Goal: Task Accomplishment & Management: Complete application form

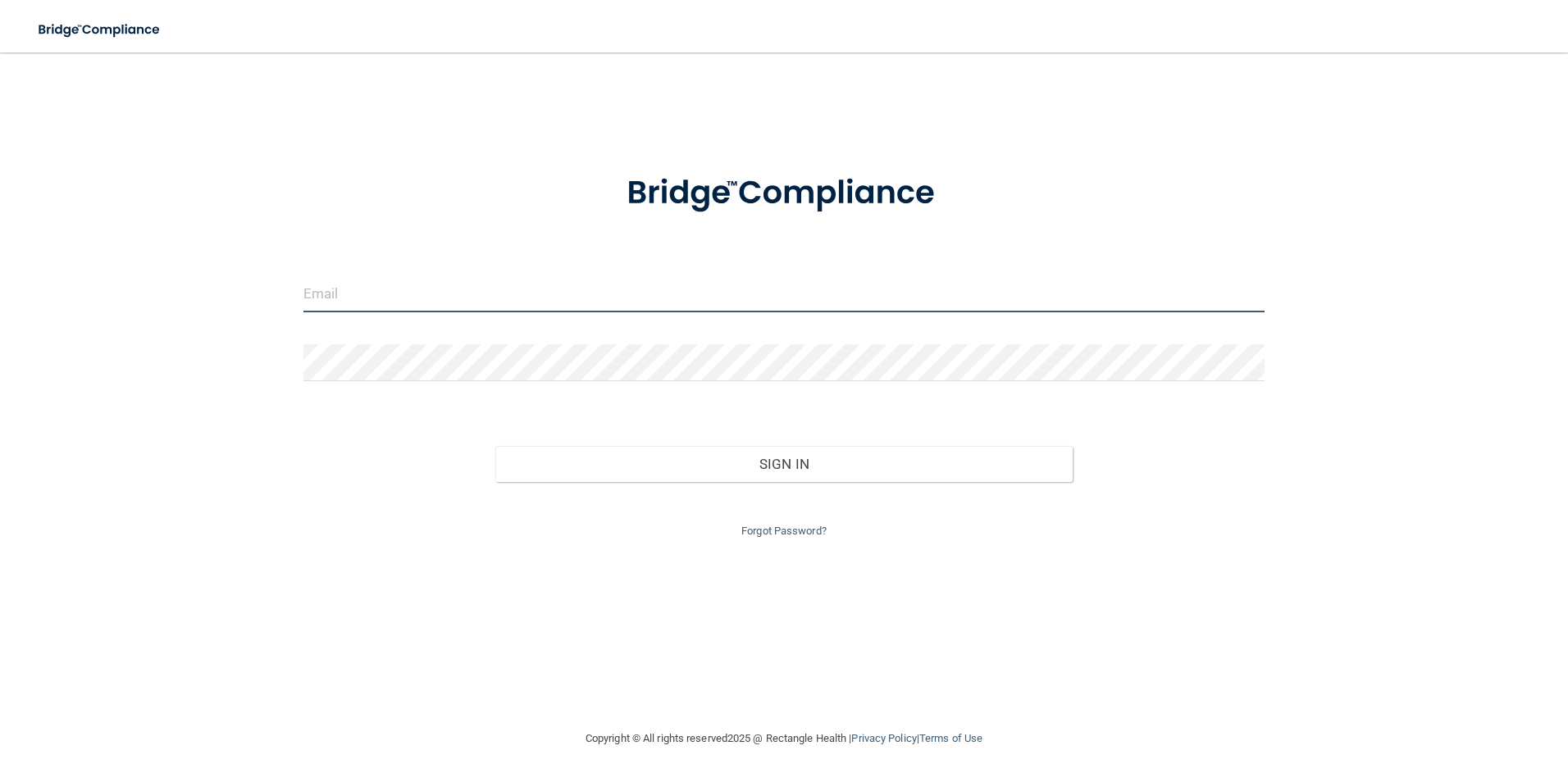
click at [375, 281] on input "email" at bounding box center [784, 293] width 962 height 37
type input "[EMAIL_ADDRESS][DOMAIN_NAME]"
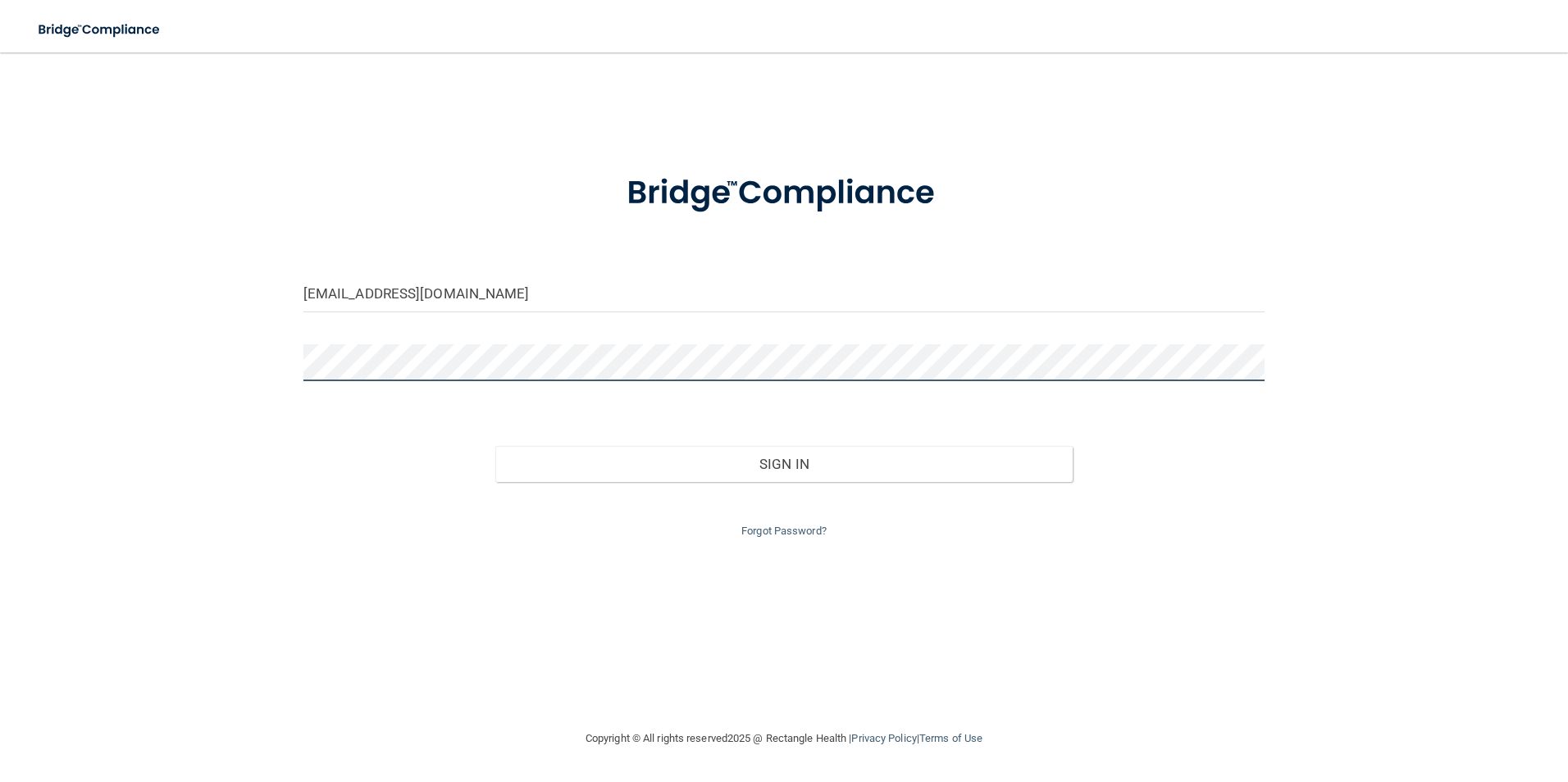
click at [495, 446] on button "Sign In" at bounding box center [783, 464] width 577 height 36
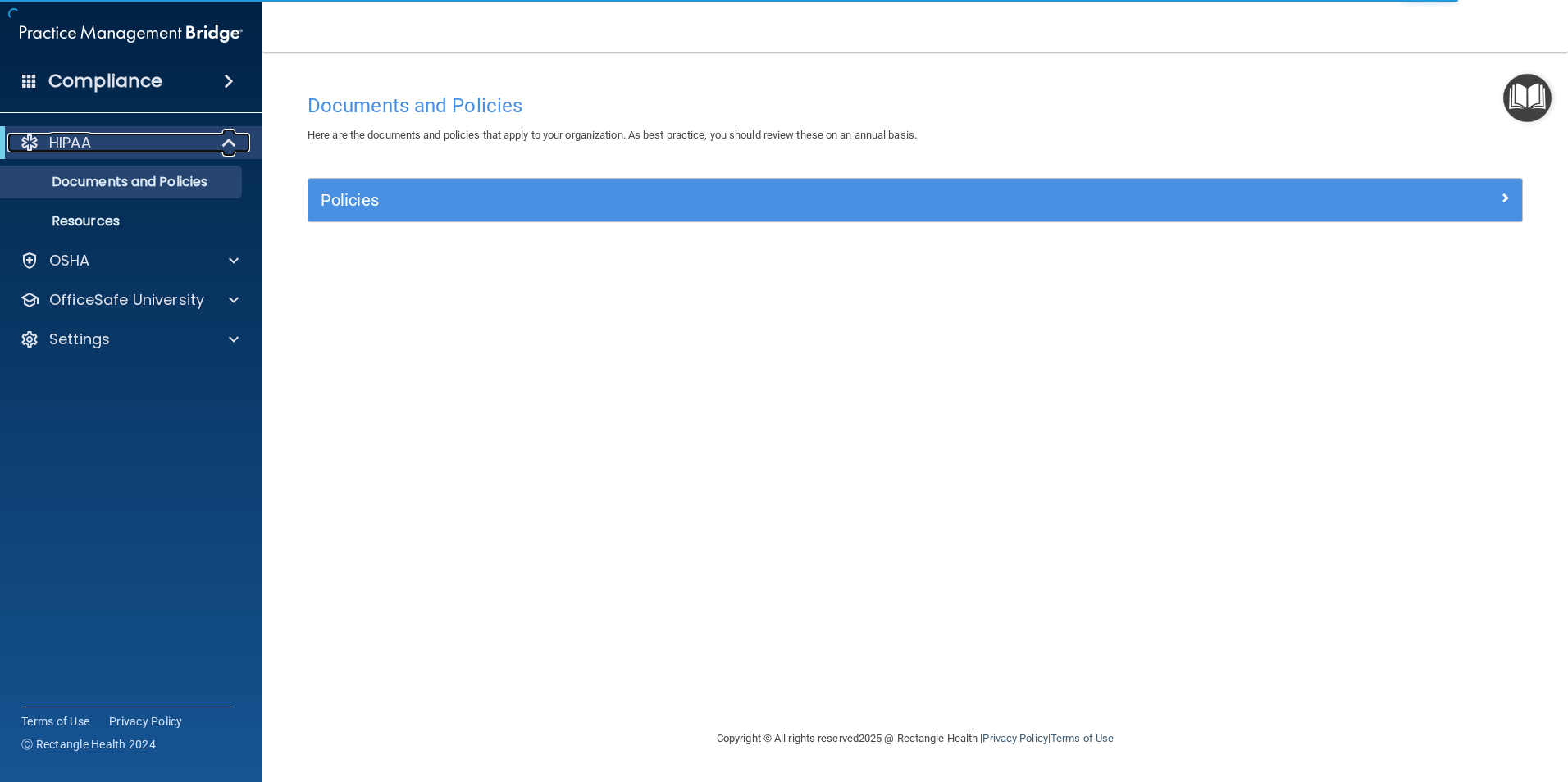
click at [133, 135] on div "HIPAA" at bounding box center [108, 143] width 202 height 20
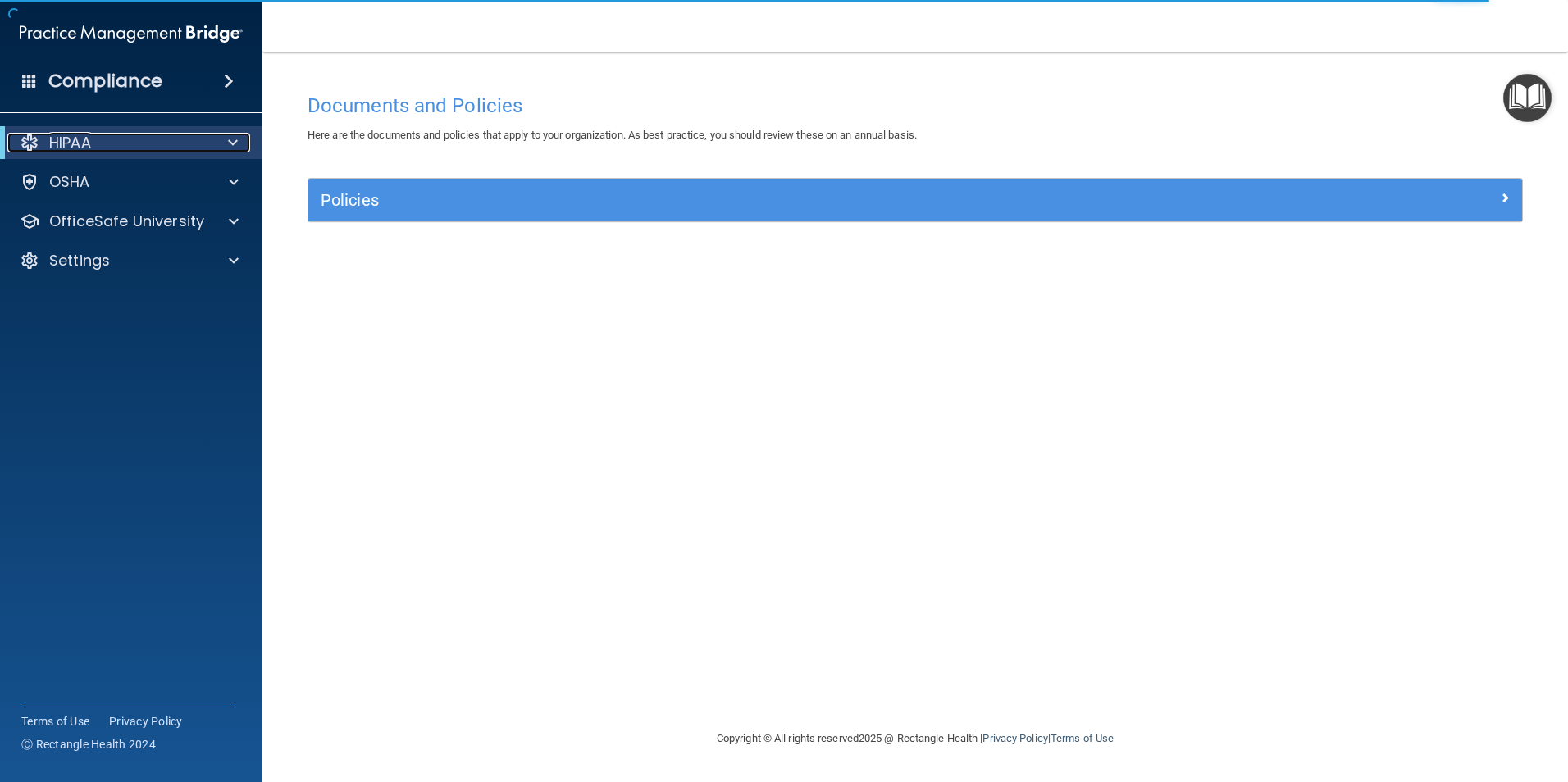
click at [196, 137] on div "HIPAA" at bounding box center [108, 143] width 202 height 20
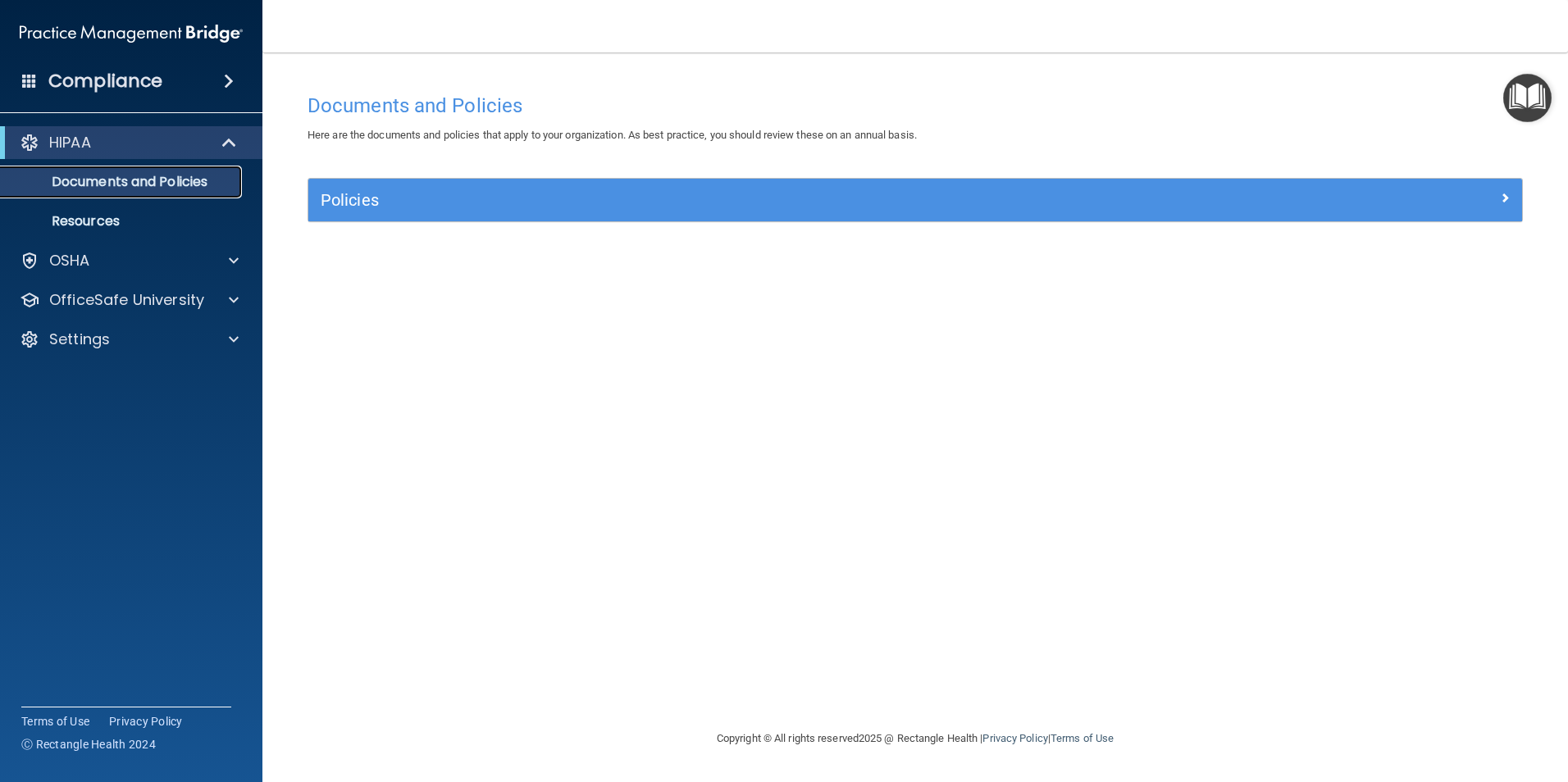
click at [172, 180] on p "Documents and Policies" at bounding box center [122, 182] width 224 height 16
click at [107, 260] on div "OSHA" at bounding box center [109, 260] width 203 height 20
click at [103, 77] on h4 "Compliance" at bounding box center [105, 81] width 114 height 23
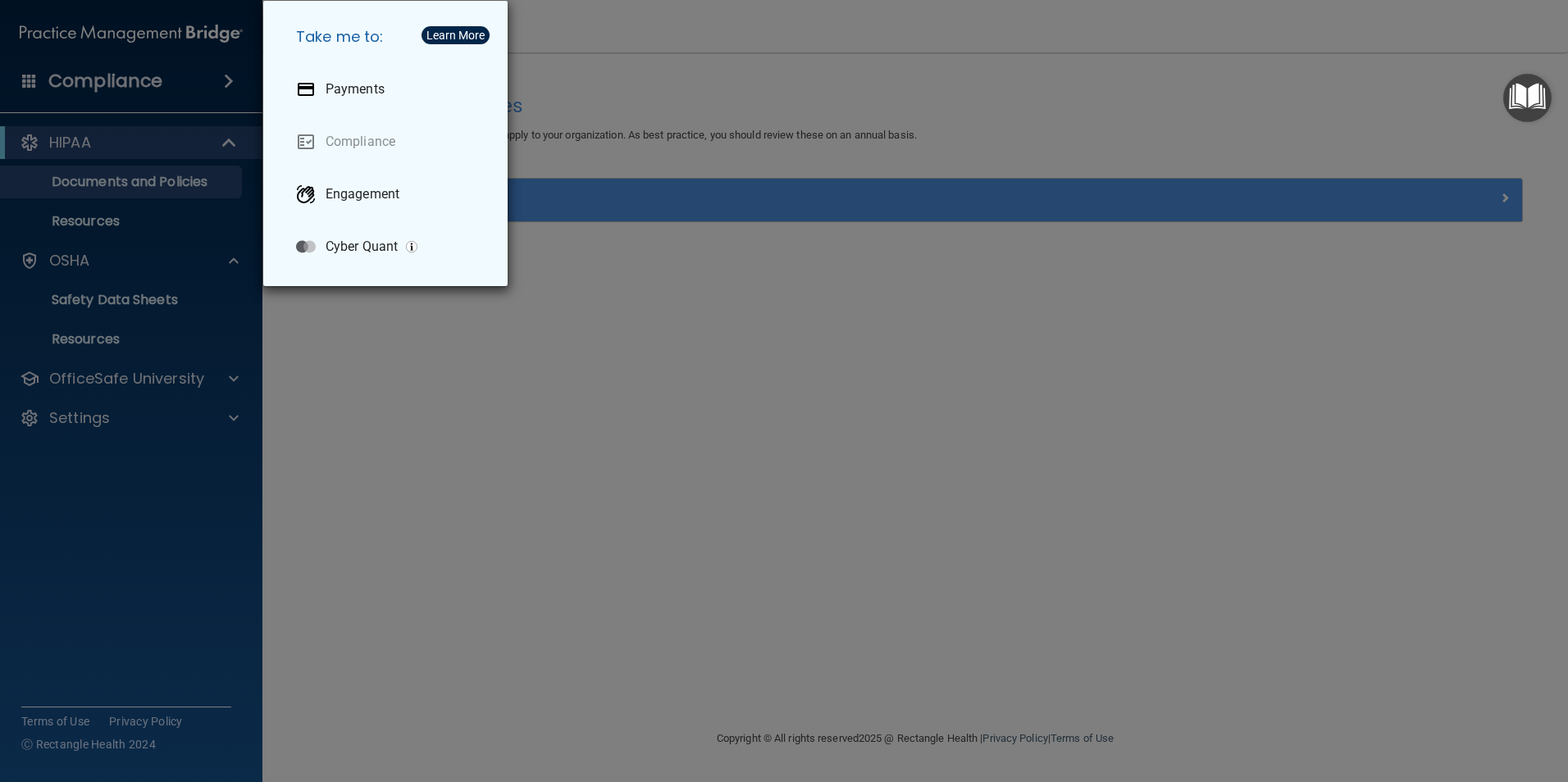
click at [103, 77] on div "Take me to: Payments Compliance Engagement Cyber Quant" at bounding box center [784, 391] width 1568 height 782
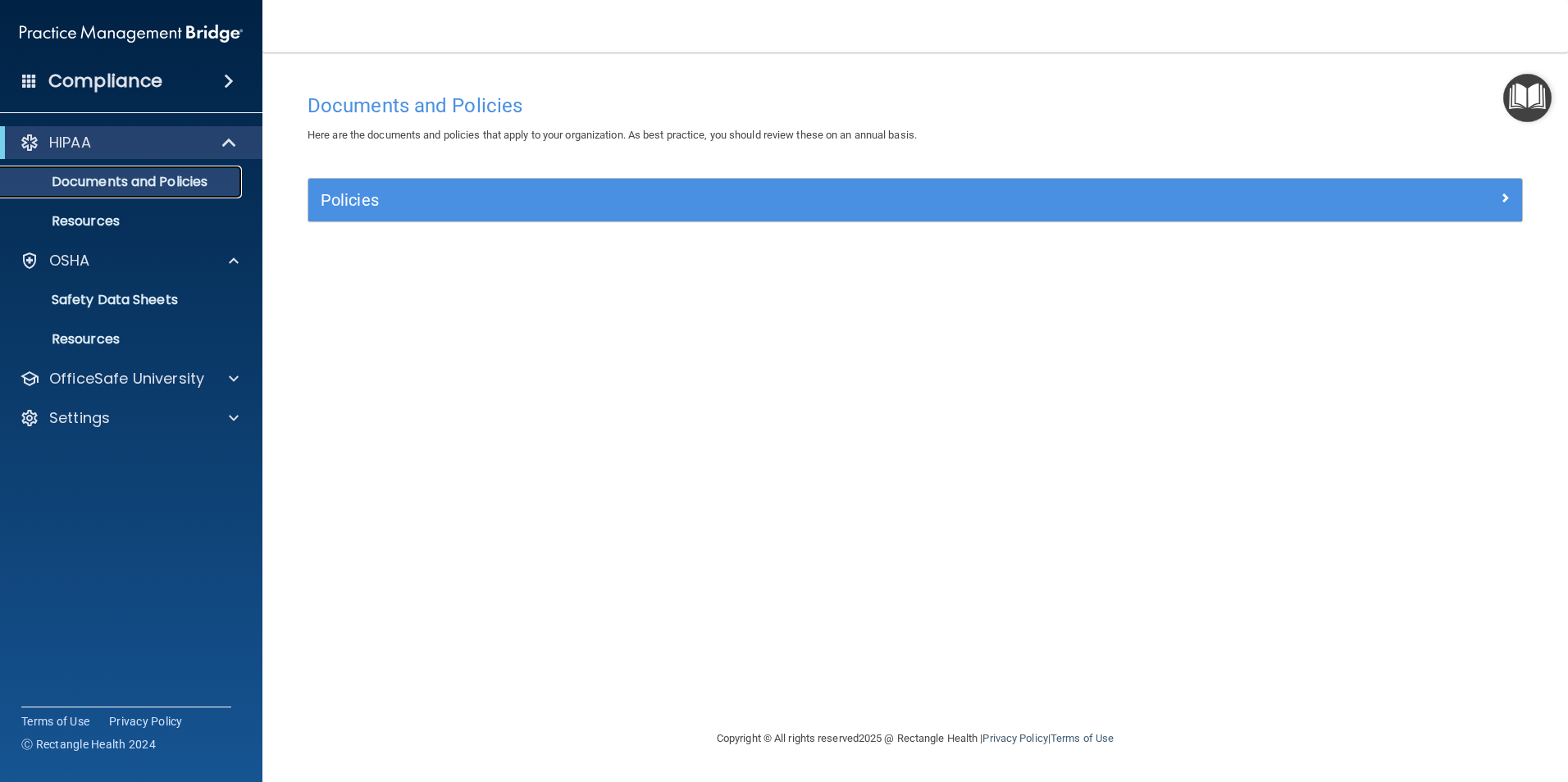
click at [111, 178] on p "Documents and Policies" at bounding box center [122, 182] width 224 height 16
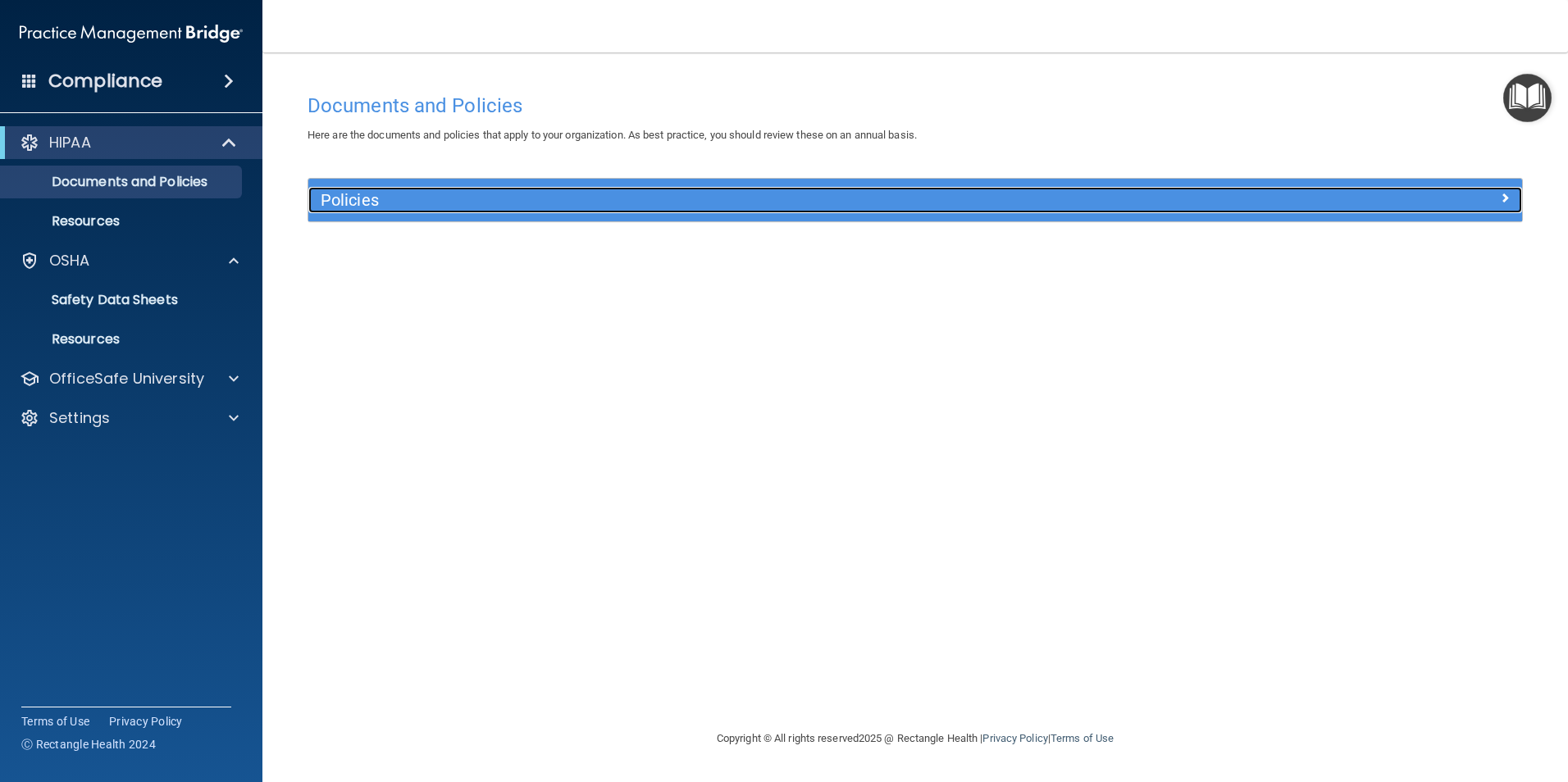
click at [412, 209] on h5 "Policies" at bounding box center [763, 200] width 886 height 18
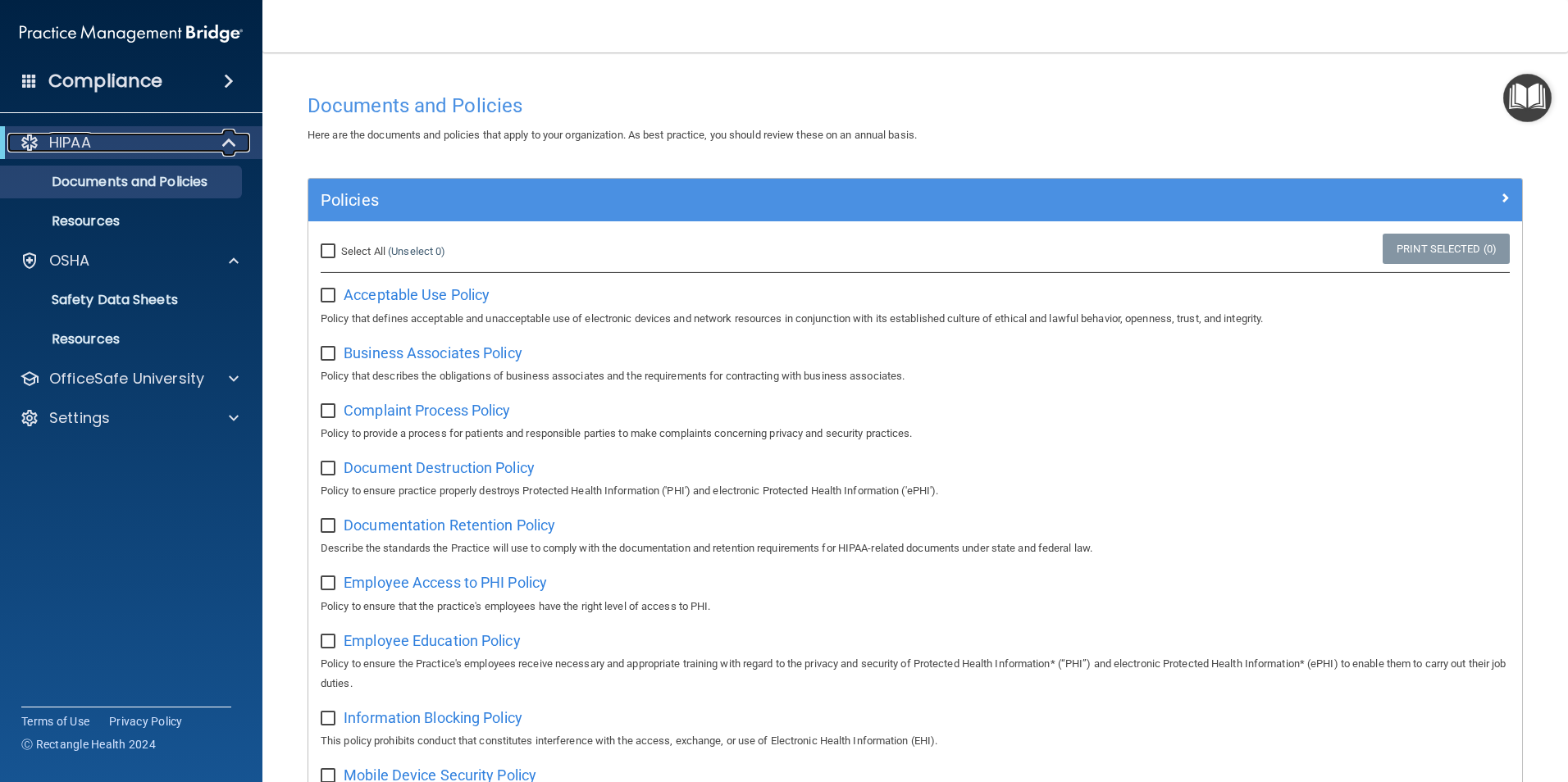
click at [219, 138] on div at bounding box center [229, 143] width 40 height 20
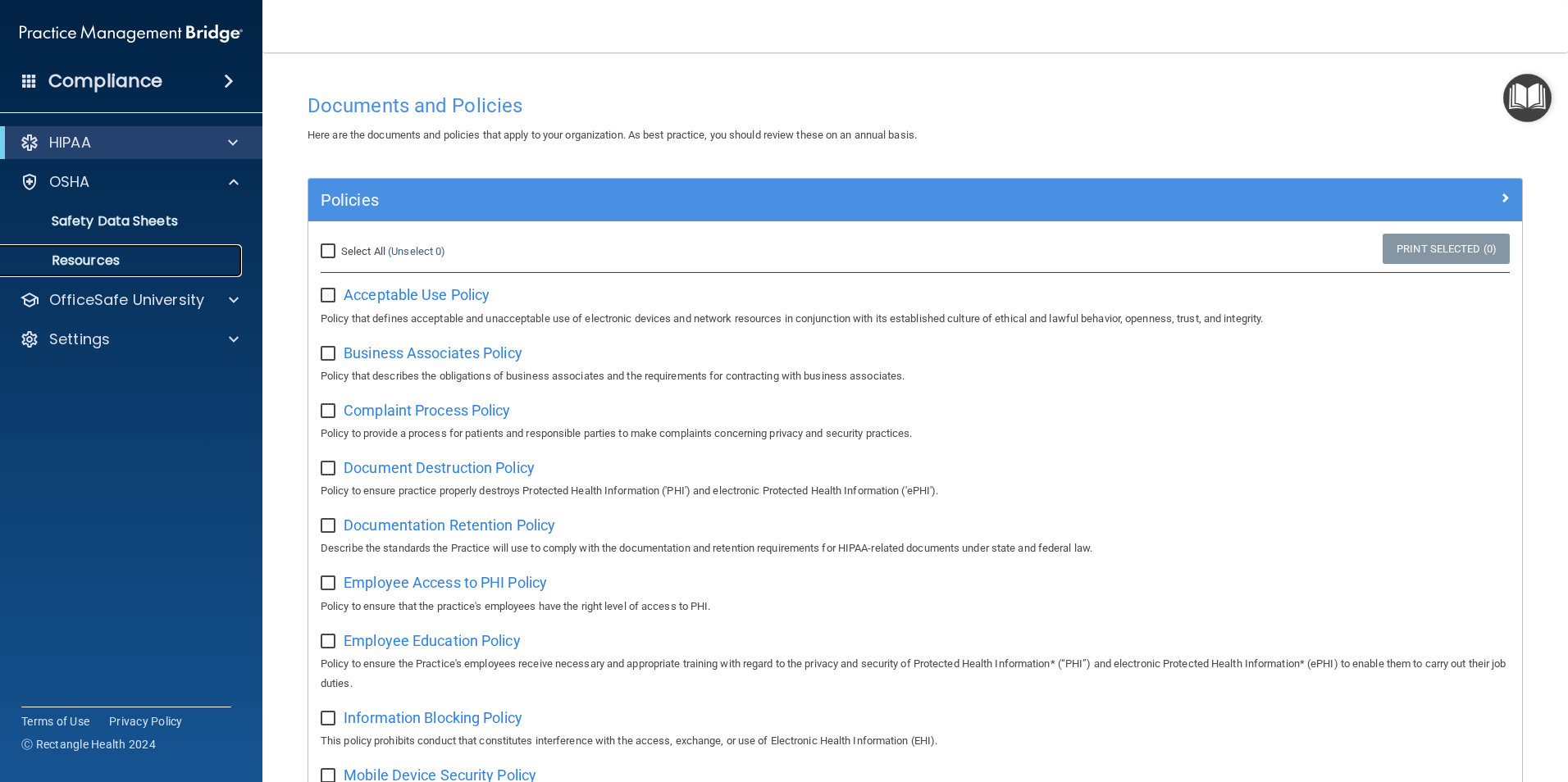
click at [120, 263] on p "Resources" at bounding box center [122, 260] width 224 height 16
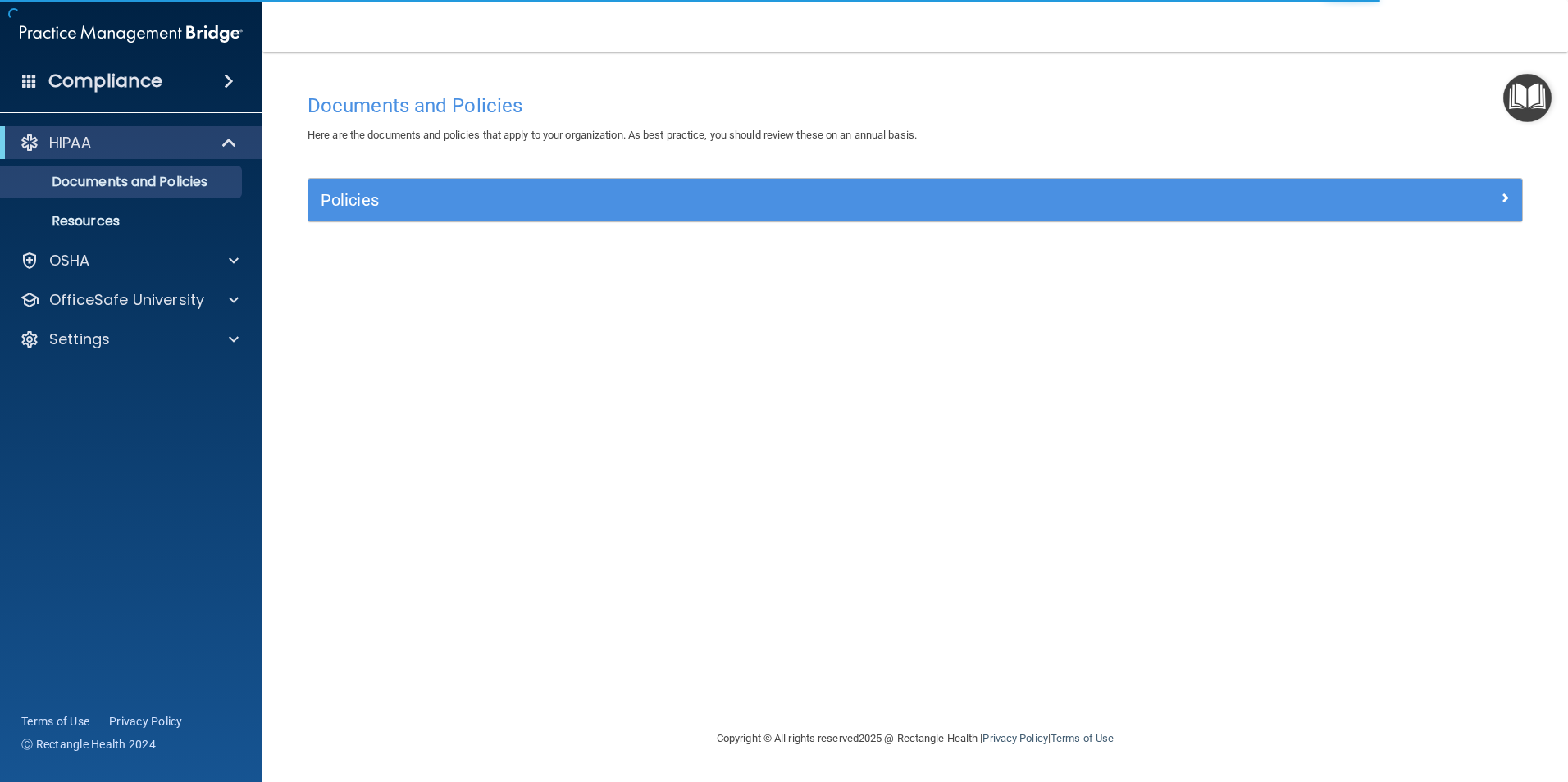
click at [1500, 87] on div "Documents and Policies" at bounding box center [915, 105] width 1240 height 40
click at [1521, 97] on img "Open Resource Center" at bounding box center [1528, 98] width 48 height 48
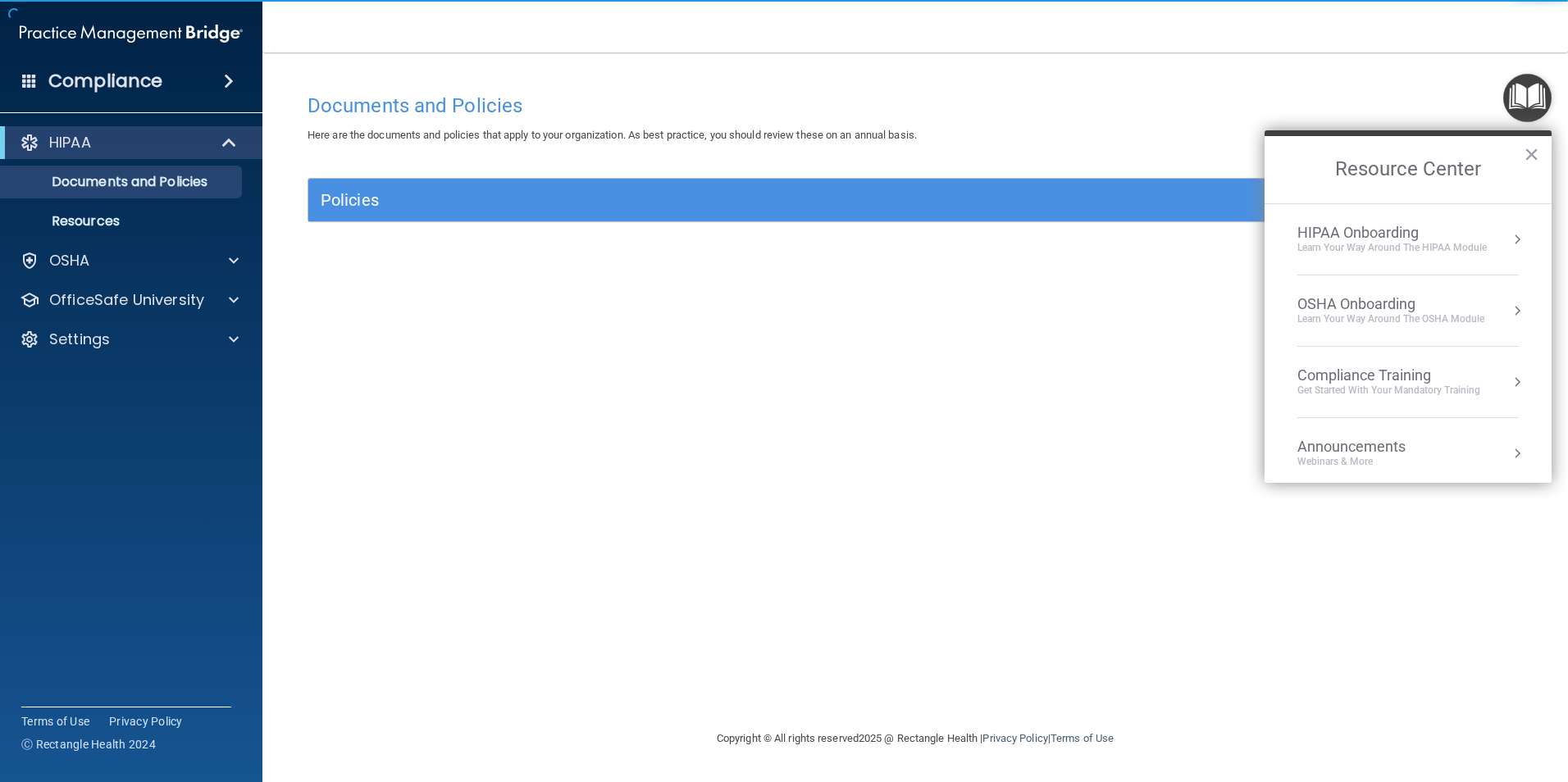
click at [1455, 387] on div "Get Started with your mandatory training" at bounding box center [1389, 391] width 183 height 14
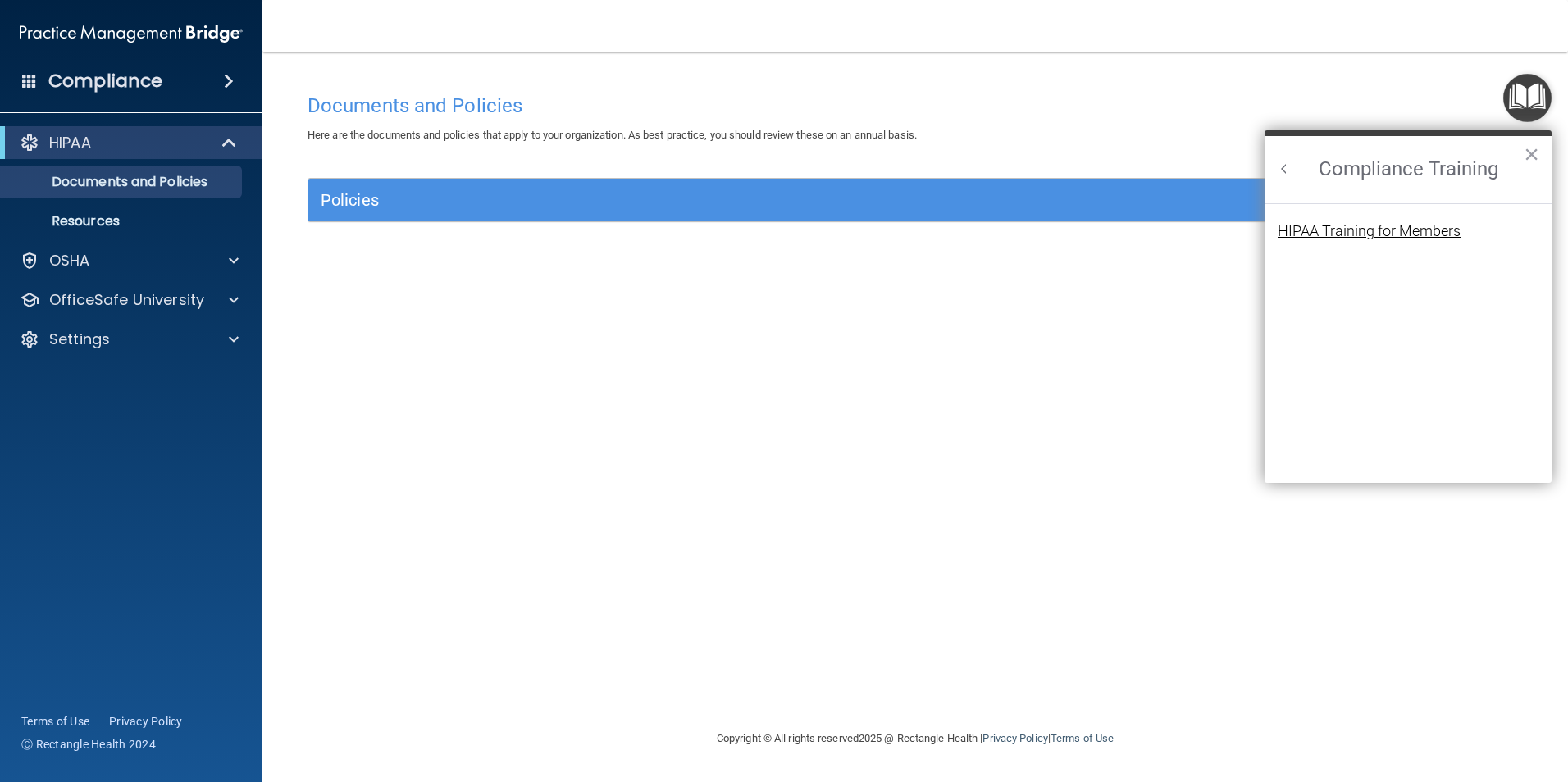
click at [1387, 230] on div "HIPAA Training for Members" at bounding box center [1369, 231] width 183 height 15
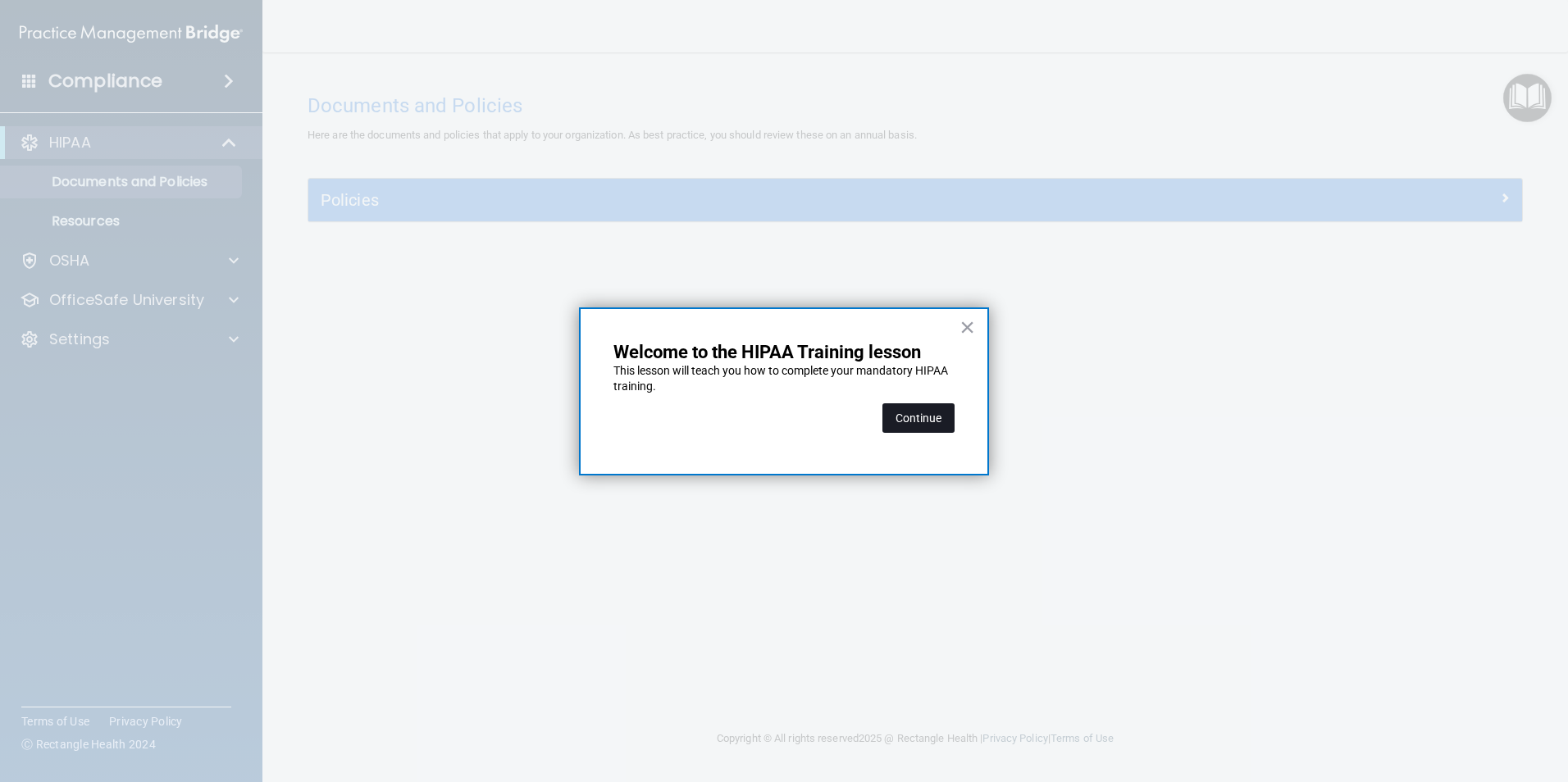
click at [917, 415] on button "Continue" at bounding box center [918, 417] width 72 height 29
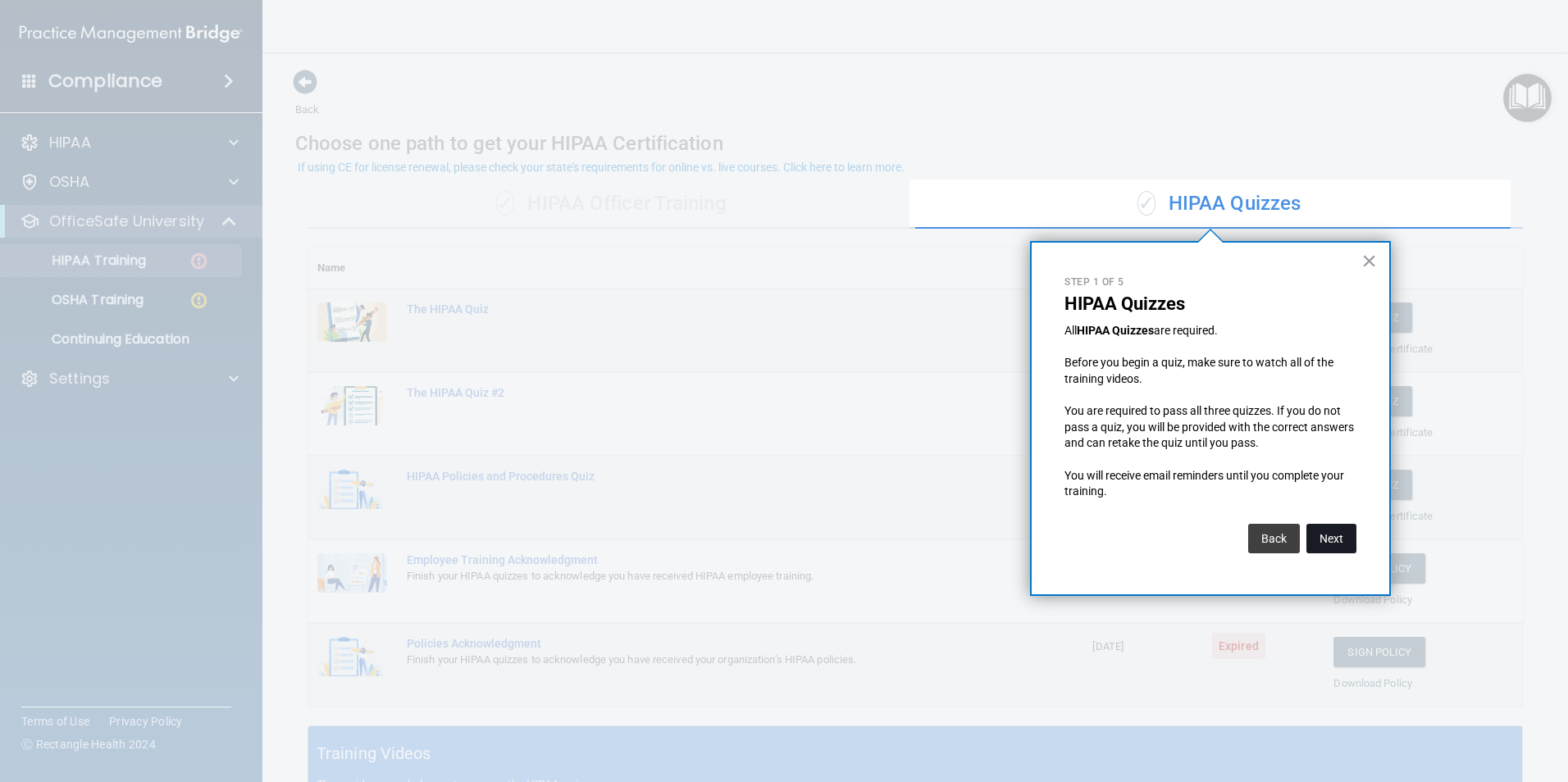
click at [1341, 536] on button "Next" at bounding box center [1332, 539] width 50 height 29
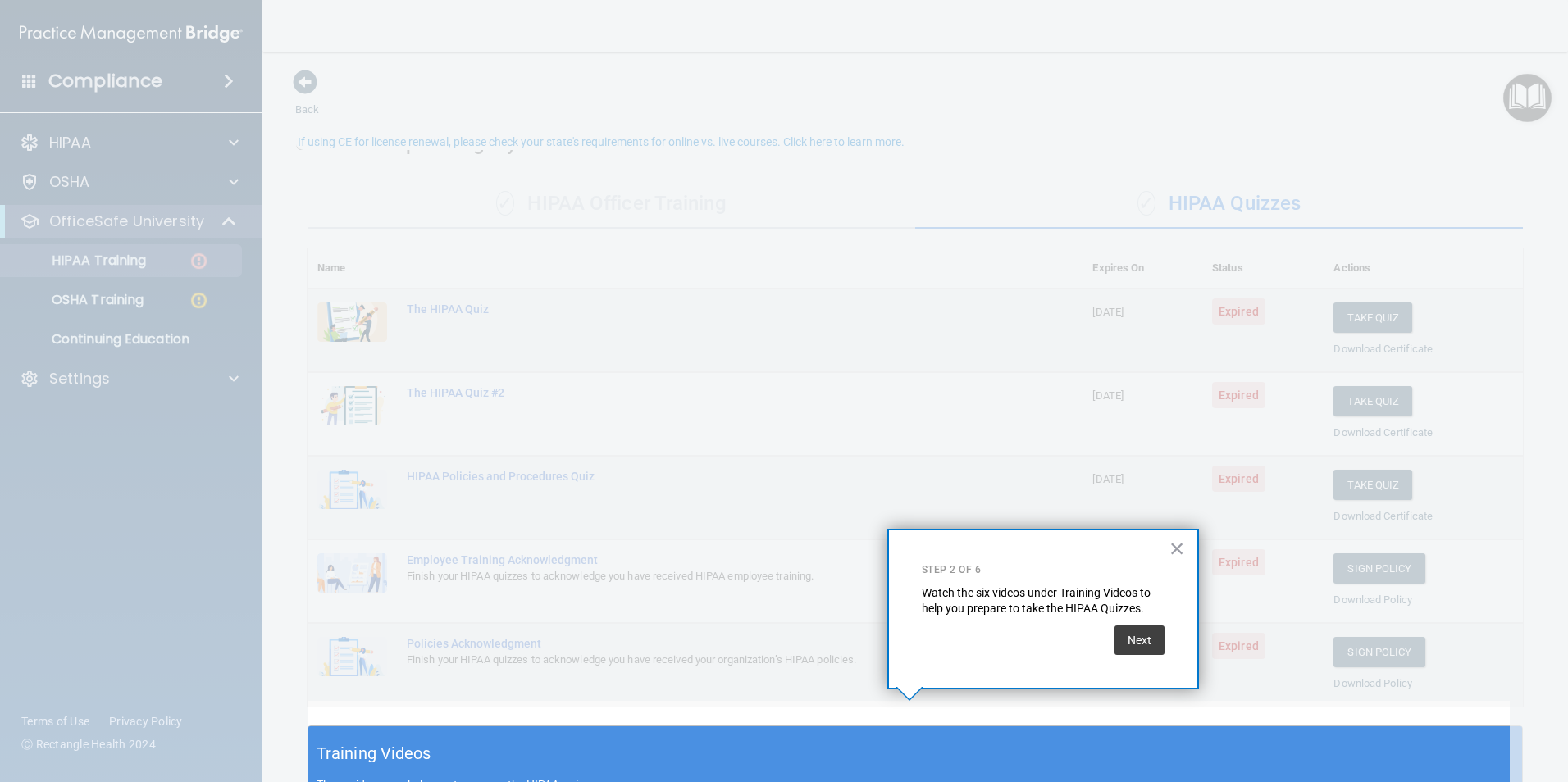
scroll to position [26, 0]
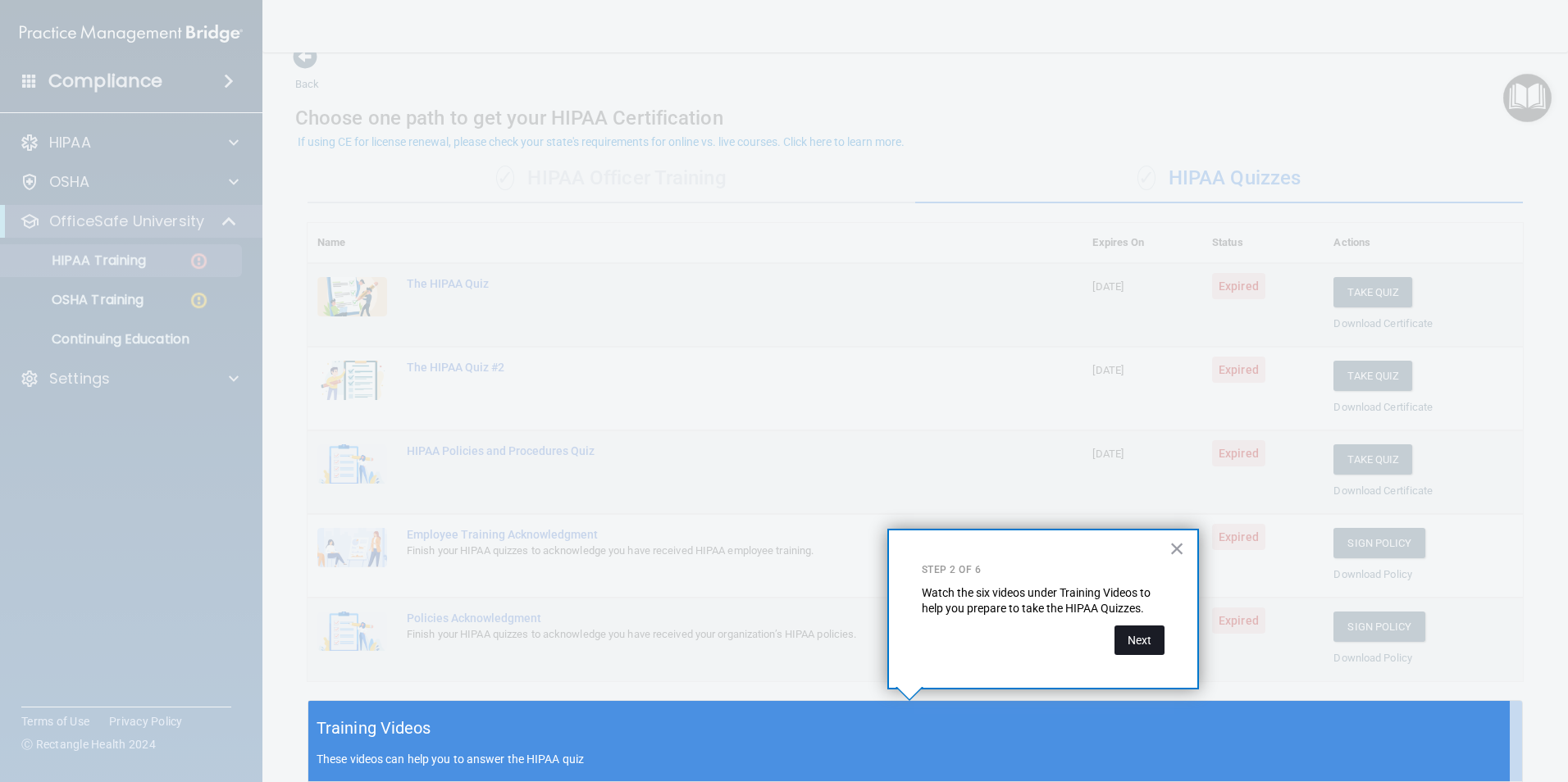
click at [1139, 645] on button "Next" at bounding box center [1140, 640] width 50 height 29
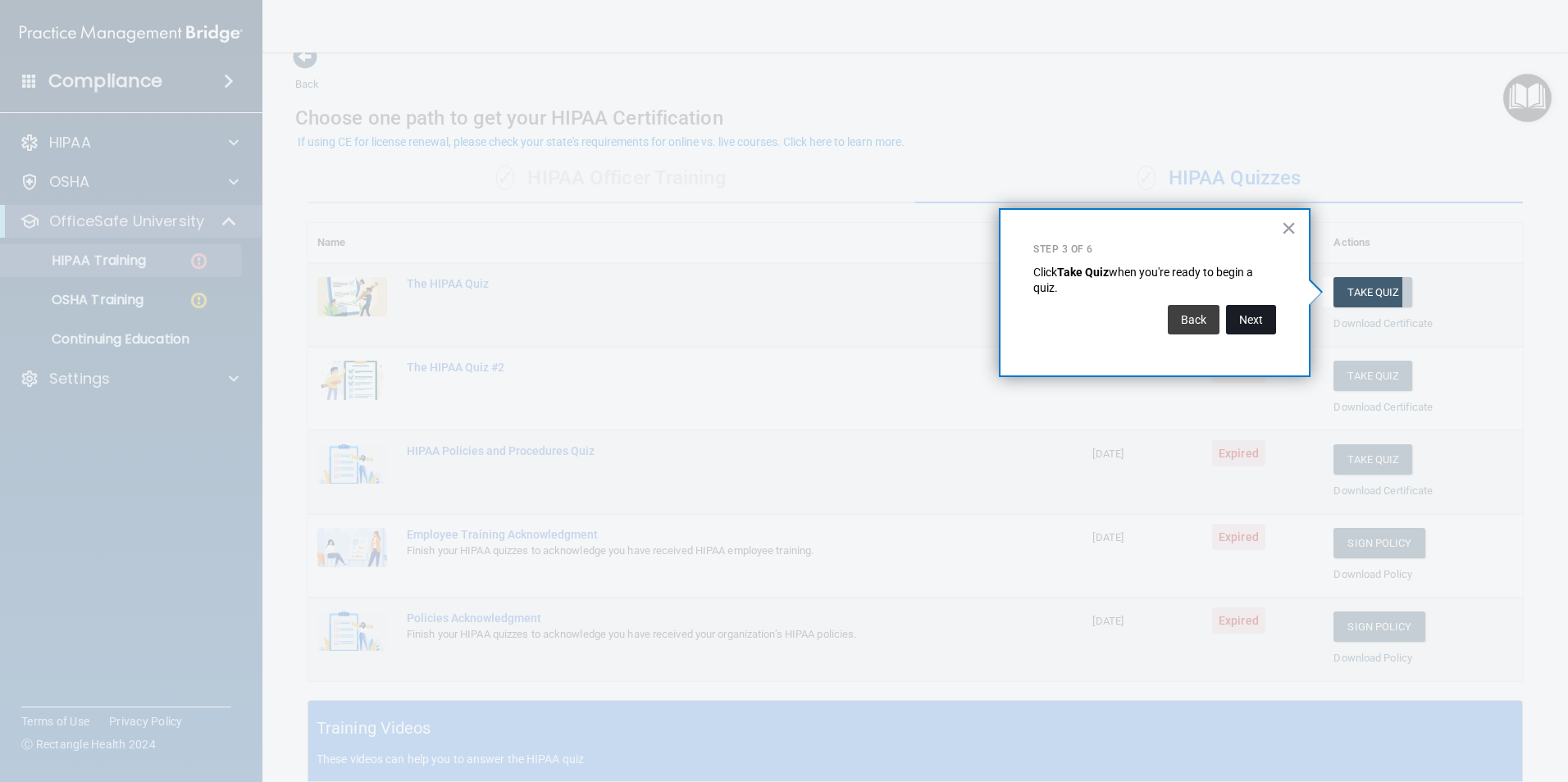
click at [1255, 321] on button "Next" at bounding box center [1251, 319] width 50 height 29
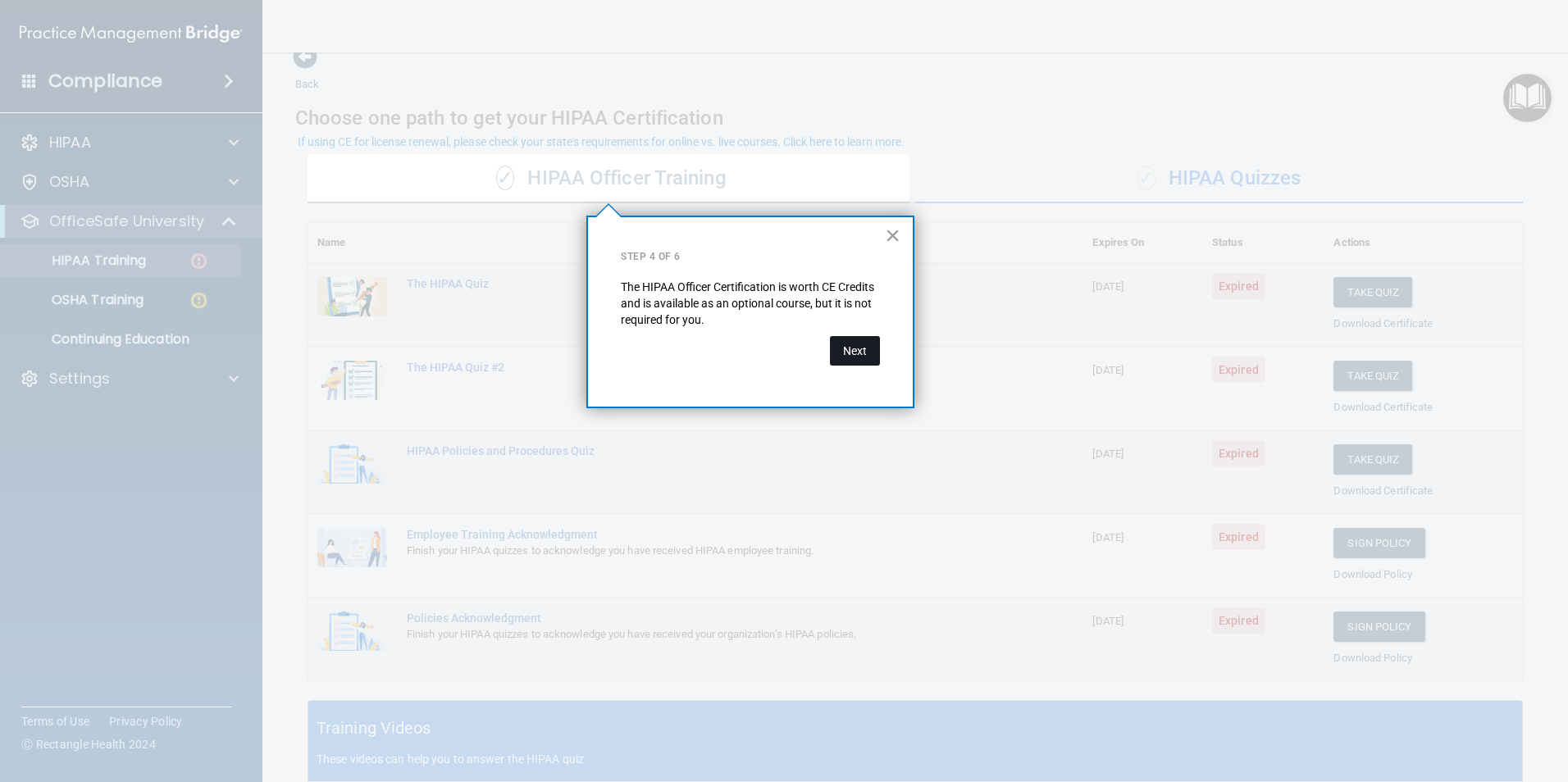
click at [856, 358] on button "Next" at bounding box center [855, 350] width 50 height 29
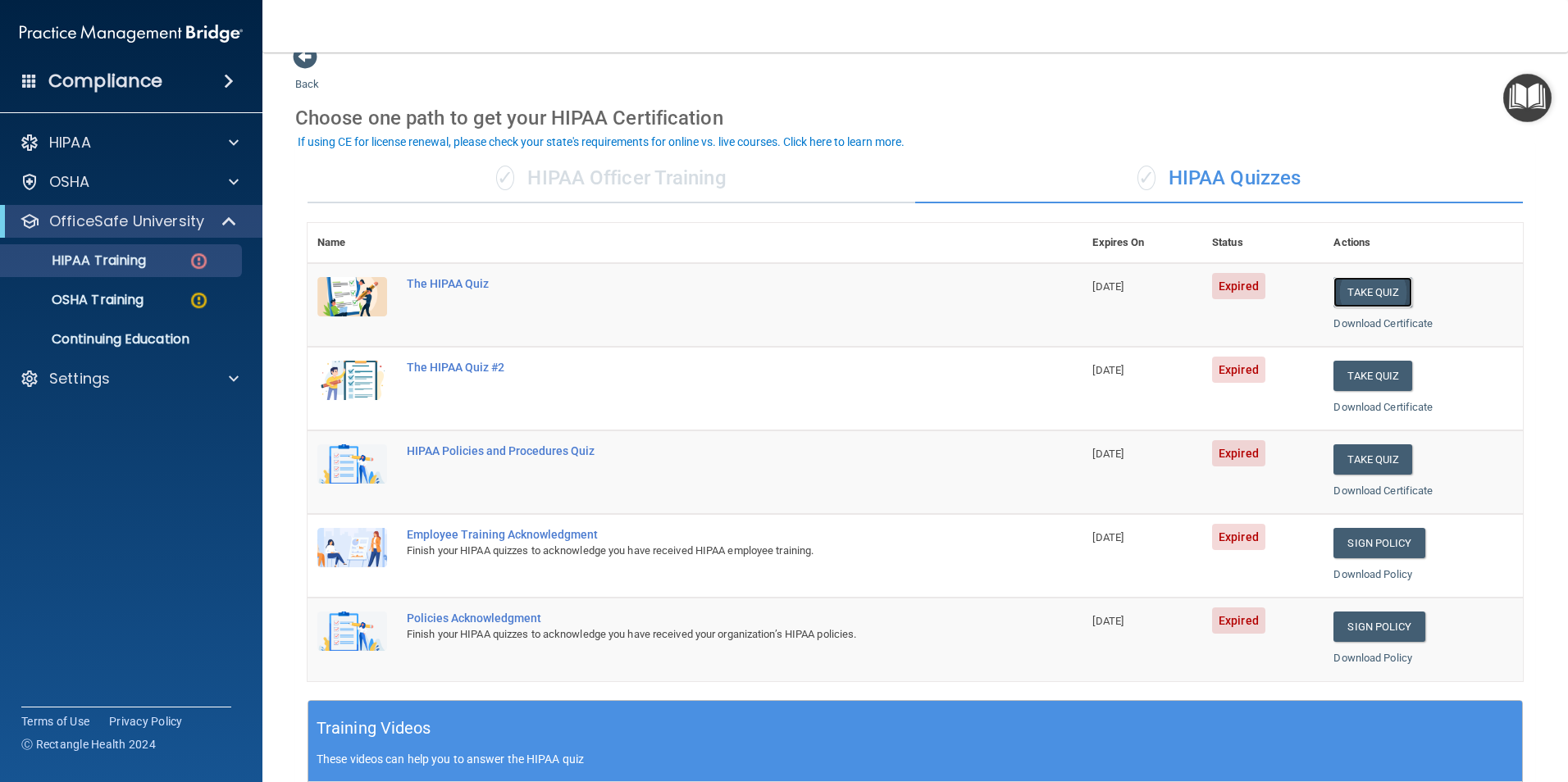
click at [1382, 284] on button "Take Quiz" at bounding box center [1373, 292] width 78 height 30
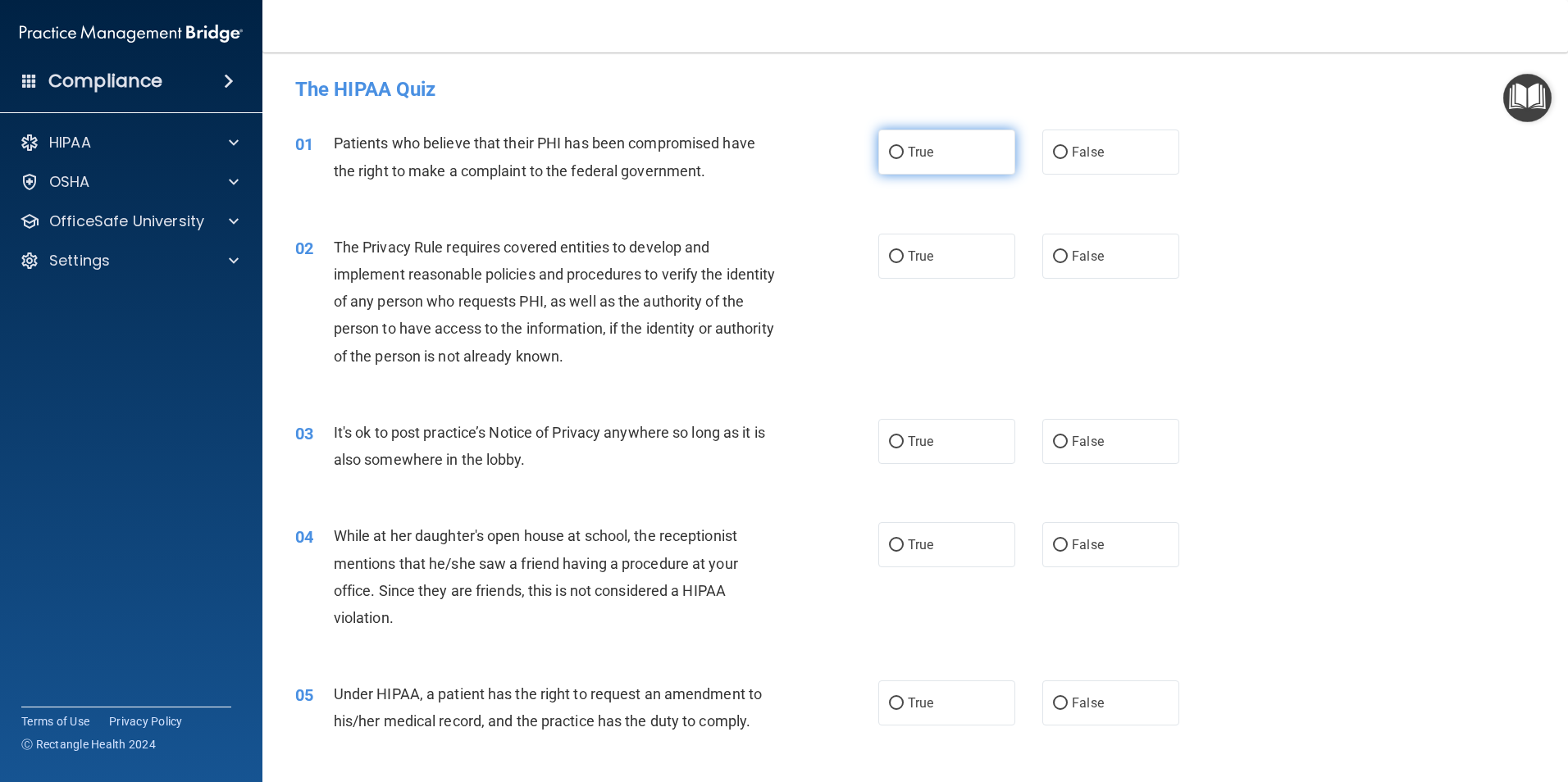
click at [945, 148] on label "True" at bounding box center [947, 152] width 137 height 45
click at [904, 148] on input "True" at bounding box center [896, 153] width 15 height 12
radio input "true"
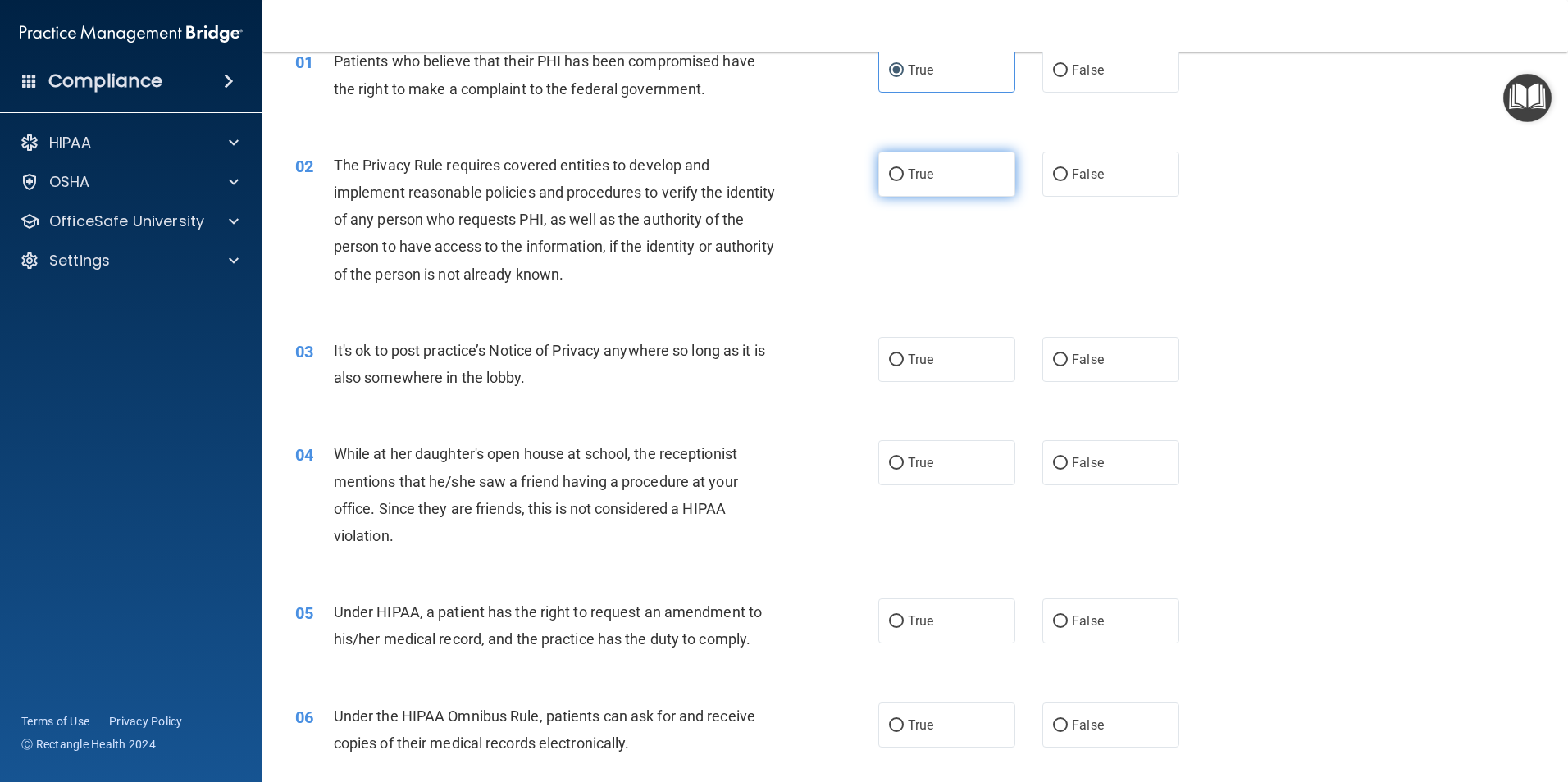
click at [890, 181] on label "True" at bounding box center [947, 174] width 137 height 45
click at [890, 181] on input "True" at bounding box center [896, 175] width 15 height 12
radio input "true"
click at [924, 366] on span "True" at bounding box center [920, 359] width 26 height 15
click at [904, 366] on input "True" at bounding box center [896, 360] width 15 height 12
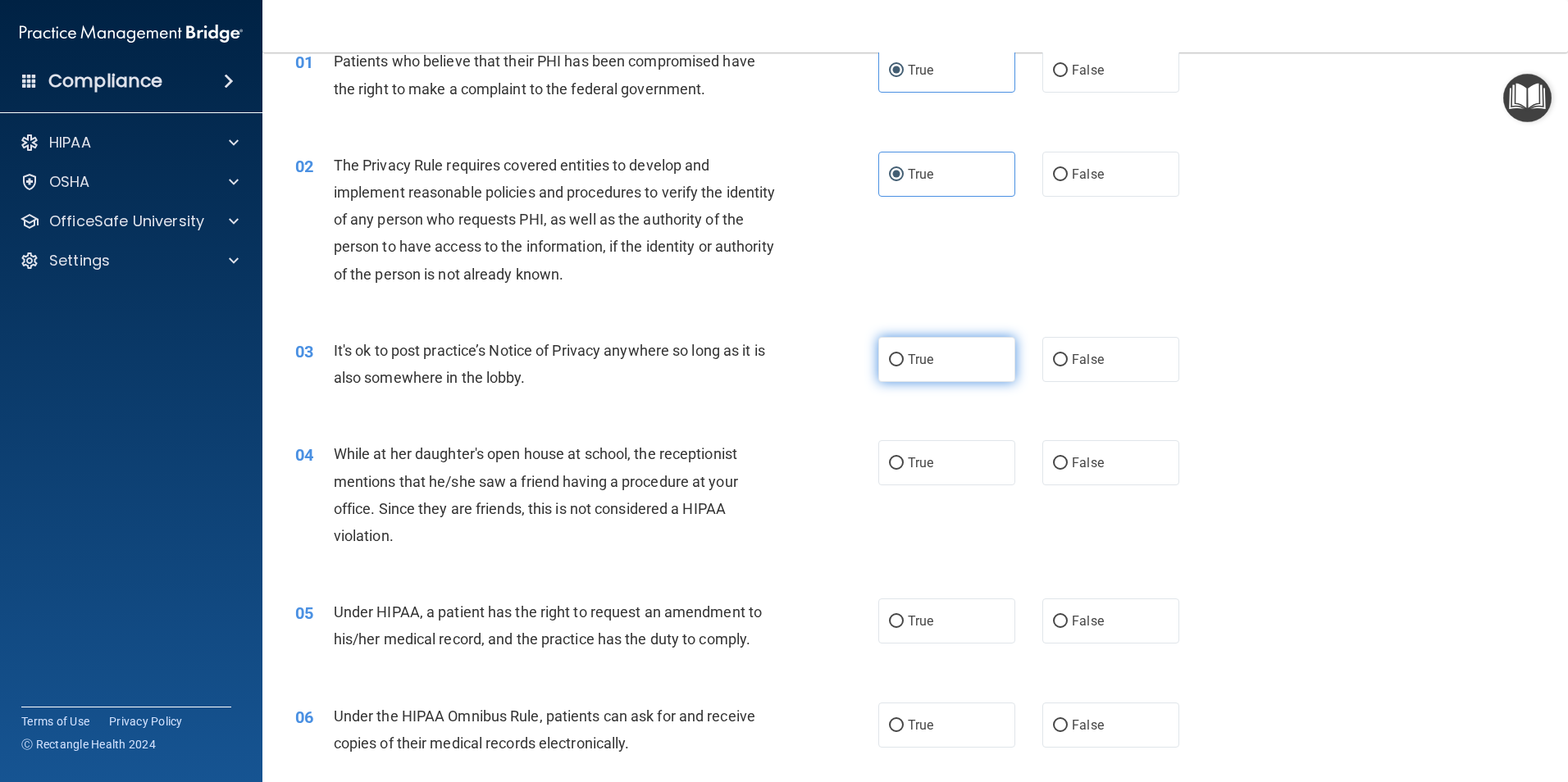
radio input "true"
click at [1053, 174] on input "False" at bounding box center [1060, 175] width 15 height 12
radio input "true"
radio input "false"
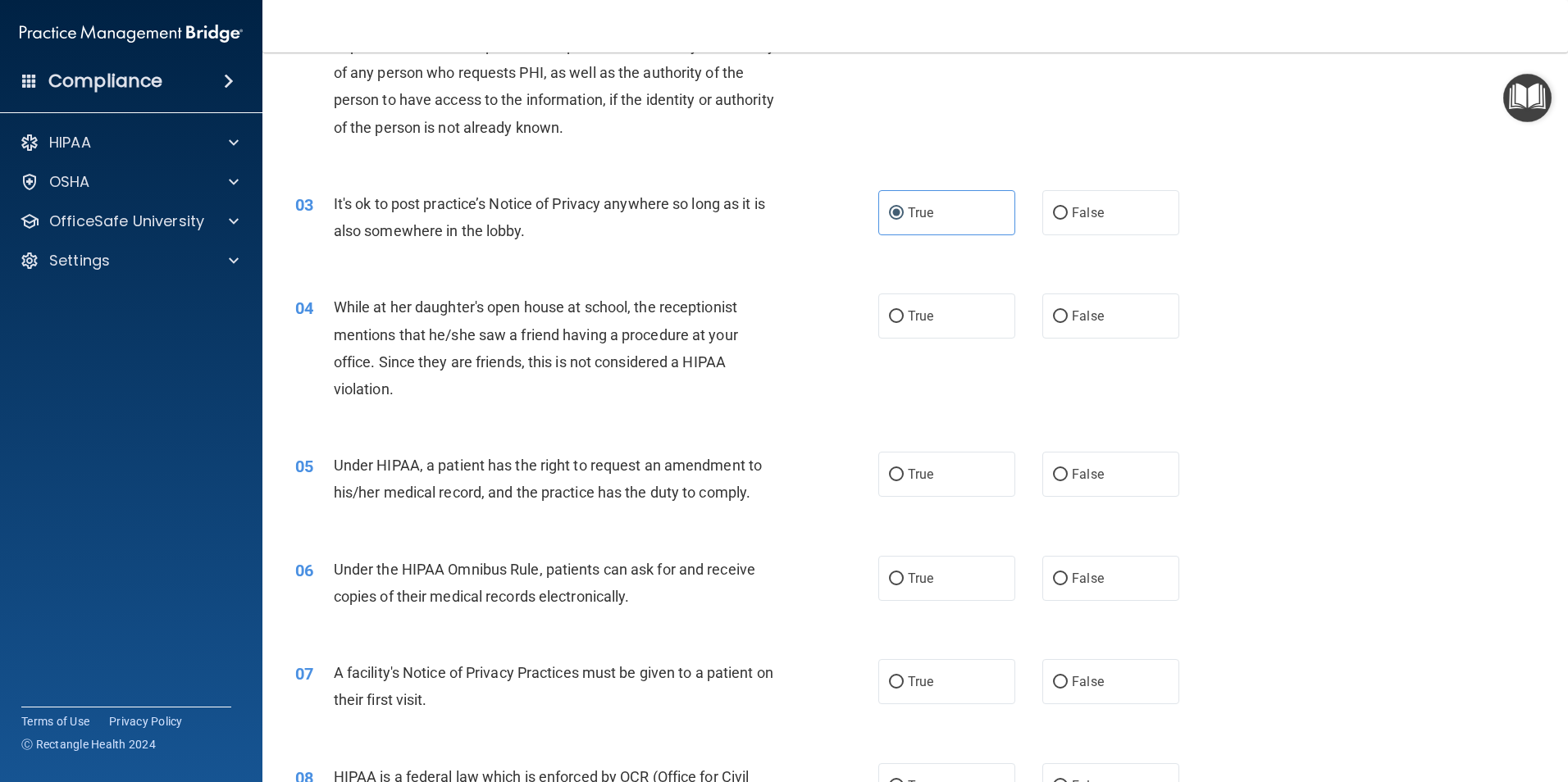
scroll to position [246, 0]
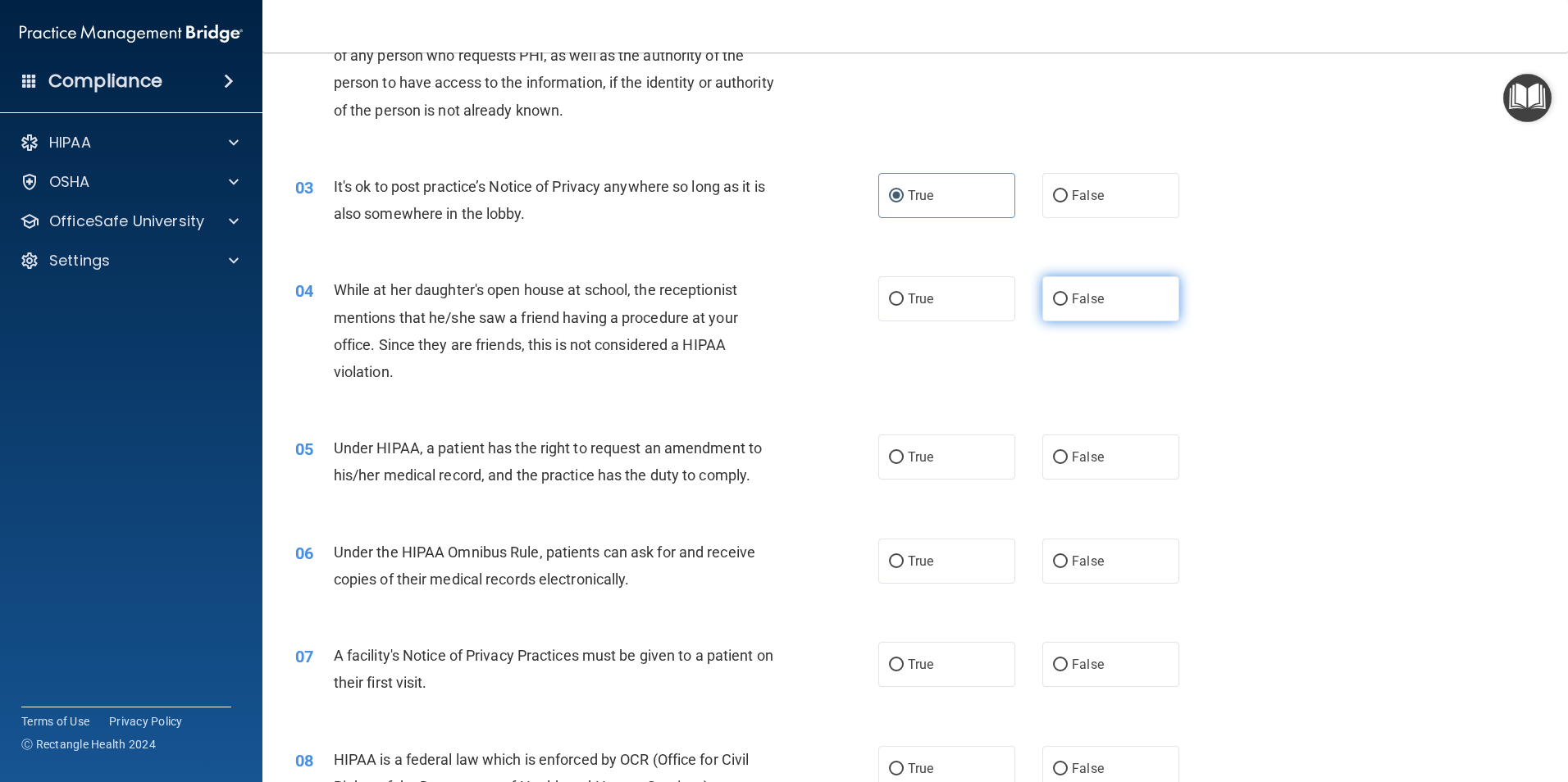
click at [1080, 294] on span "False" at bounding box center [1088, 298] width 32 height 15
click at [1068, 294] on input "False" at bounding box center [1060, 300] width 15 height 12
radio input "true"
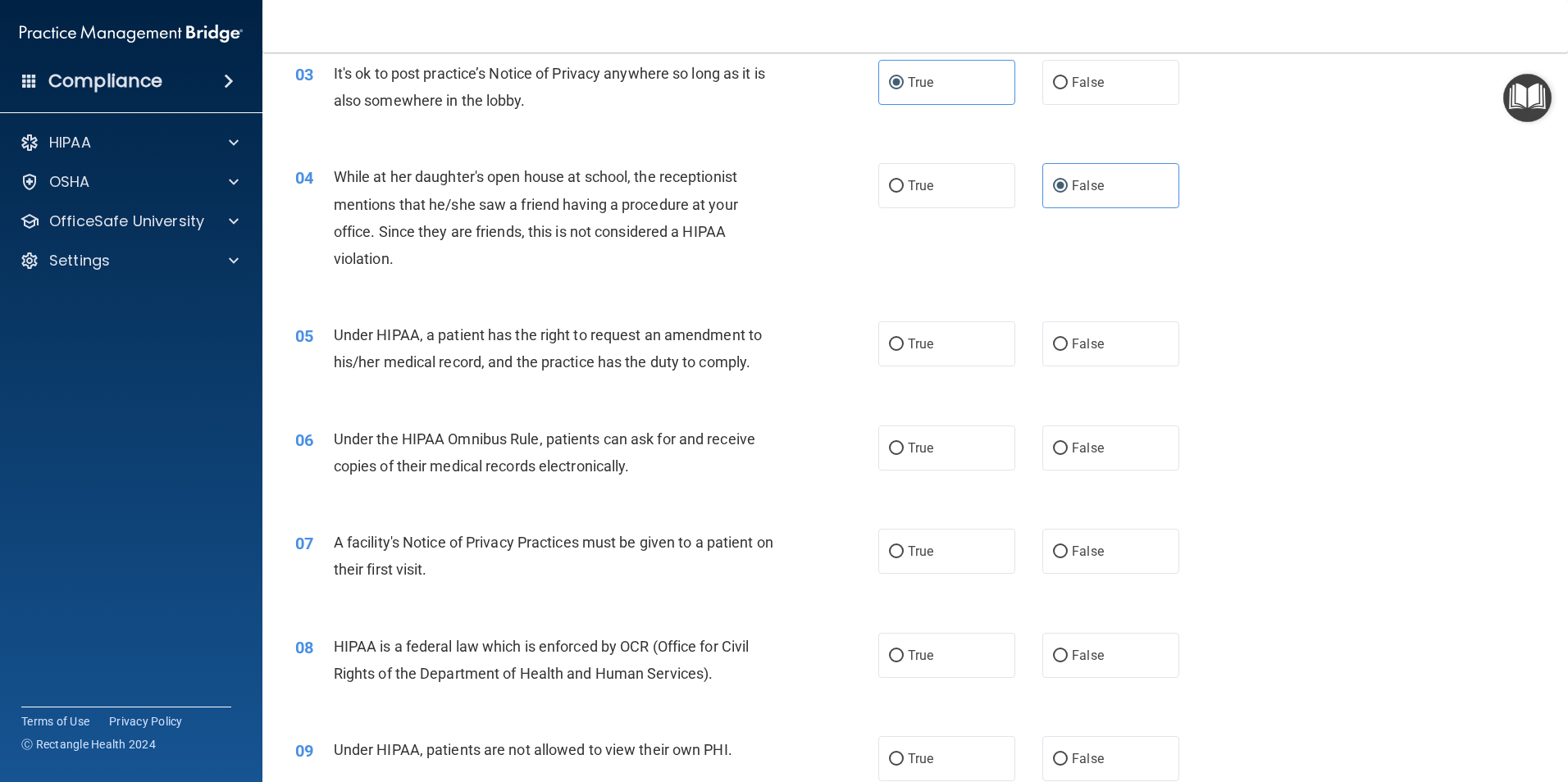
scroll to position [410, 0]
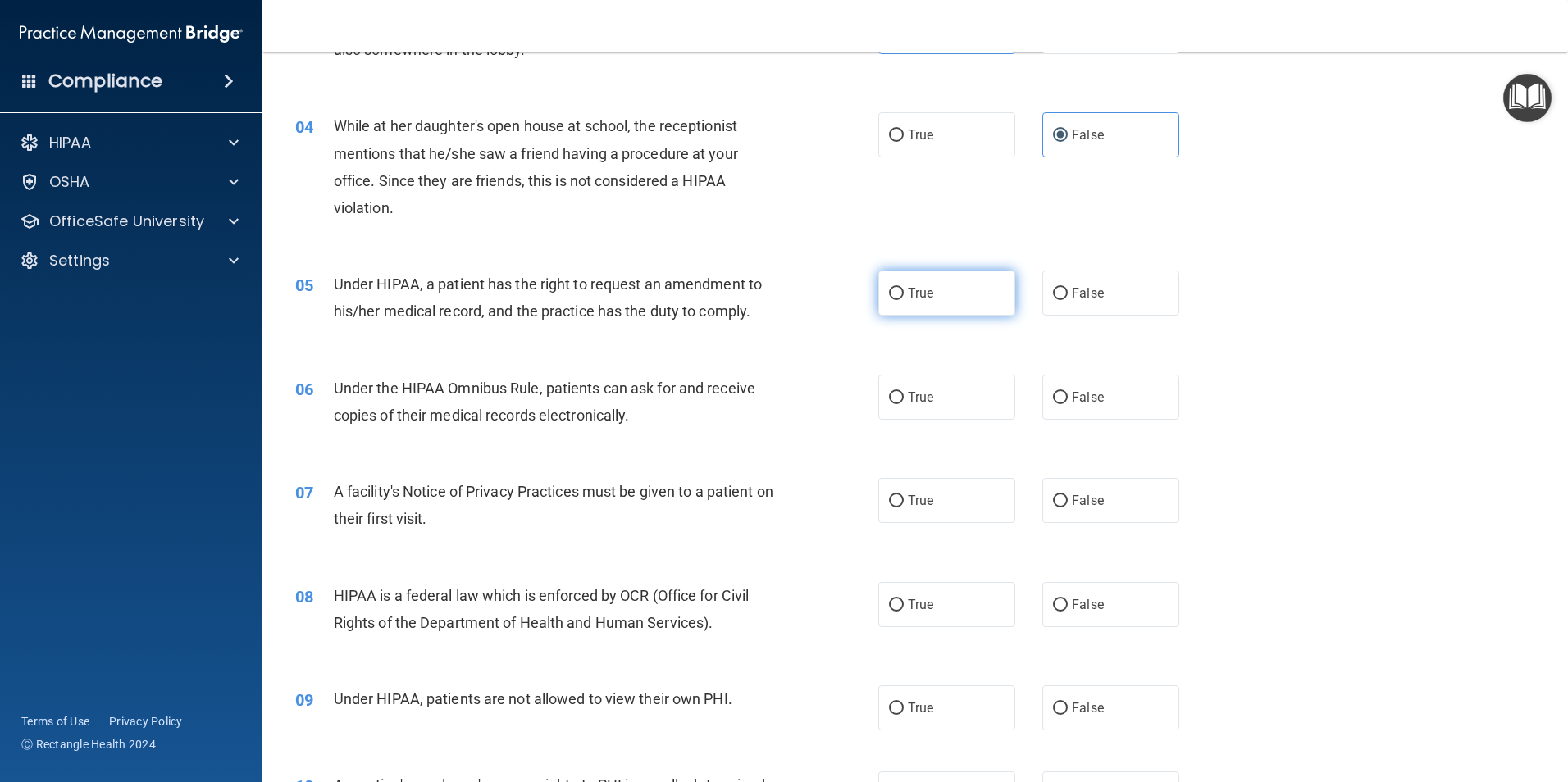
click at [923, 300] on span "True" at bounding box center [920, 292] width 26 height 15
click at [904, 300] on input "True" at bounding box center [896, 294] width 15 height 12
radio input "true"
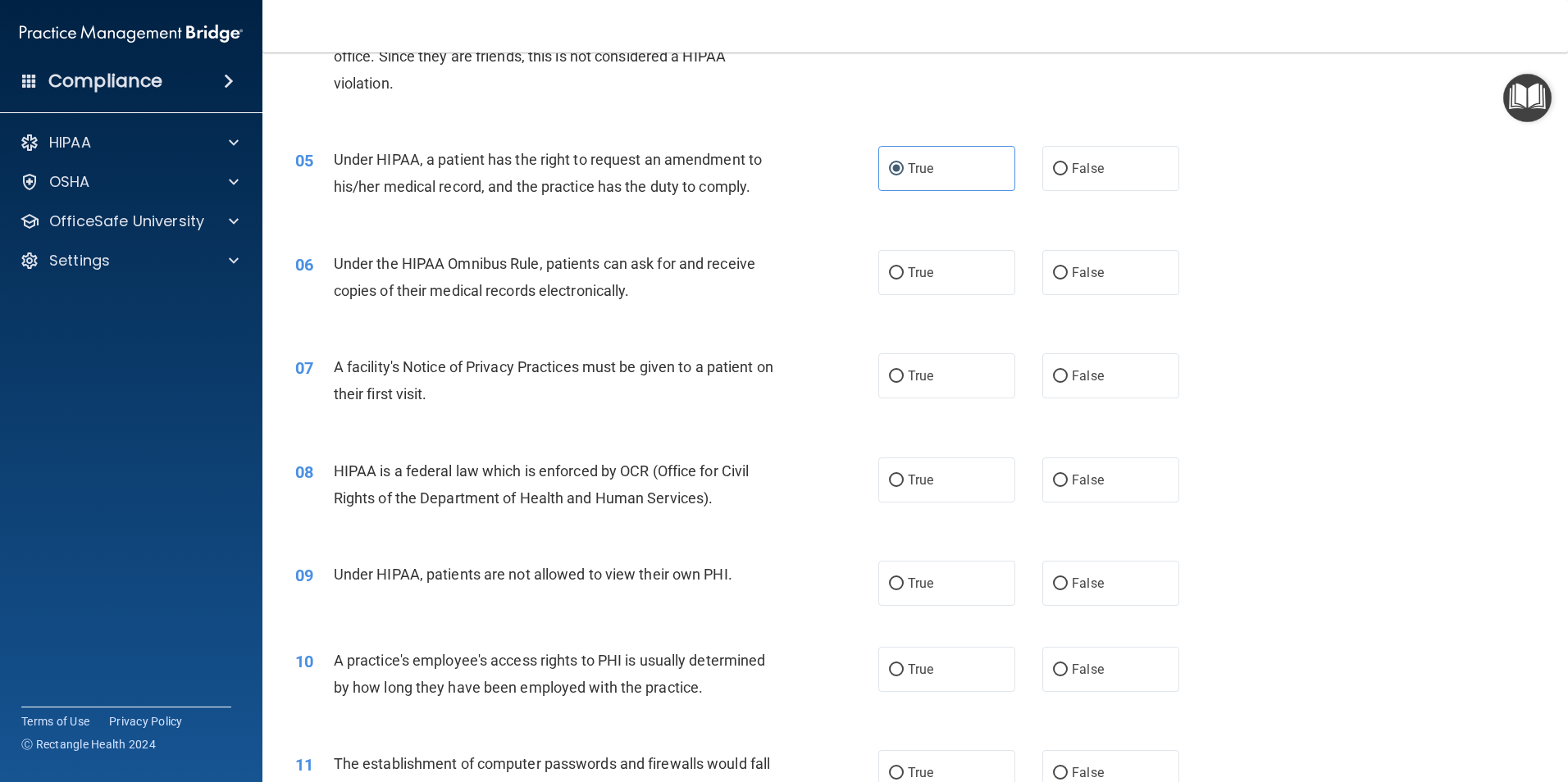
scroll to position [574, 0]
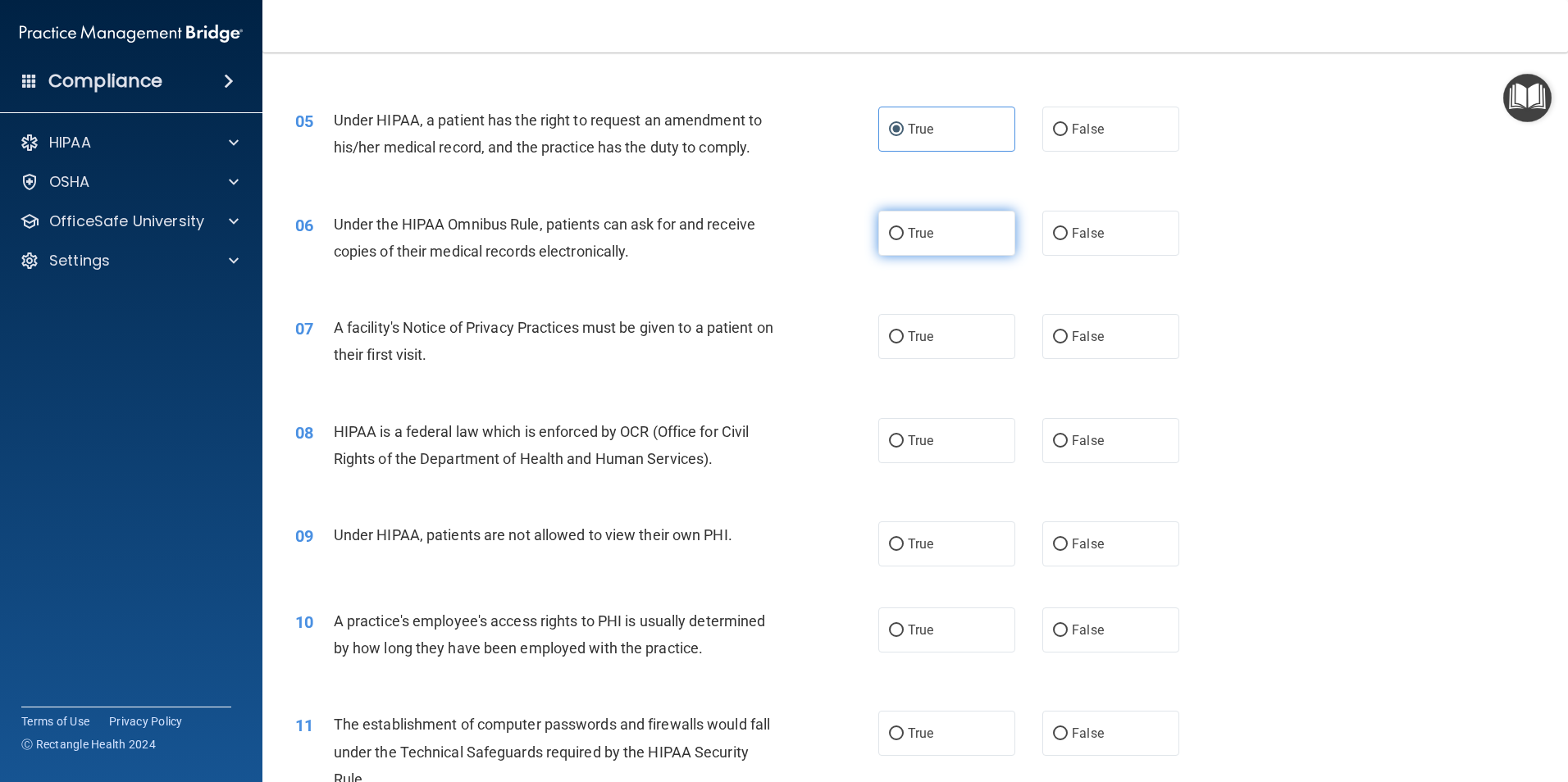
click at [908, 236] on span "True" at bounding box center [920, 233] width 26 height 15
click at [903, 236] on input "True" at bounding box center [896, 235] width 15 height 12
radio input "true"
click at [964, 336] on label "True" at bounding box center [947, 336] width 137 height 45
click at [904, 336] on input "True" at bounding box center [896, 338] width 15 height 12
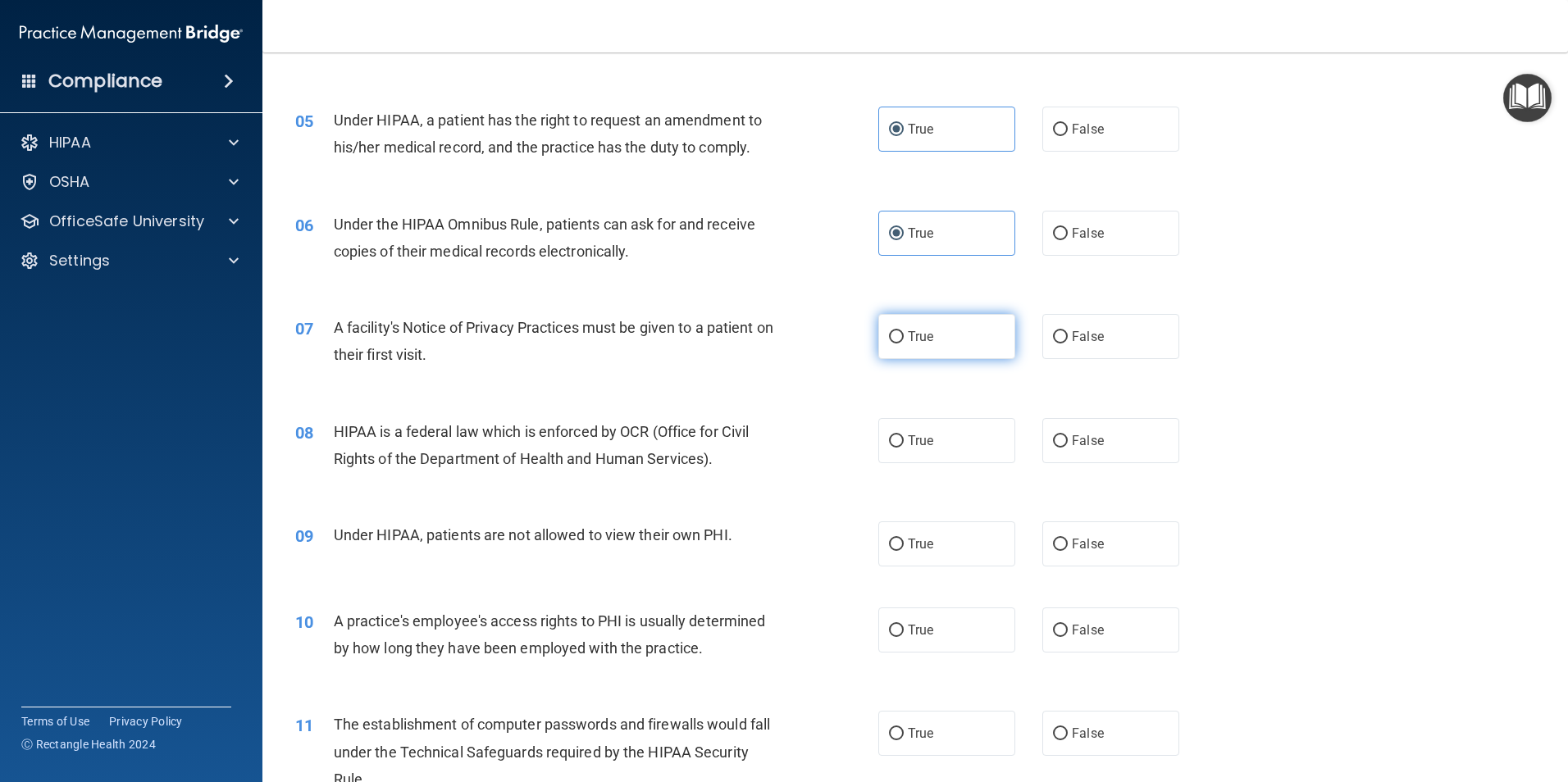
radio input "true"
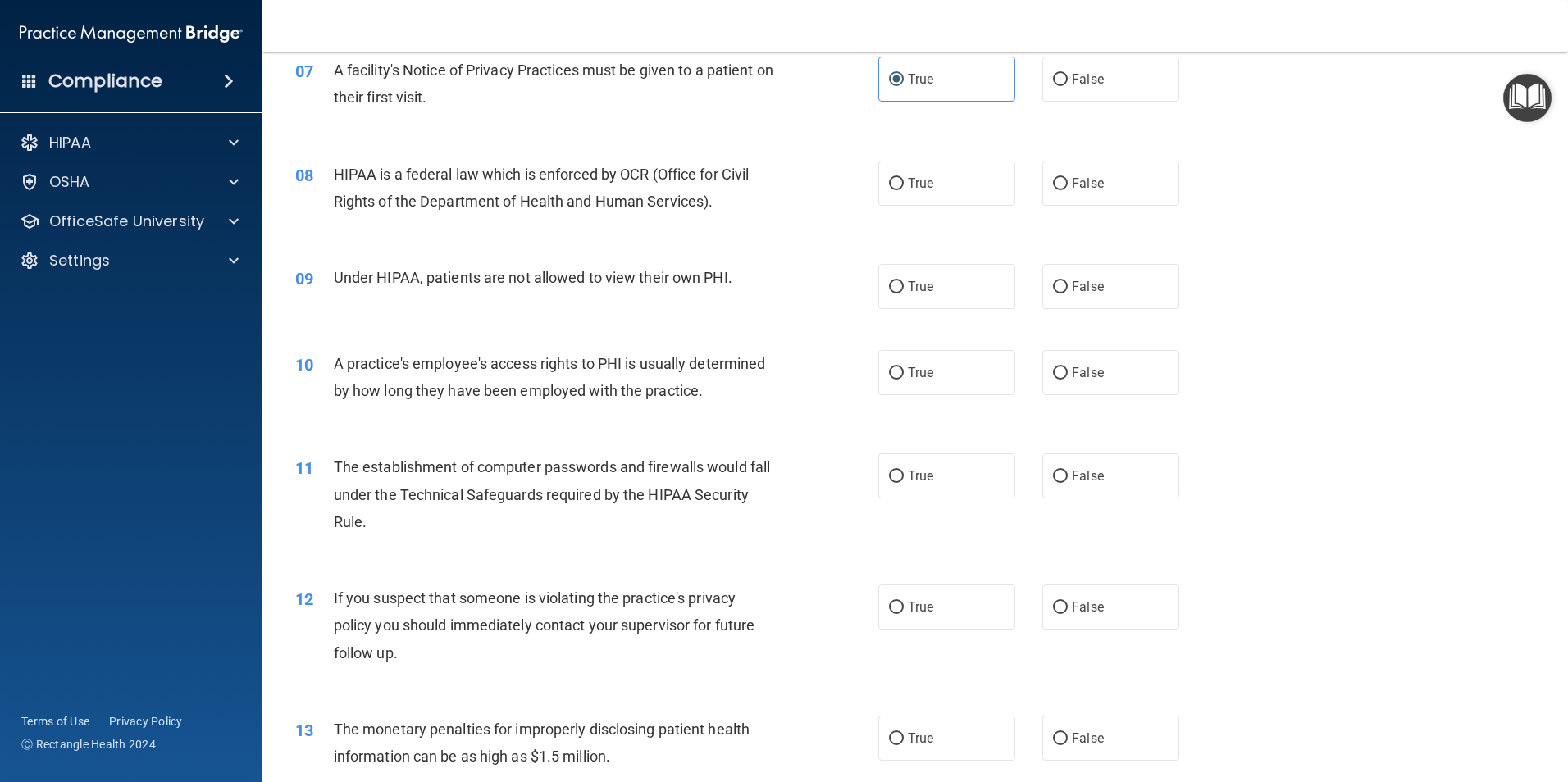
scroll to position [902, 0]
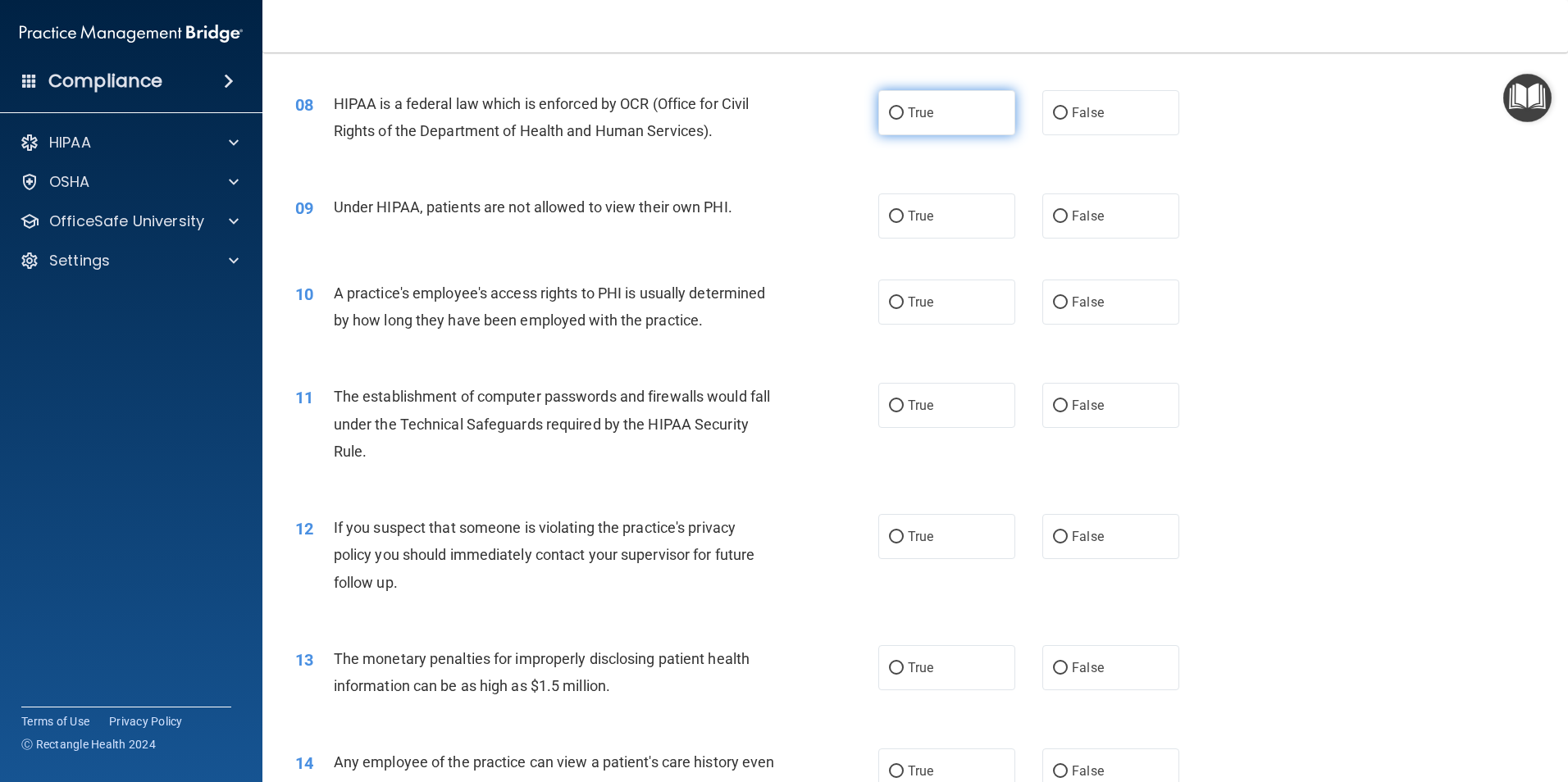
click at [919, 119] on span "True" at bounding box center [920, 112] width 26 height 15
click at [904, 119] on input "True" at bounding box center [896, 113] width 15 height 12
radio input "true"
click at [1073, 216] on span "False" at bounding box center [1088, 216] width 32 height 15
click at [1068, 216] on input "False" at bounding box center [1060, 217] width 15 height 12
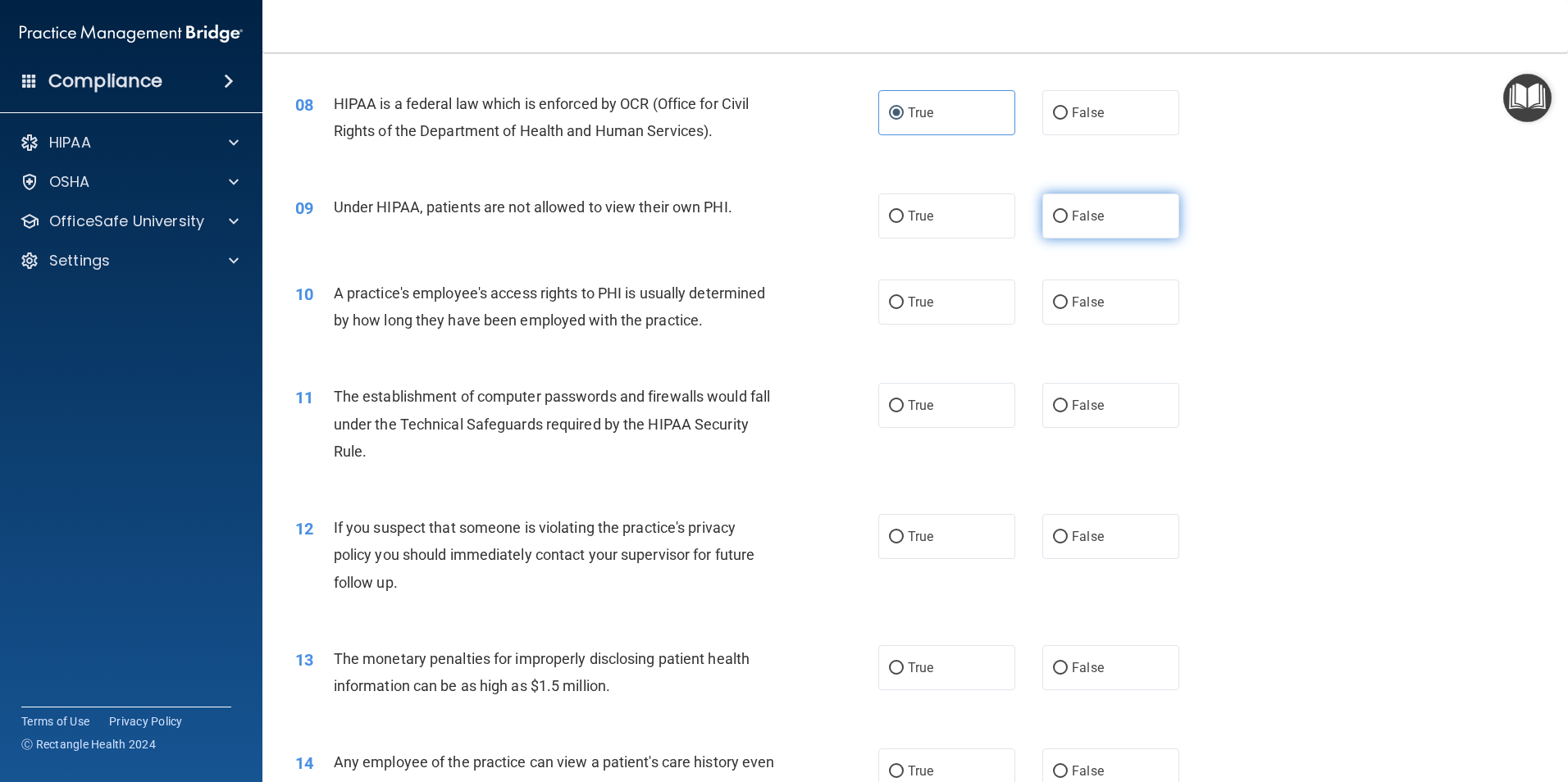
radio input "true"
click at [1102, 300] on label "False" at bounding box center [1111, 302] width 137 height 45
click at [1068, 300] on input "False" at bounding box center [1060, 303] width 15 height 12
radio input "true"
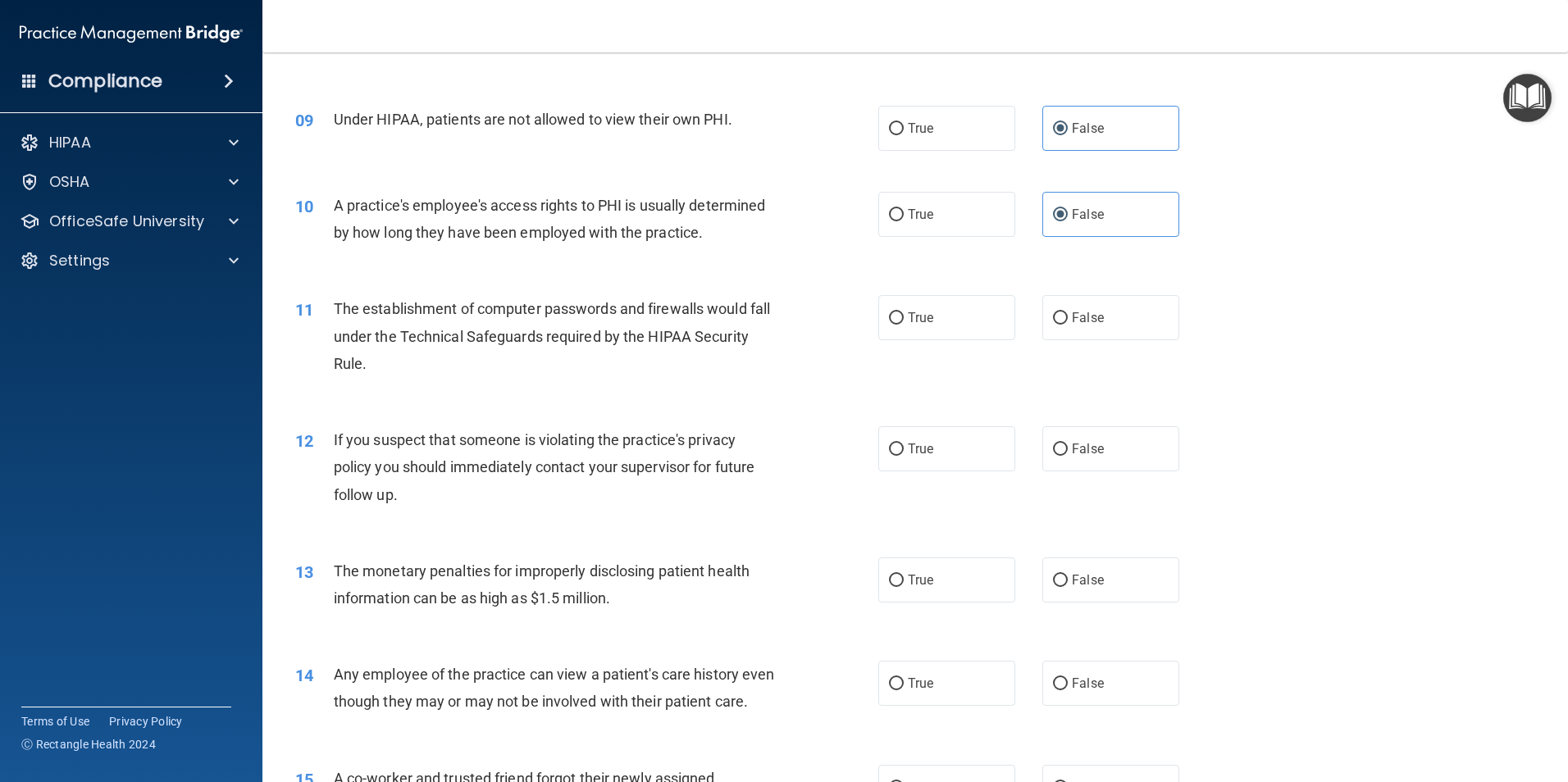
scroll to position [1066, 0]
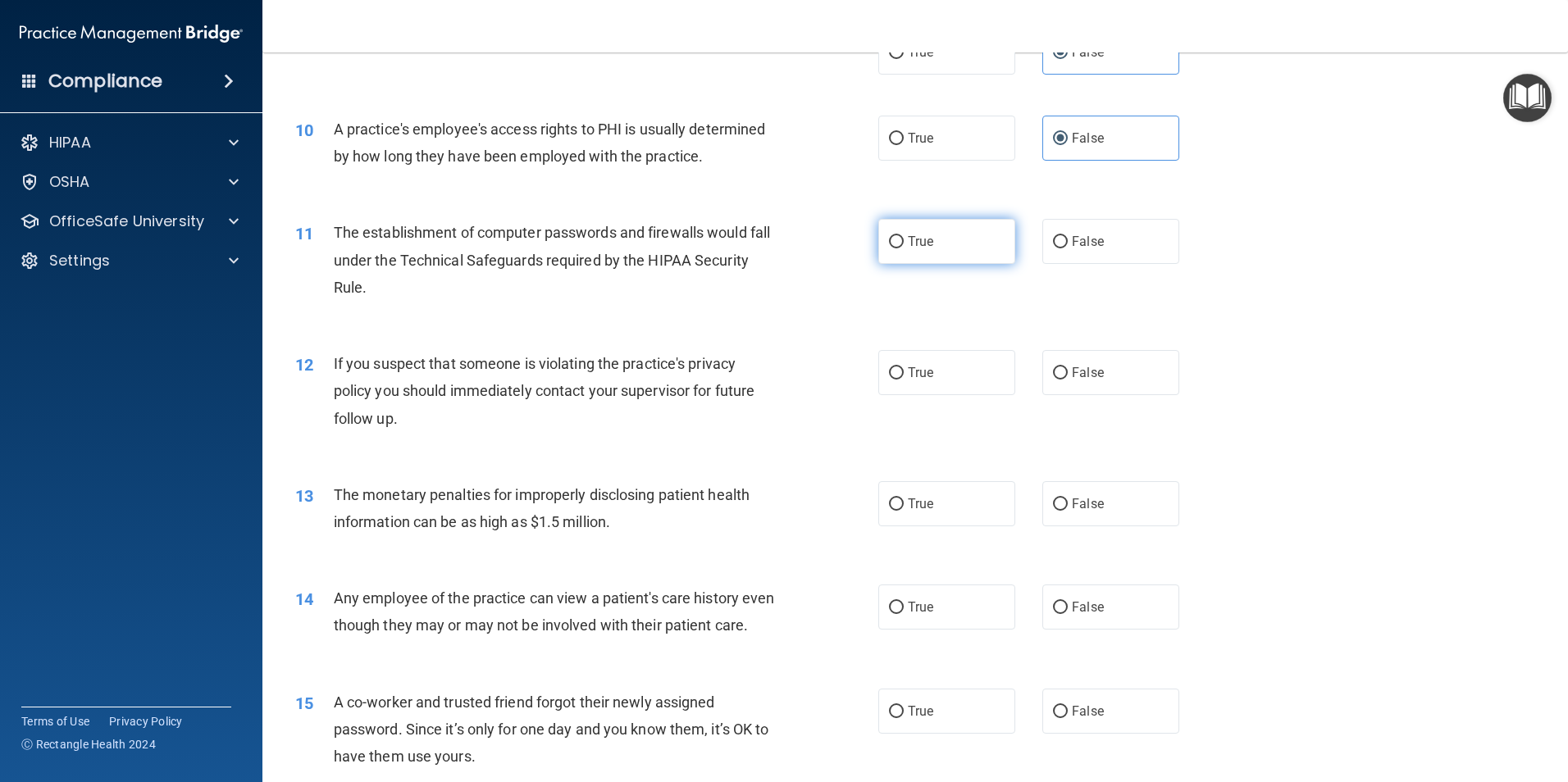
click at [954, 240] on label "True" at bounding box center [947, 242] width 137 height 45
click at [904, 240] on input "True" at bounding box center [896, 243] width 15 height 12
radio input "true"
click at [937, 363] on label "True" at bounding box center [947, 373] width 137 height 45
click at [904, 367] on input "True" at bounding box center [896, 374] width 15 height 12
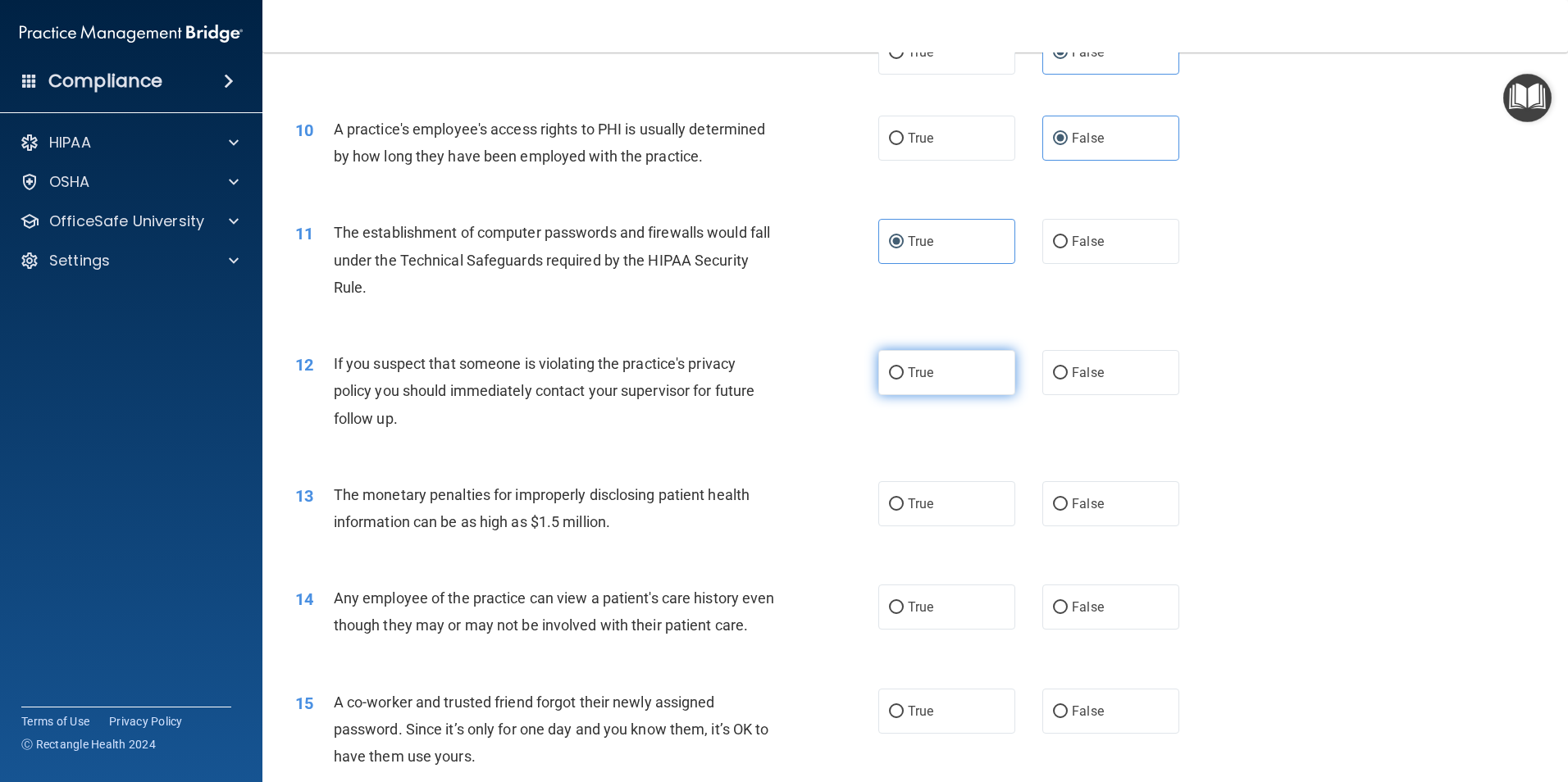
radio input "true"
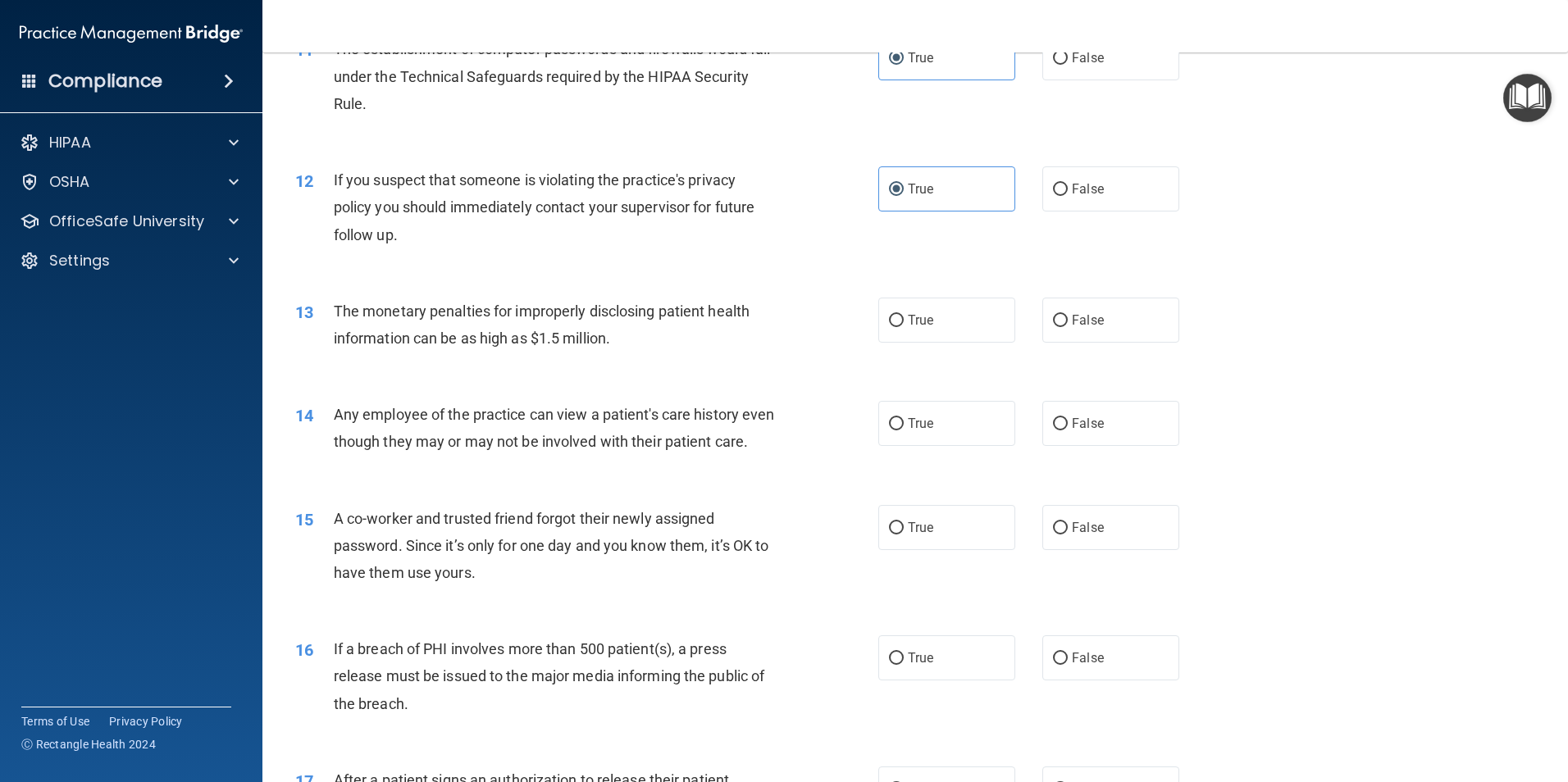
scroll to position [1312, 0]
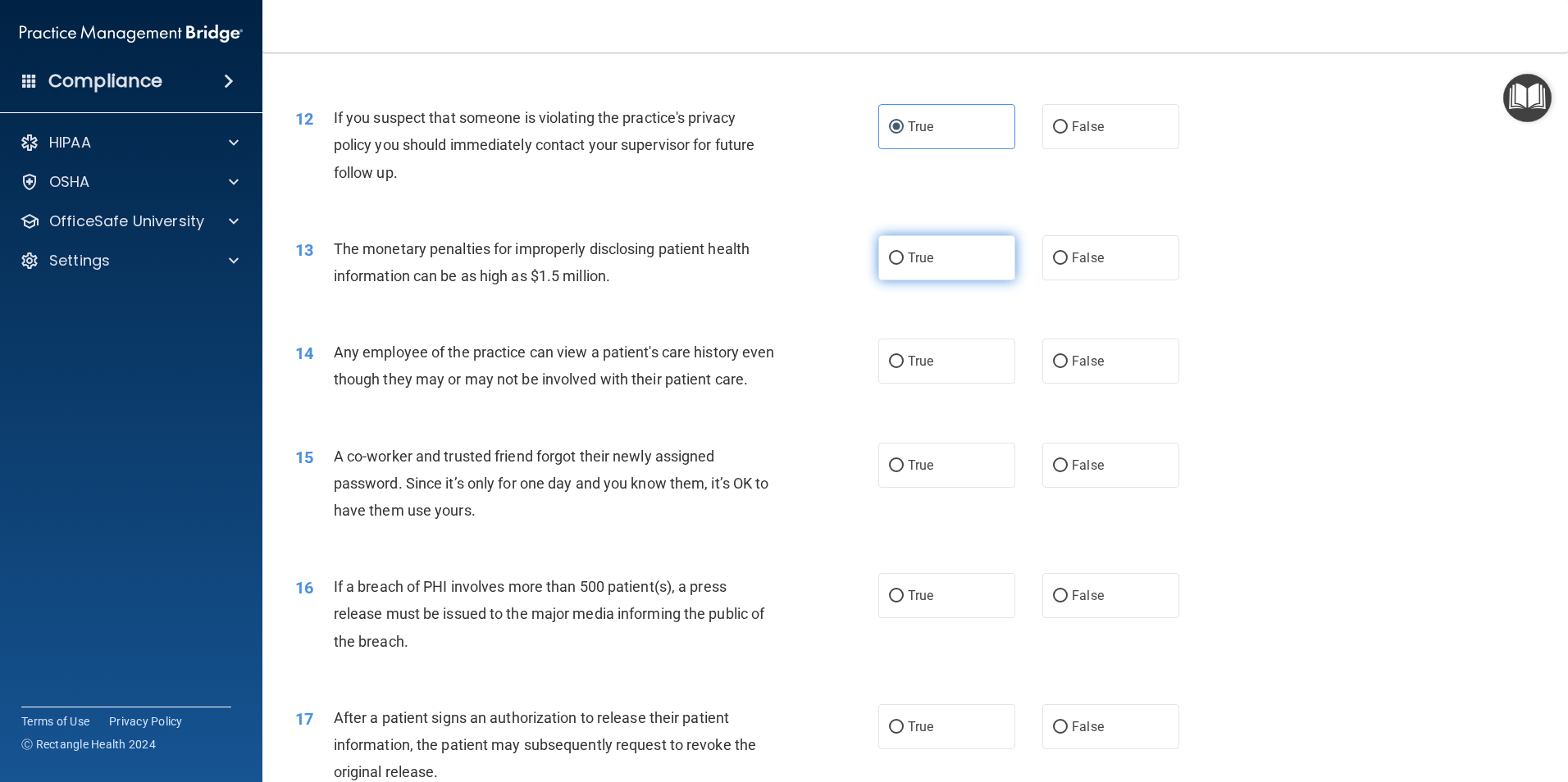
click at [946, 253] on label "True" at bounding box center [947, 258] width 137 height 45
click at [904, 253] on input "True" at bounding box center [896, 259] width 15 height 12
radio input "true"
click at [1073, 363] on span "False" at bounding box center [1088, 360] width 32 height 15
click at [1068, 363] on input "False" at bounding box center [1060, 362] width 15 height 12
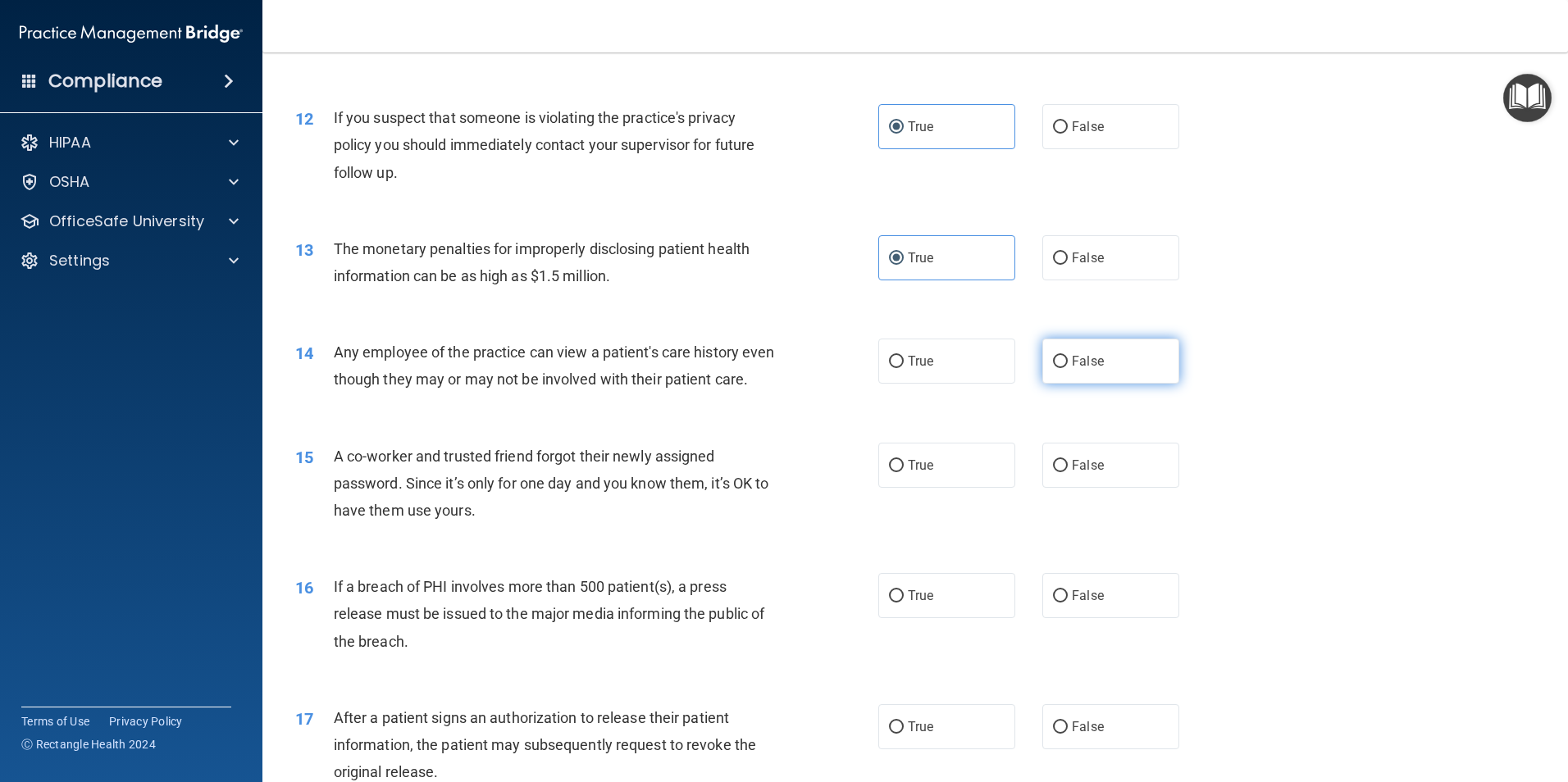
radio input "true"
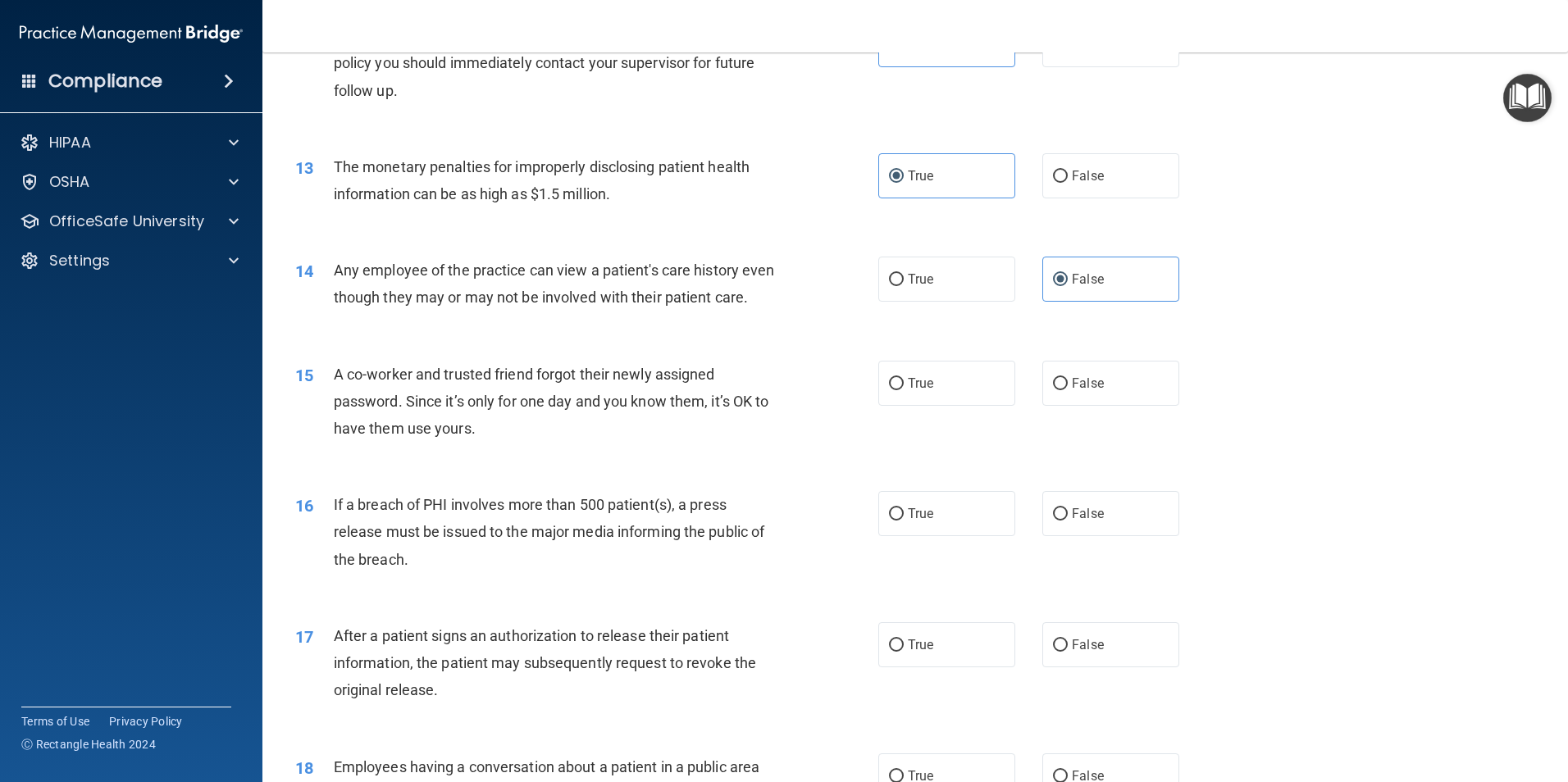
scroll to position [1476, 0]
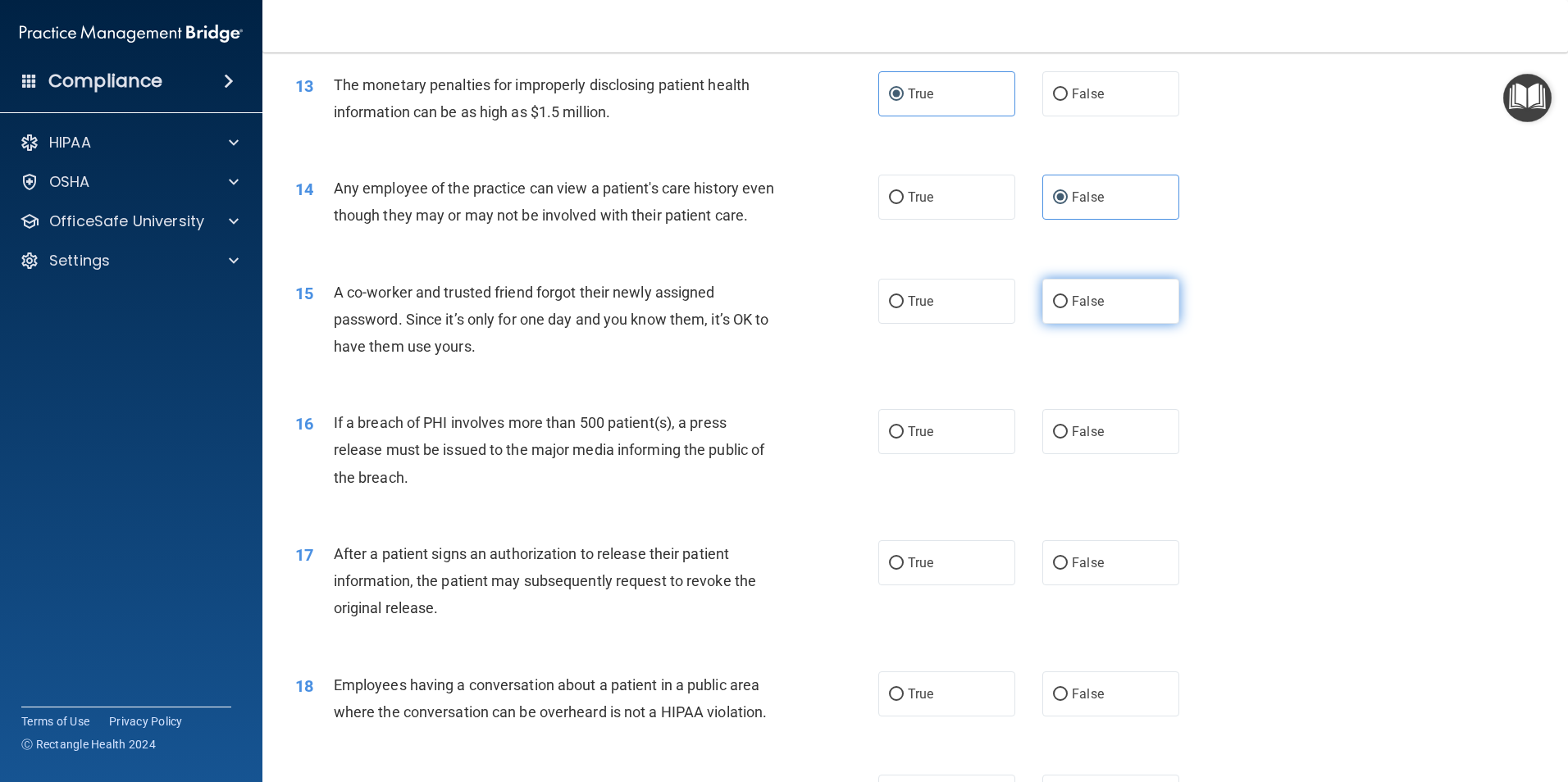
click at [1086, 324] on label "False" at bounding box center [1111, 301] width 137 height 45
click at [1068, 309] on input "False" at bounding box center [1060, 302] width 15 height 12
radio input "true"
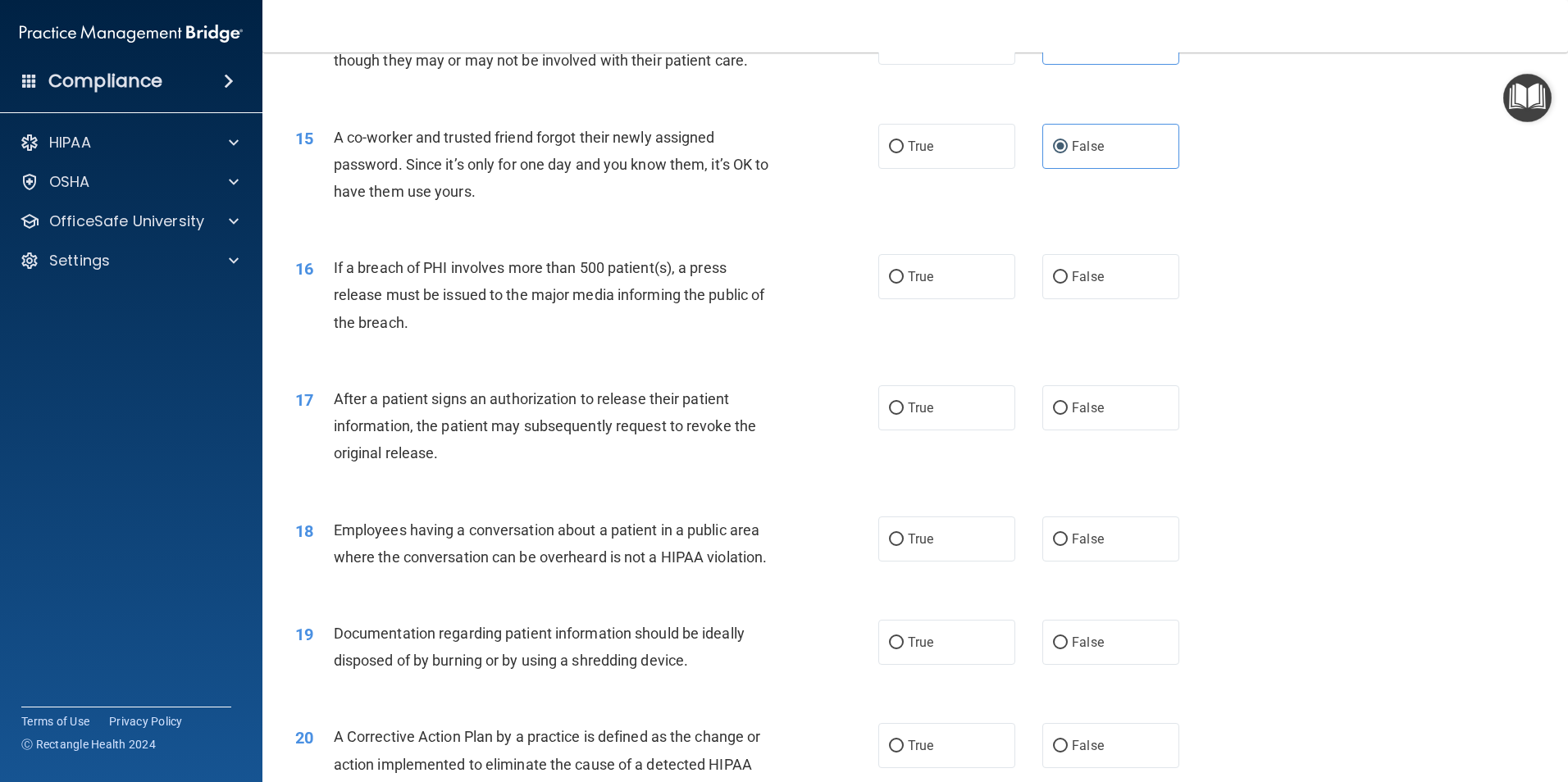
scroll to position [1640, 0]
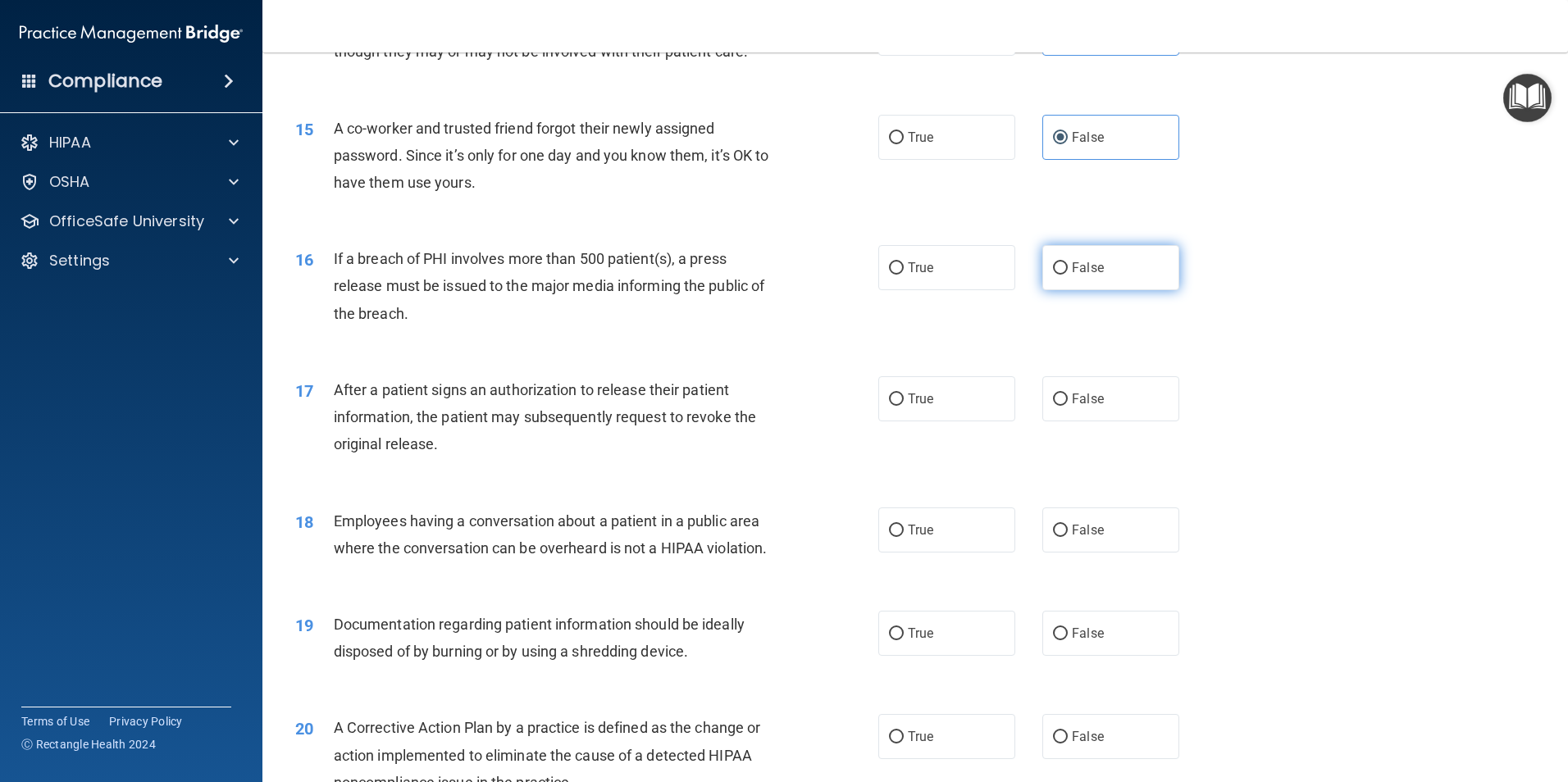
click at [1056, 275] on input "False" at bounding box center [1060, 268] width 15 height 12
radio input "true"
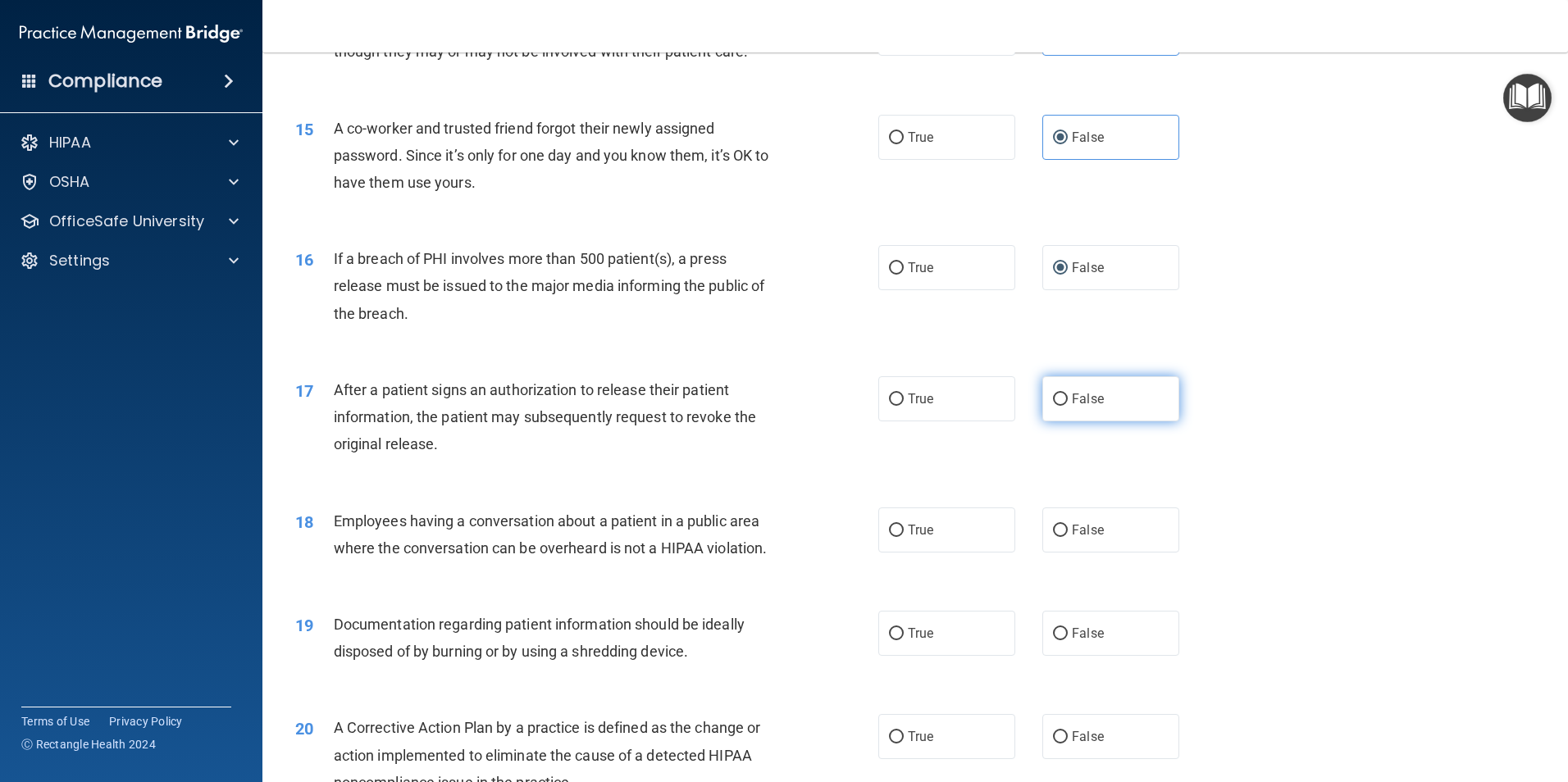
click at [1144, 422] on label "False" at bounding box center [1111, 399] width 137 height 45
click at [1068, 406] on input "False" at bounding box center [1060, 399] width 15 height 12
radio input "true"
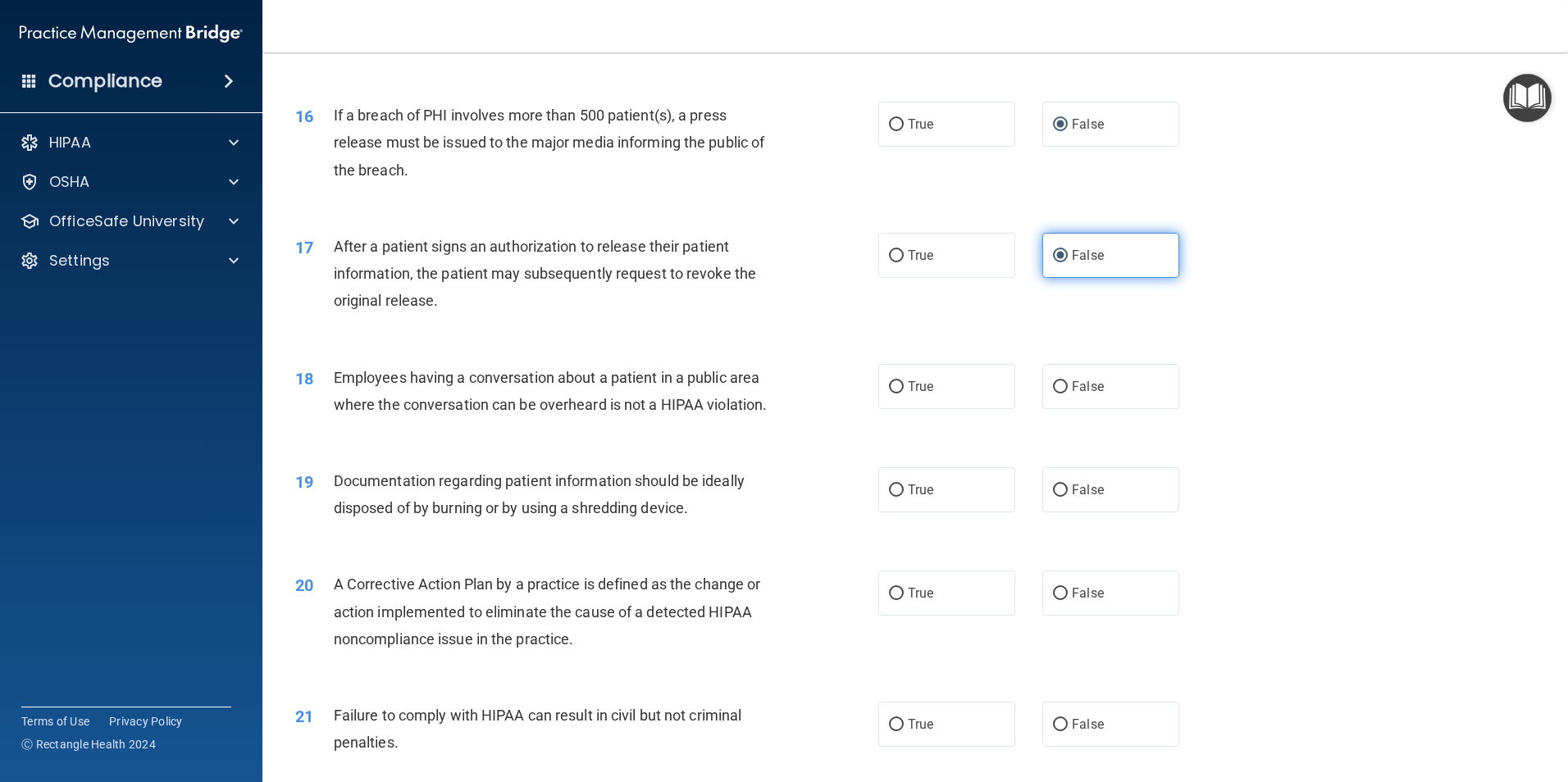
scroll to position [1804, 0]
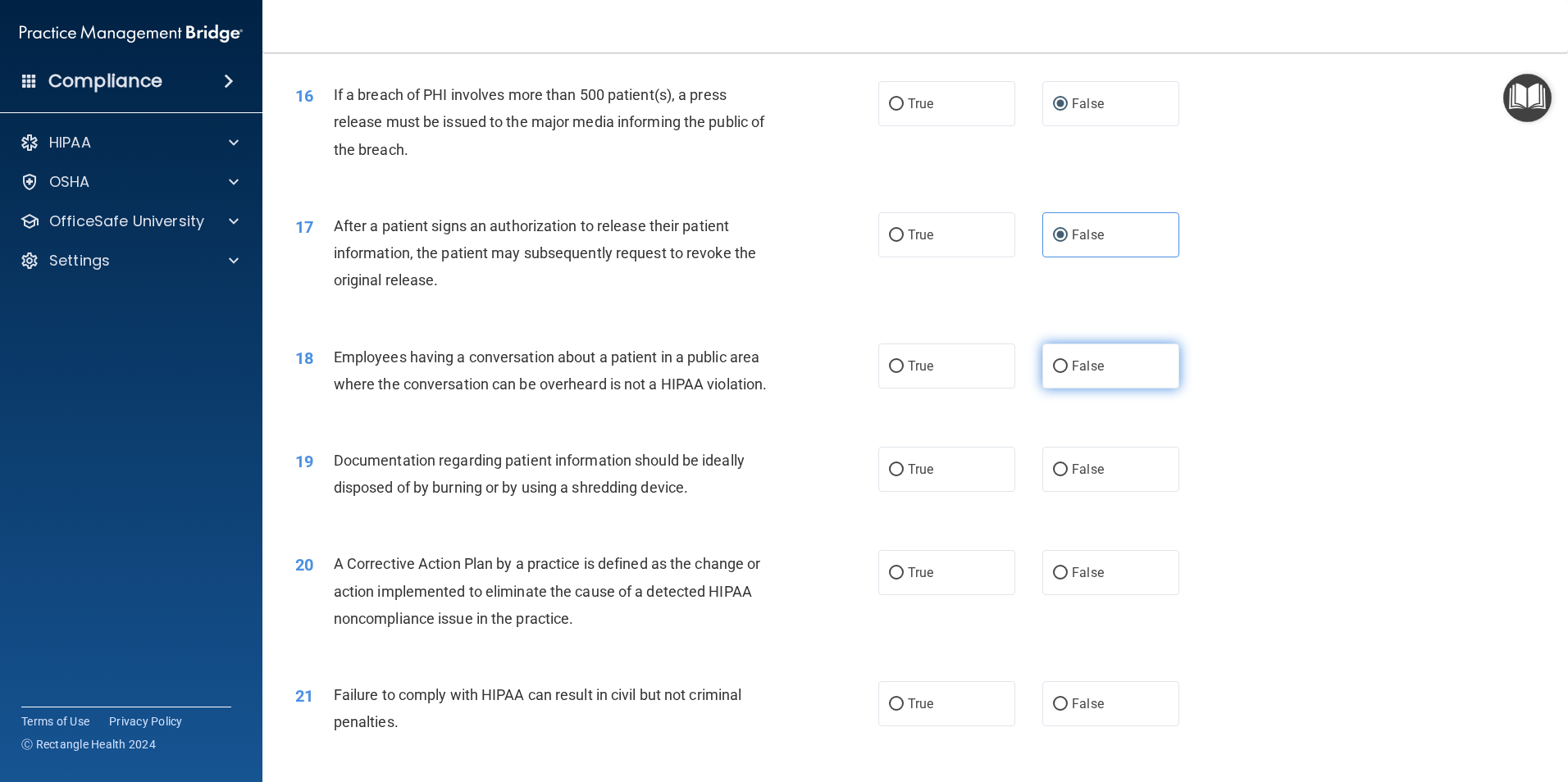
click at [1091, 374] on span "False" at bounding box center [1088, 366] width 32 height 15
click at [1068, 373] on input "False" at bounding box center [1060, 367] width 15 height 12
radio input "true"
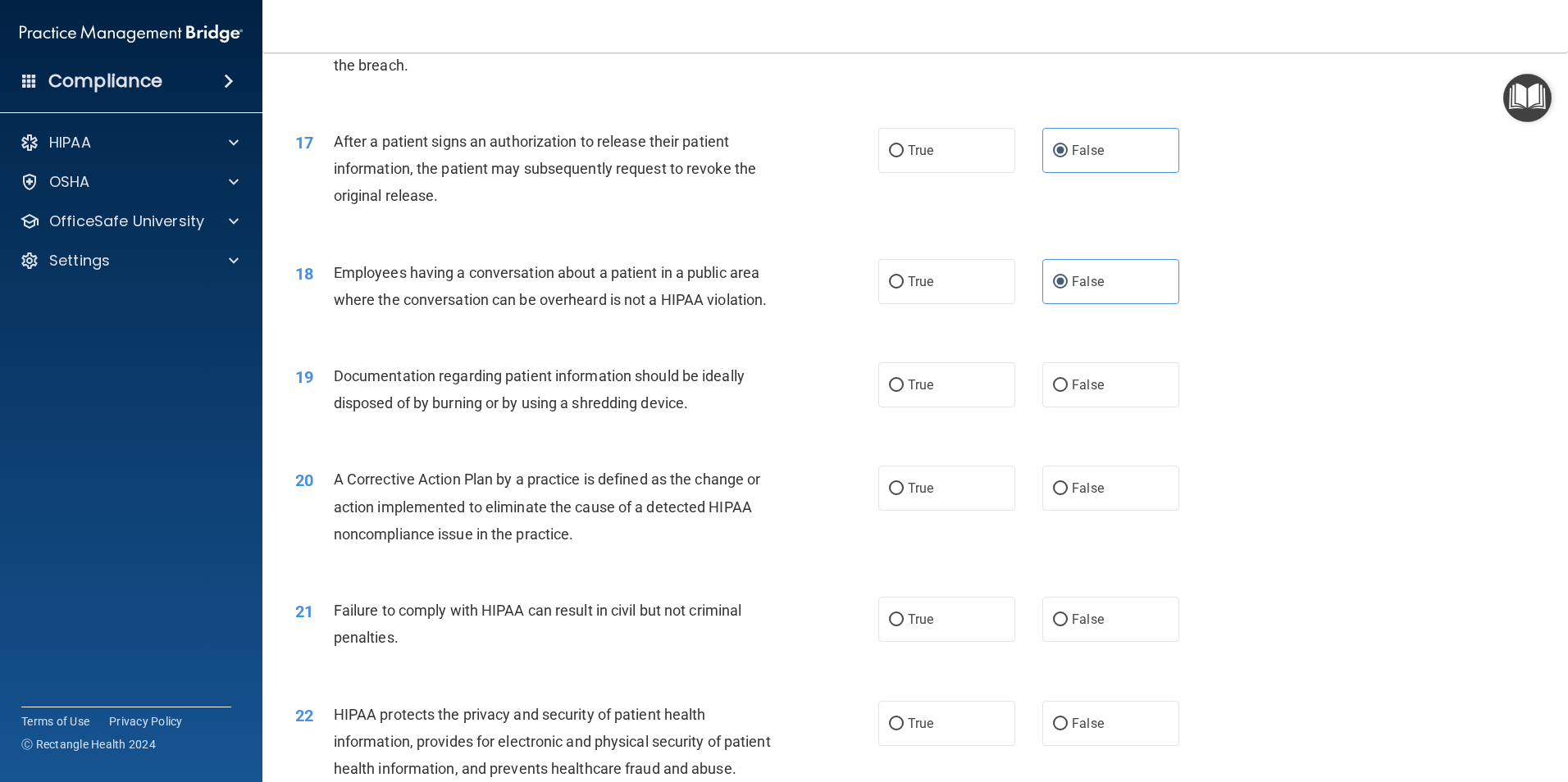
scroll to position [1886, 0]
click at [955, 410] on label "True" at bounding box center [947, 387] width 137 height 45
click at [904, 394] on input "True" at bounding box center [896, 389] width 15 height 12
radio input "true"
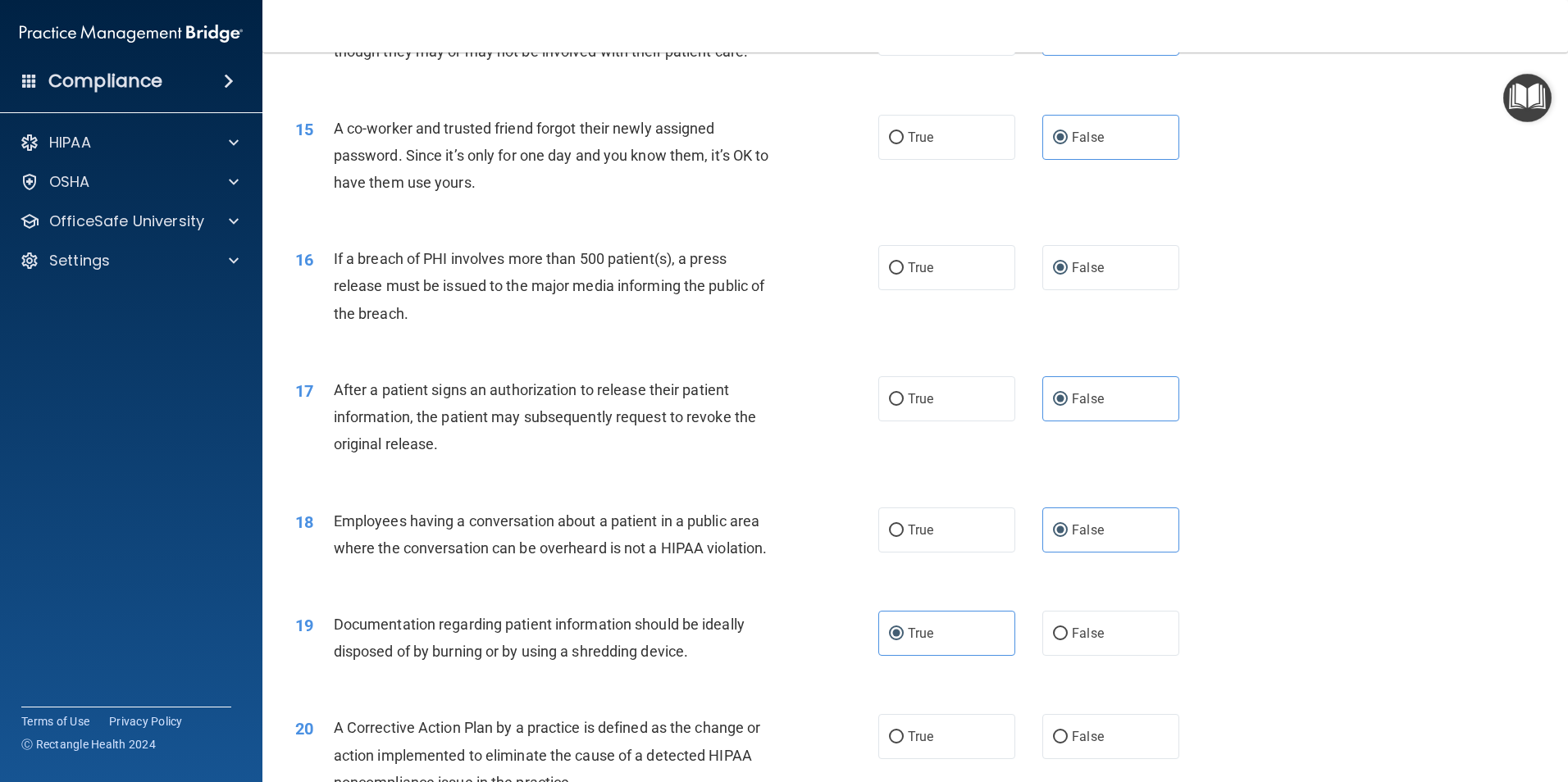
scroll to position [2132, 0]
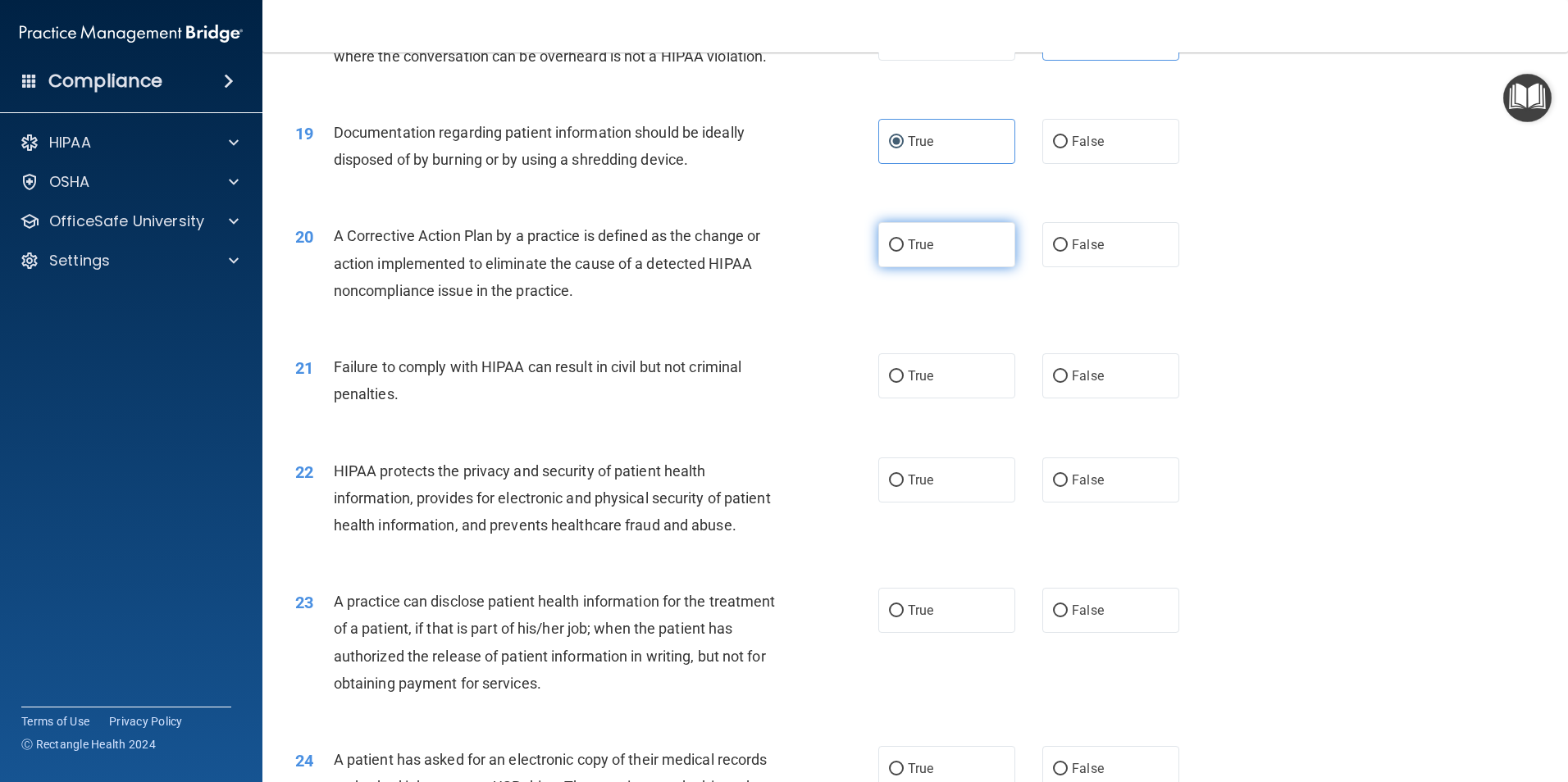
click at [913, 252] on span "True" at bounding box center [920, 244] width 26 height 15
click at [904, 251] on input "True" at bounding box center [896, 246] width 15 height 12
radio input "true"
click at [1071, 393] on label "False" at bounding box center [1111, 375] width 137 height 45
click at [1068, 383] on input "False" at bounding box center [1060, 377] width 15 height 12
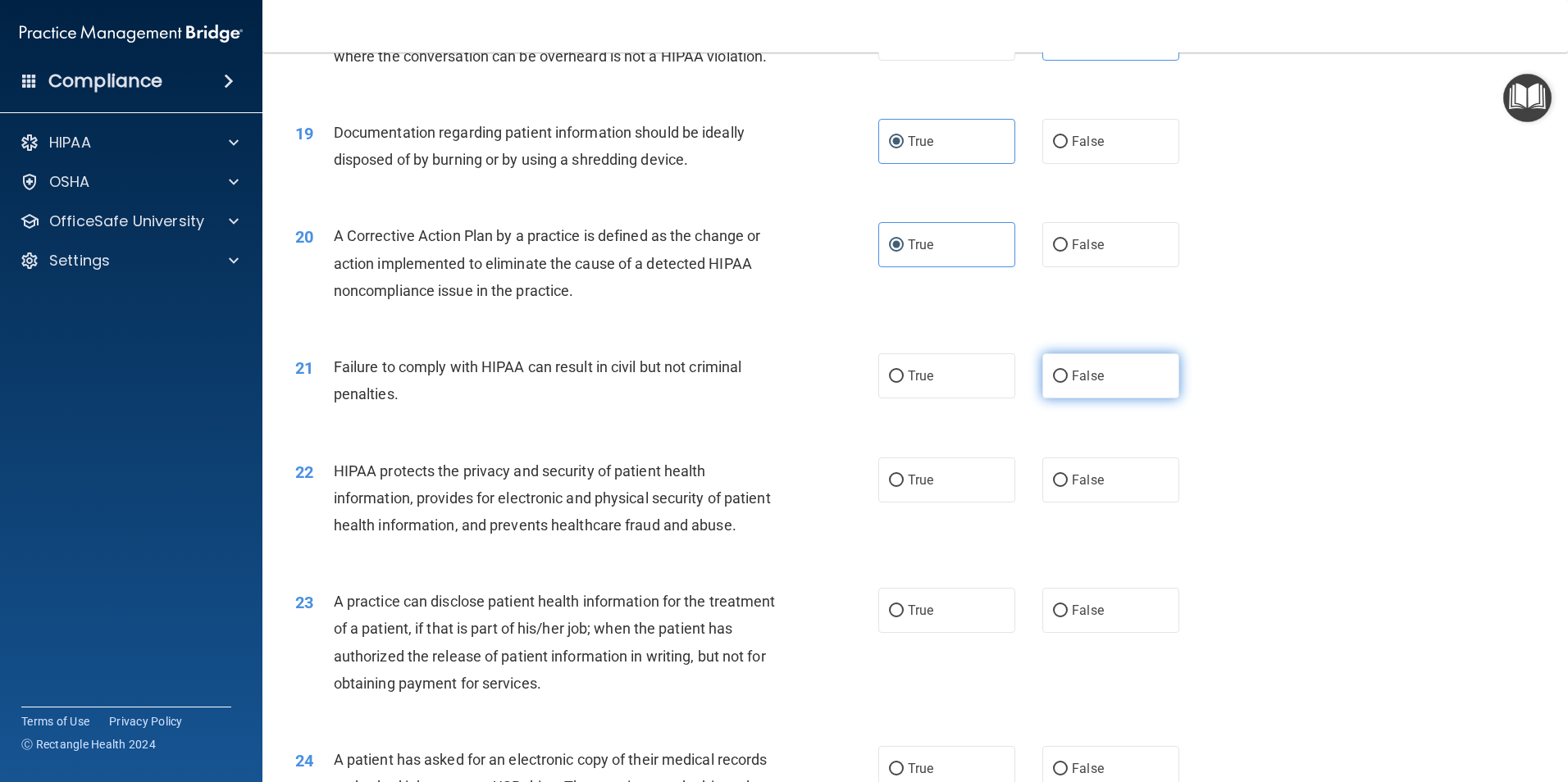
radio input "true"
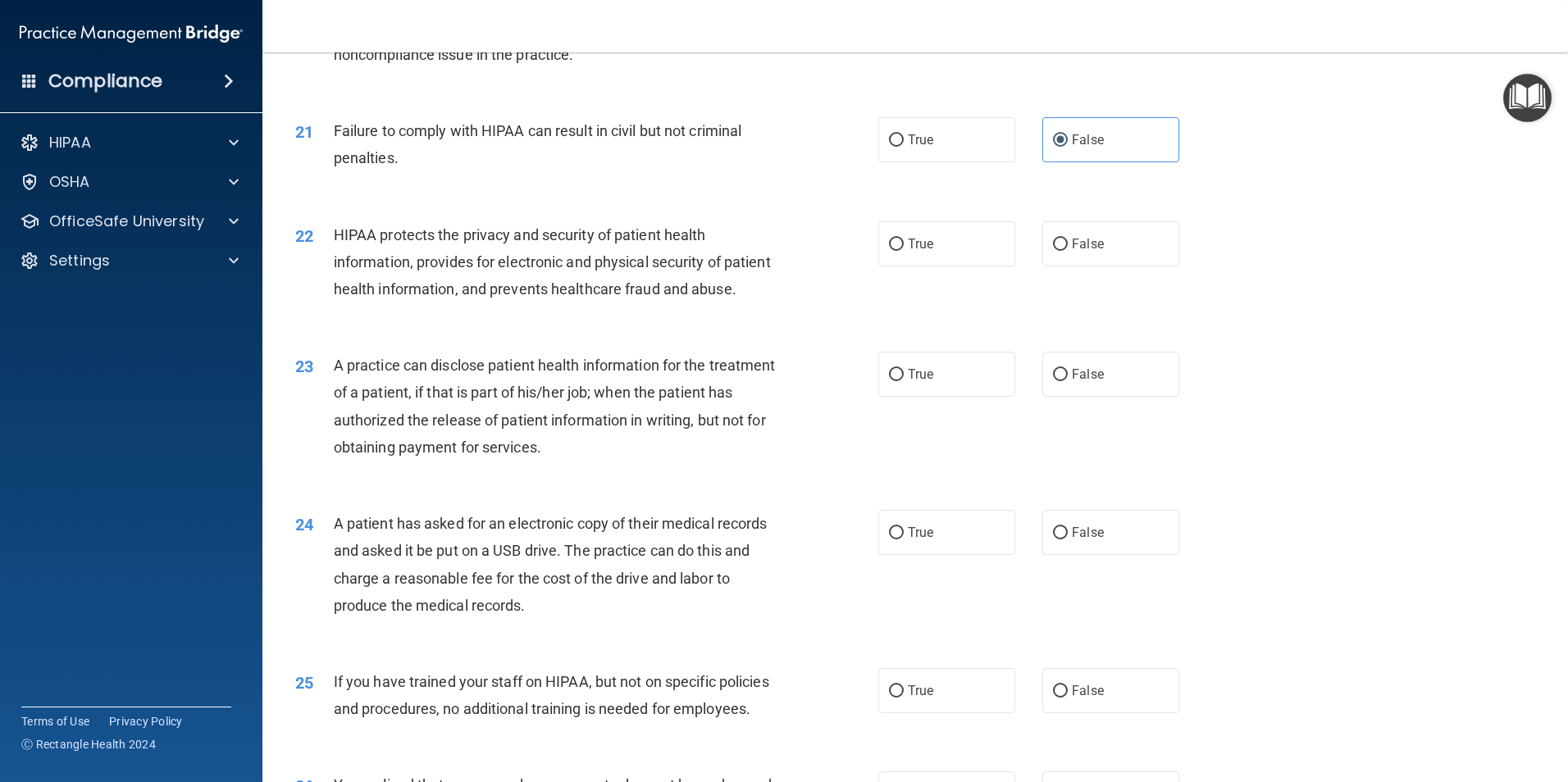
scroll to position [2378, 0]
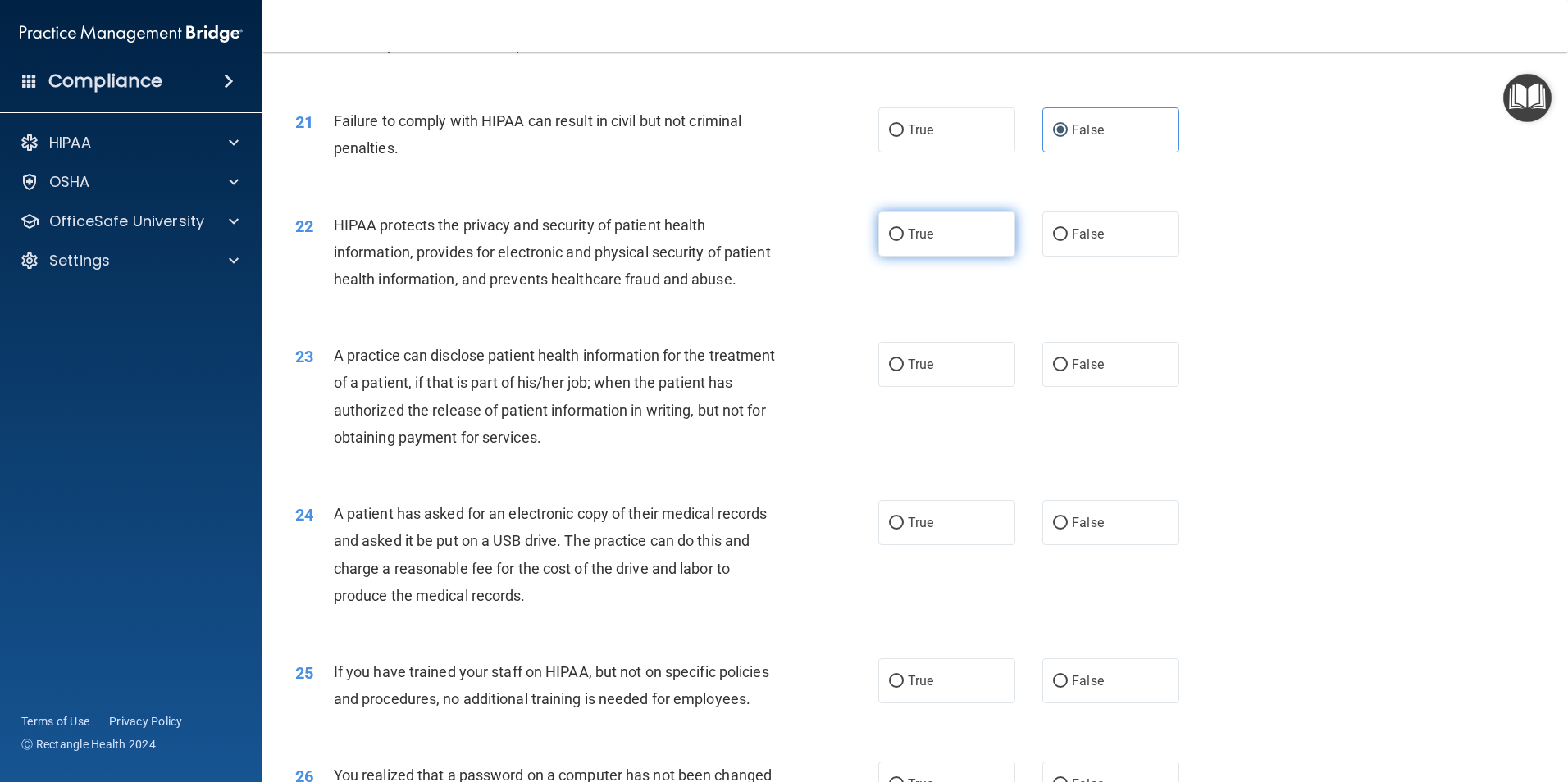
click at [924, 242] on span "True" at bounding box center [920, 234] width 26 height 15
click at [904, 241] on input "True" at bounding box center [896, 235] width 15 height 12
radio input "true"
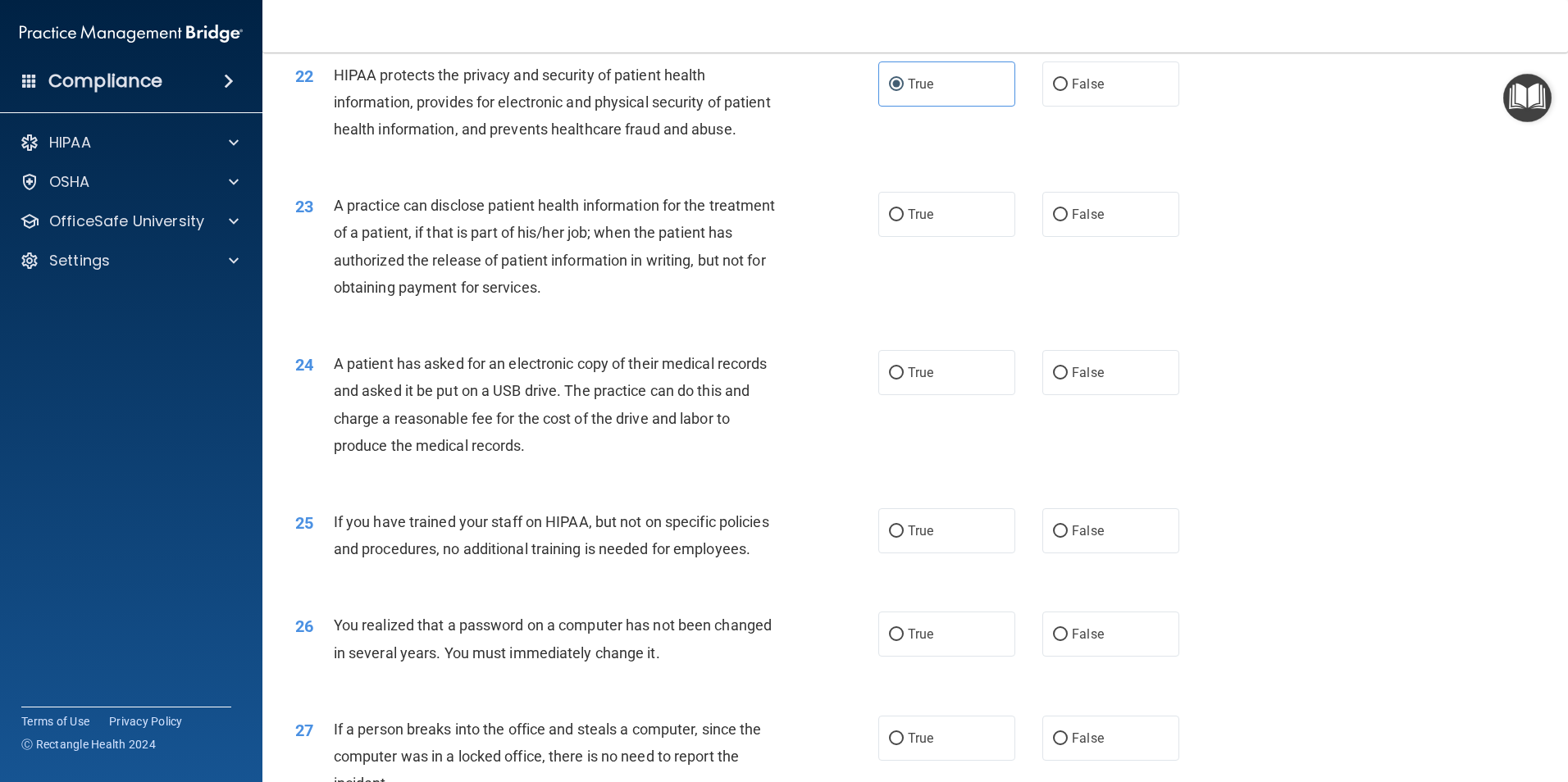
scroll to position [2542, 0]
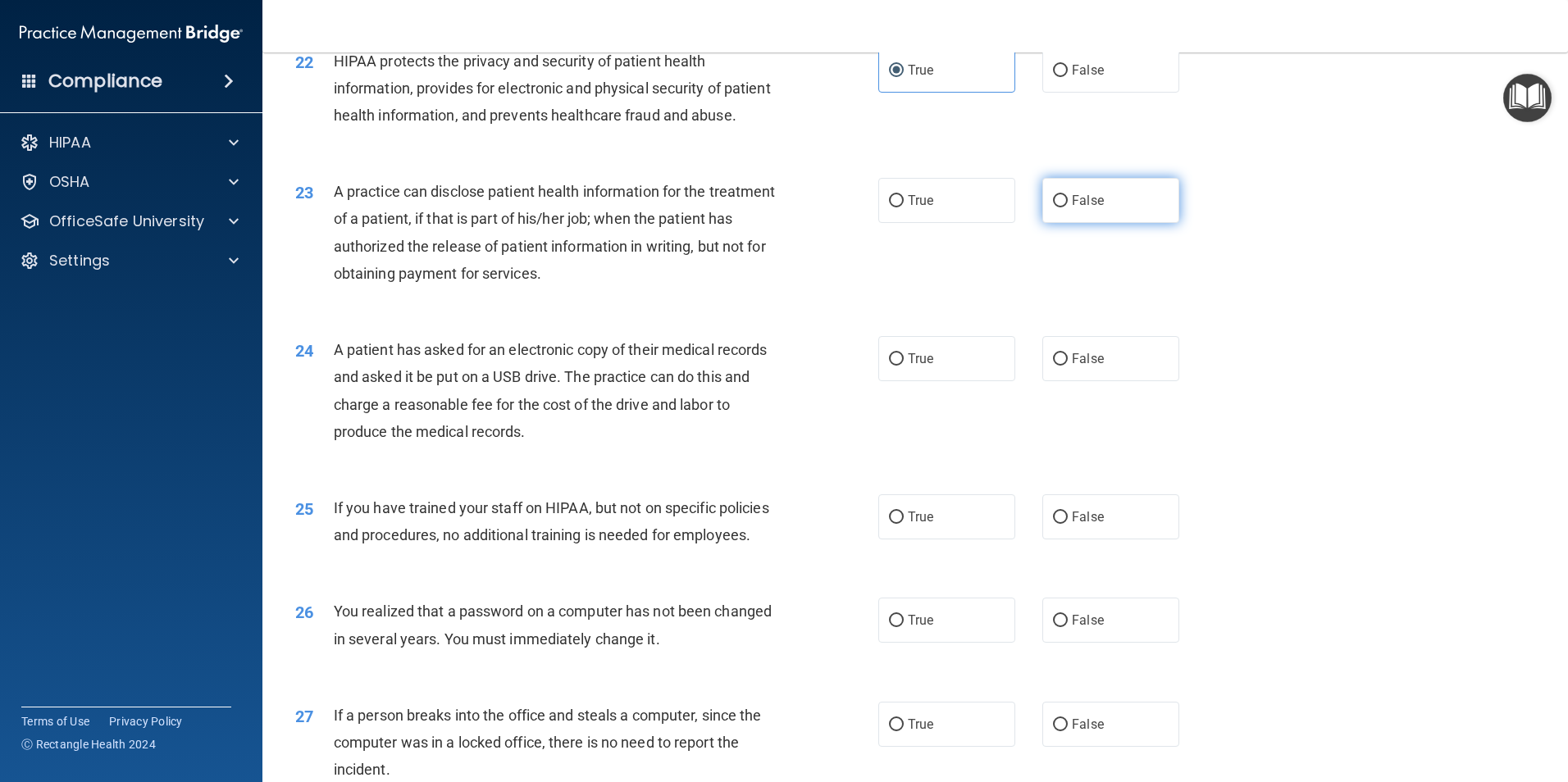
click at [1074, 209] on span "False" at bounding box center [1088, 200] width 32 height 15
click at [1068, 208] on input "False" at bounding box center [1060, 202] width 15 height 12
radio input "true"
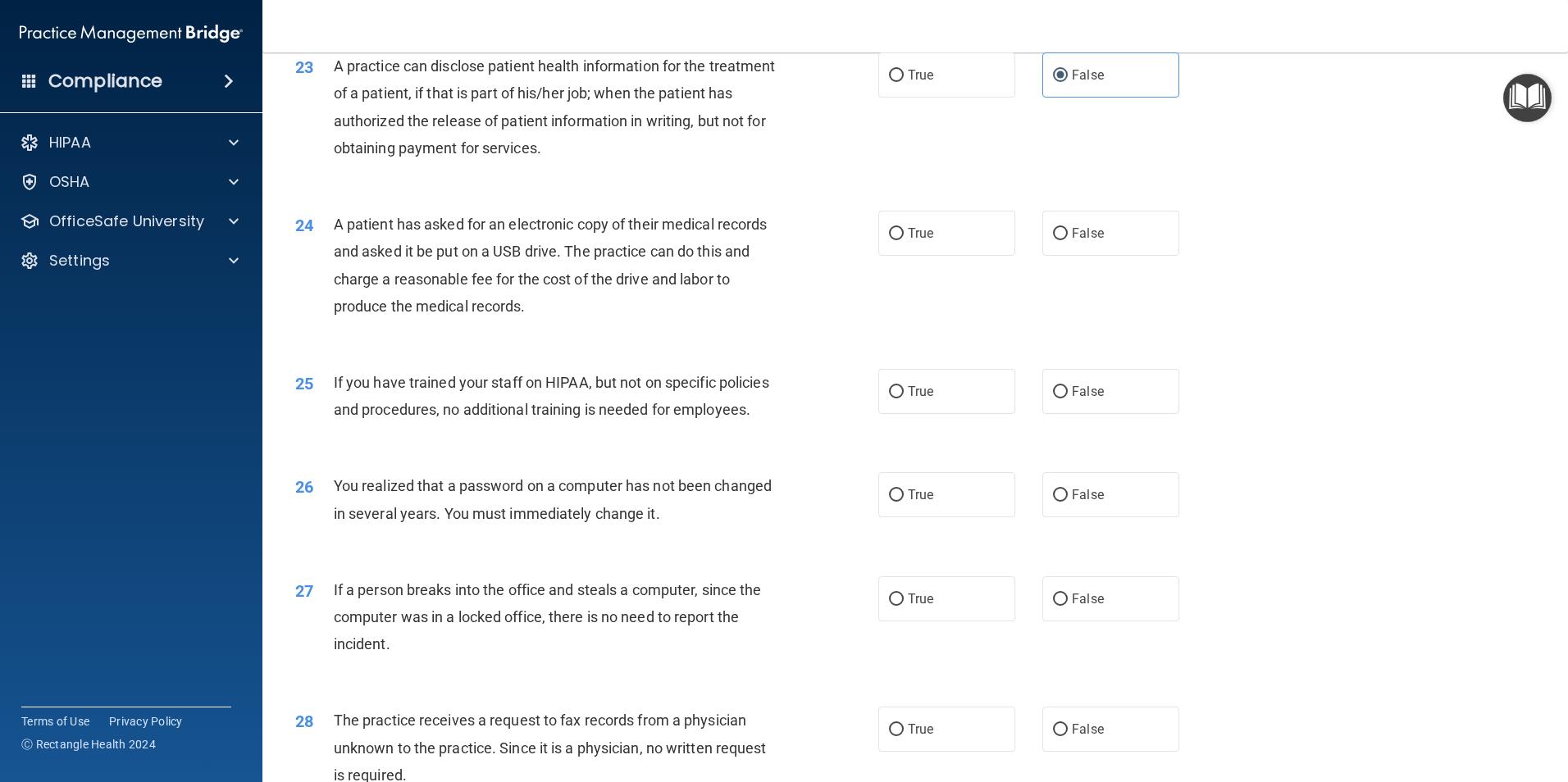
scroll to position [2706, 0]
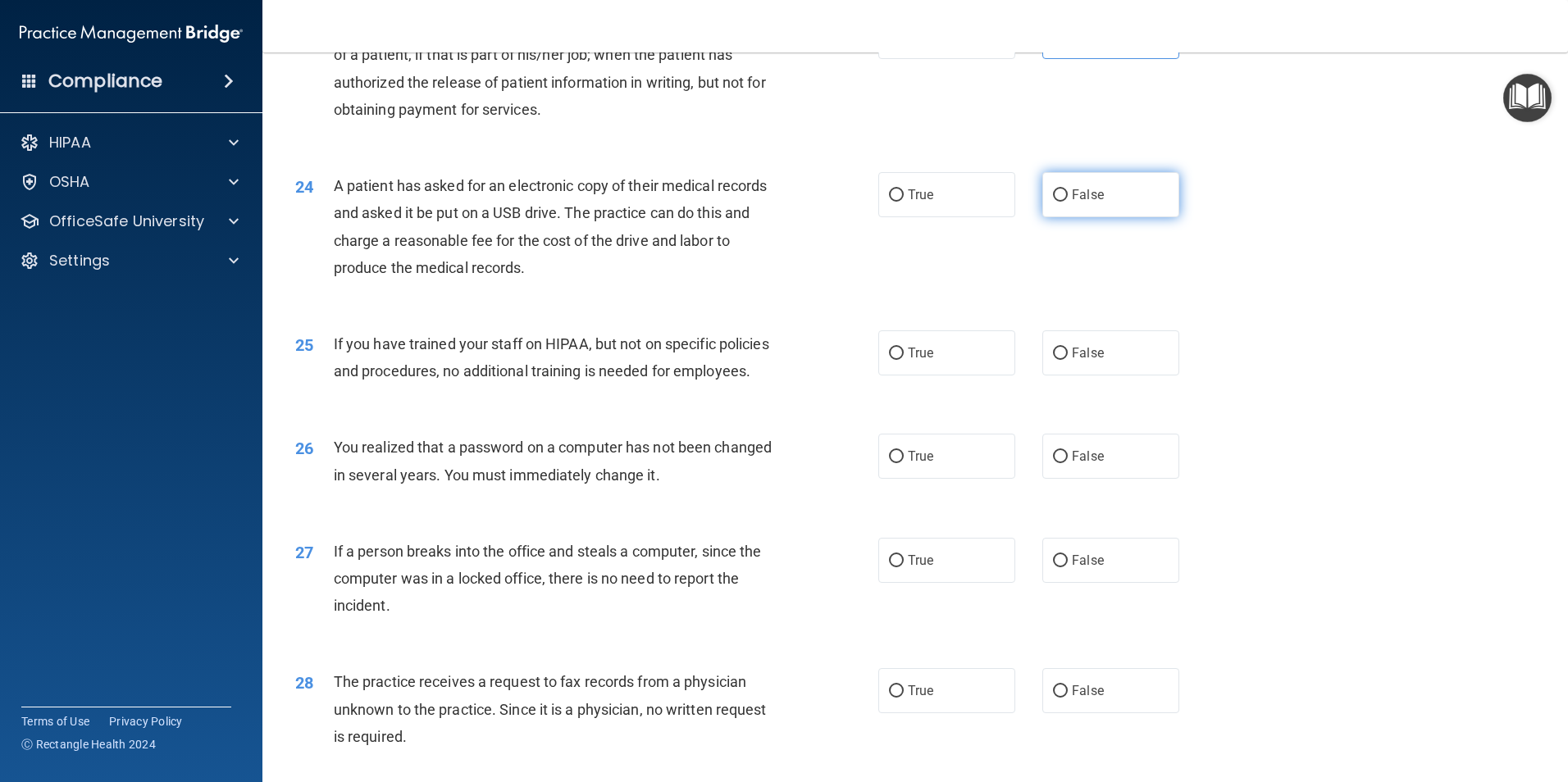
click at [1072, 202] on span "False" at bounding box center [1088, 194] width 32 height 15
click at [1068, 202] on input "False" at bounding box center [1060, 195] width 15 height 12
radio input "true"
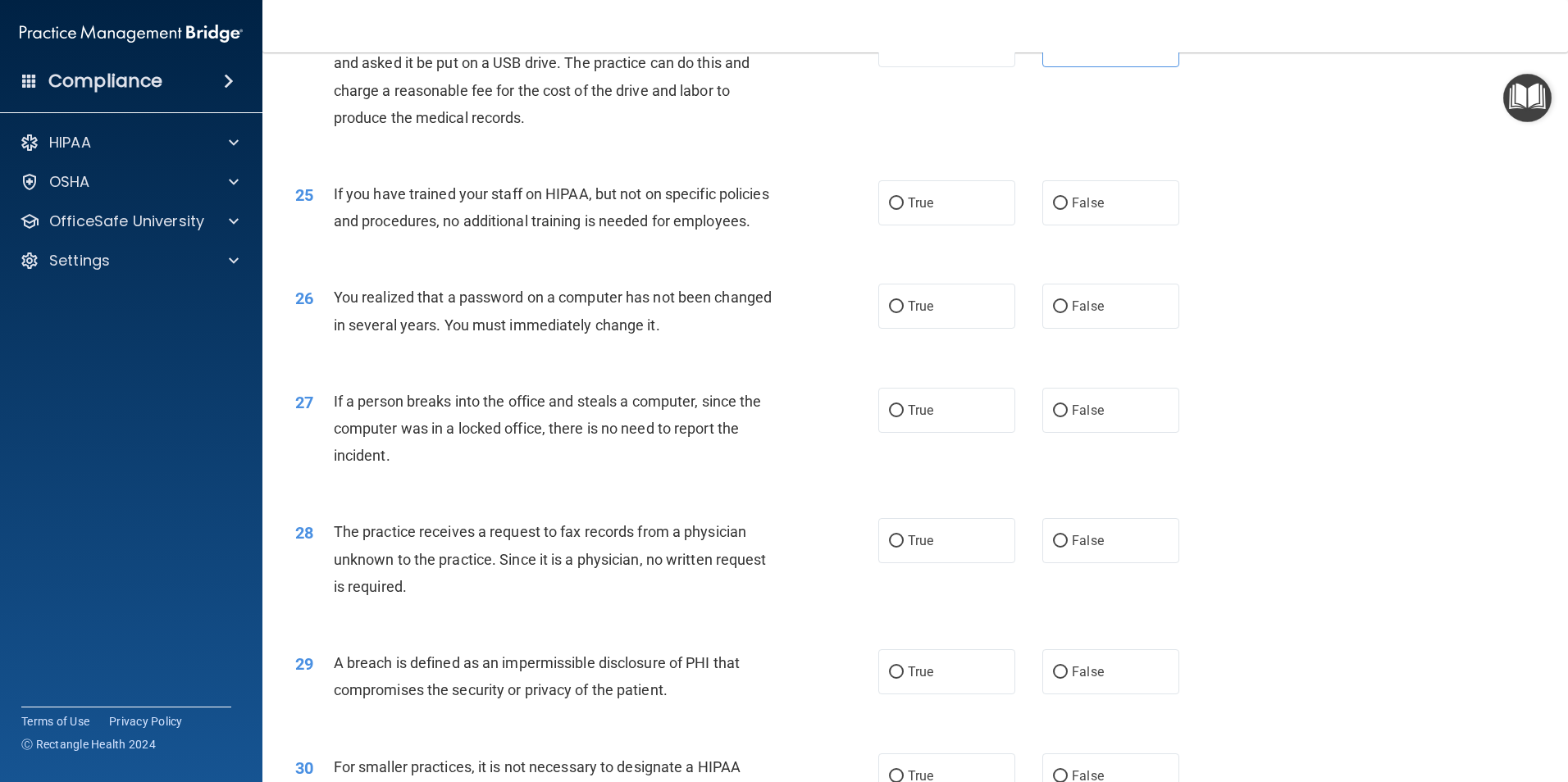
scroll to position [2870, 0]
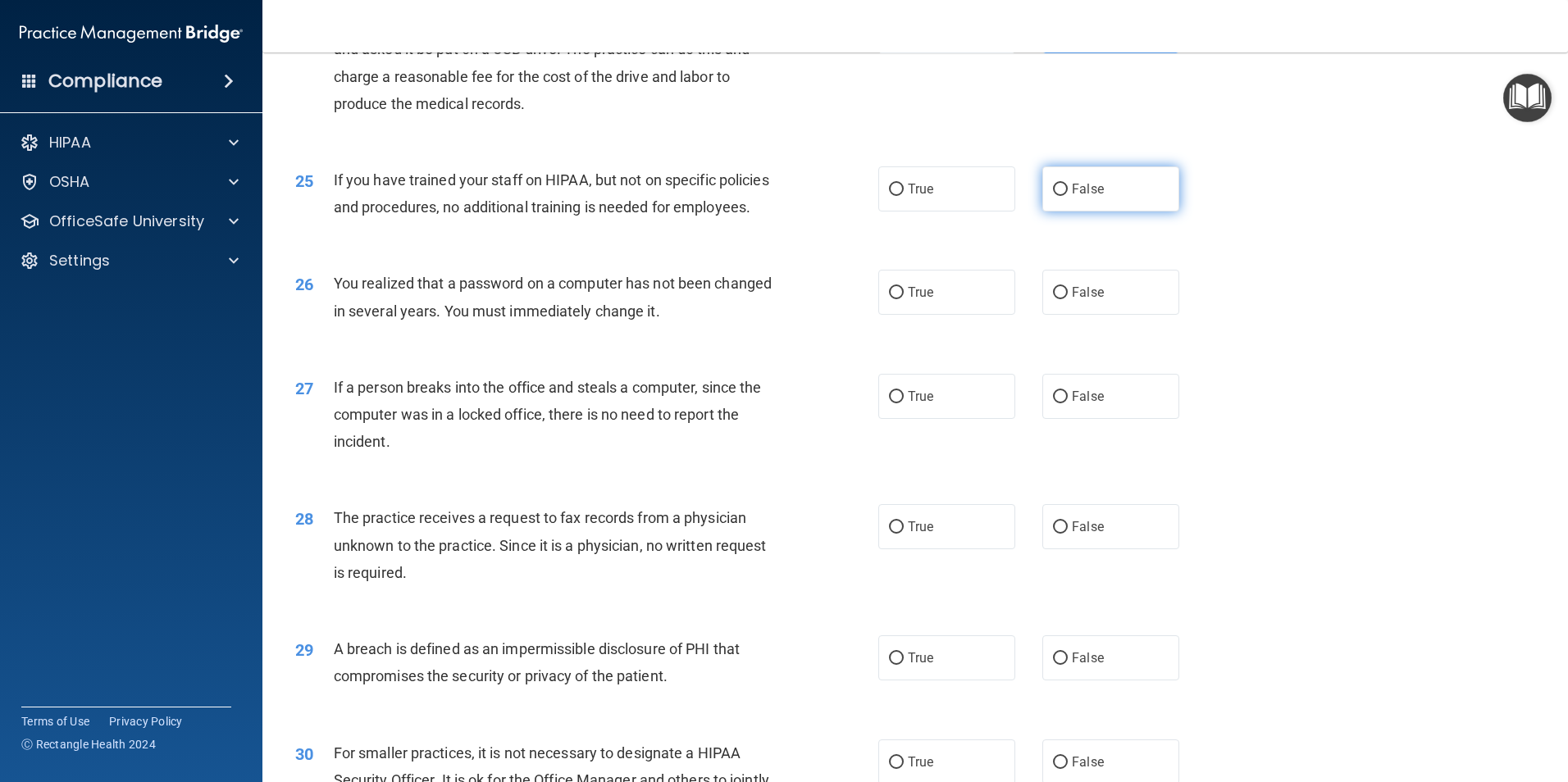
click at [1078, 197] on span "False" at bounding box center [1088, 188] width 32 height 15
click at [1068, 196] on input "False" at bounding box center [1060, 190] width 15 height 12
radio input "true"
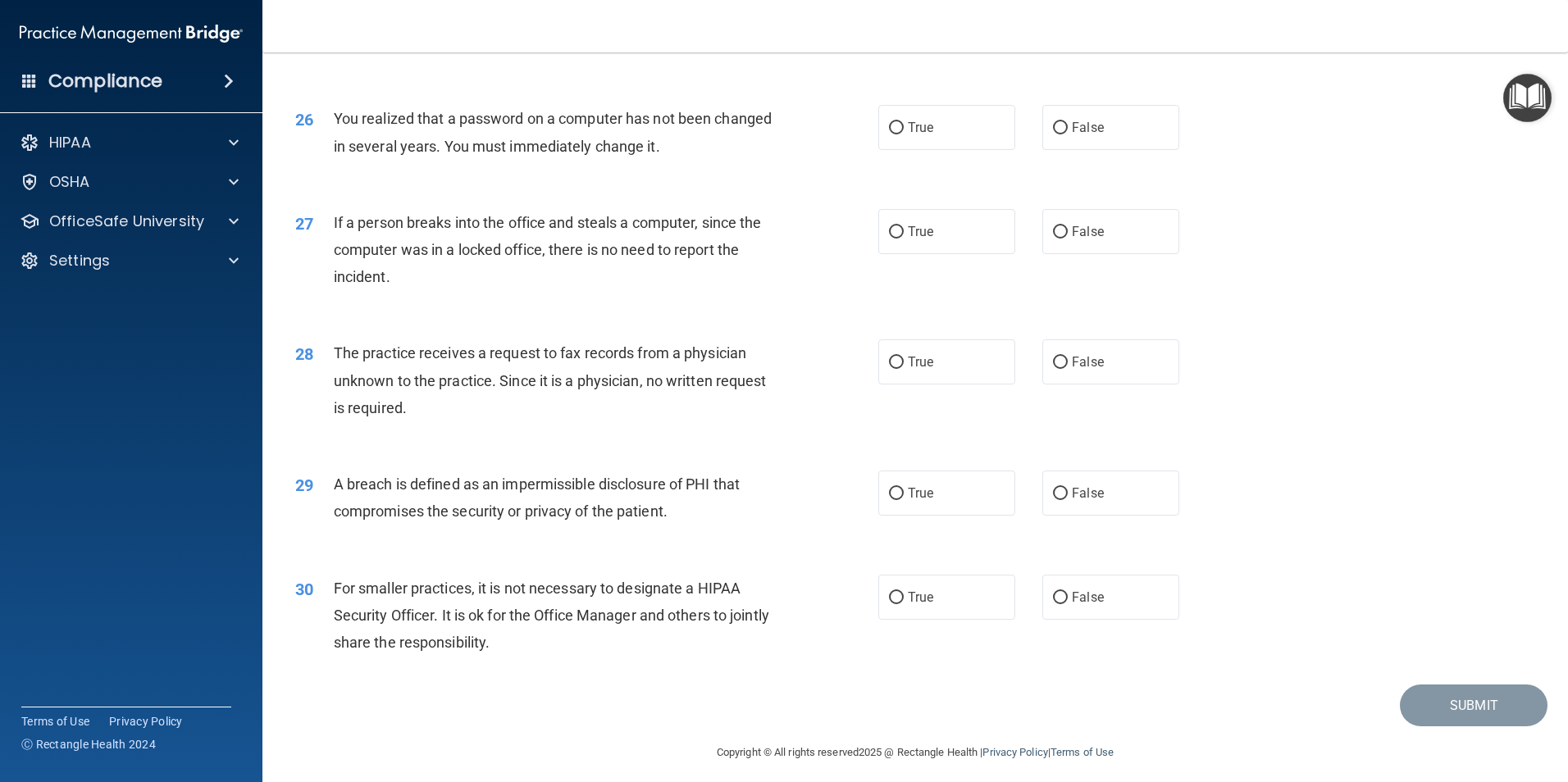
scroll to position [3116, 0]
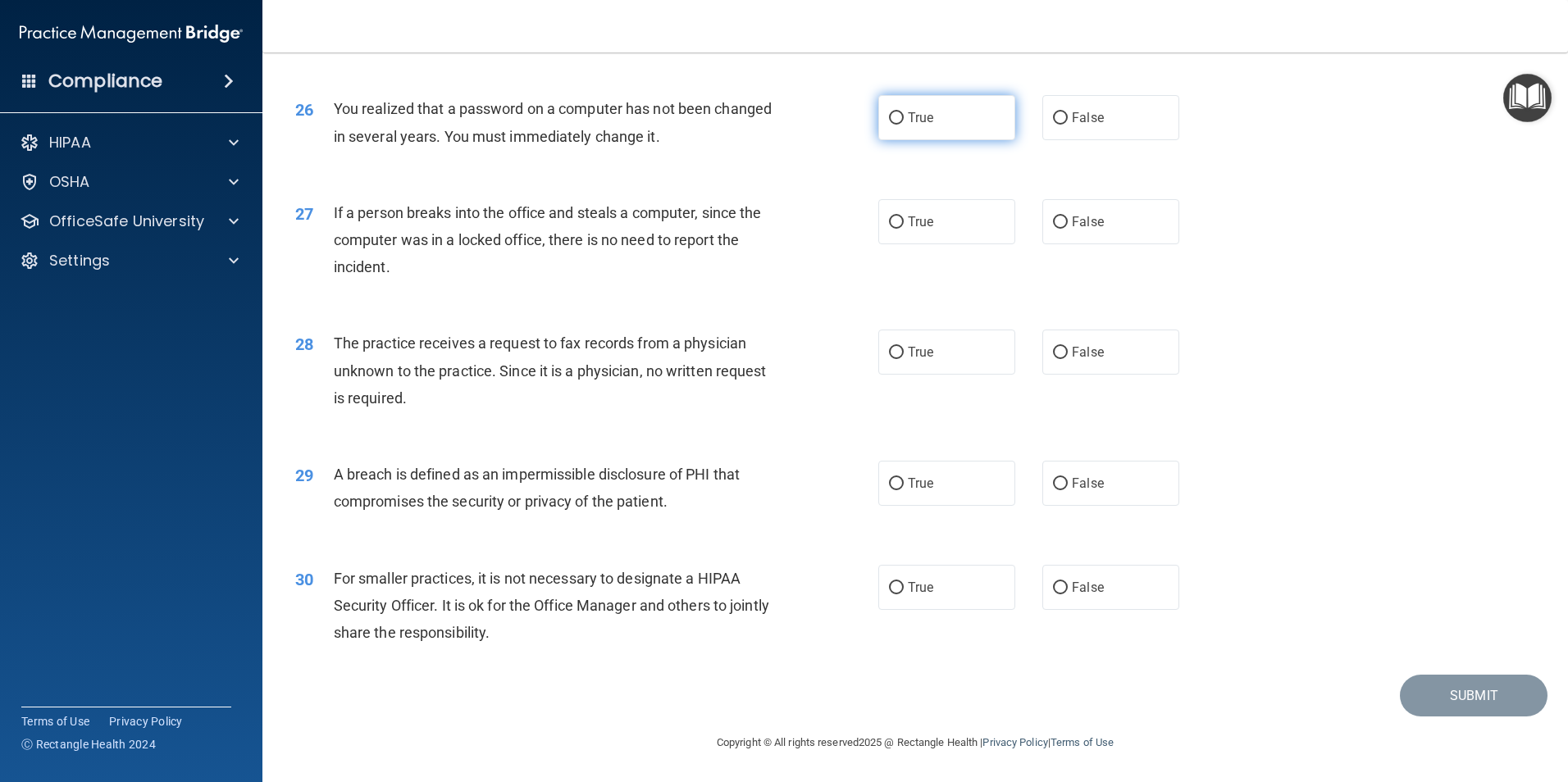
click at [930, 139] on label "True" at bounding box center [947, 118] width 137 height 45
click at [904, 125] on input "True" at bounding box center [896, 119] width 15 height 12
radio input "true"
click at [1060, 219] on label "False" at bounding box center [1111, 221] width 137 height 45
click at [1060, 219] on input "False" at bounding box center [1060, 223] width 15 height 12
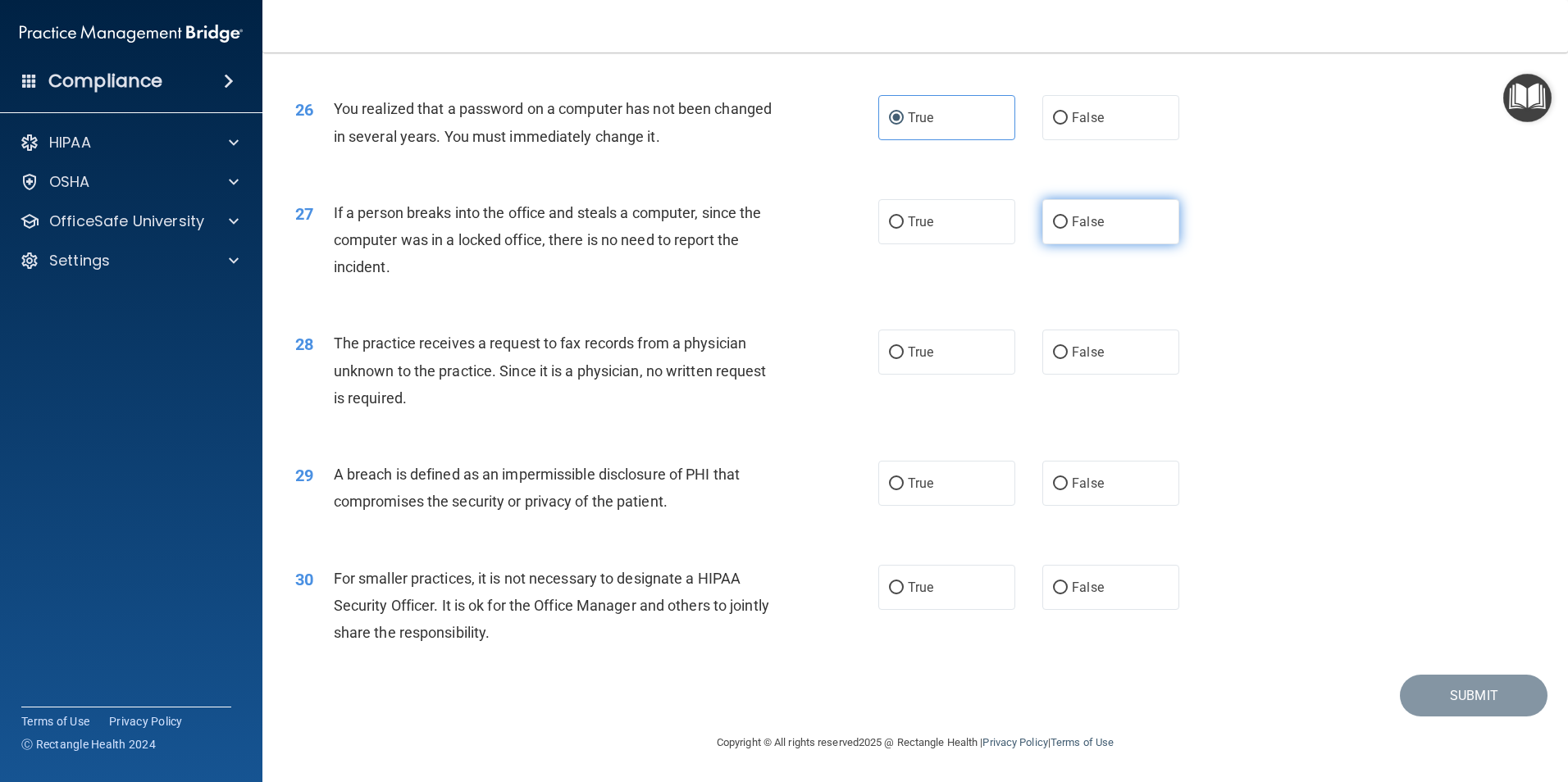
radio input "true"
click at [1126, 367] on label "False" at bounding box center [1111, 352] width 137 height 45
click at [1068, 359] on input "False" at bounding box center [1060, 353] width 15 height 12
radio input "true"
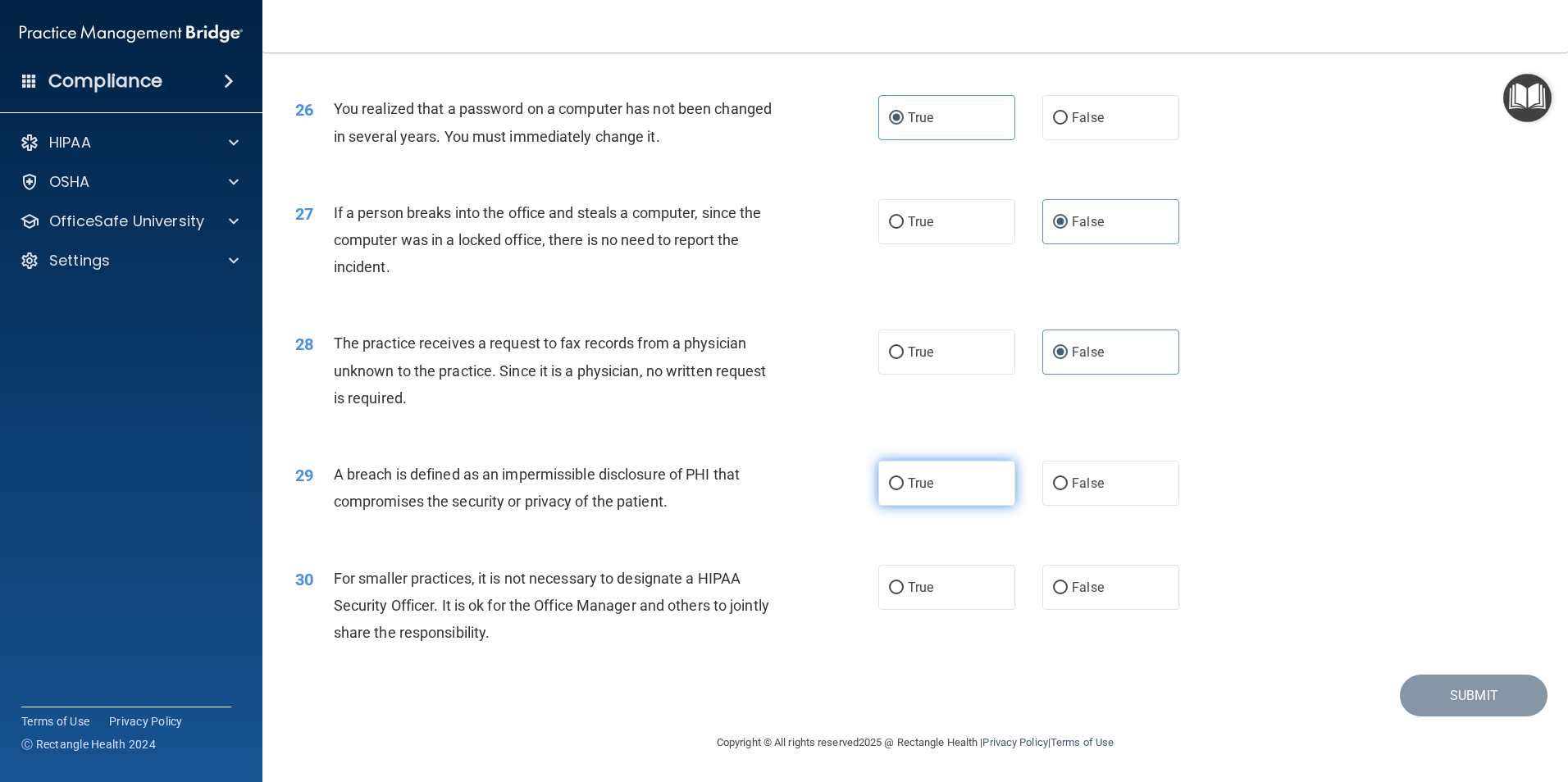
click at [937, 480] on label "True" at bounding box center [947, 483] width 137 height 45
click at [904, 480] on input "True" at bounding box center [896, 484] width 15 height 12
radio input "true"
click at [985, 584] on label "True" at bounding box center [947, 588] width 137 height 45
click at [904, 584] on input "True" at bounding box center [896, 589] width 15 height 12
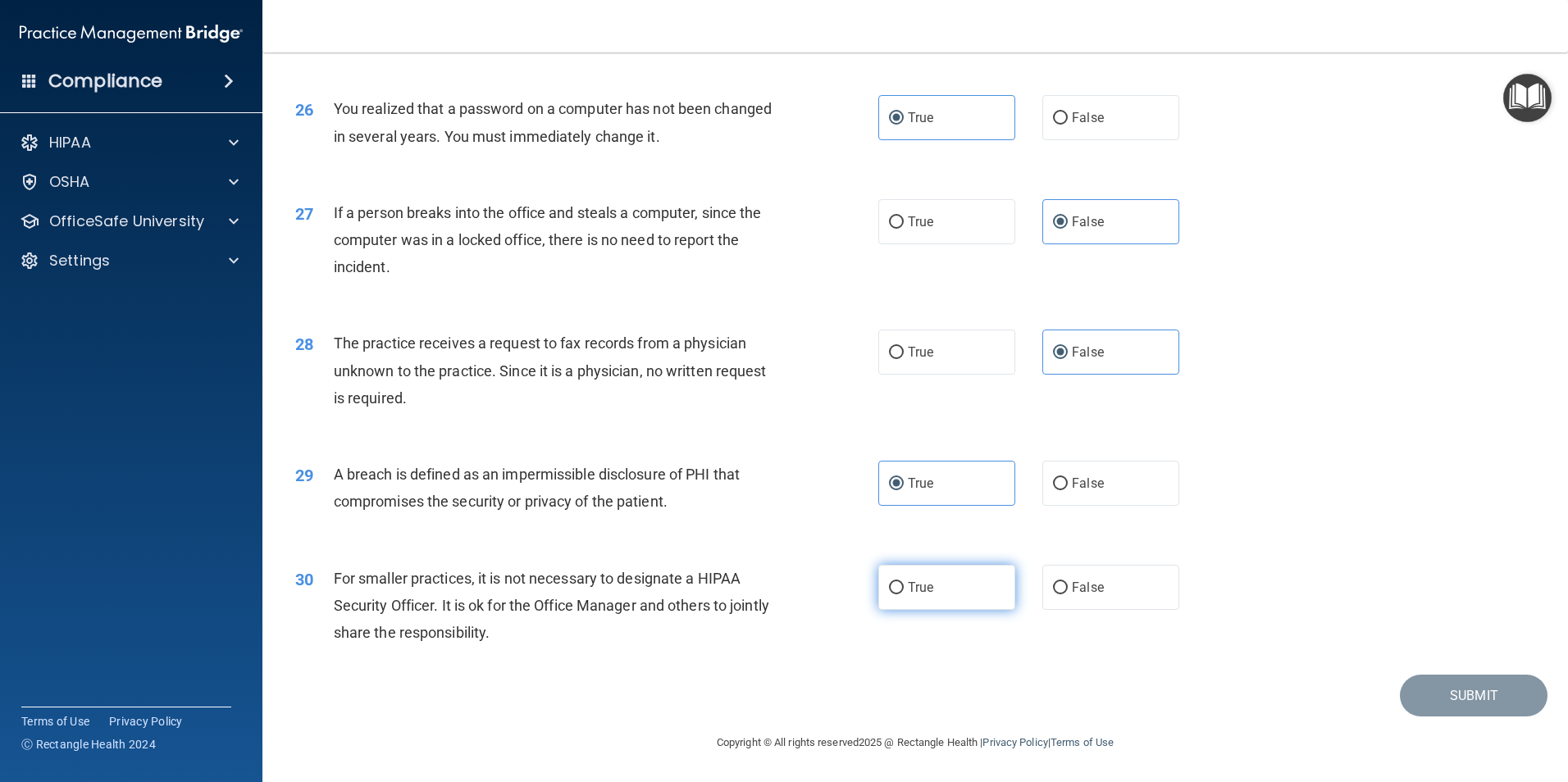
radio input "true"
click at [1477, 702] on button "Submit" at bounding box center [1474, 696] width 148 height 42
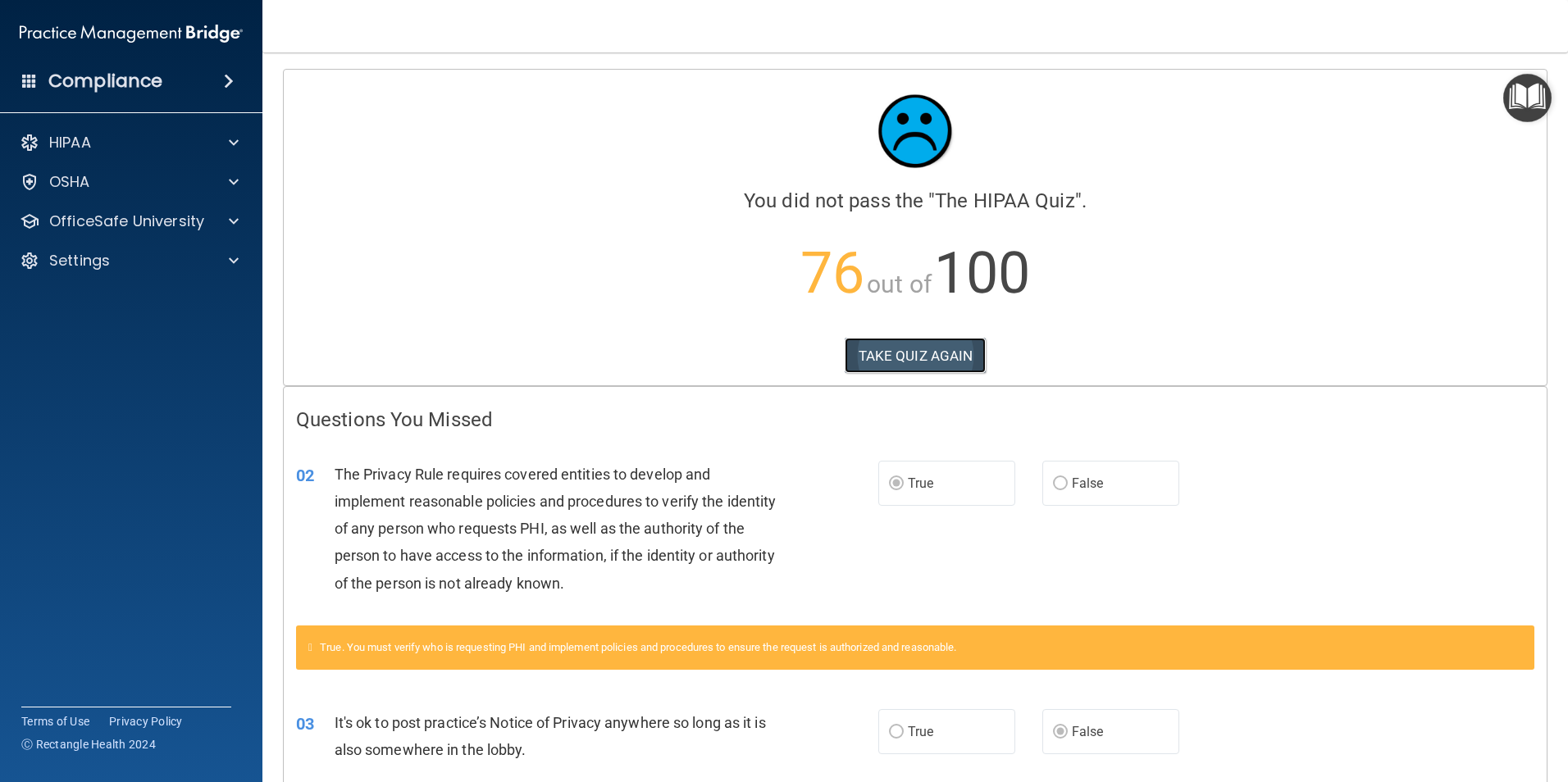
click at [960, 352] on button "TAKE QUIZ AGAIN" at bounding box center [915, 356] width 142 height 36
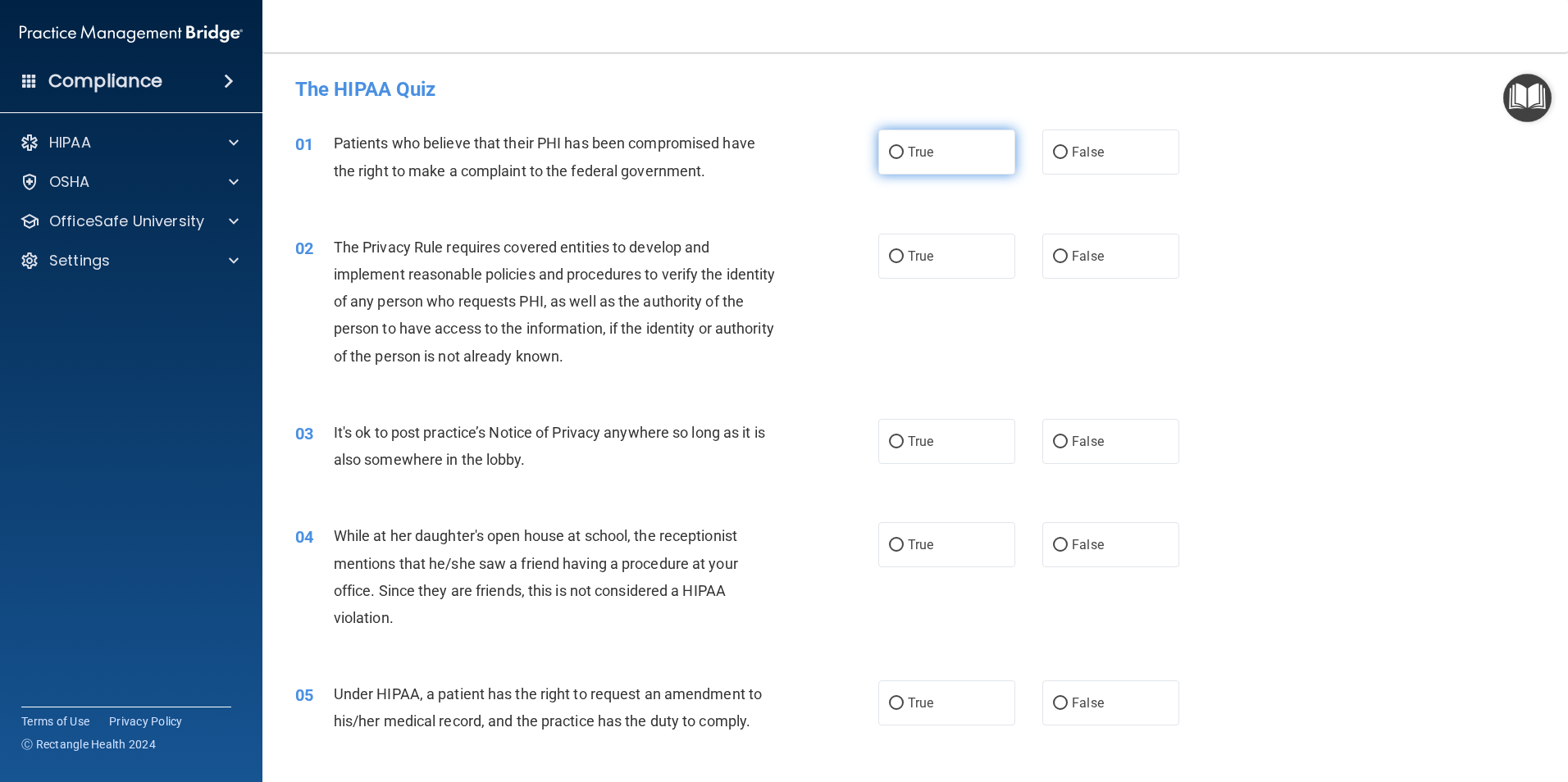
click at [929, 158] on label "True" at bounding box center [947, 152] width 137 height 45
click at [904, 158] on input "True" at bounding box center [896, 153] width 15 height 12
radio input "true"
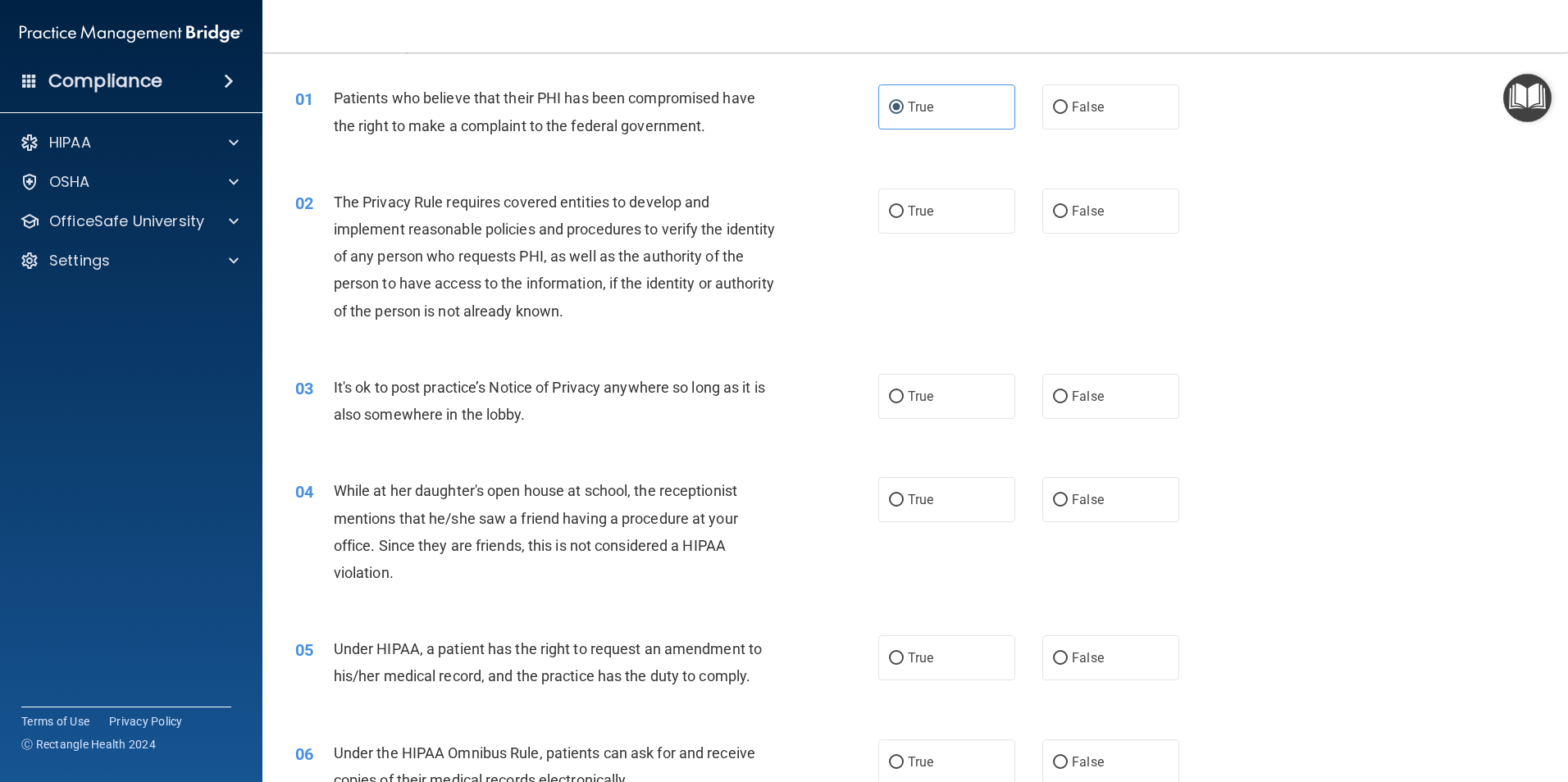
scroll to position [82, 0]
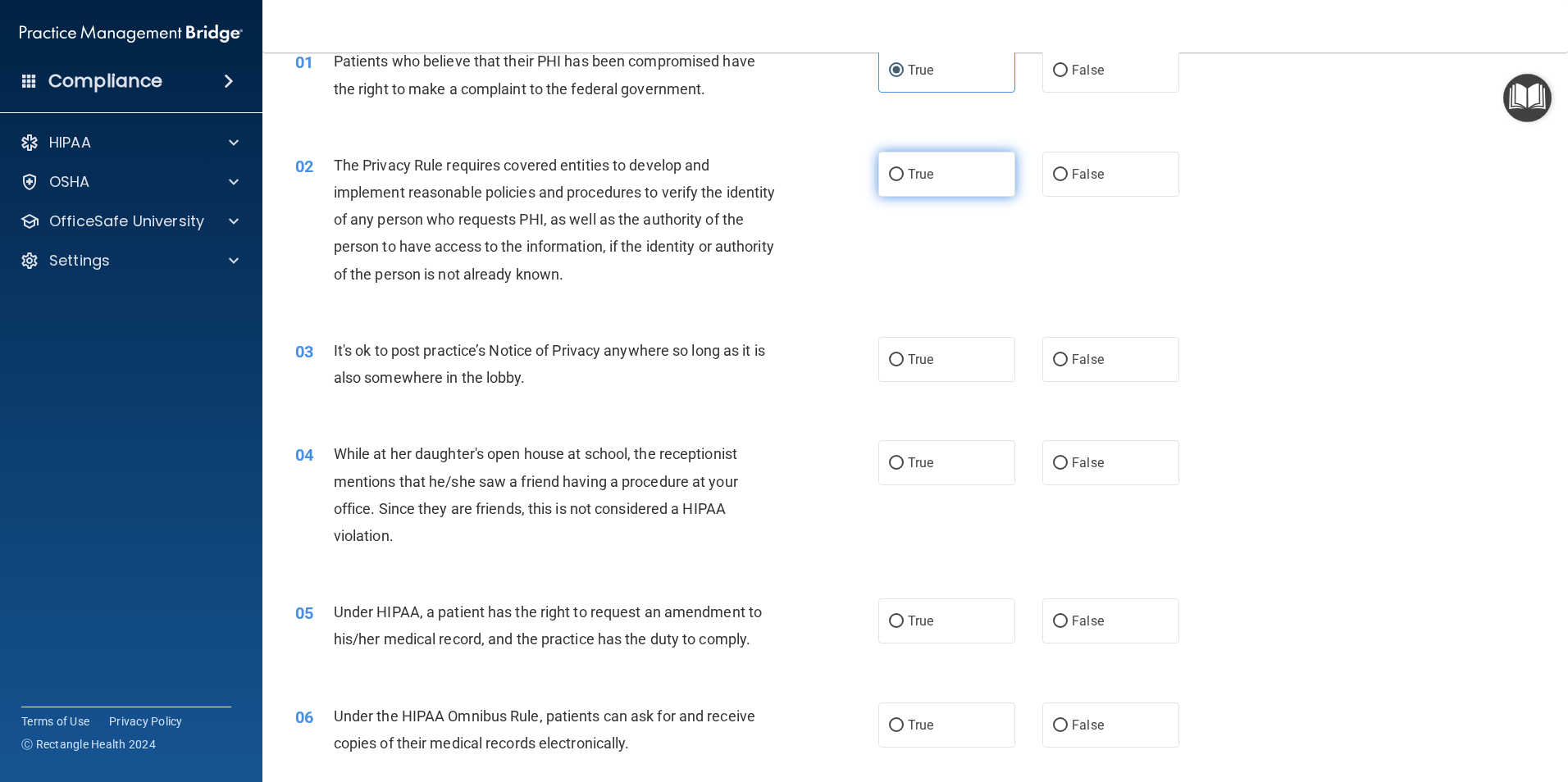
click at [932, 175] on label "True" at bounding box center [947, 174] width 137 height 45
click at [904, 175] on input "True" at bounding box center [896, 175] width 15 height 12
radio input "true"
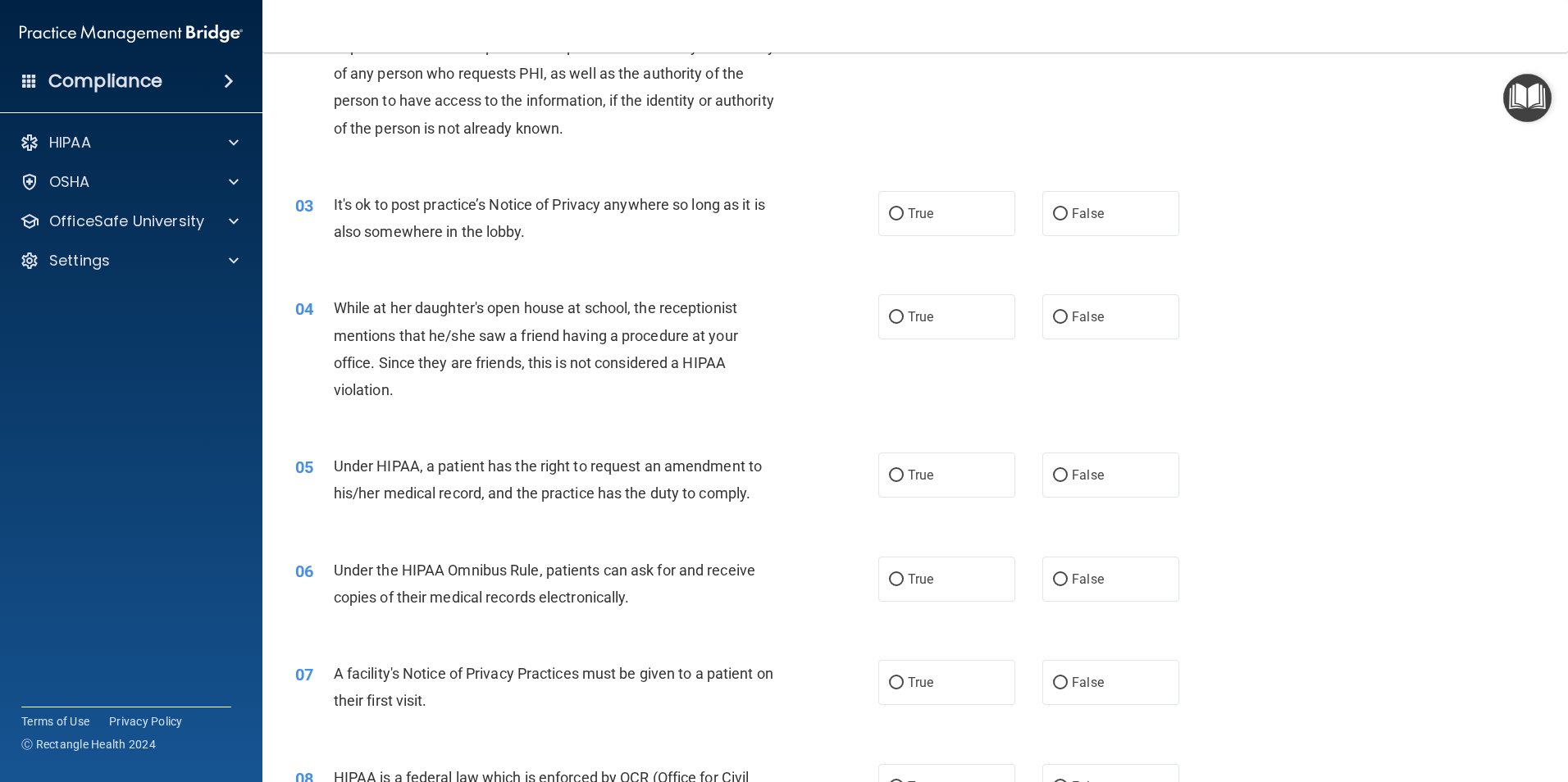
scroll to position [246, 0]
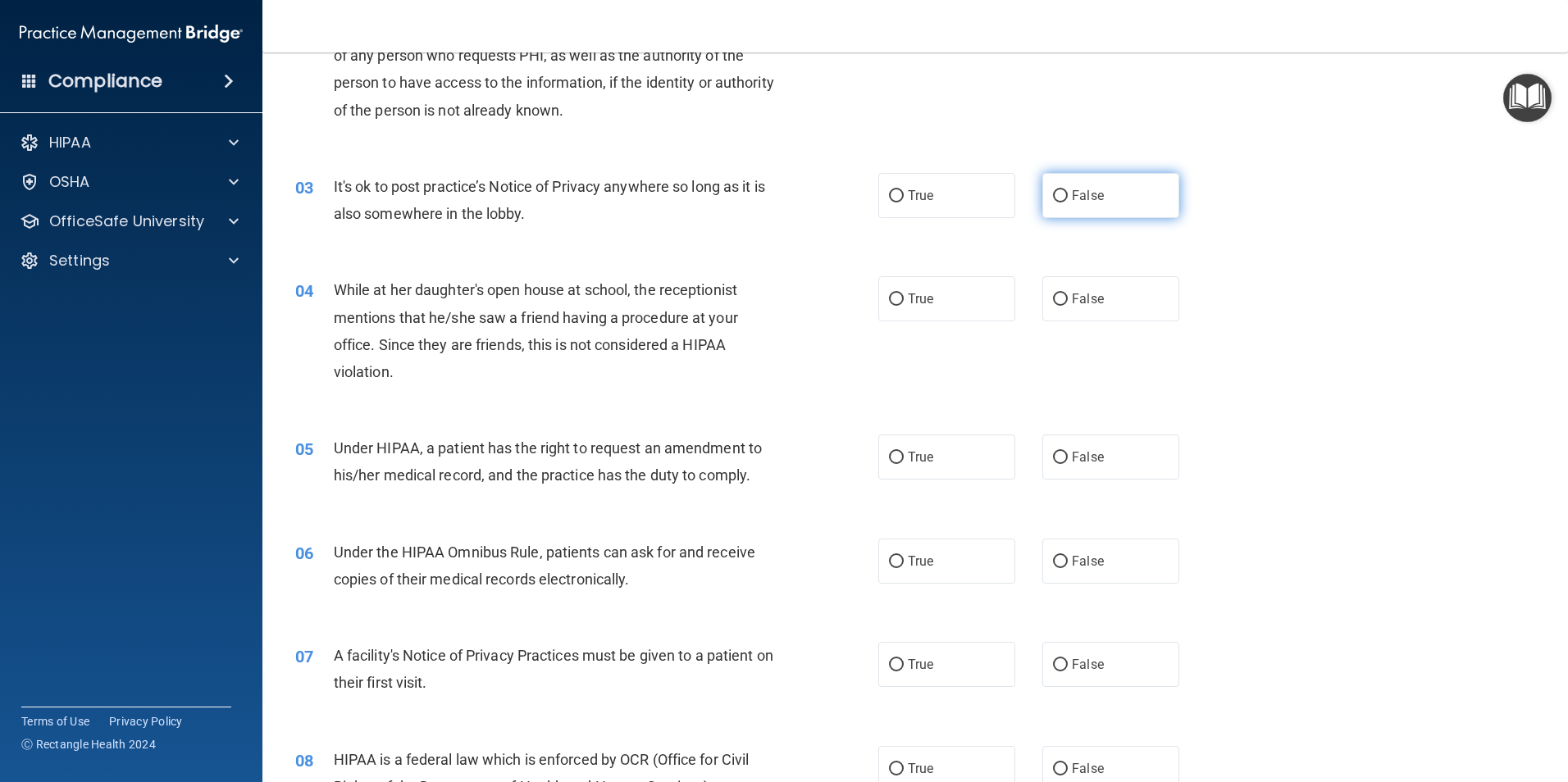
click at [1072, 196] on span "False" at bounding box center [1088, 195] width 32 height 15
click at [1066, 196] on input "False" at bounding box center [1060, 196] width 15 height 12
radio input "true"
click at [1095, 294] on span "False" at bounding box center [1088, 298] width 32 height 15
click at [1068, 294] on input "False" at bounding box center [1060, 300] width 15 height 12
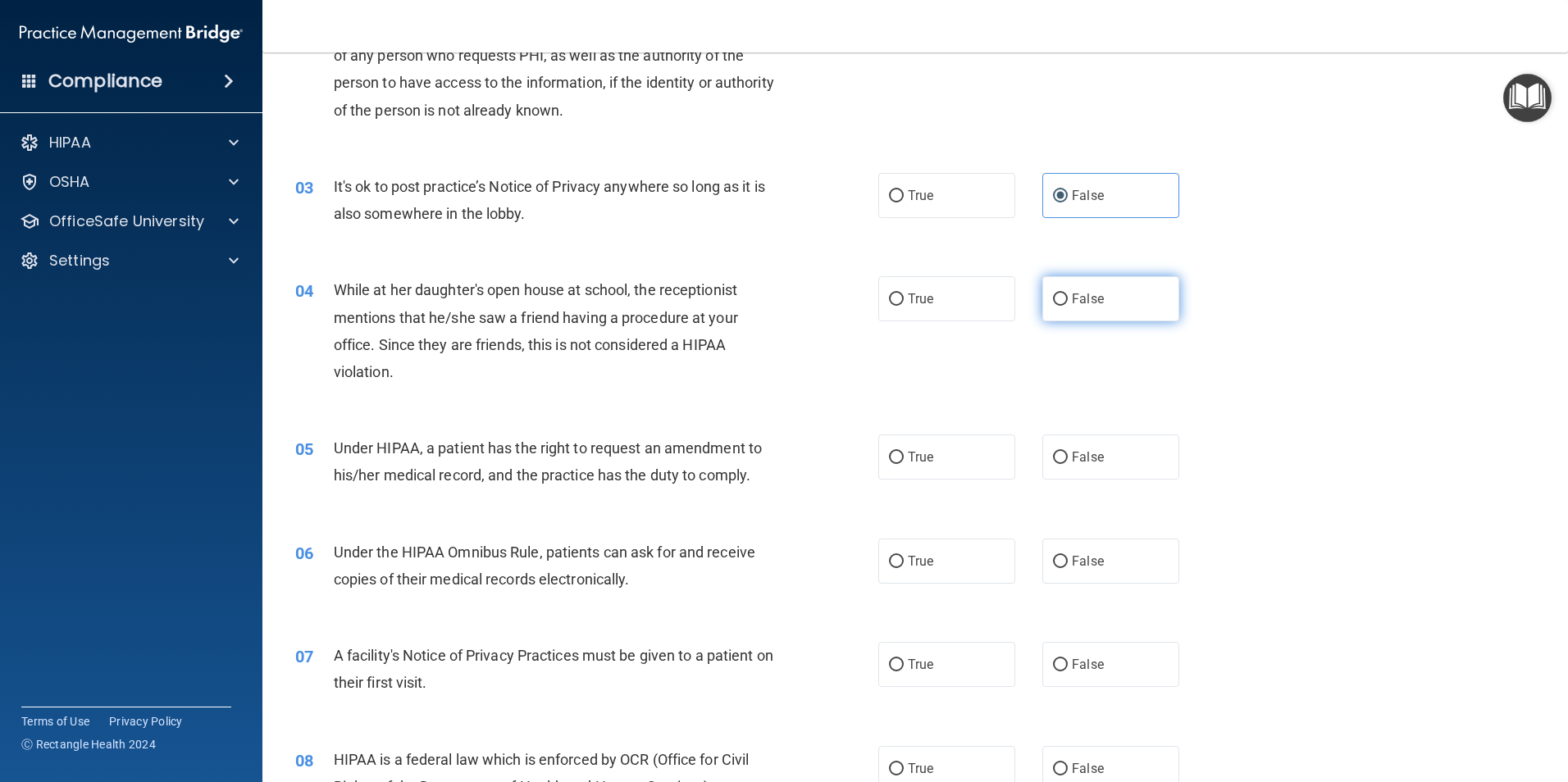
radio input "true"
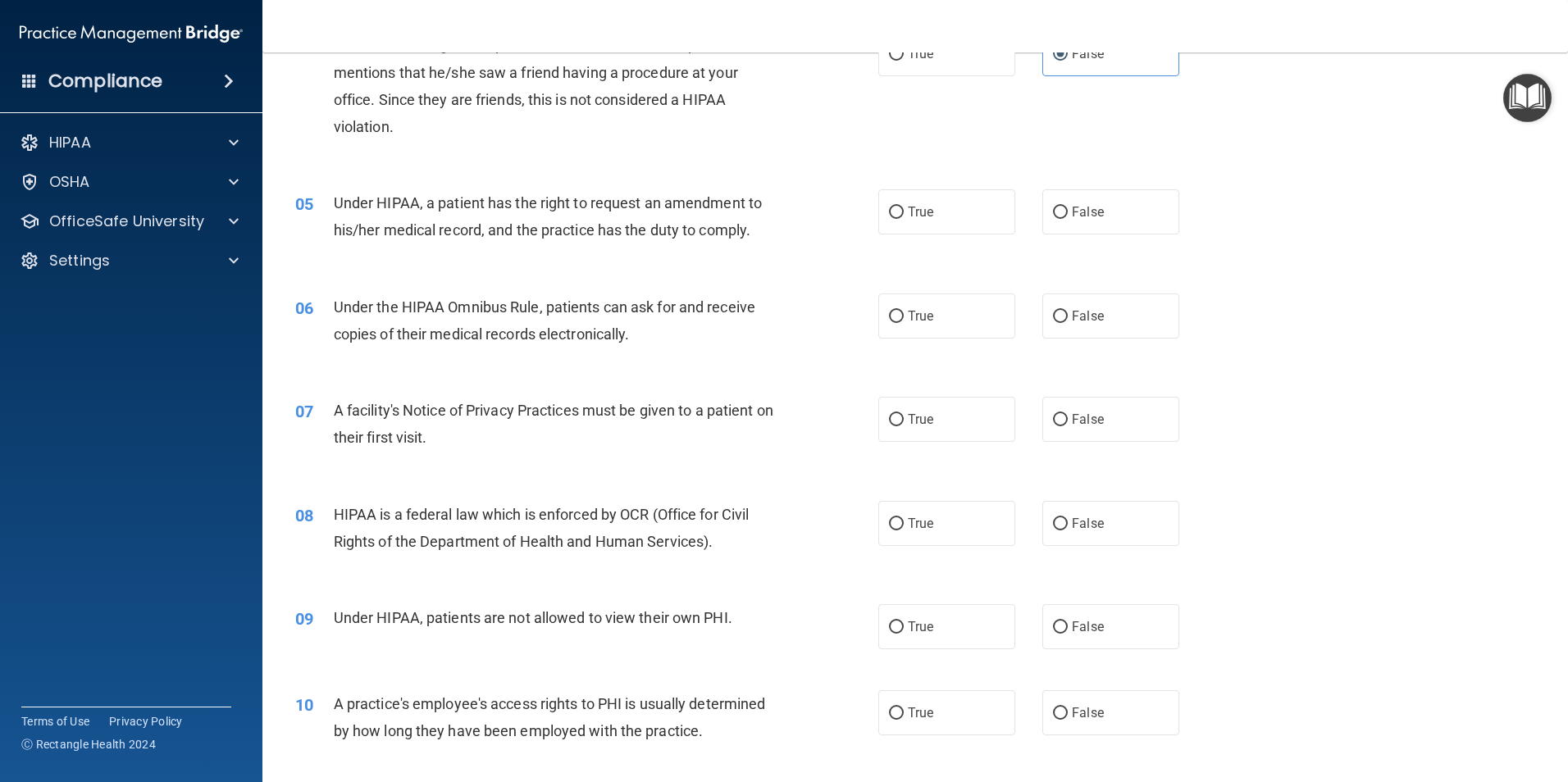
scroll to position [492, 0]
click at [1072, 218] on span "False" at bounding box center [1088, 210] width 32 height 15
click at [1068, 218] on input "False" at bounding box center [1060, 212] width 15 height 12
radio input "true"
click at [930, 317] on label "True" at bounding box center [947, 315] width 137 height 45
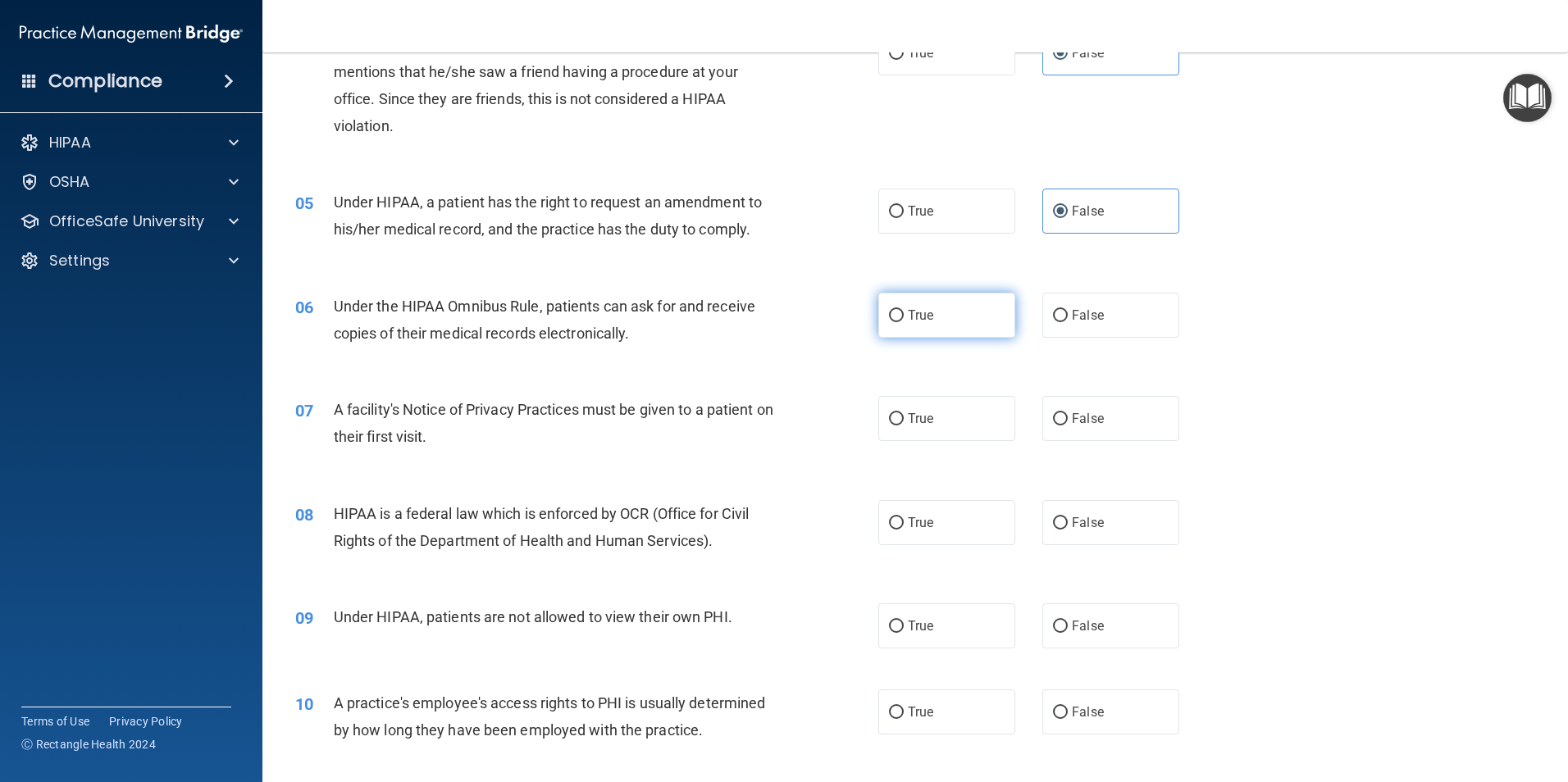
click at [904, 317] on input "True" at bounding box center [896, 317] width 15 height 12
radio input "true"
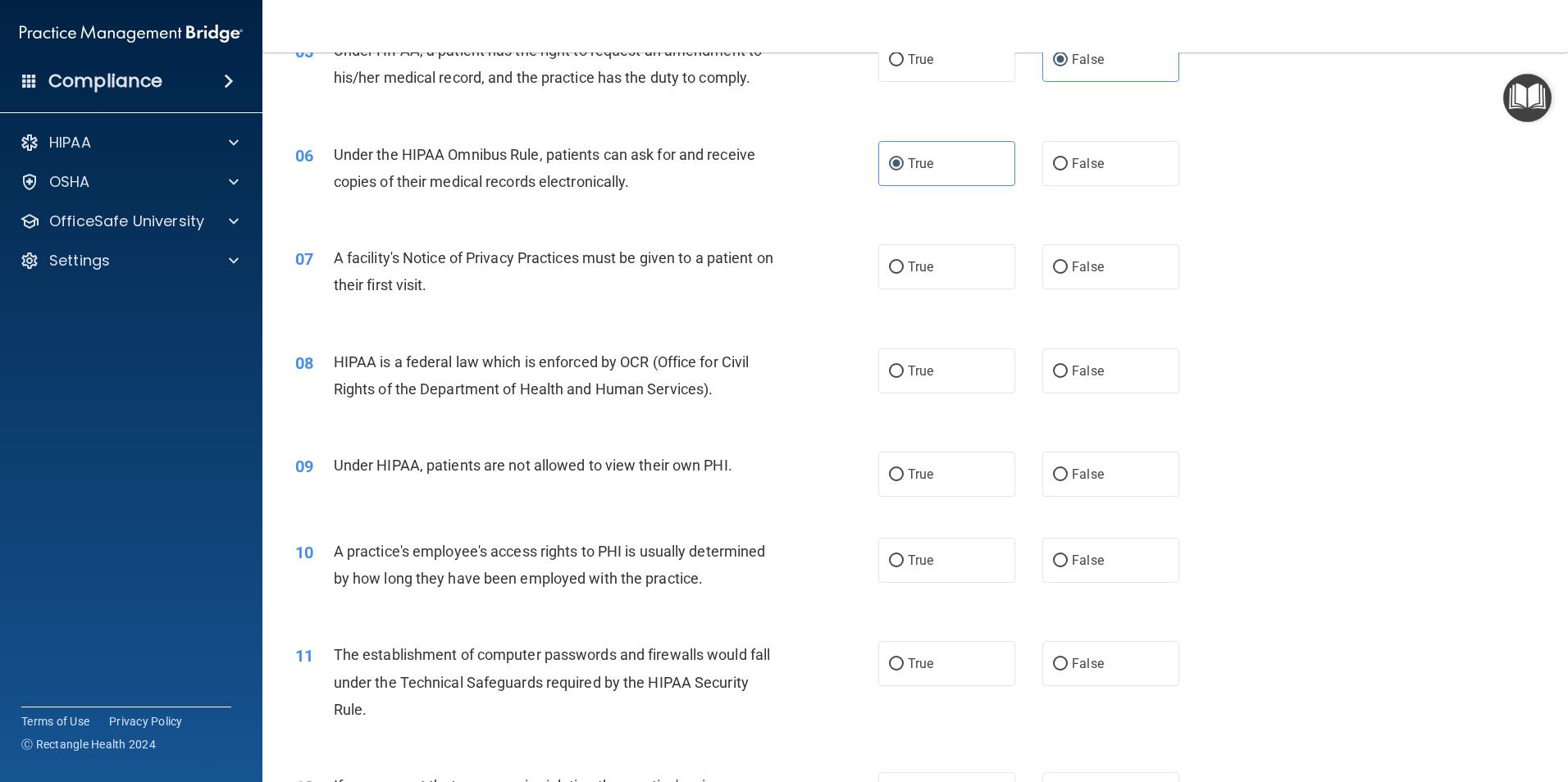
scroll to position [656, 0]
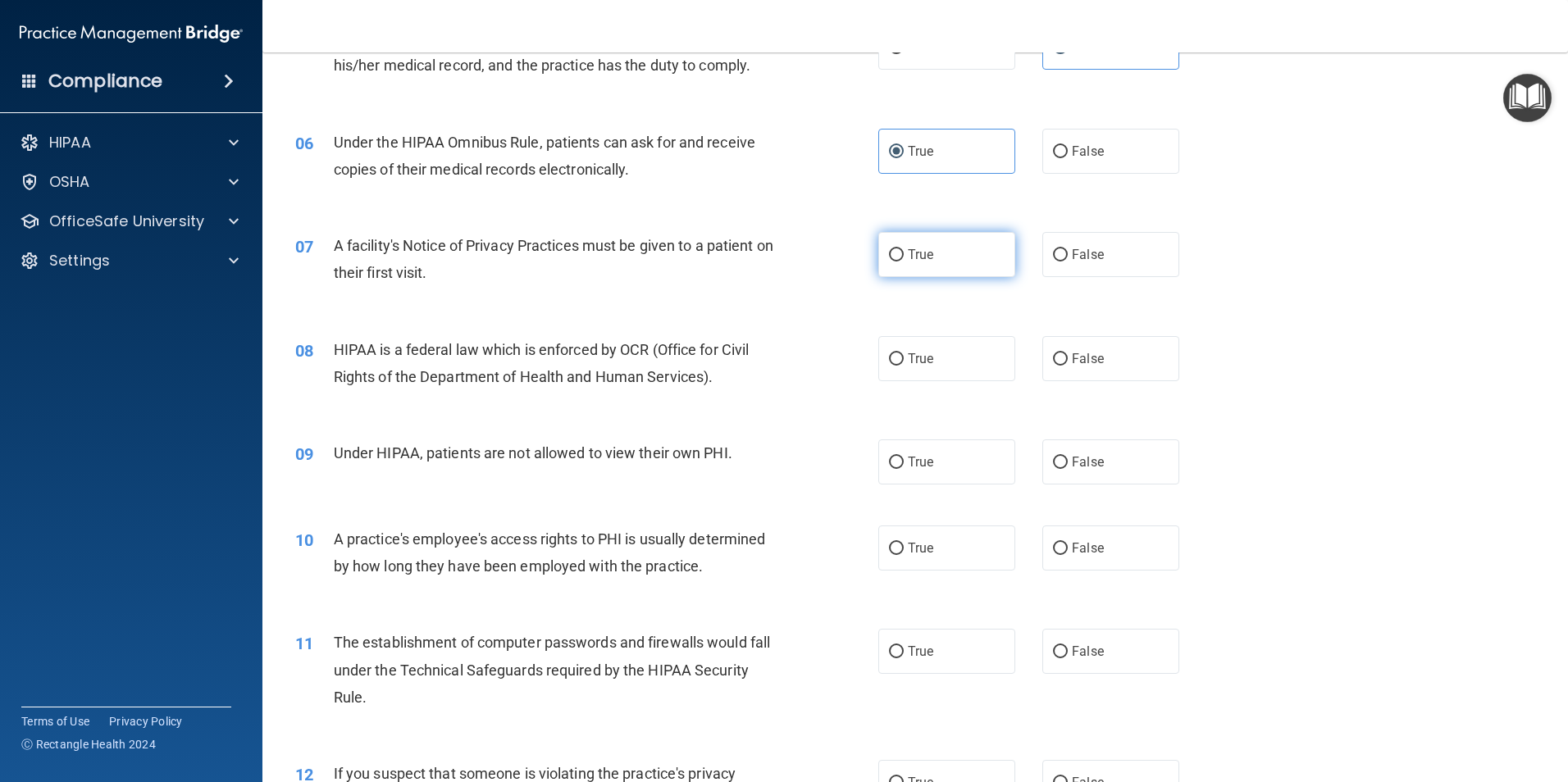
click at [910, 244] on label "True" at bounding box center [947, 254] width 137 height 45
click at [904, 250] on input "True" at bounding box center [896, 256] width 15 height 12
radio input "true"
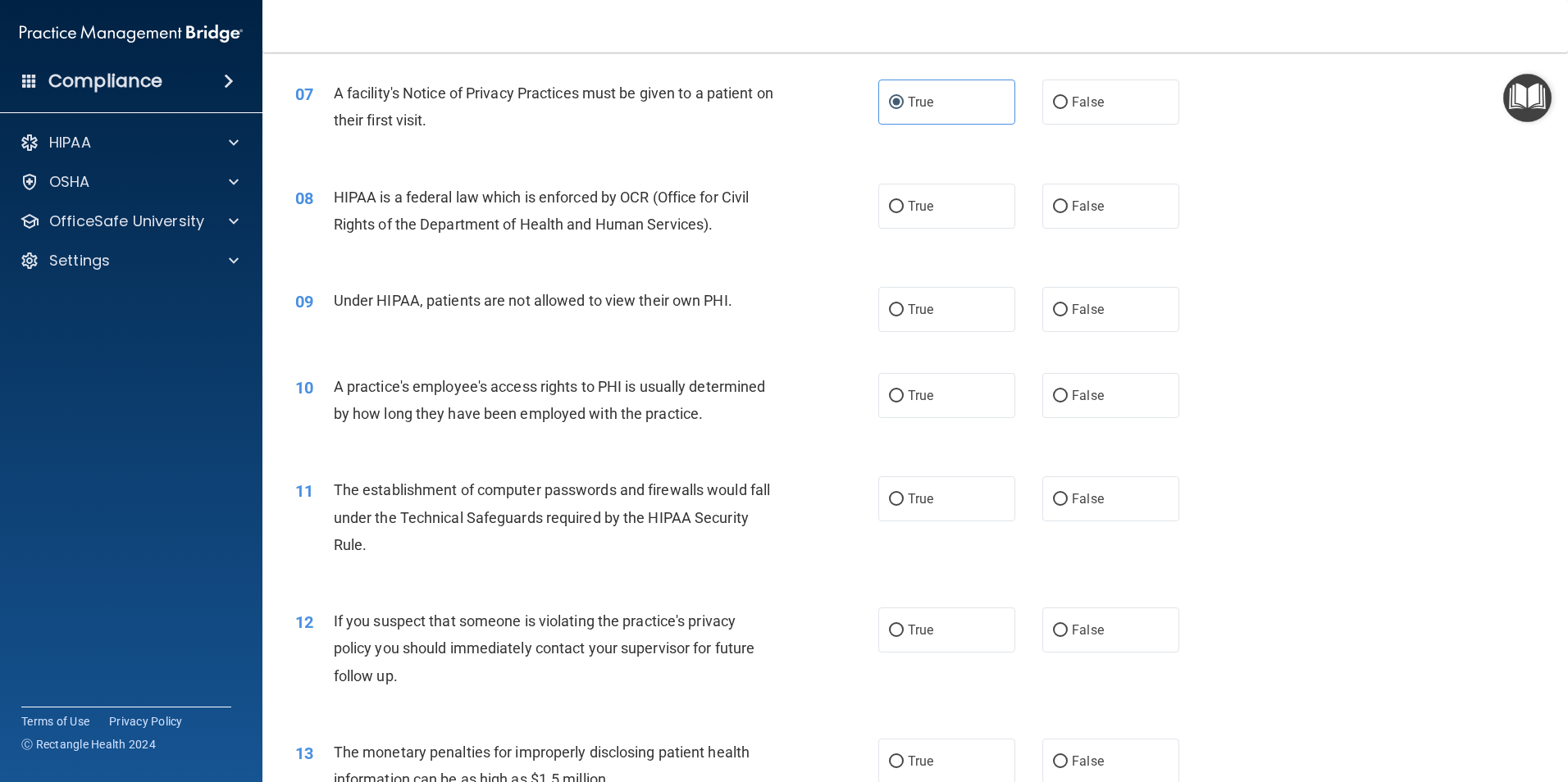
scroll to position [820, 0]
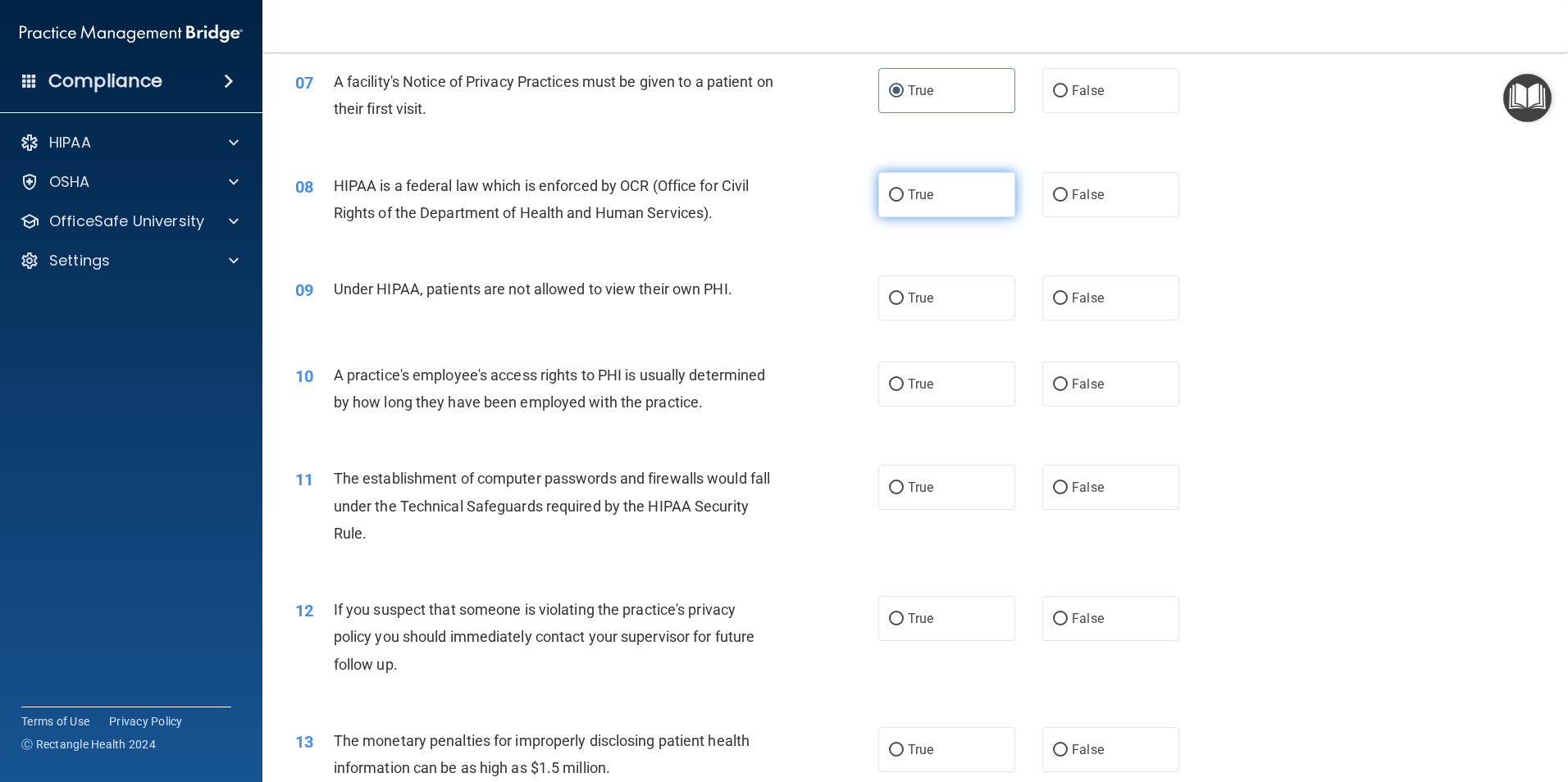
click at [913, 196] on span "True" at bounding box center [920, 194] width 26 height 15
click at [904, 196] on input "True" at bounding box center [896, 195] width 15 height 12
radio input "true"
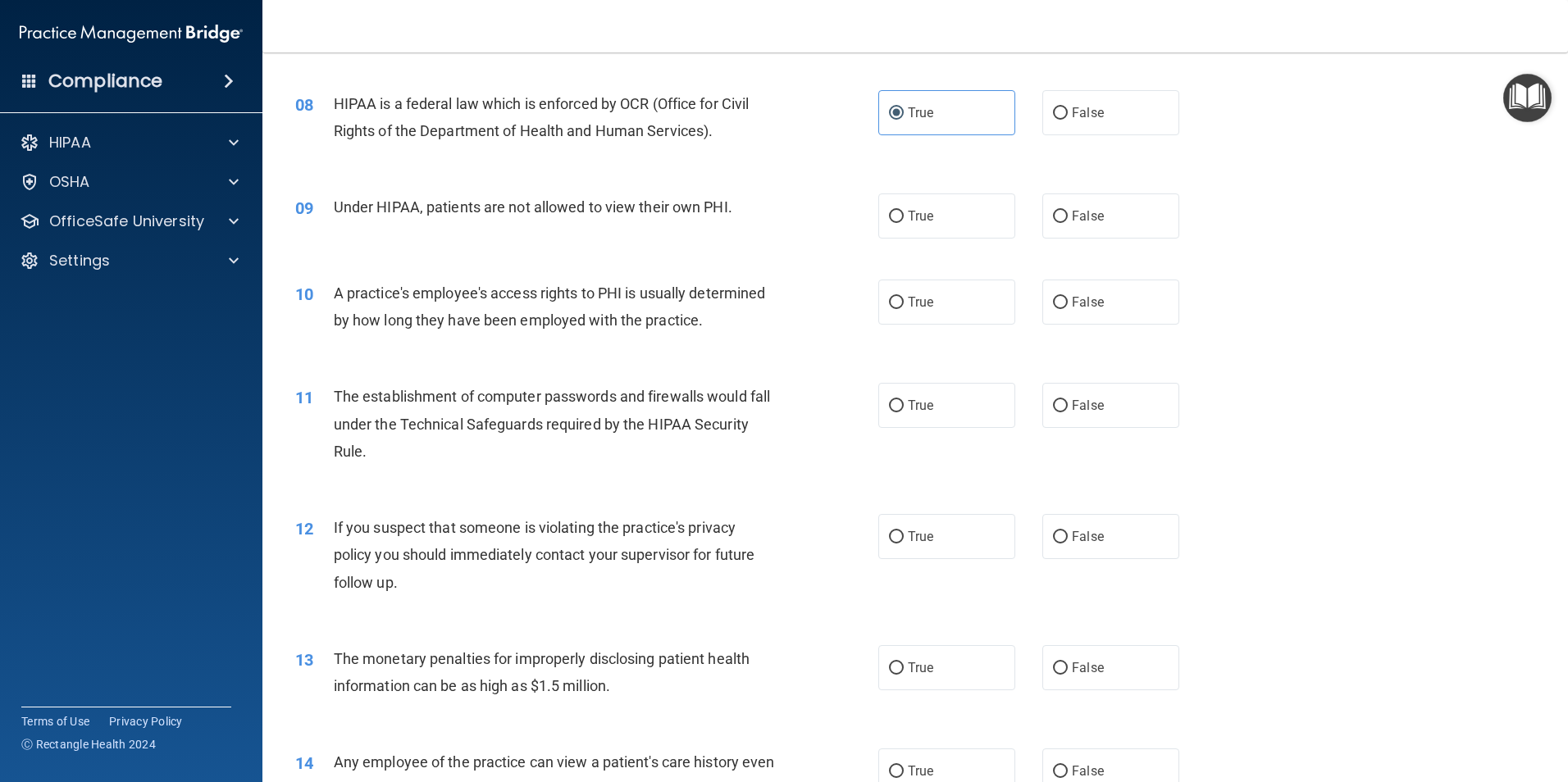
scroll to position [984, 0]
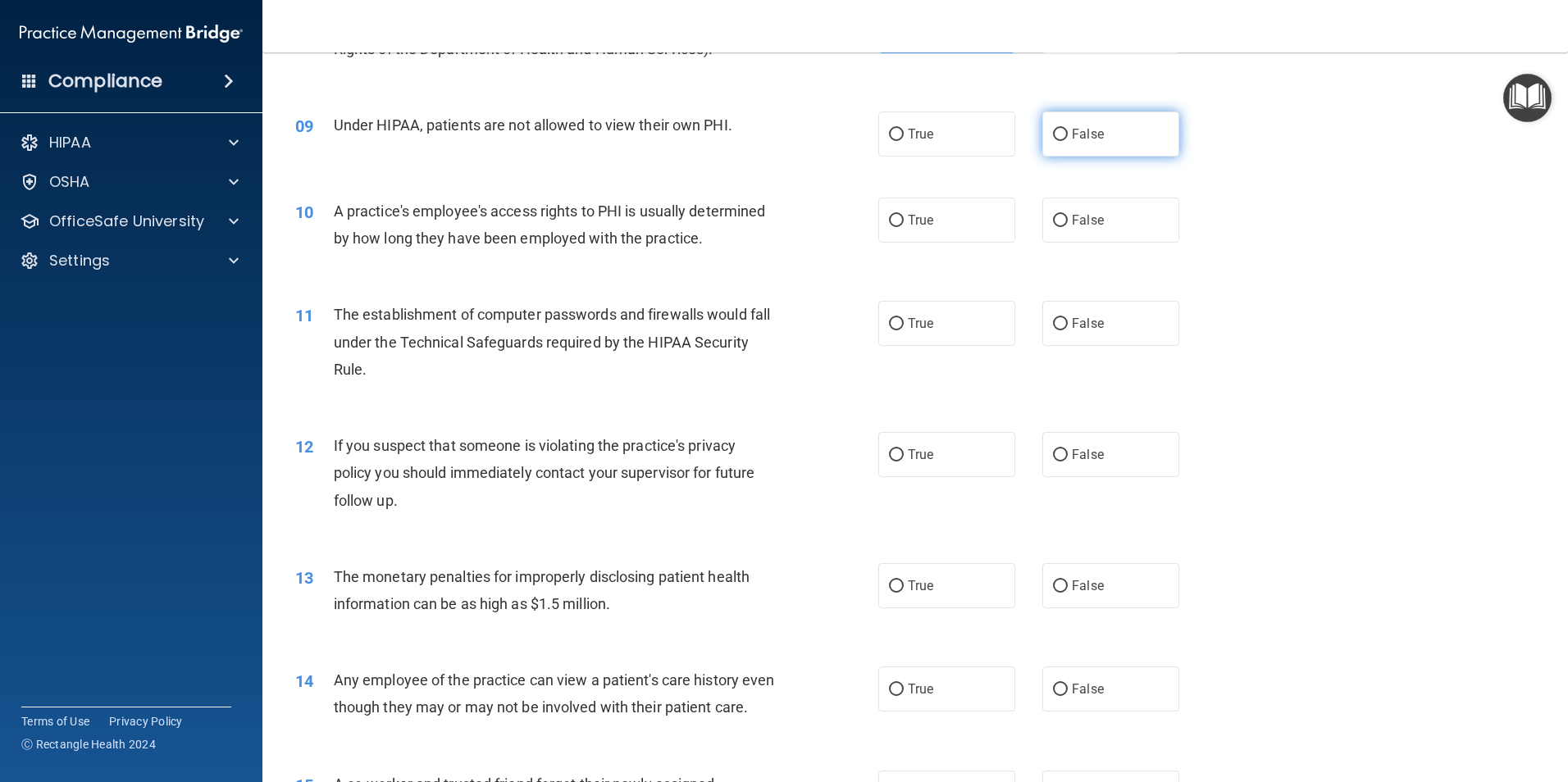
click at [1074, 140] on span "False" at bounding box center [1088, 134] width 32 height 15
click at [1068, 140] on input "False" at bounding box center [1060, 135] width 15 height 12
radio input "true"
click at [1118, 221] on label "False" at bounding box center [1111, 220] width 137 height 45
click at [1068, 221] on input "False" at bounding box center [1060, 221] width 15 height 12
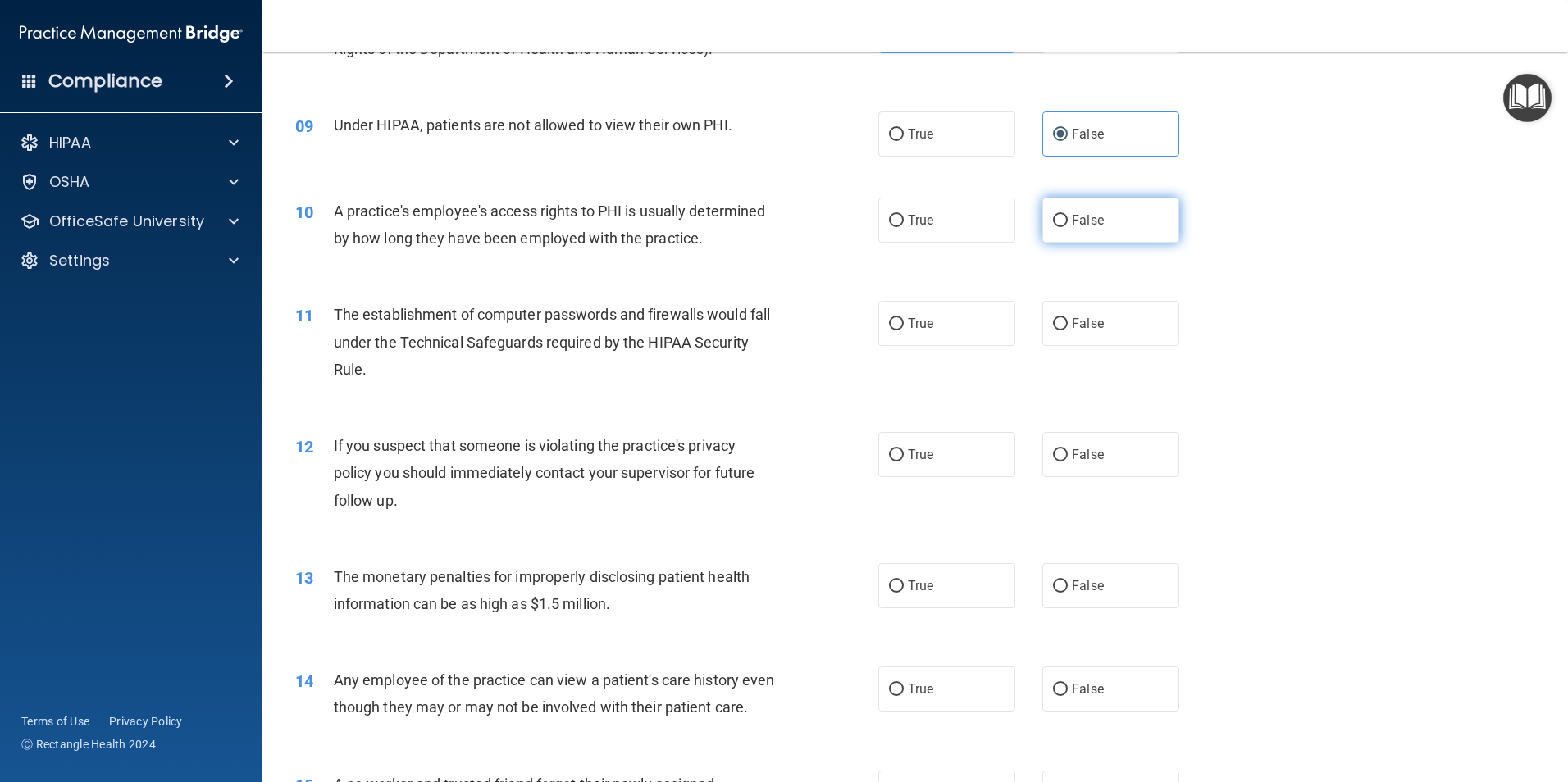
radio input "true"
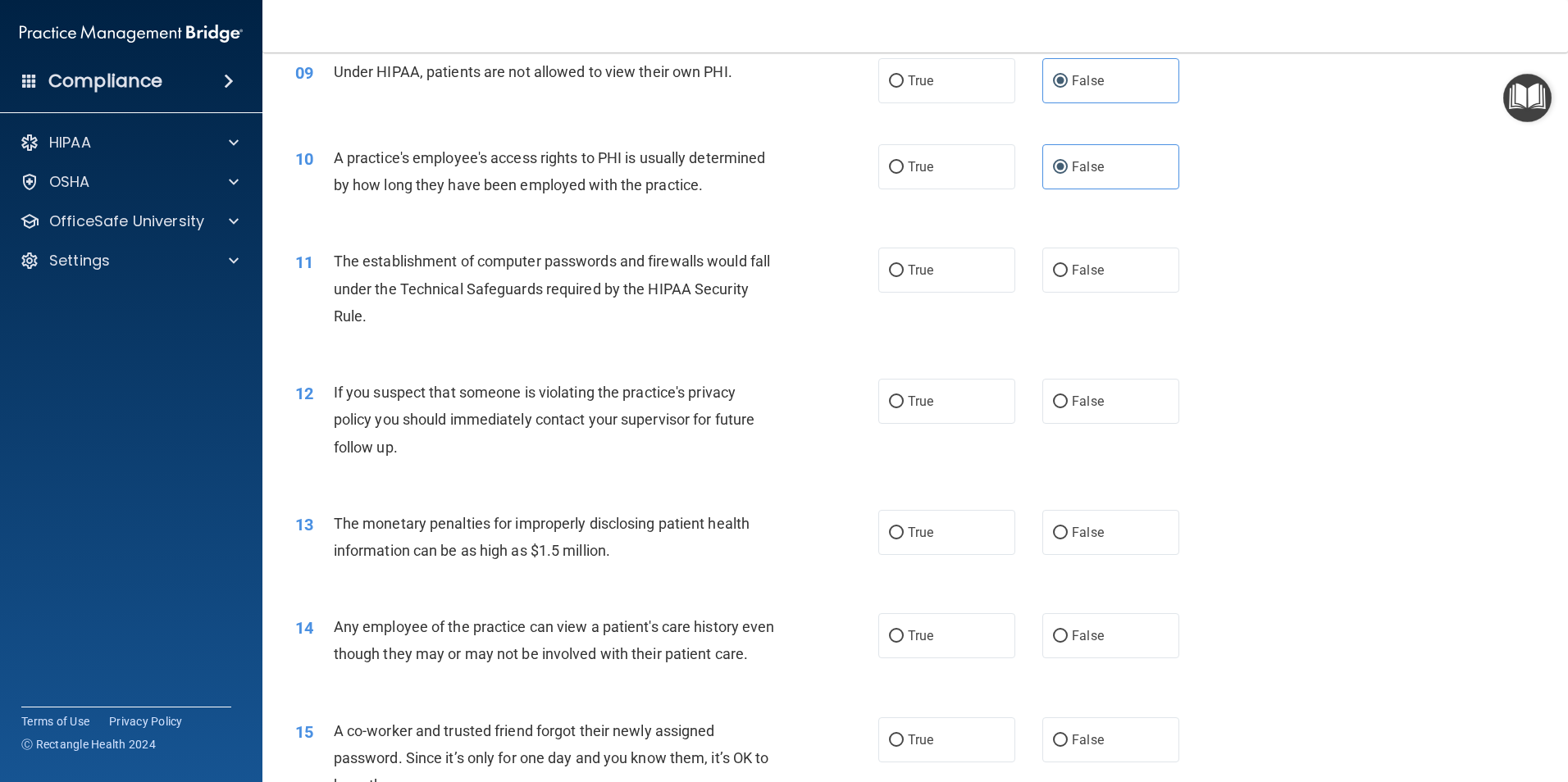
scroll to position [1066, 0]
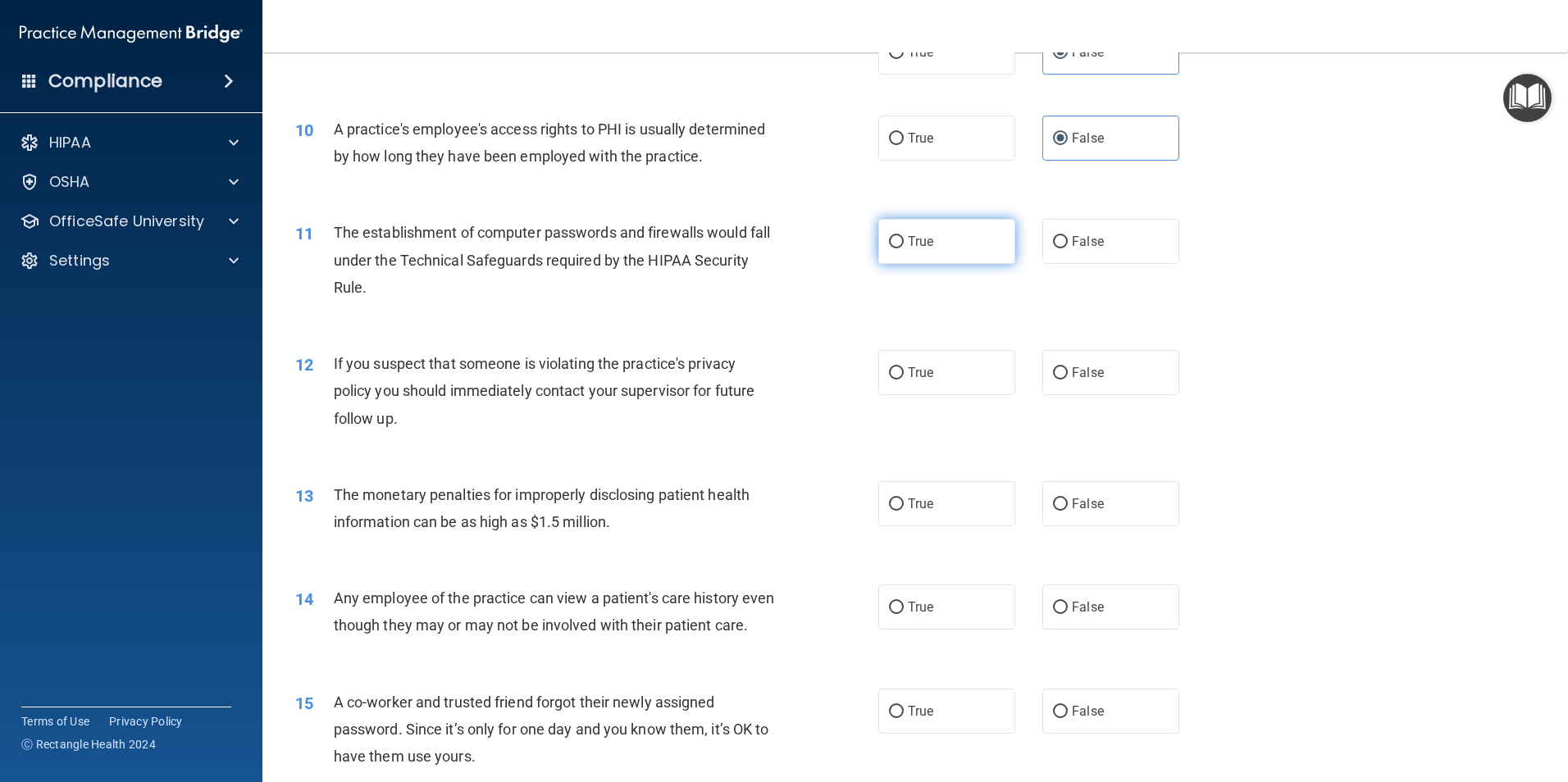
click at [913, 251] on label "True" at bounding box center [947, 242] width 137 height 45
click at [904, 249] on input "True" at bounding box center [896, 243] width 15 height 12
radio input "true"
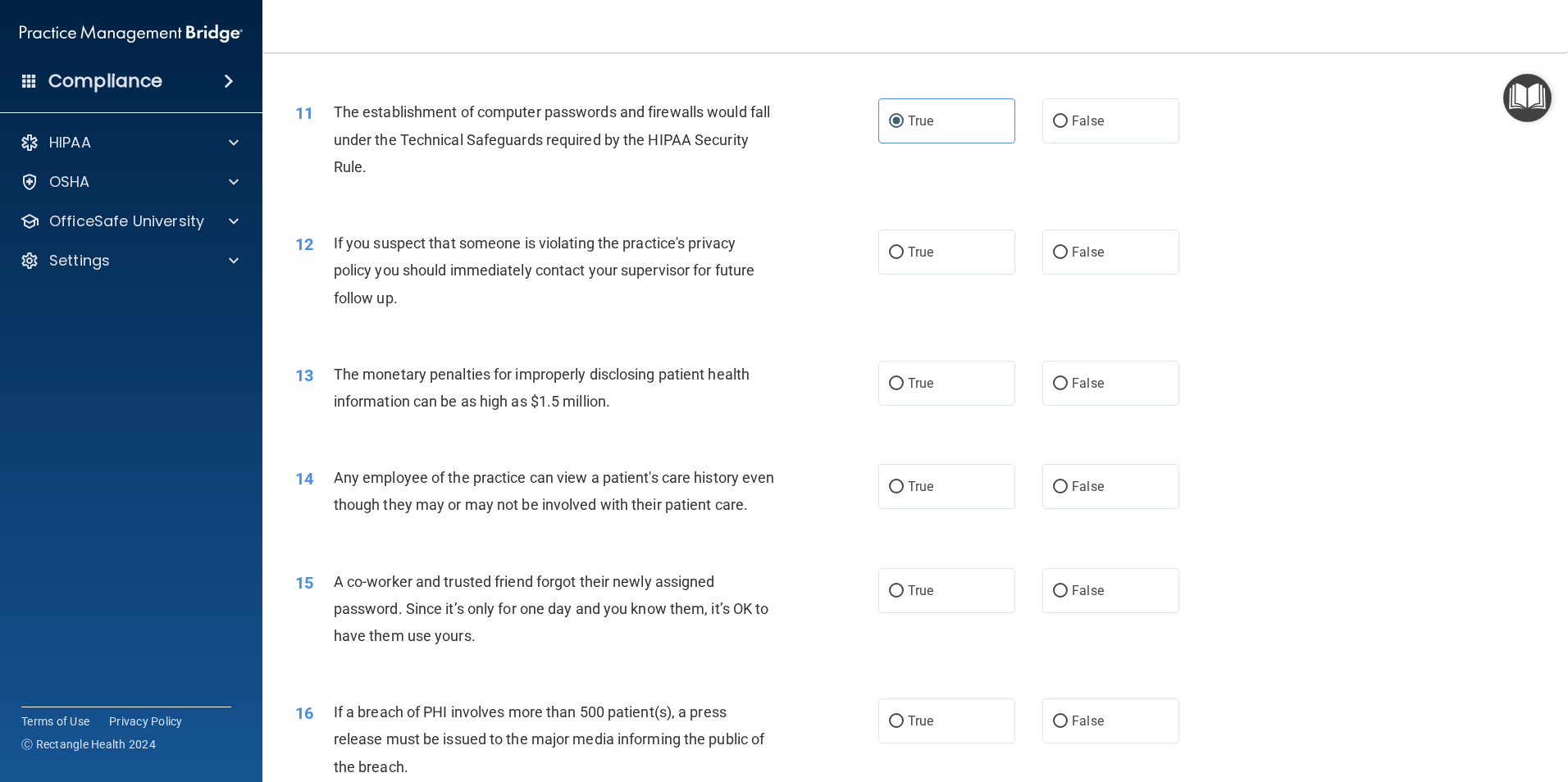
scroll to position [1230, 0]
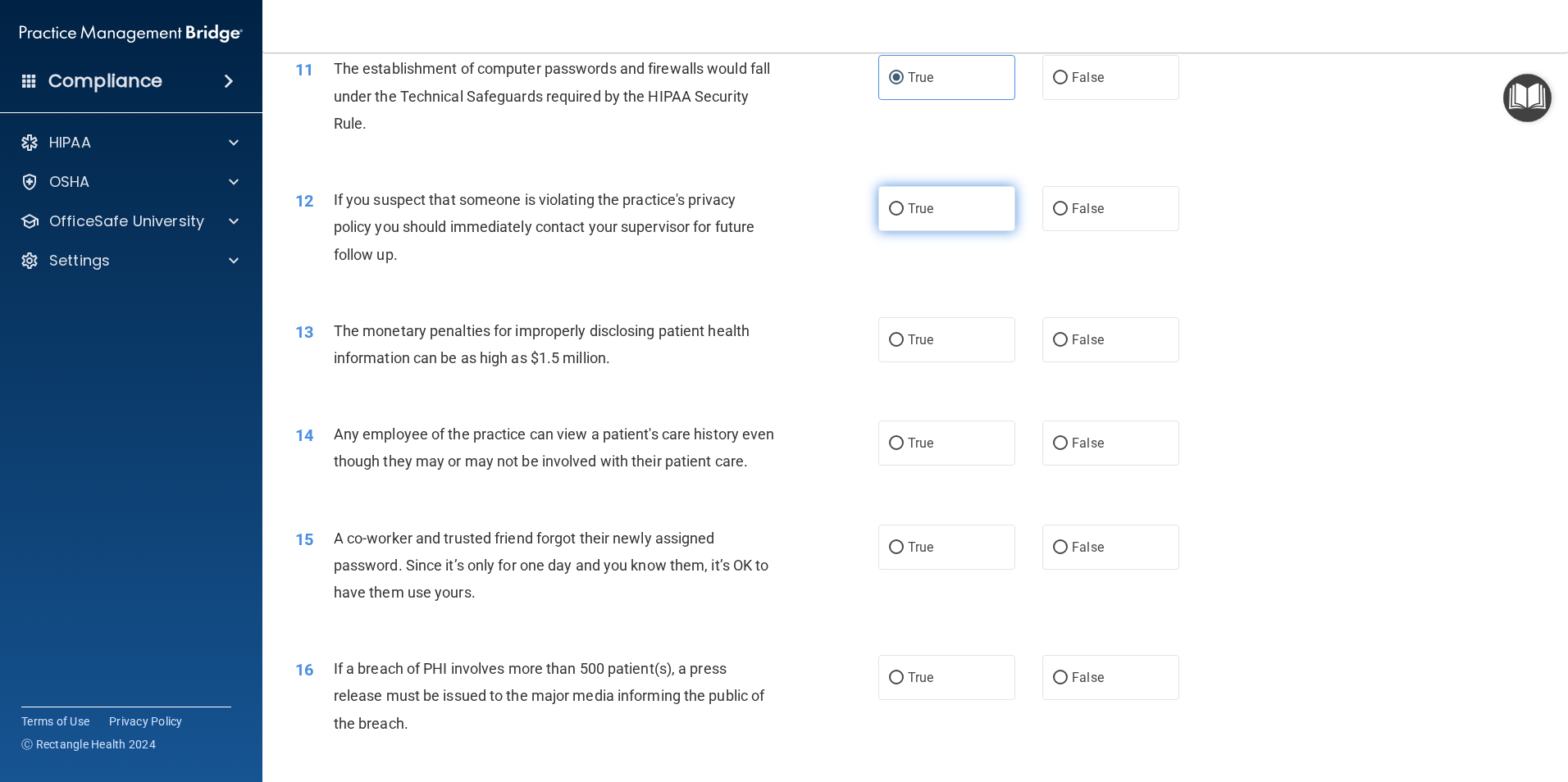
click at [911, 212] on span "True" at bounding box center [920, 208] width 26 height 15
click at [904, 212] on input "True" at bounding box center [896, 210] width 15 height 12
radio input "true"
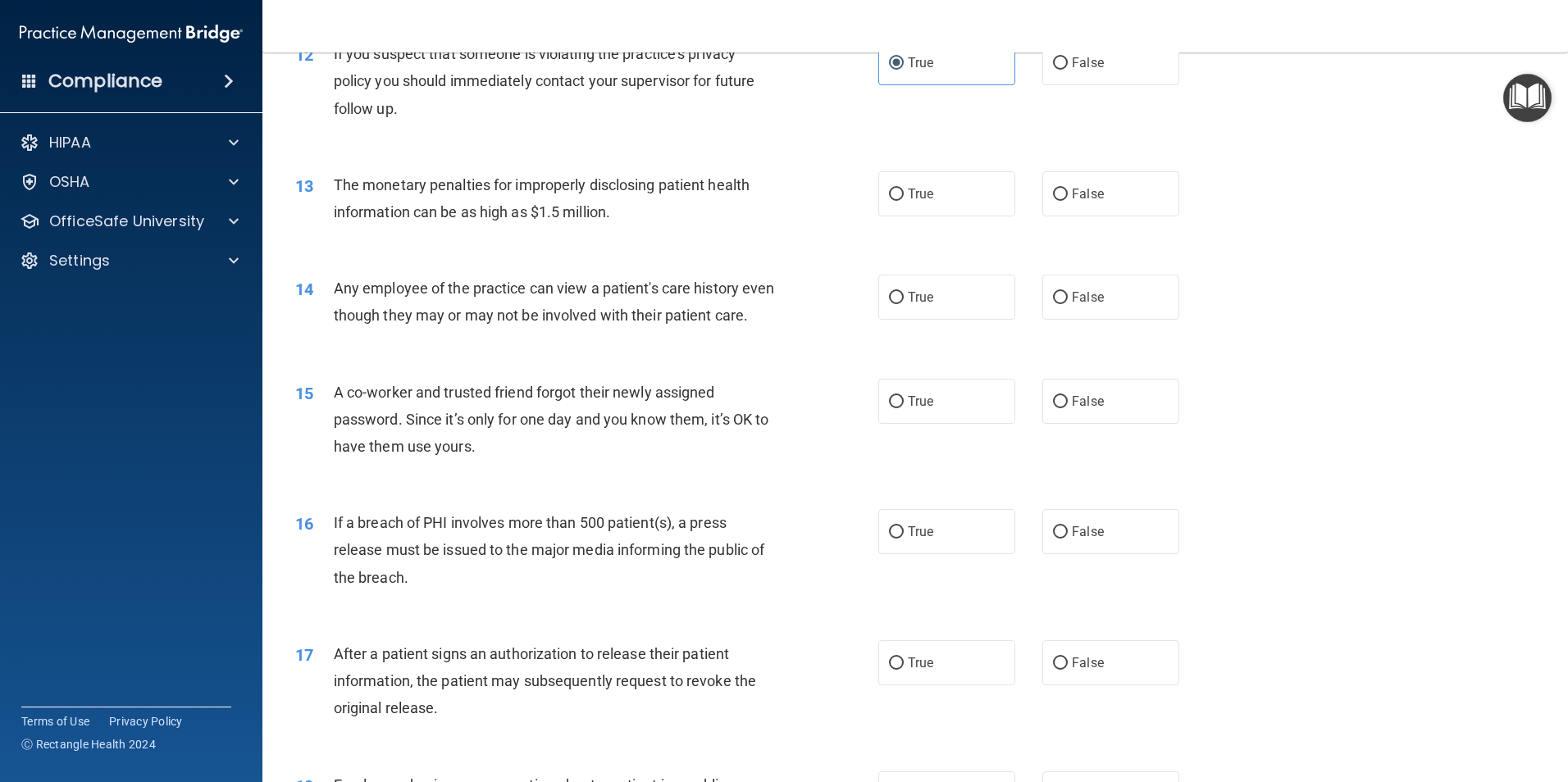
scroll to position [1394, 0]
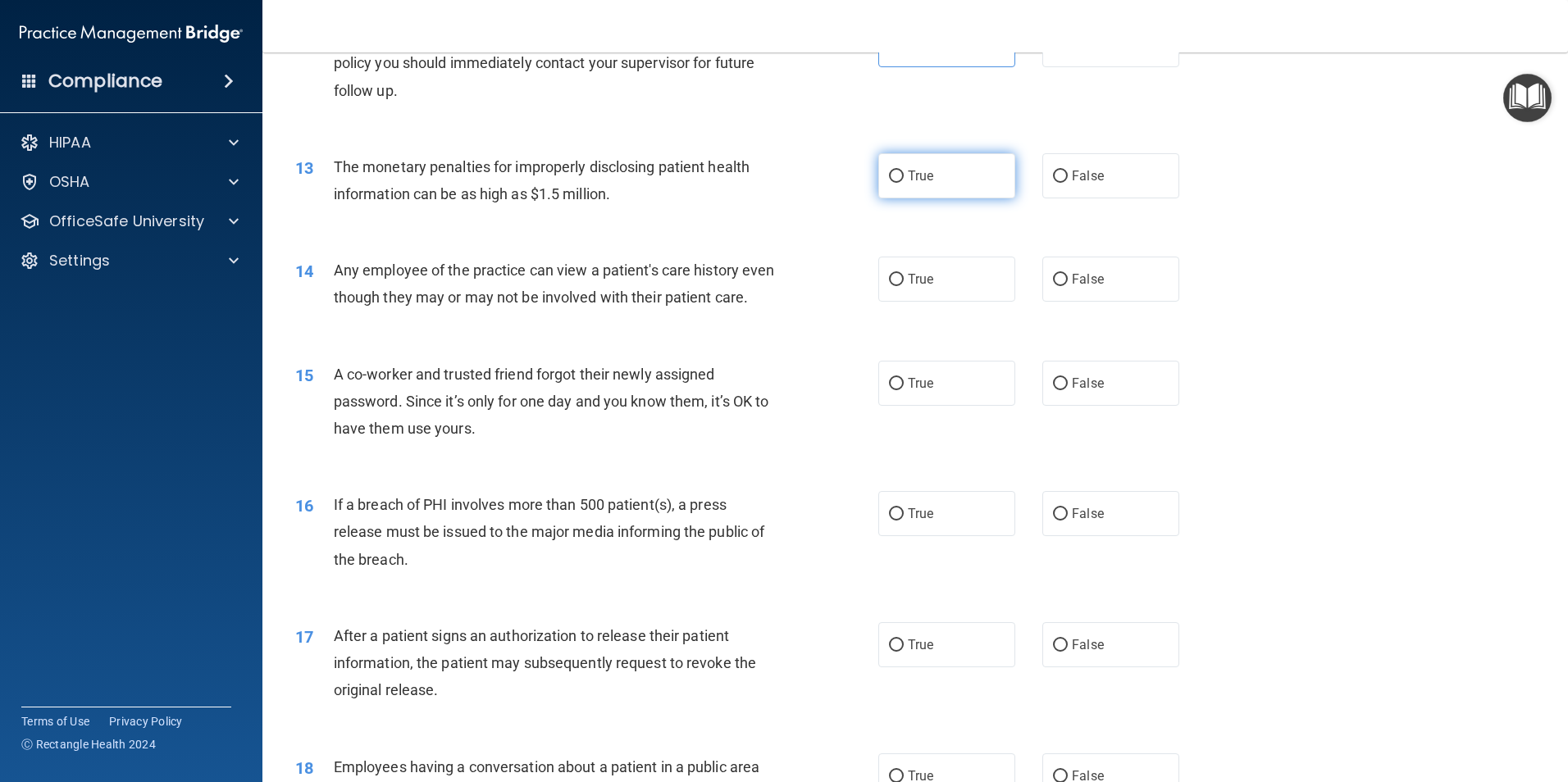
click at [983, 177] on label "True" at bounding box center [947, 176] width 137 height 45
click at [904, 177] on input "True" at bounding box center [896, 177] width 15 height 12
radio input "true"
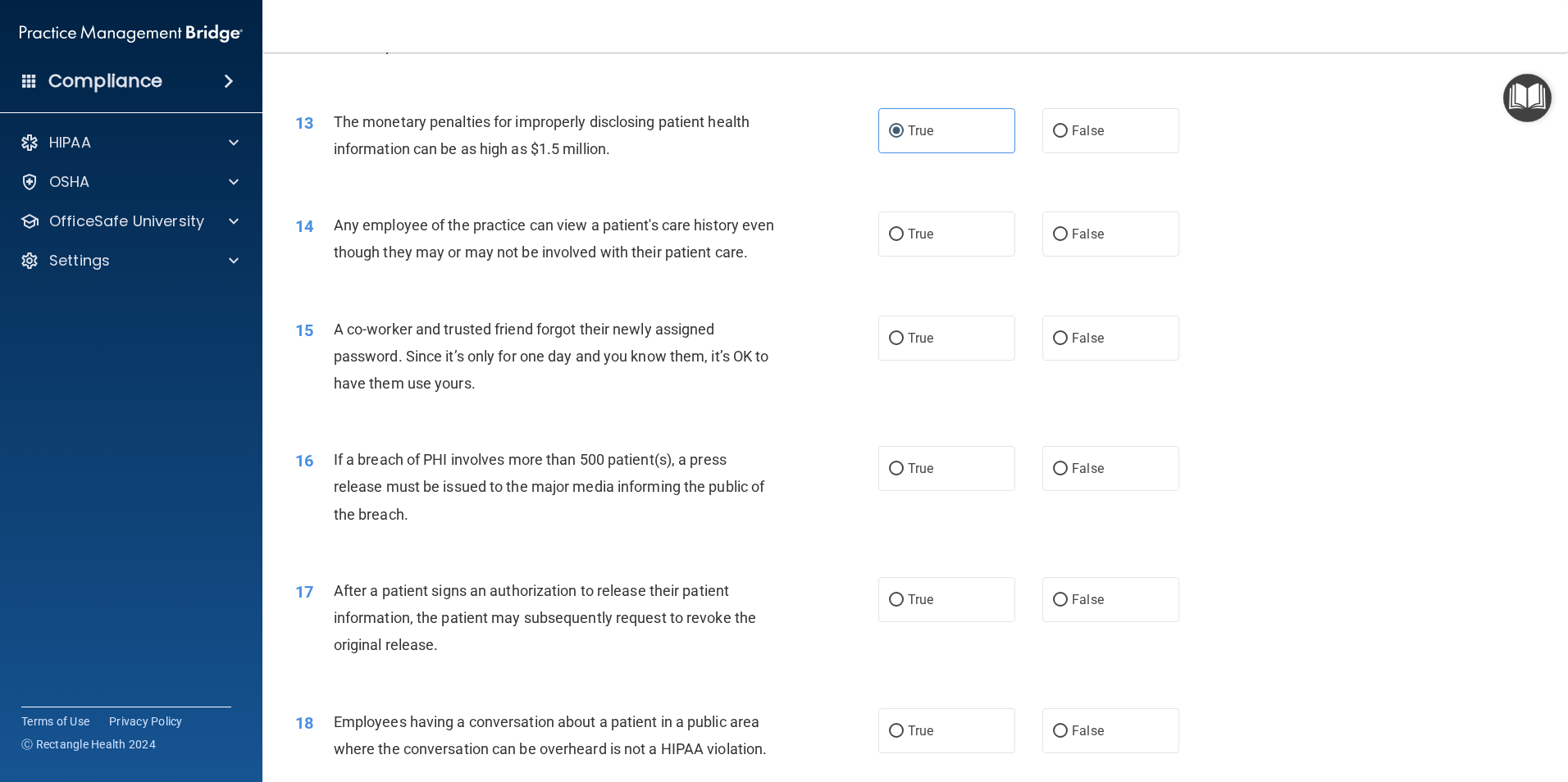
scroll to position [1476, 0]
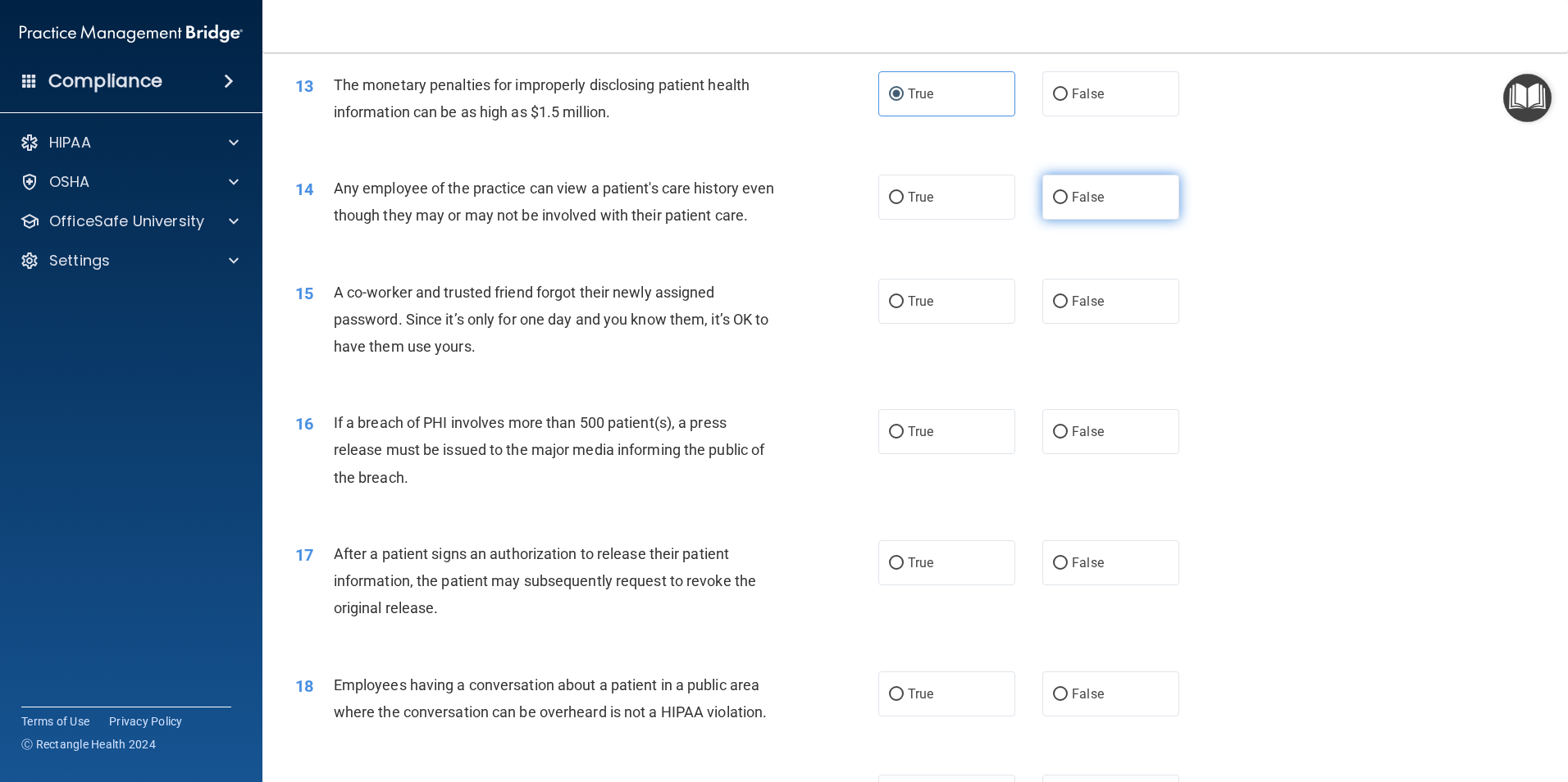
click at [1110, 201] on label "False" at bounding box center [1111, 197] width 137 height 45
click at [1068, 201] on input "False" at bounding box center [1060, 198] width 15 height 12
radio input "true"
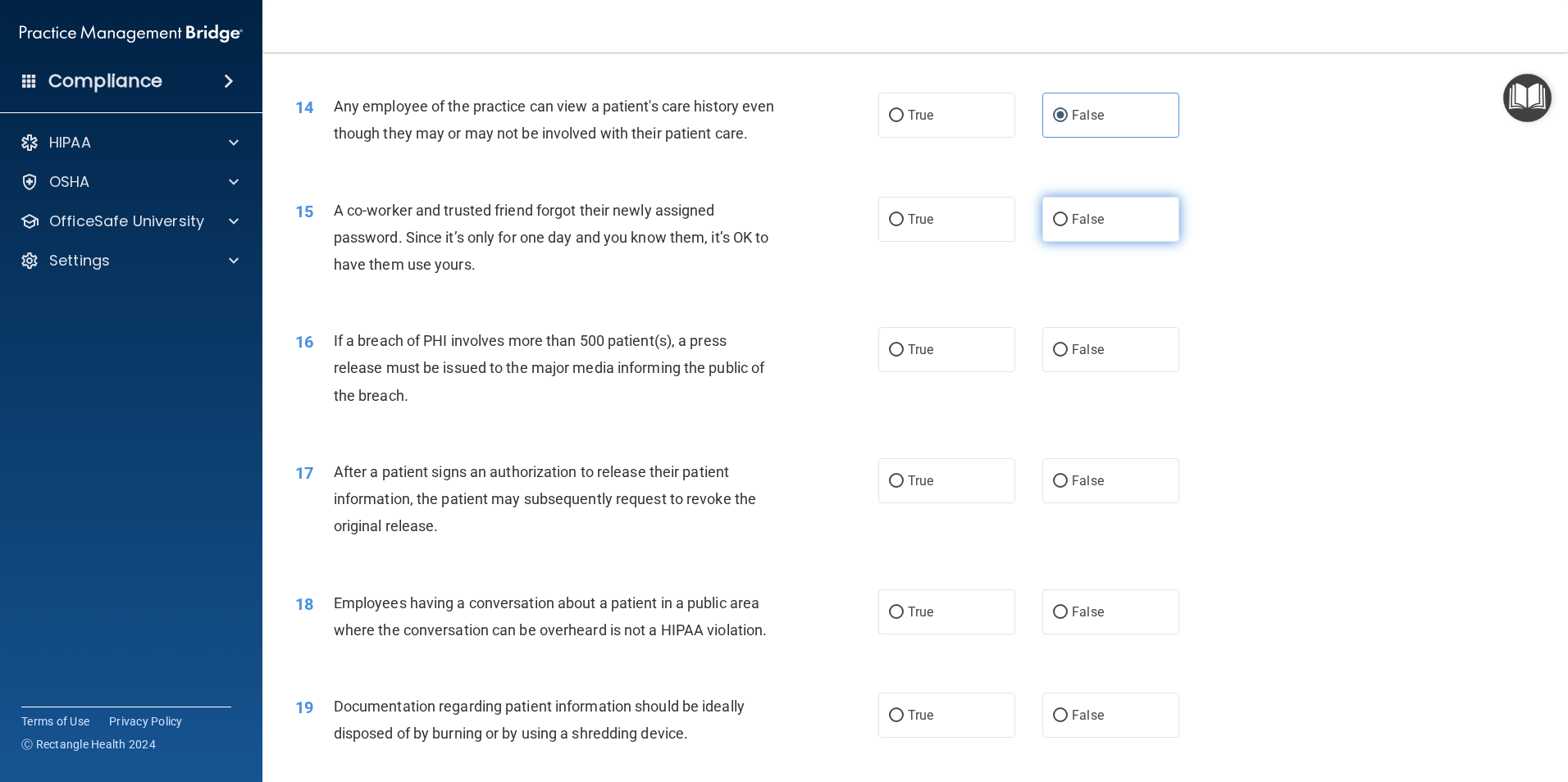
click at [1126, 240] on label "False" at bounding box center [1111, 219] width 137 height 45
click at [1068, 226] on input "False" at bounding box center [1060, 220] width 15 height 12
radio input "true"
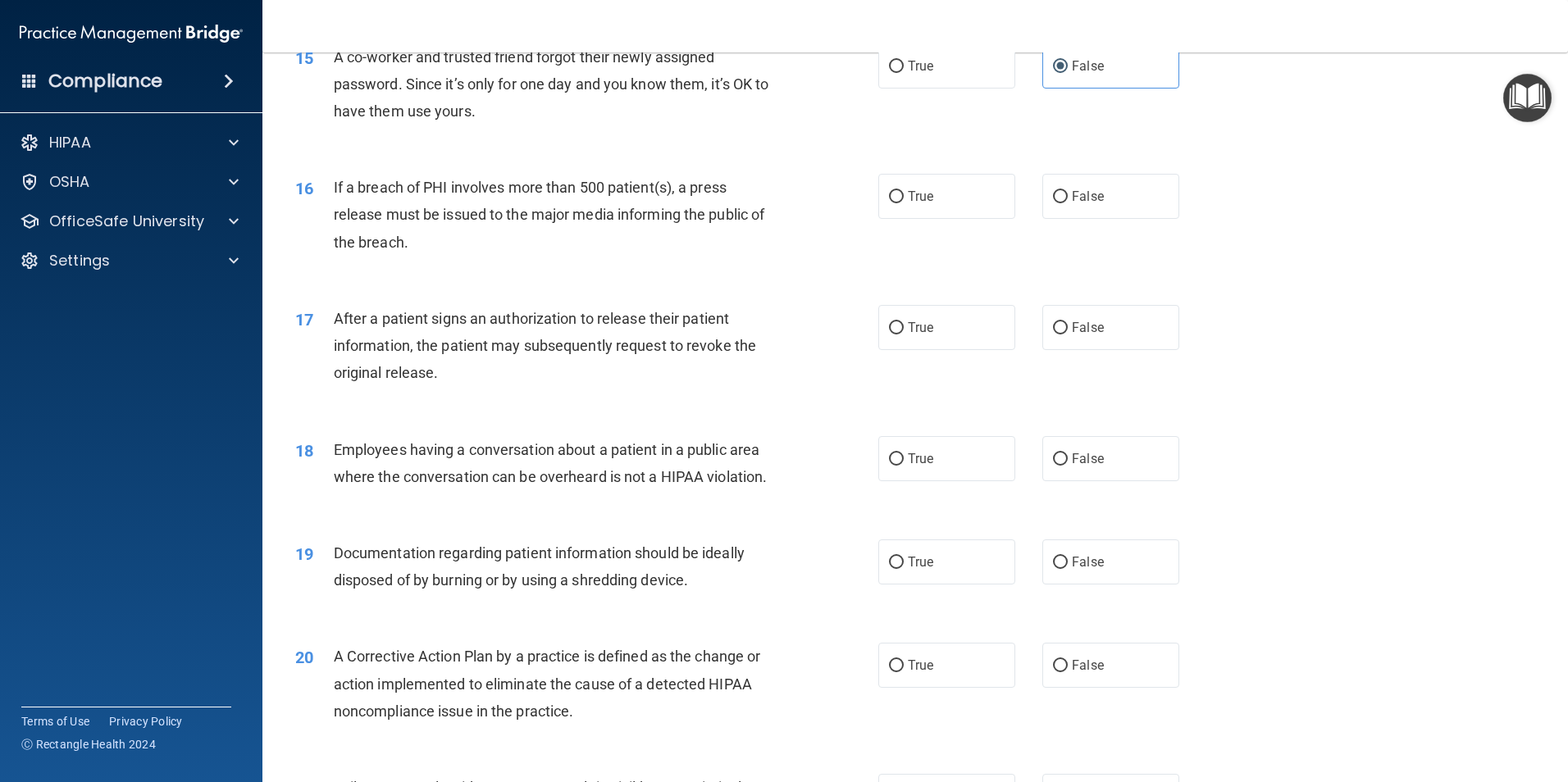
scroll to position [1722, 0]
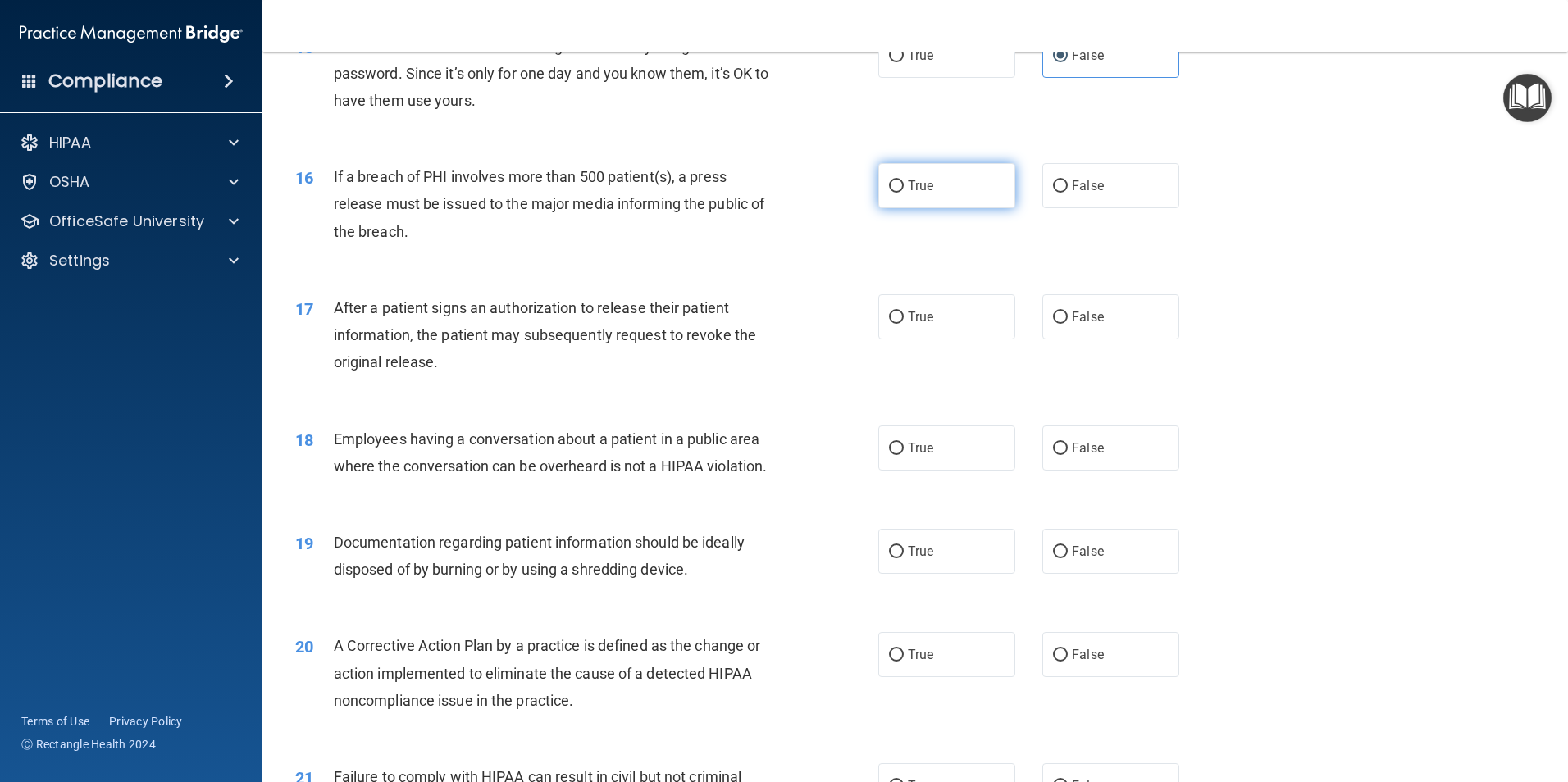
click at [929, 209] on label "True" at bounding box center [947, 185] width 137 height 45
click at [904, 193] on input "True" at bounding box center [896, 186] width 15 height 12
radio input "true"
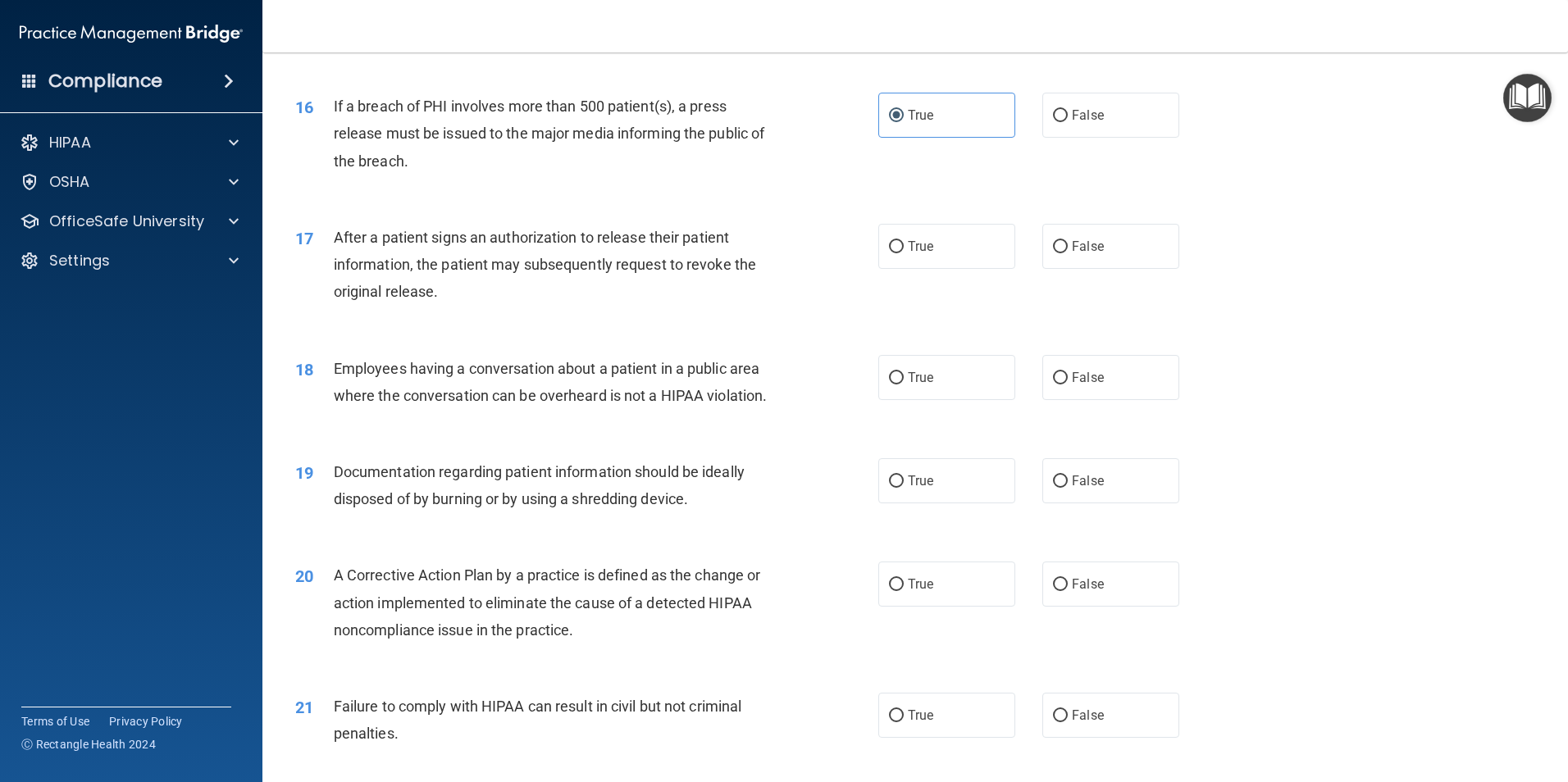
scroll to position [1886, 0]
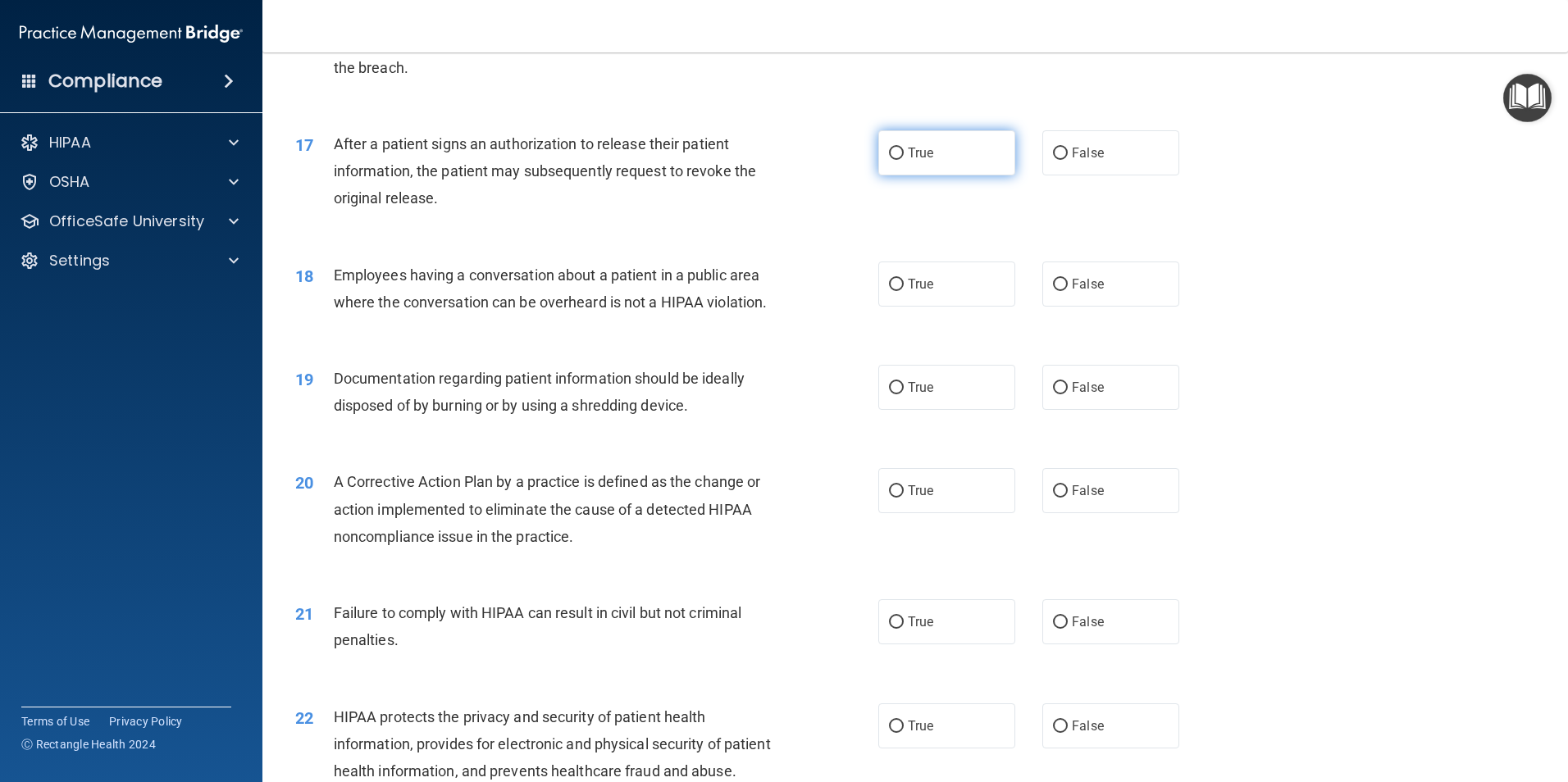
click at [934, 176] on label "True" at bounding box center [947, 152] width 137 height 45
click at [904, 160] on input "True" at bounding box center [896, 154] width 15 height 12
radio input "true"
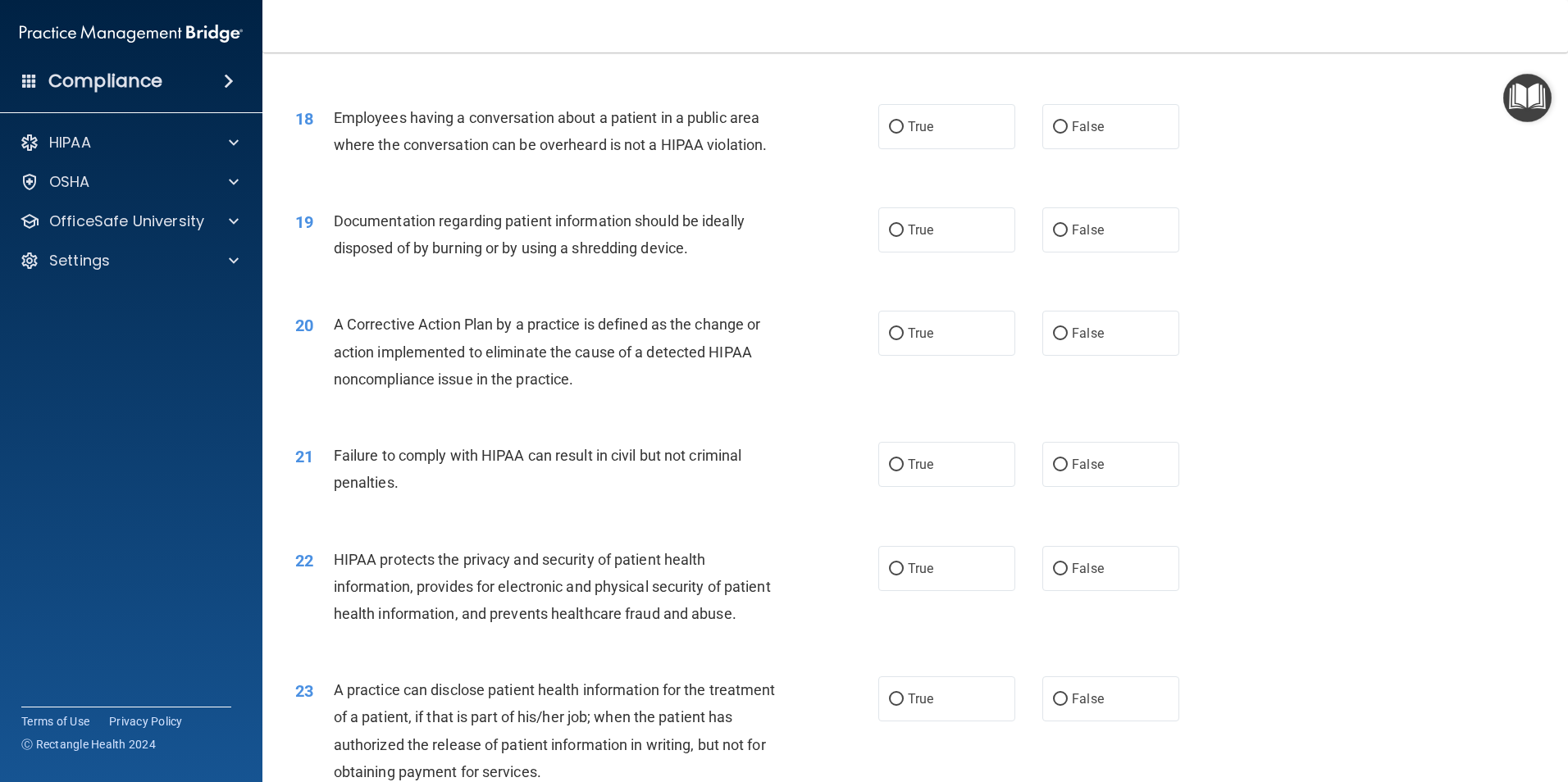
scroll to position [2050, 0]
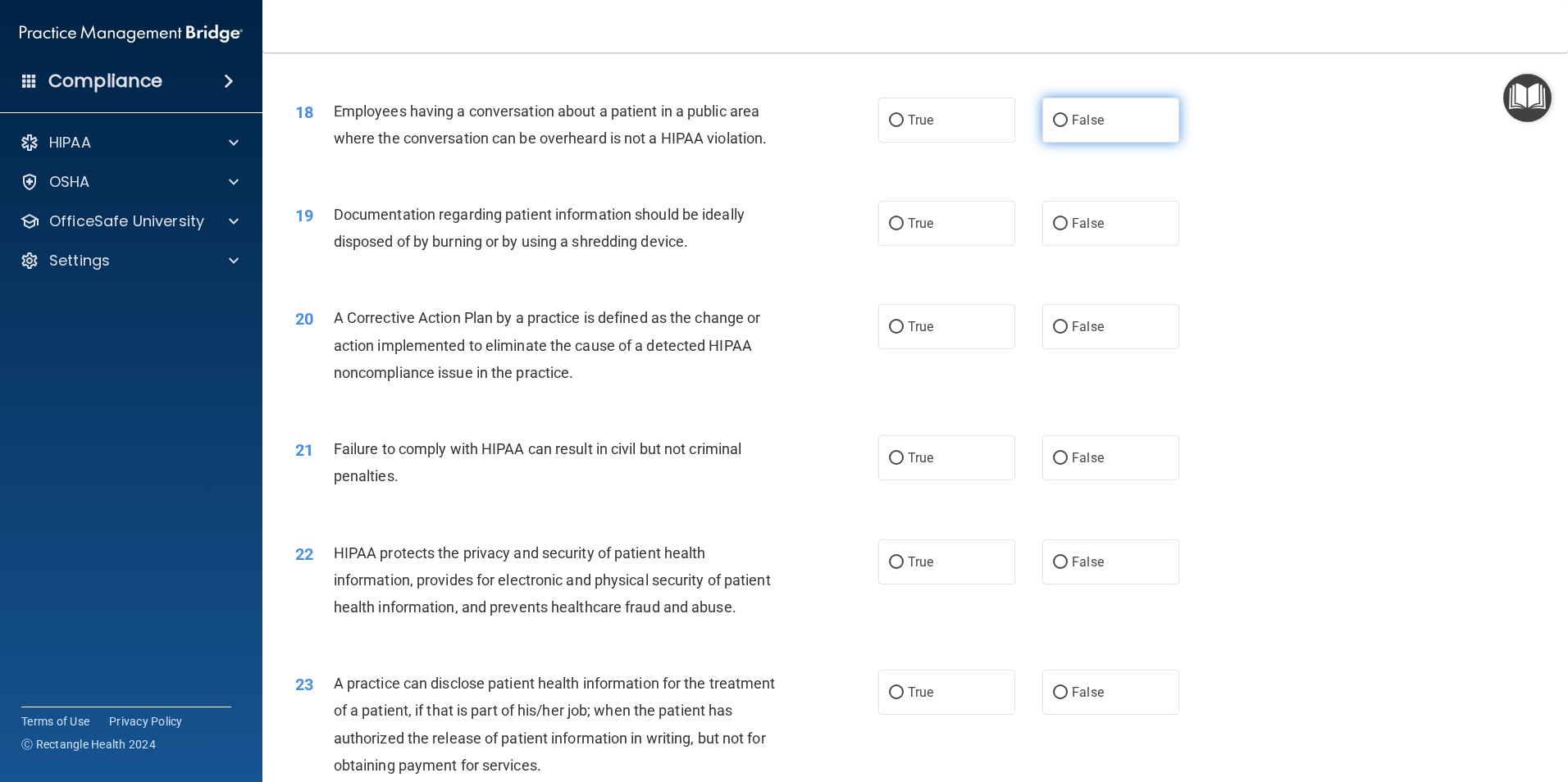
click at [1072, 128] on span "False" at bounding box center [1088, 119] width 32 height 15
click at [1066, 128] on input "False" at bounding box center [1060, 121] width 15 height 12
radio input "true"
click at [932, 242] on label "True" at bounding box center [947, 223] width 137 height 45
click at [904, 230] on input "True" at bounding box center [896, 225] width 15 height 12
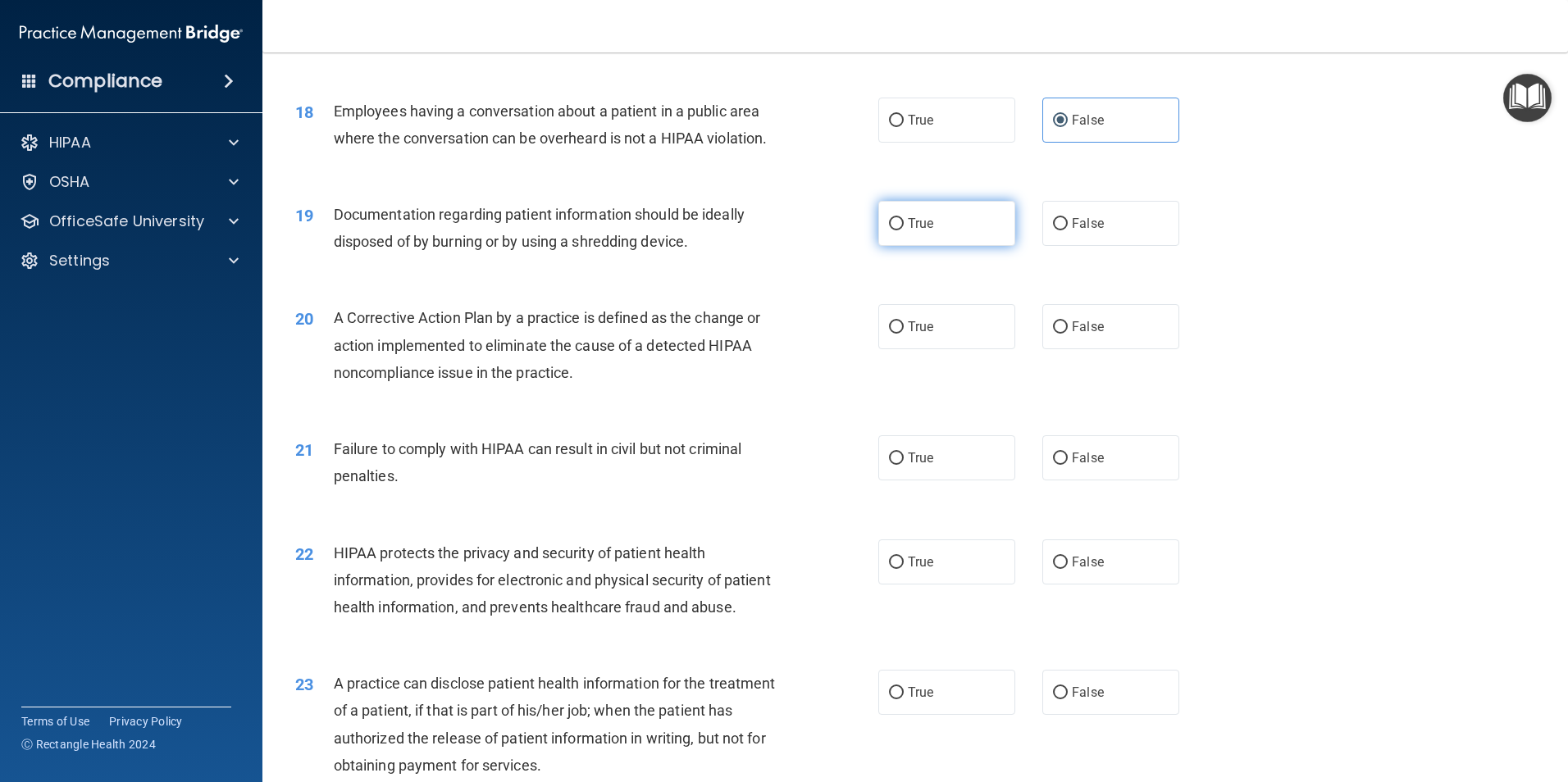
radio input "true"
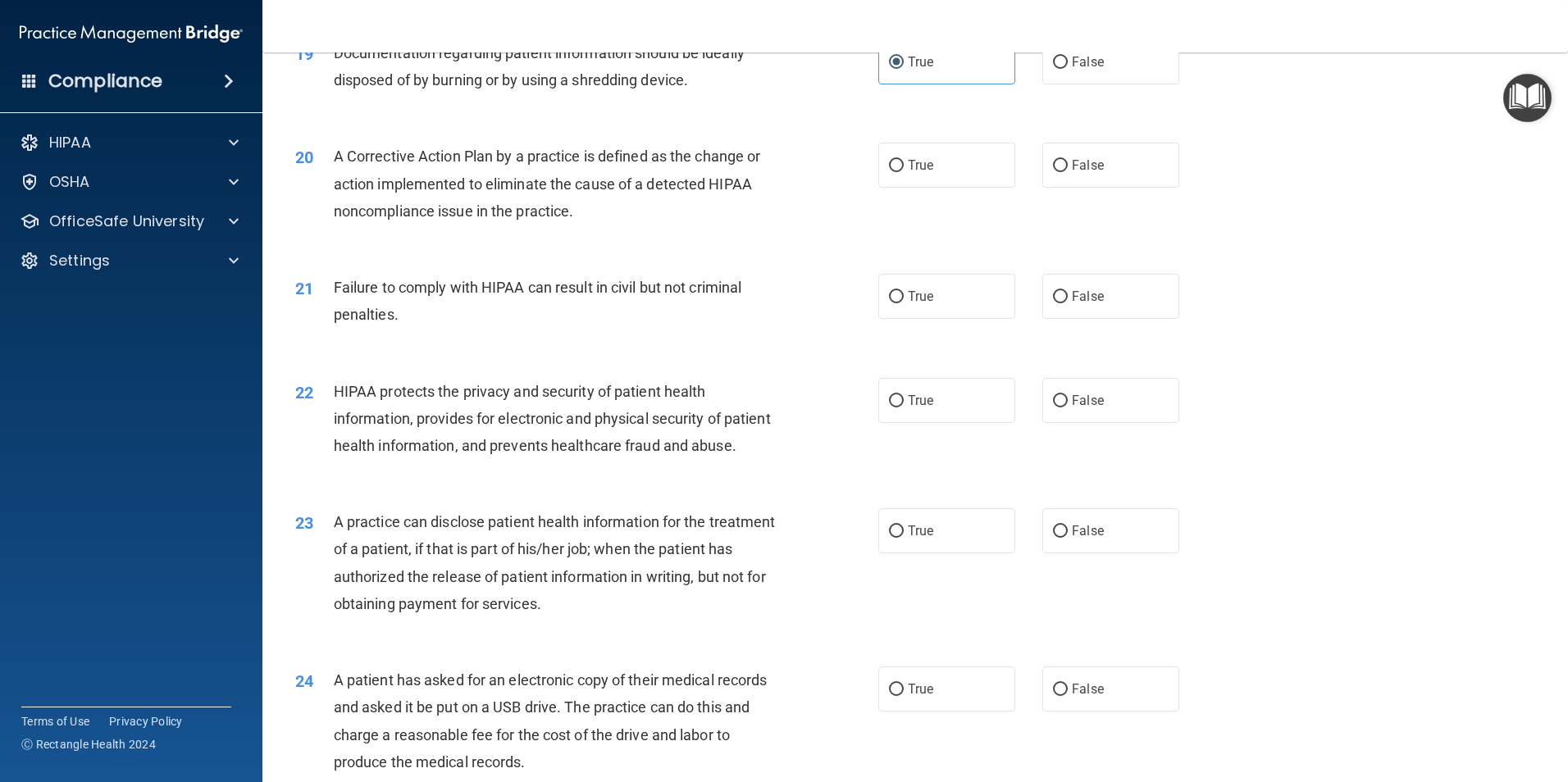
scroll to position [2214, 0]
click at [919, 170] on span "True" at bounding box center [920, 162] width 26 height 15
click at [904, 169] on input "True" at bounding box center [896, 164] width 15 height 12
radio input "true"
click at [1074, 301] on span "False" at bounding box center [1088, 293] width 32 height 15
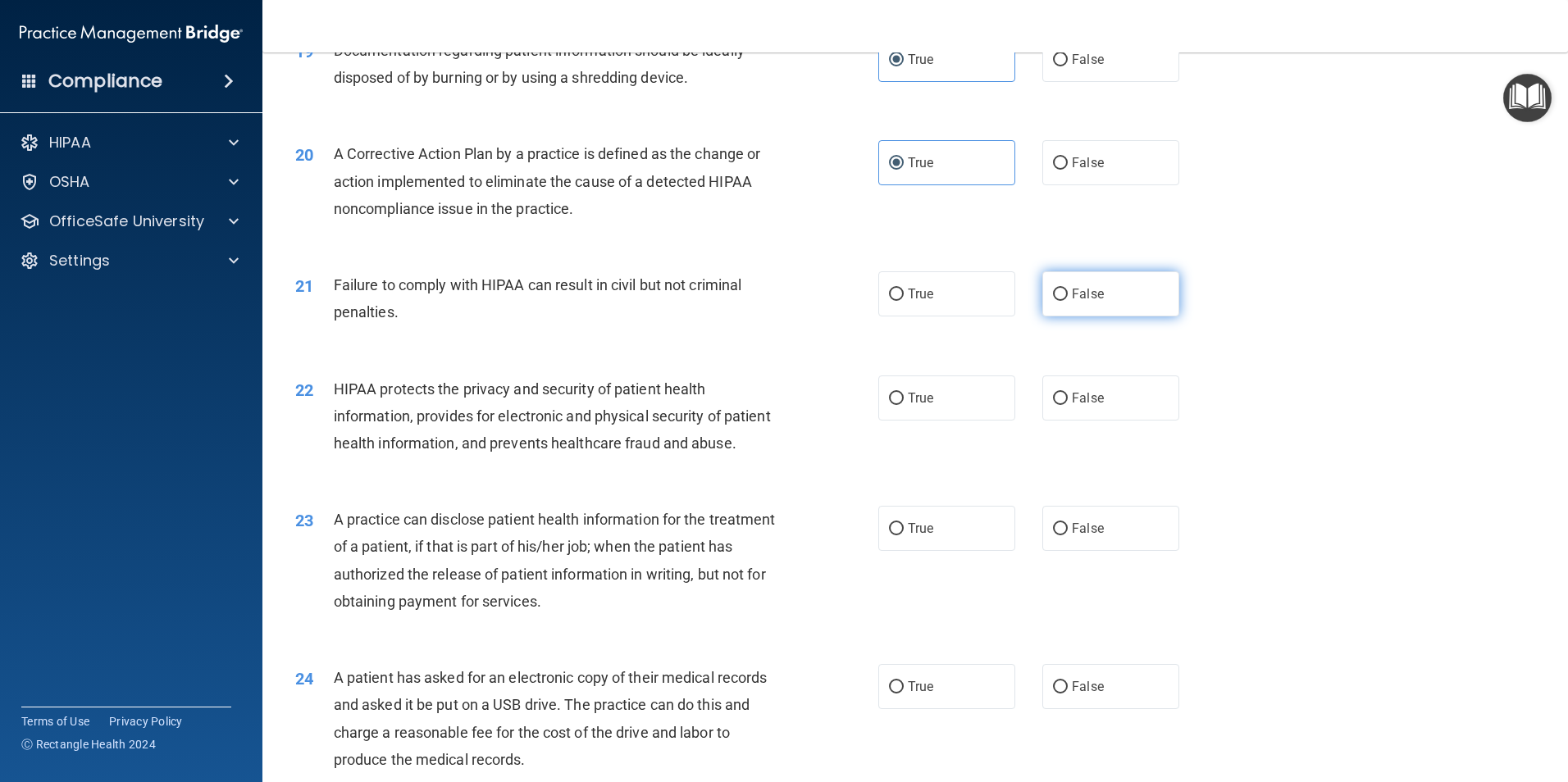
click at [1068, 300] on input "False" at bounding box center [1060, 295] width 15 height 12
radio input "true"
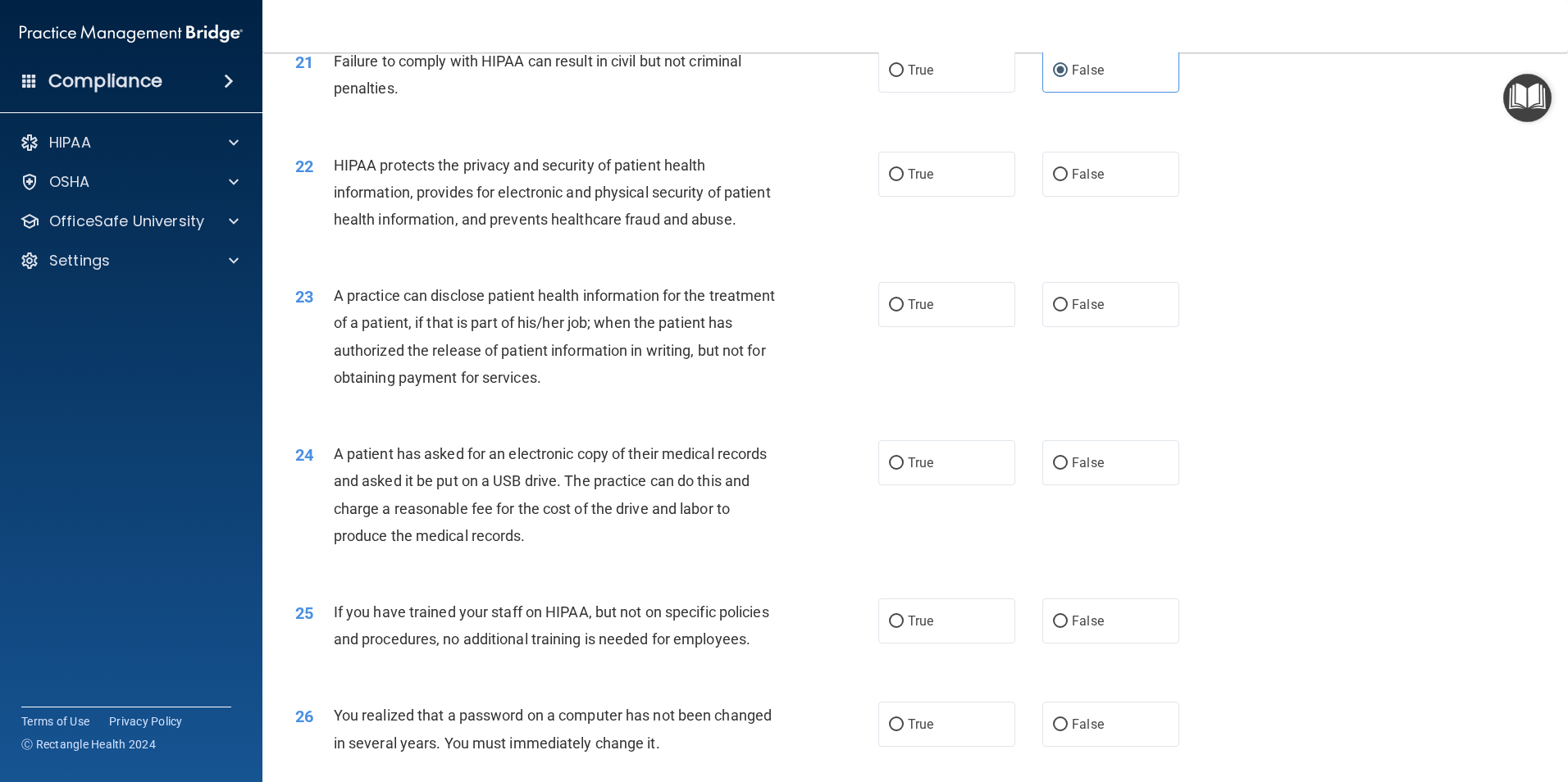
scroll to position [2460, 0]
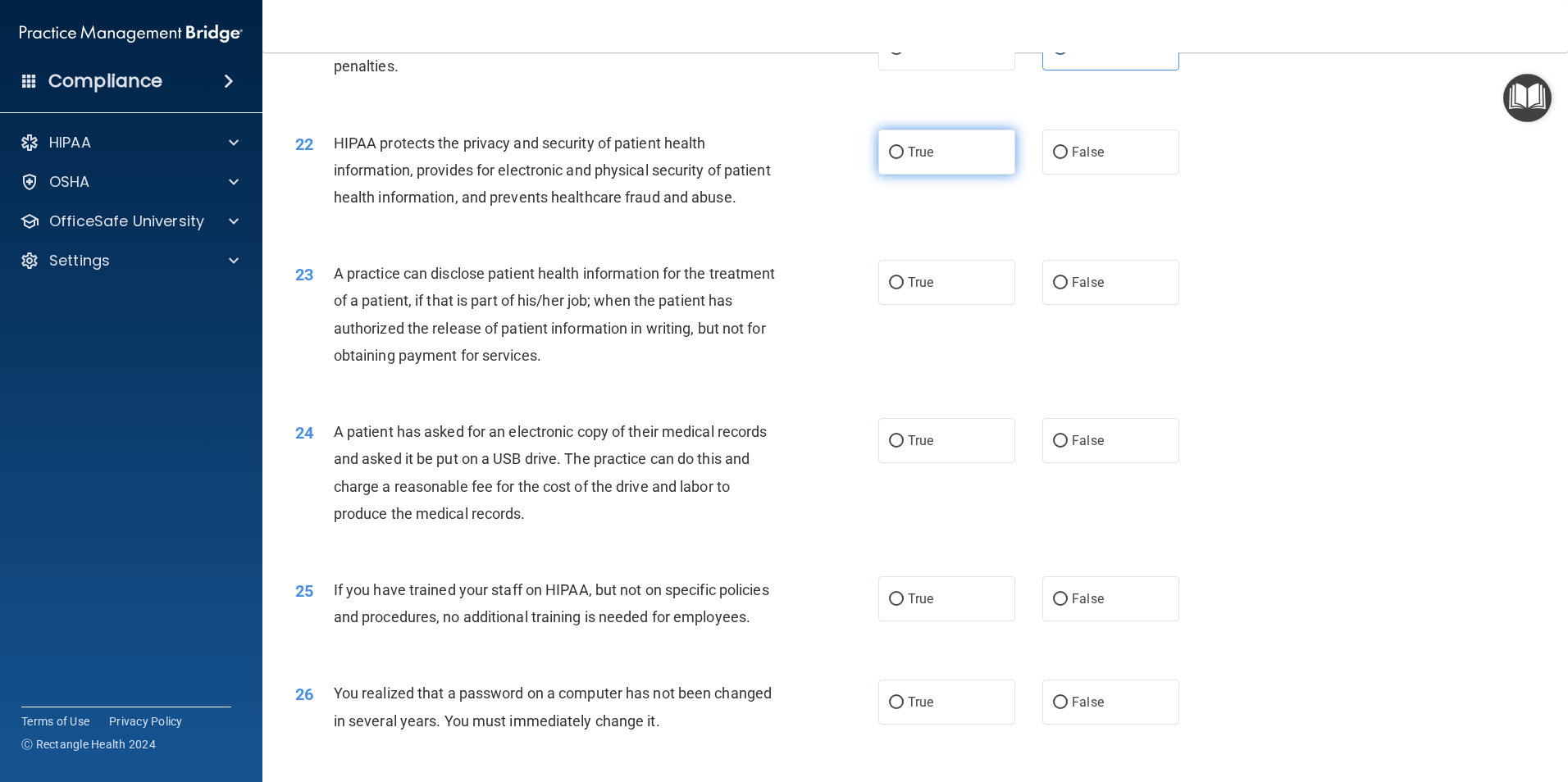
click at [889, 159] on input "True" at bounding box center [896, 153] width 15 height 12
radio input "true"
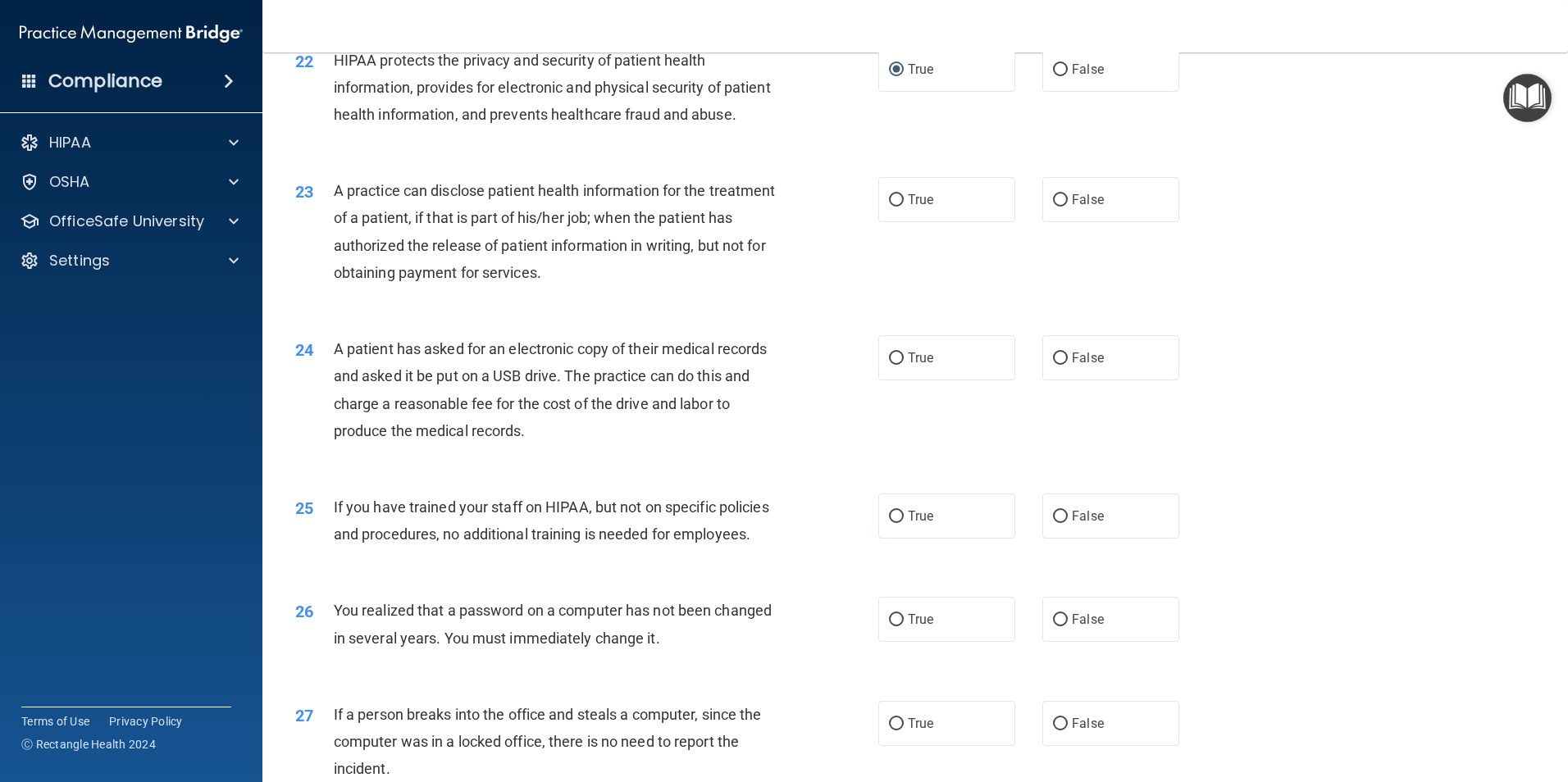
scroll to position [2624, 0]
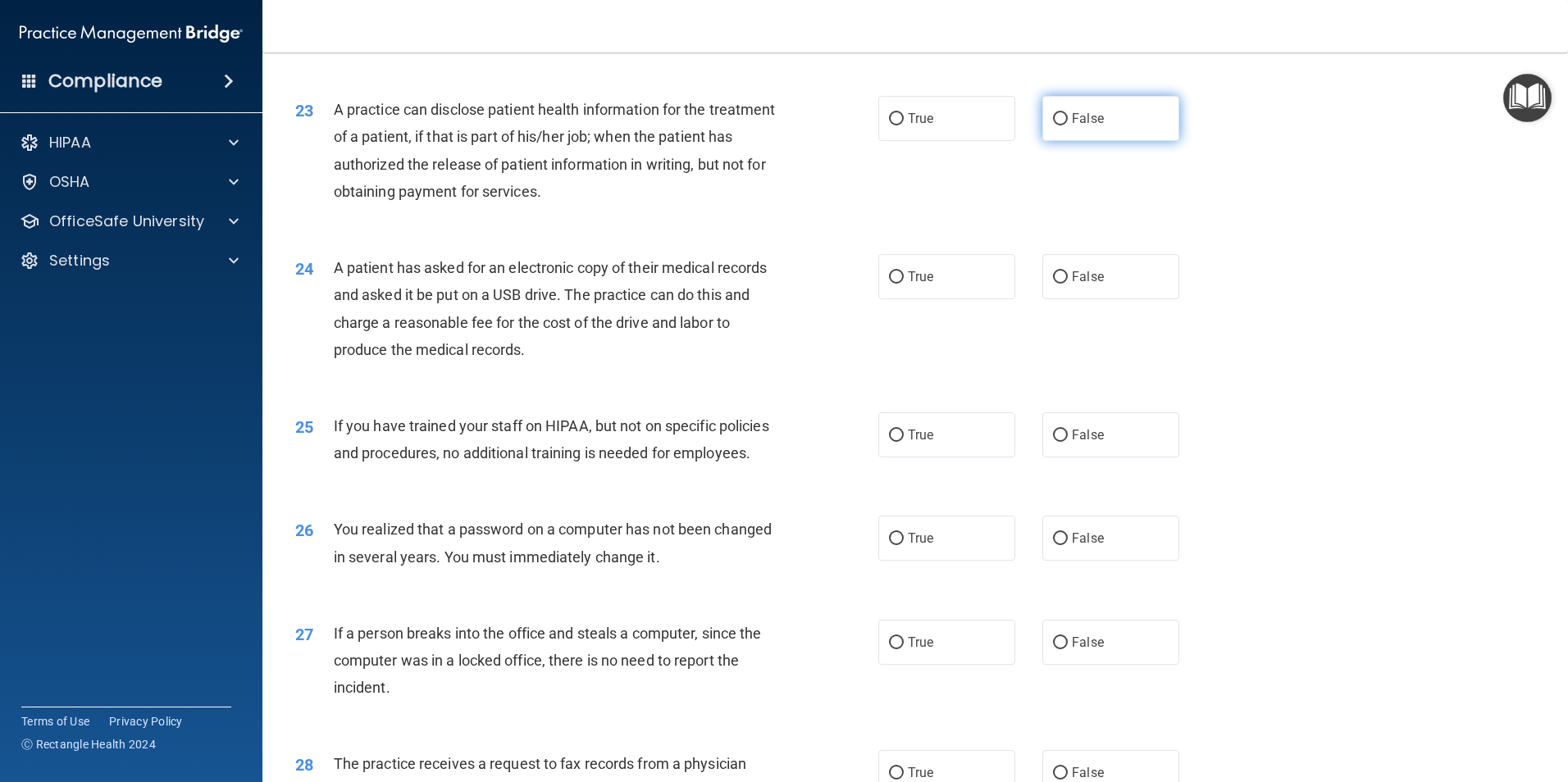
click at [1098, 141] on label "False" at bounding box center [1111, 119] width 137 height 45
click at [1068, 126] on input "False" at bounding box center [1060, 119] width 15 height 12
radio input "true"
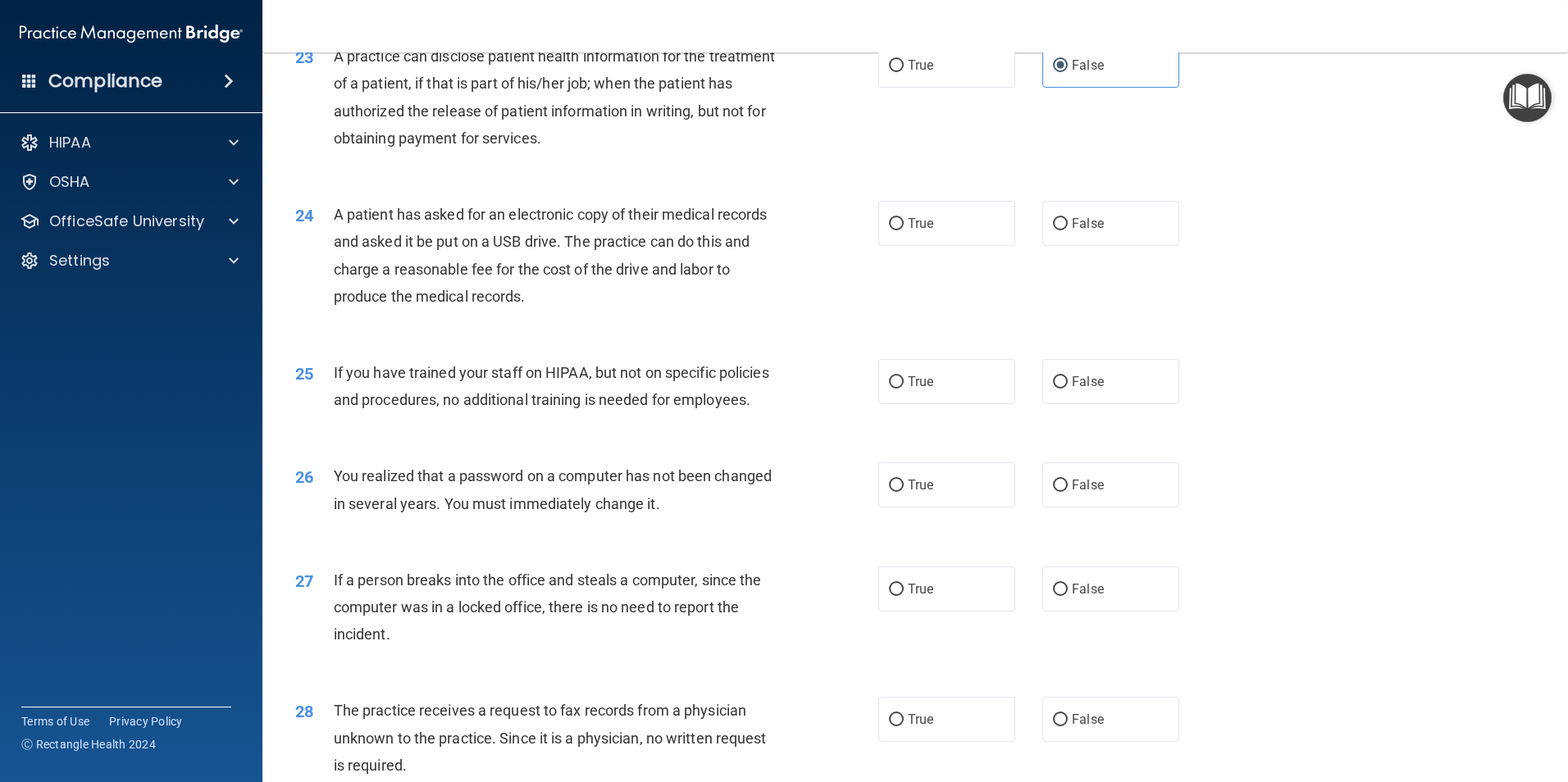
scroll to position [2706, 0]
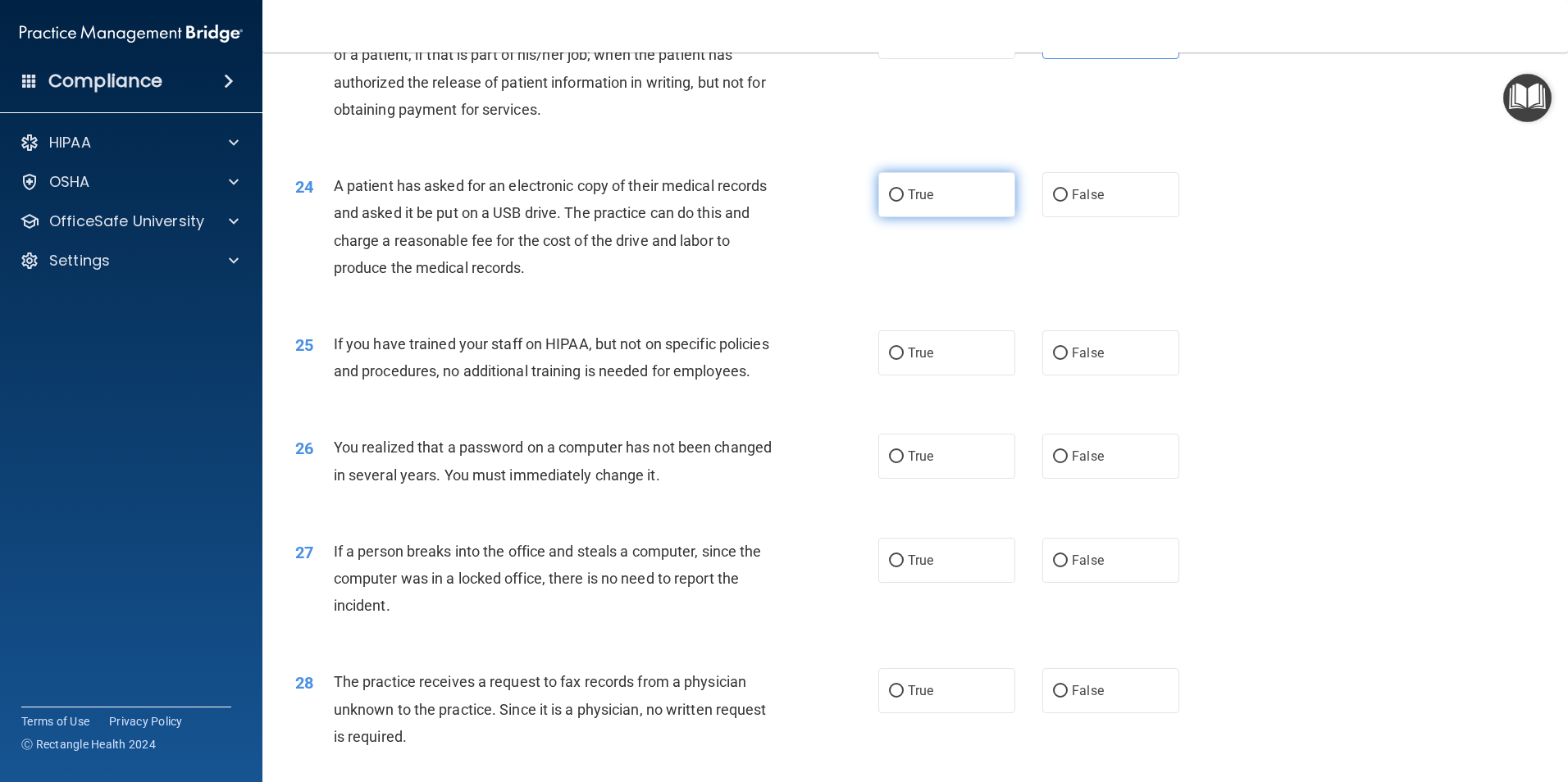
click at [923, 202] on span "True" at bounding box center [920, 194] width 26 height 15
click at [904, 202] on input "True" at bounding box center [896, 195] width 15 height 12
radio input "true"
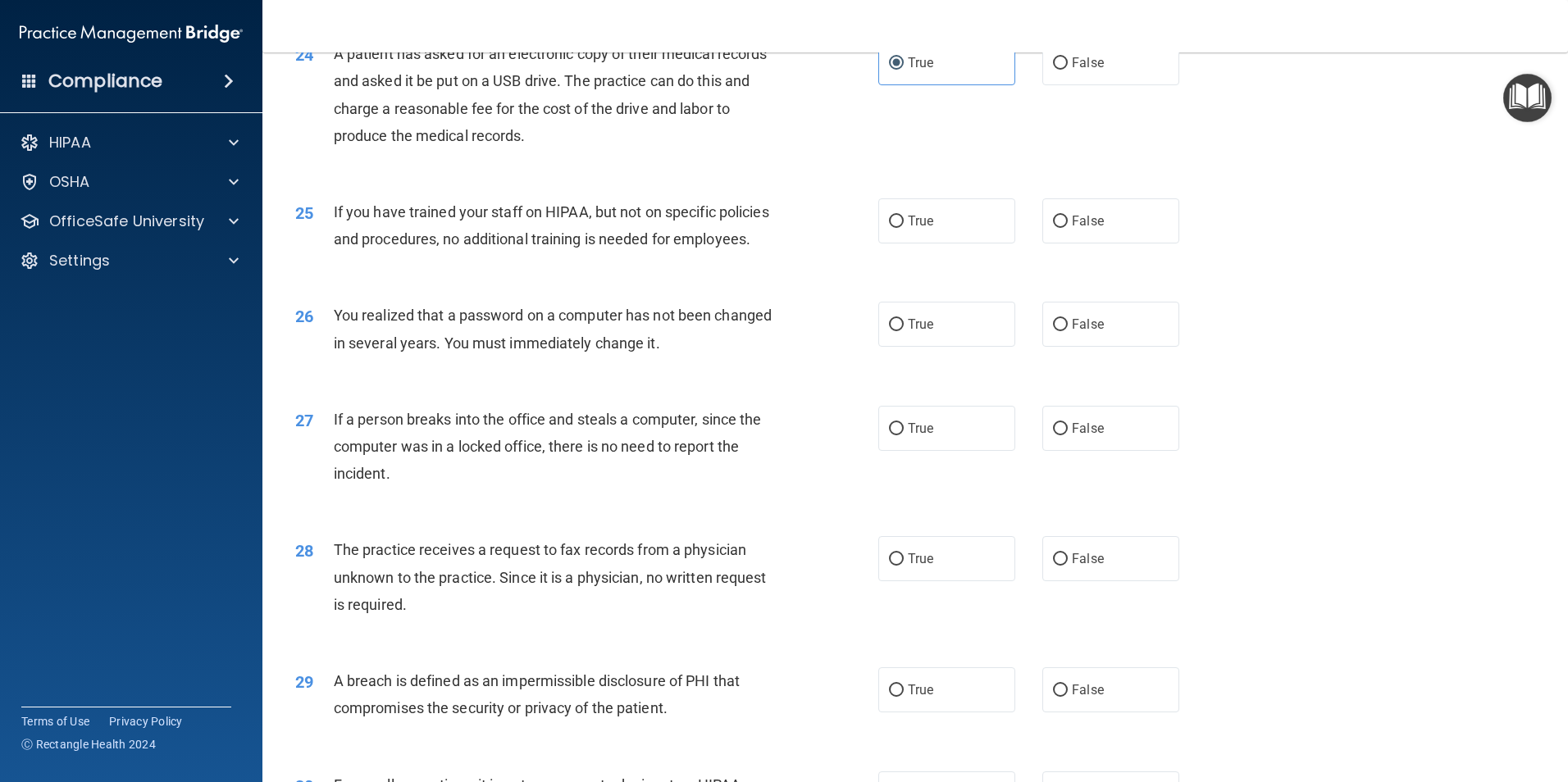
scroll to position [2870, 0]
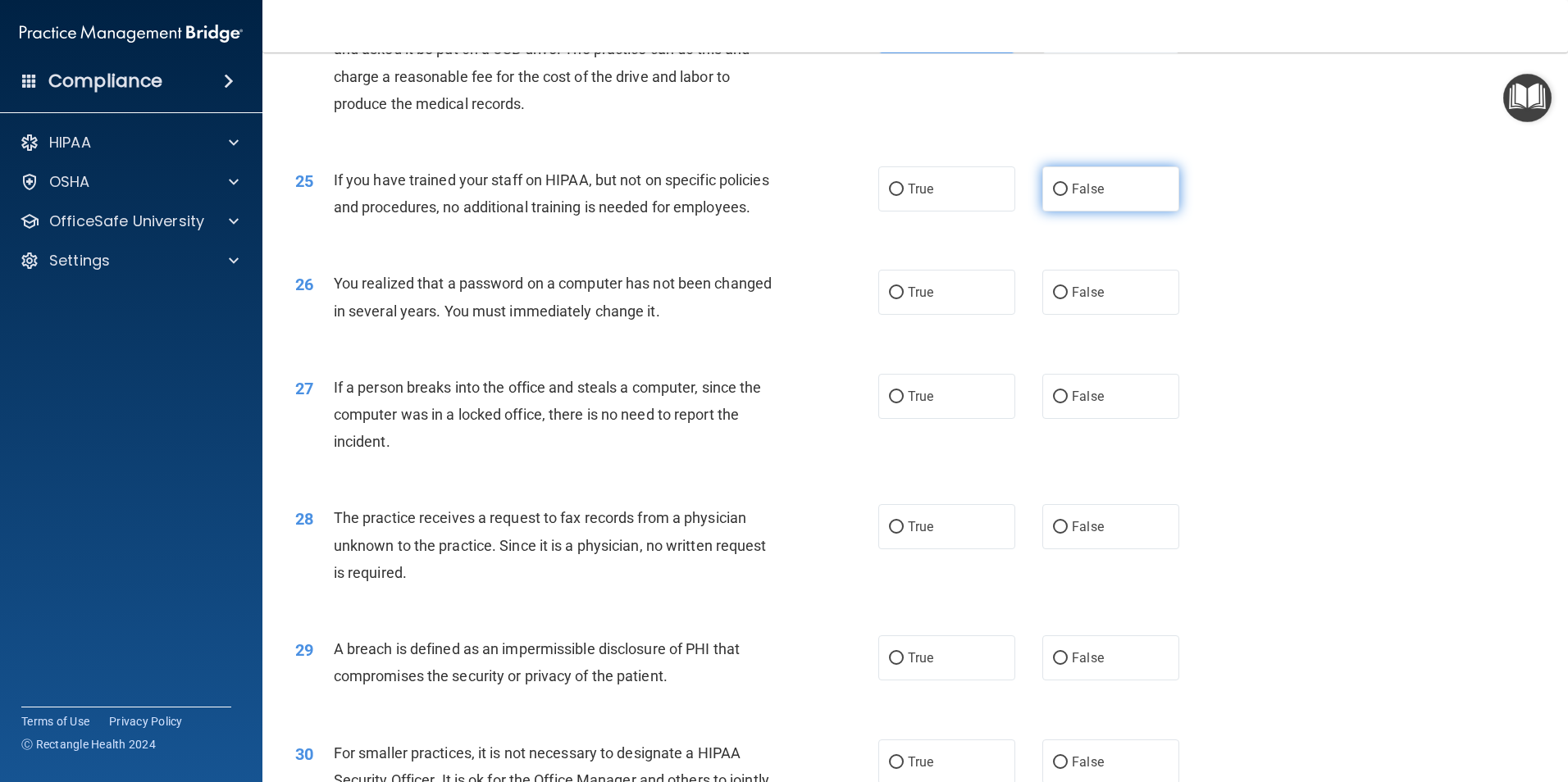
click at [1119, 211] on label "False" at bounding box center [1111, 189] width 137 height 45
click at [1068, 196] on input "False" at bounding box center [1060, 190] width 15 height 12
radio input "true"
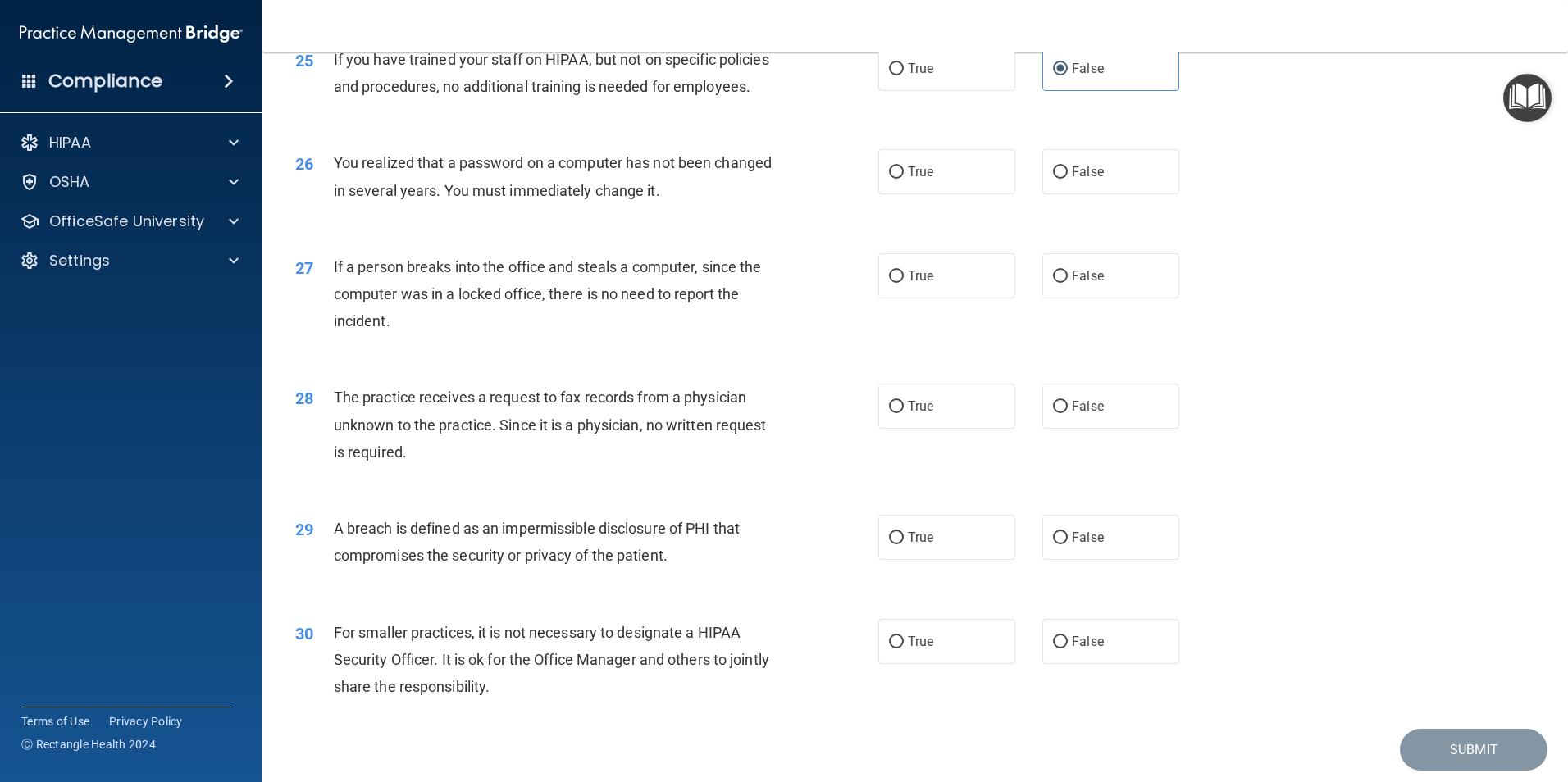
scroll to position [3034, 0]
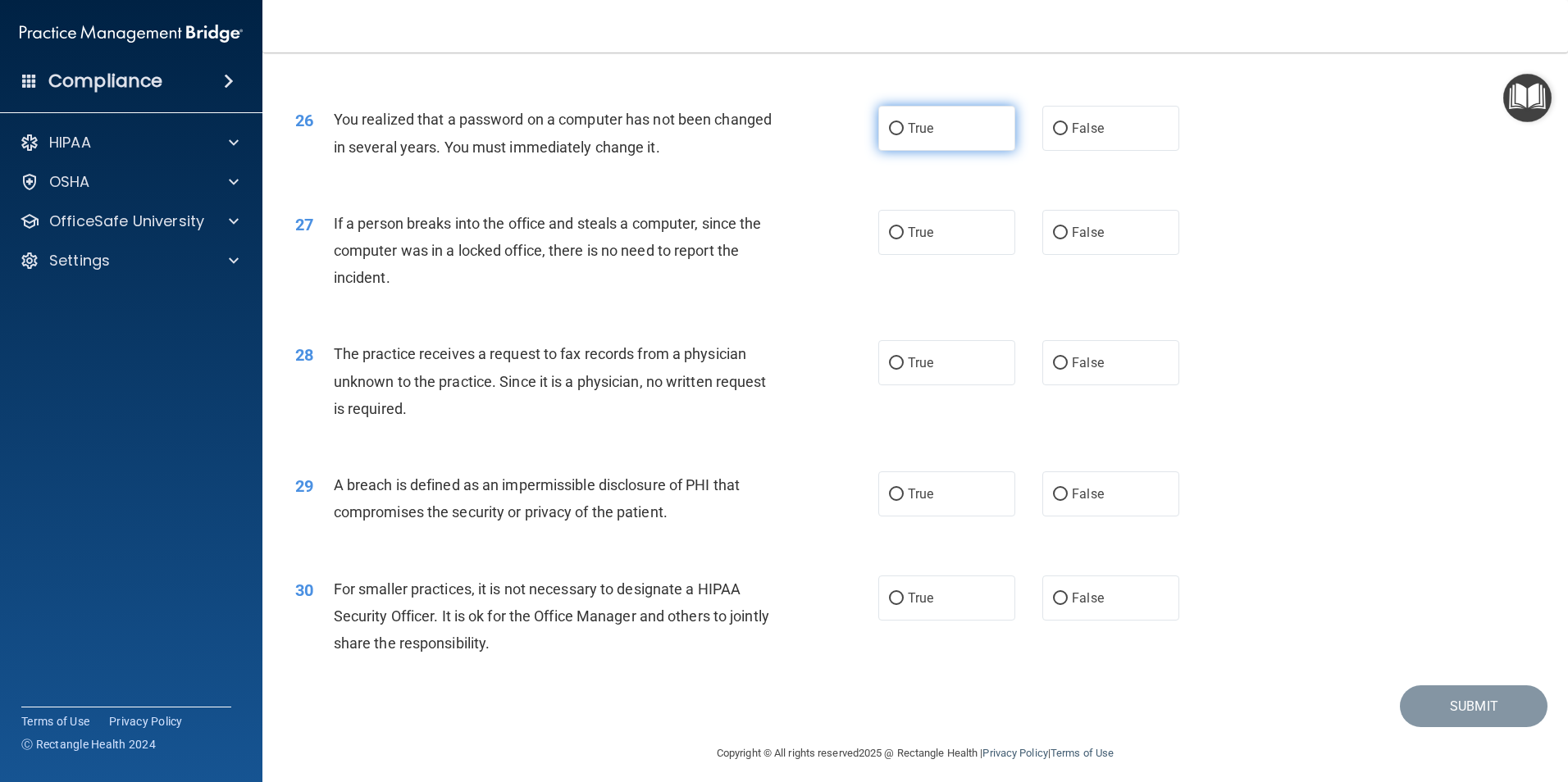
click at [947, 151] on label "True" at bounding box center [947, 128] width 137 height 45
click at [904, 136] on input "True" at bounding box center [896, 129] width 15 height 12
radio input "true"
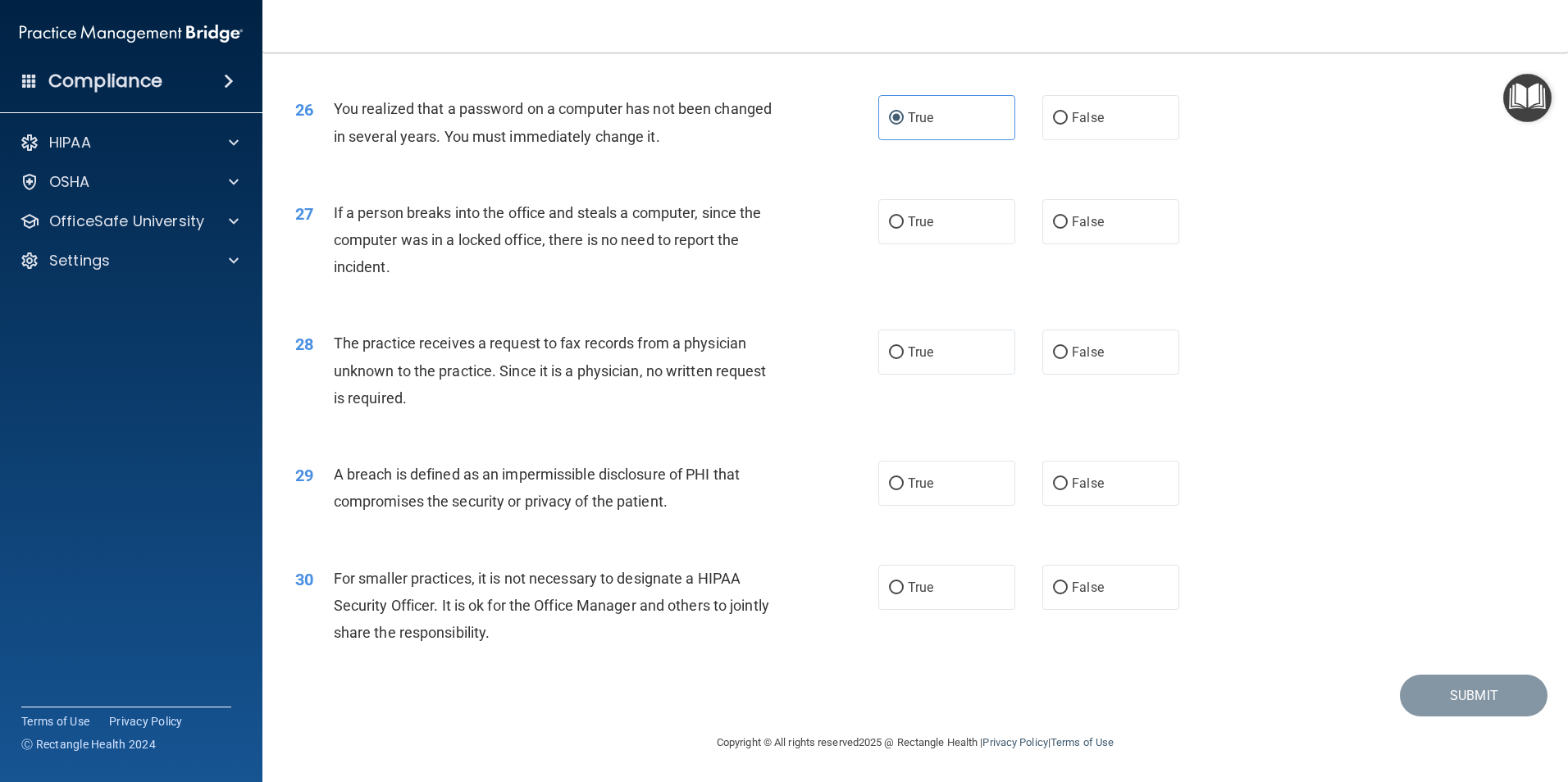
scroll to position [3116, 0]
click at [1085, 229] on span "False" at bounding box center [1088, 221] width 32 height 15
click at [1068, 229] on input "False" at bounding box center [1060, 223] width 15 height 12
radio input "true"
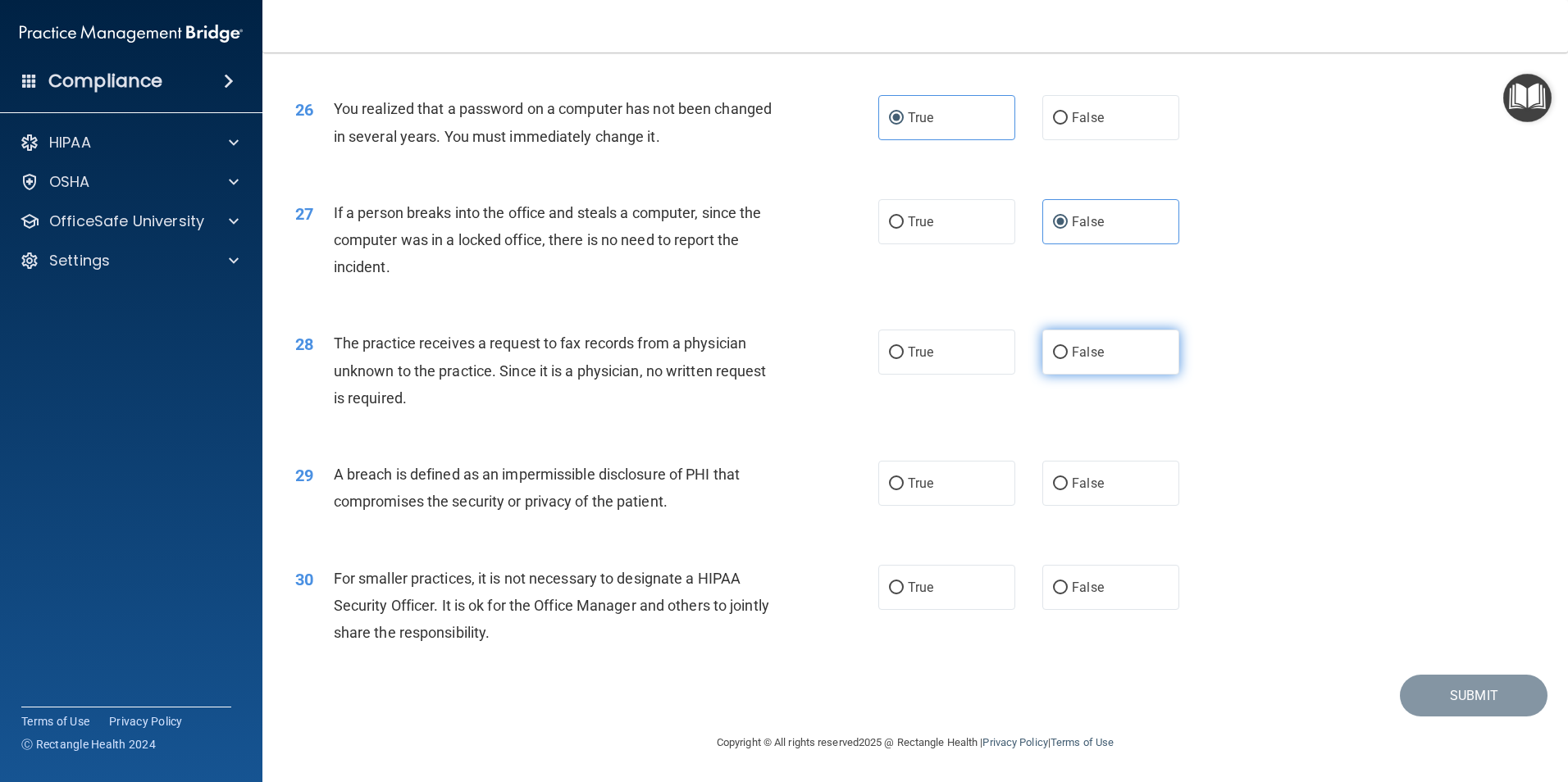
click at [1099, 350] on label "False" at bounding box center [1111, 352] width 137 height 45
click at [1068, 350] on input "False" at bounding box center [1060, 353] width 15 height 12
radio input "true"
click at [945, 473] on label "True" at bounding box center [947, 483] width 137 height 45
click at [904, 478] on input "True" at bounding box center [896, 484] width 15 height 12
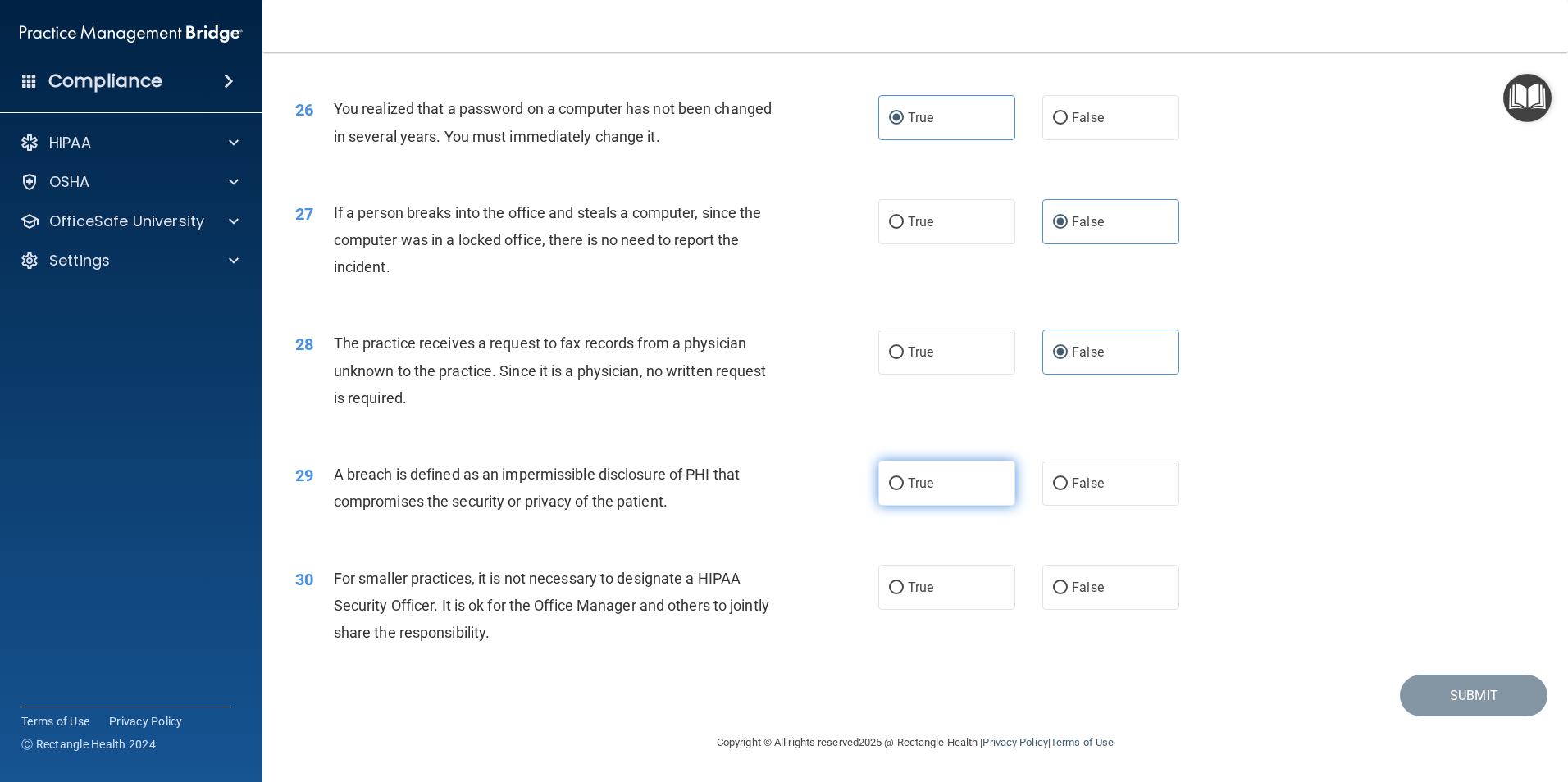
radio input "true"
click at [1084, 589] on span "False" at bounding box center [1088, 587] width 32 height 15
click at [1068, 589] on input "False" at bounding box center [1060, 589] width 15 height 12
radio input "true"
click at [1470, 698] on button "Submit" at bounding box center [1474, 696] width 148 height 42
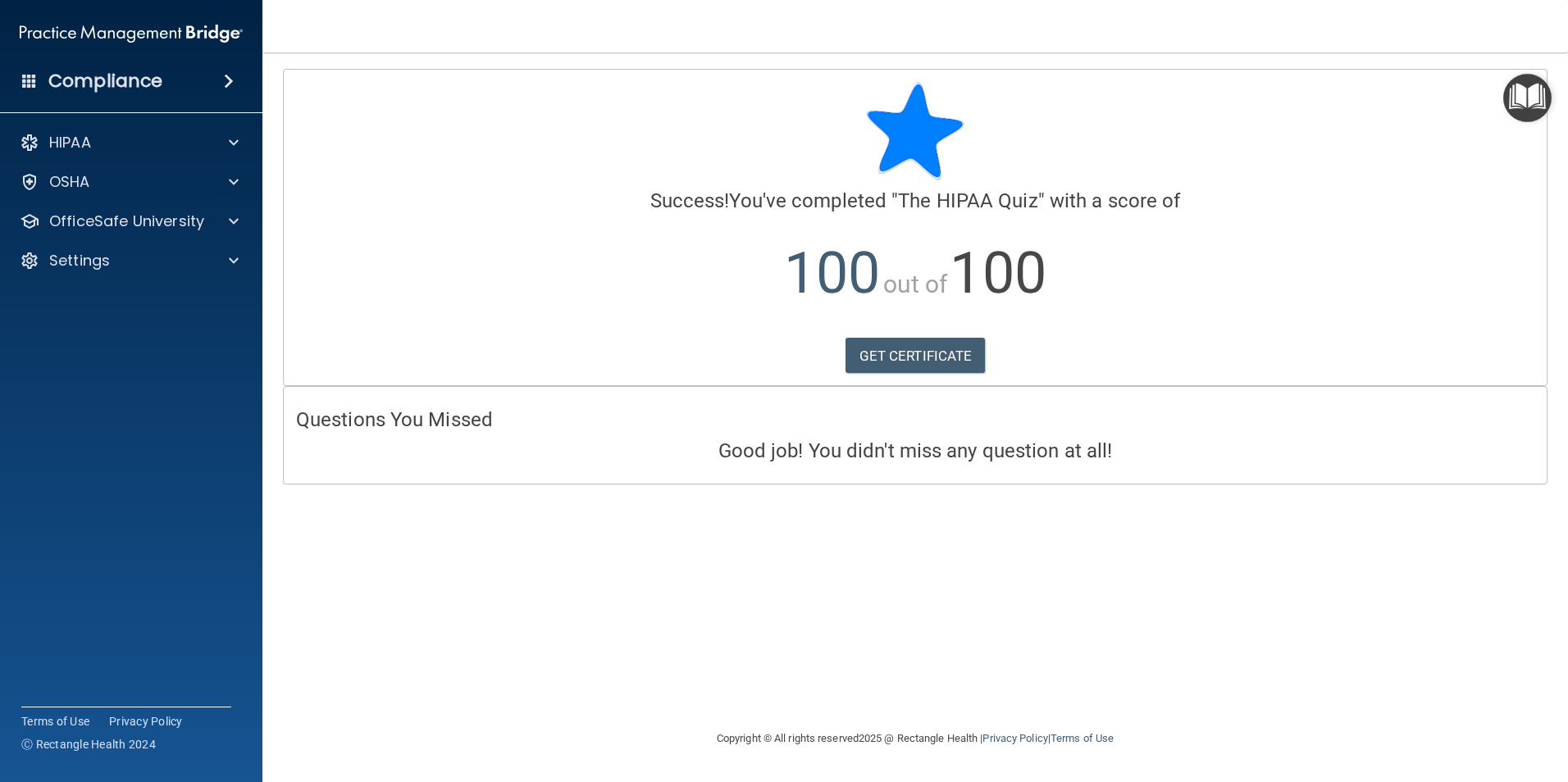
click at [224, 82] on span at bounding box center [228, 81] width 10 height 20
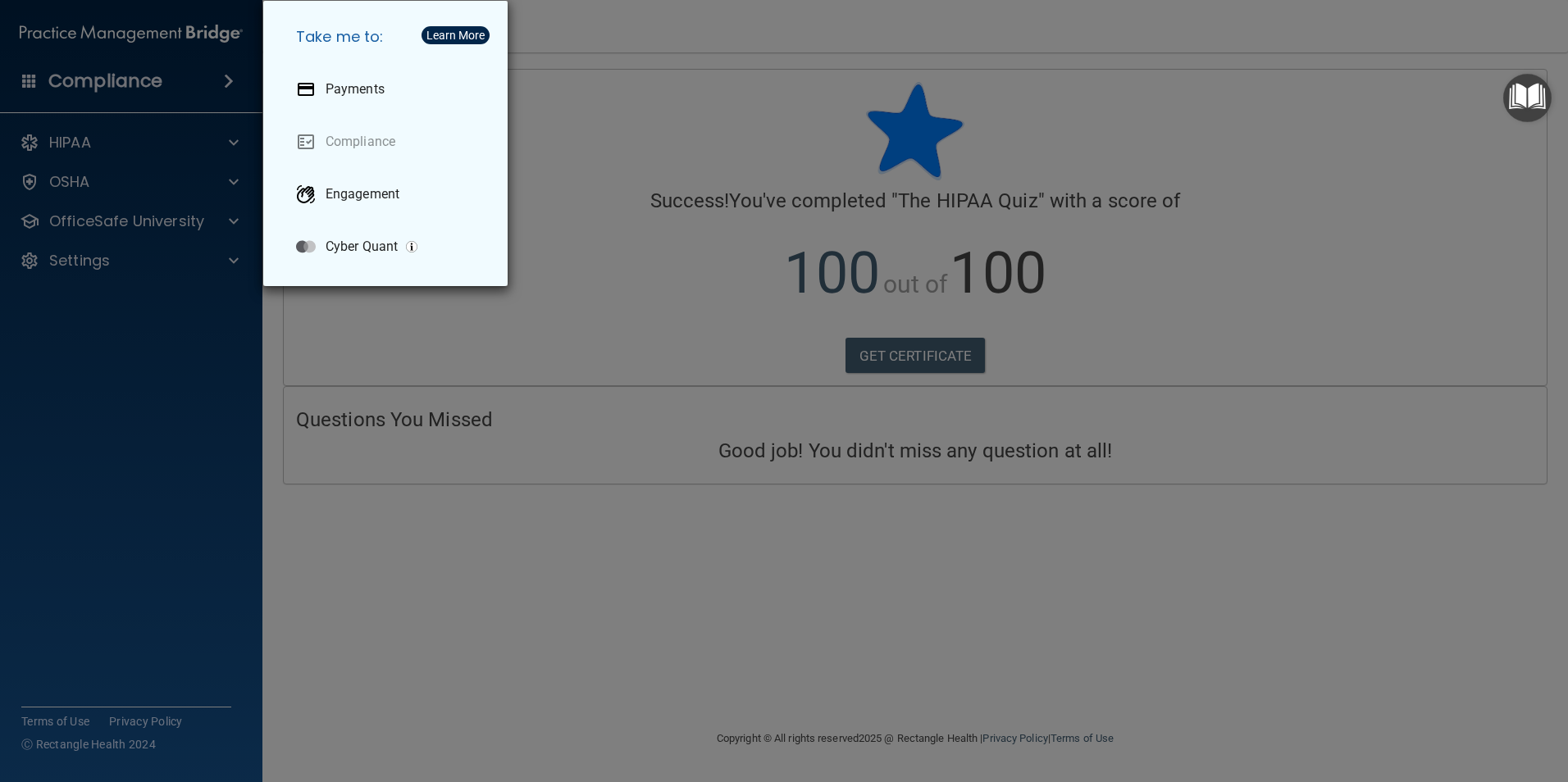
click at [167, 69] on div "Take me to: Payments Compliance Engagement Cyber Quant" at bounding box center [784, 391] width 1568 height 782
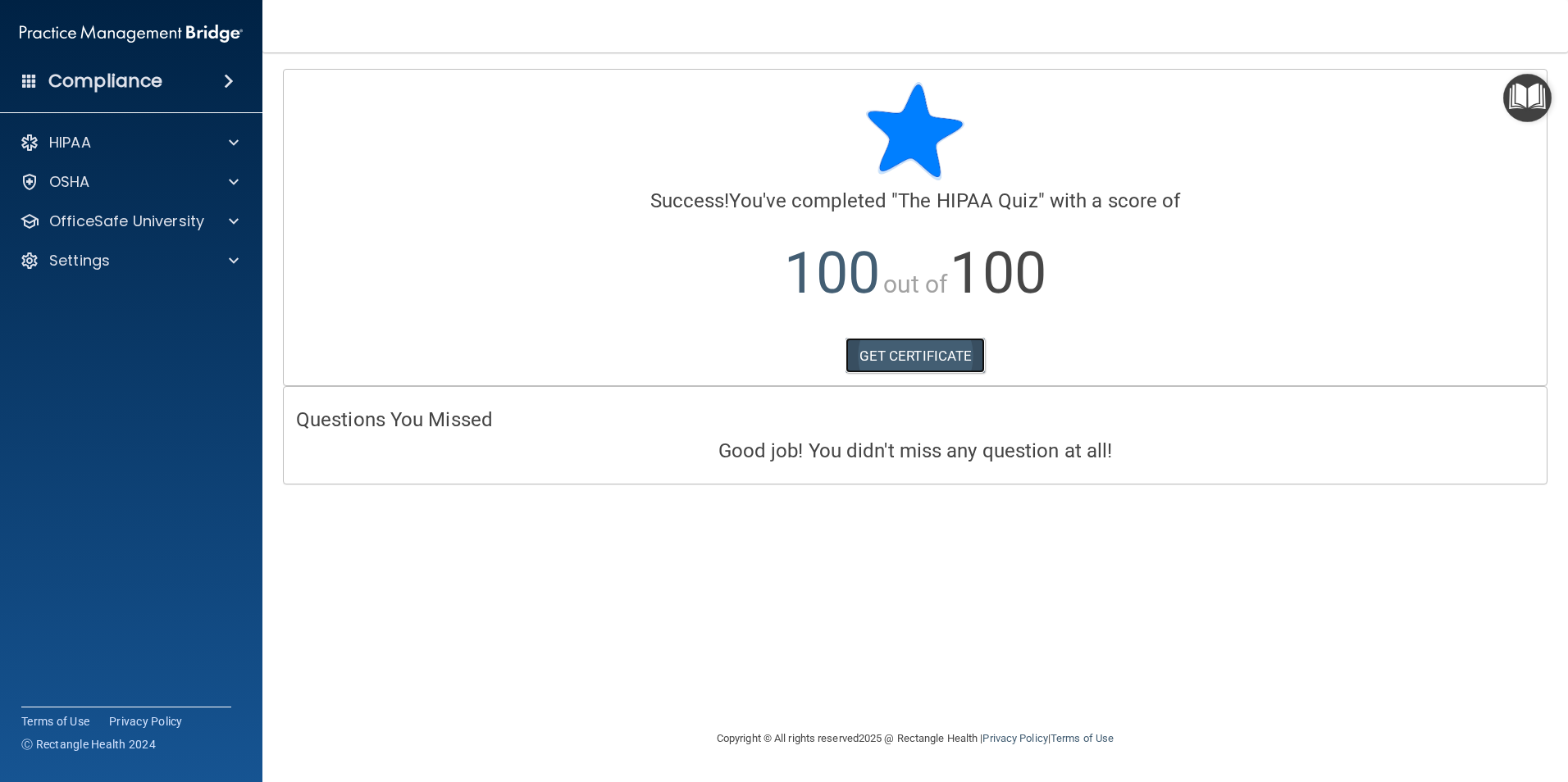
click at [919, 356] on link "GET CERTIFICATE" at bounding box center [915, 356] width 140 height 36
click at [151, 144] on div "HIPAA" at bounding box center [109, 143] width 203 height 20
click at [148, 176] on p "Documents and Policies" at bounding box center [122, 182] width 224 height 16
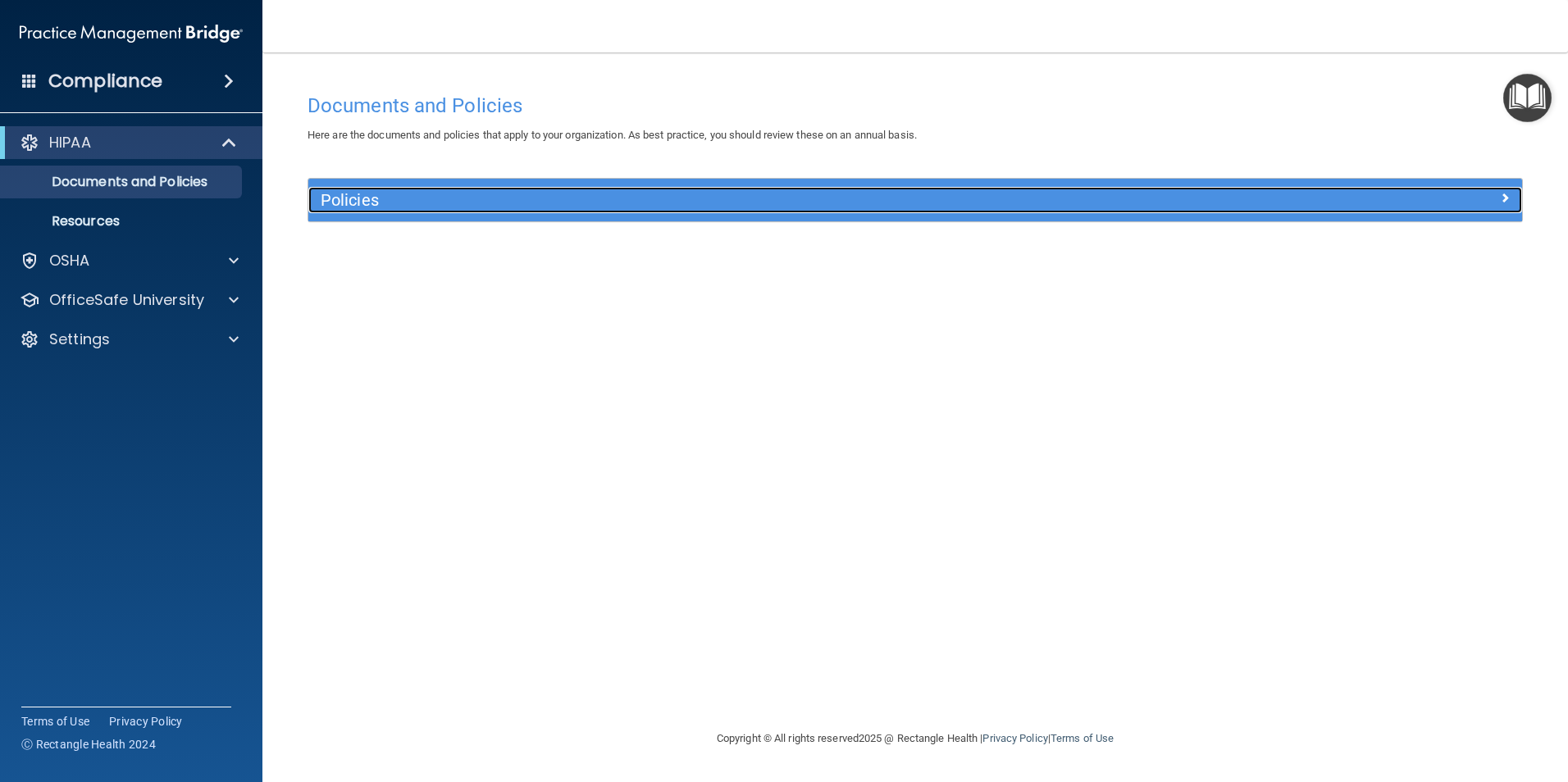
click at [1495, 191] on div at bounding box center [1371, 197] width 303 height 20
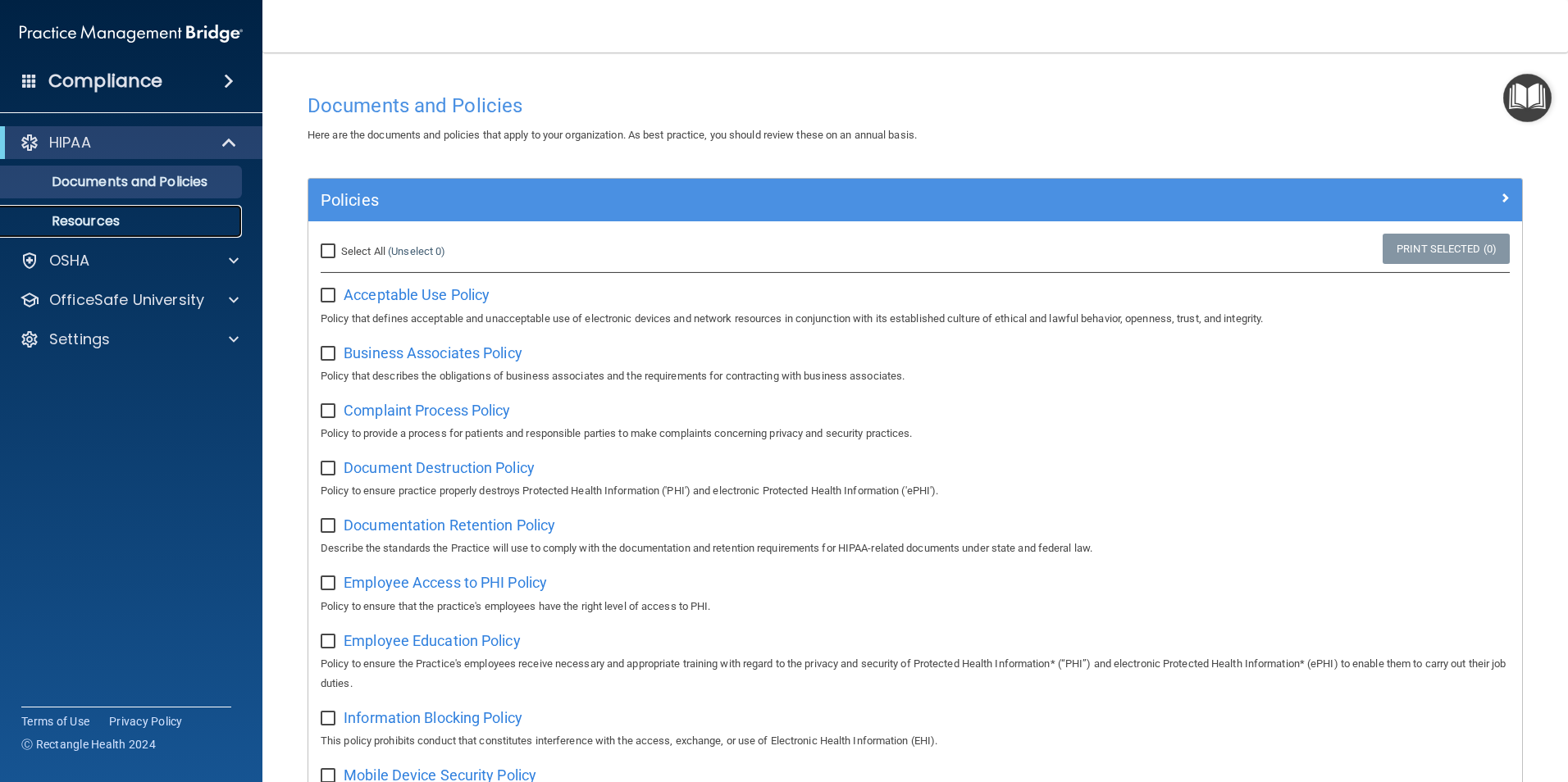
click at [89, 223] on p "Resources" at bounding box center [122, 221] width 224 height 16
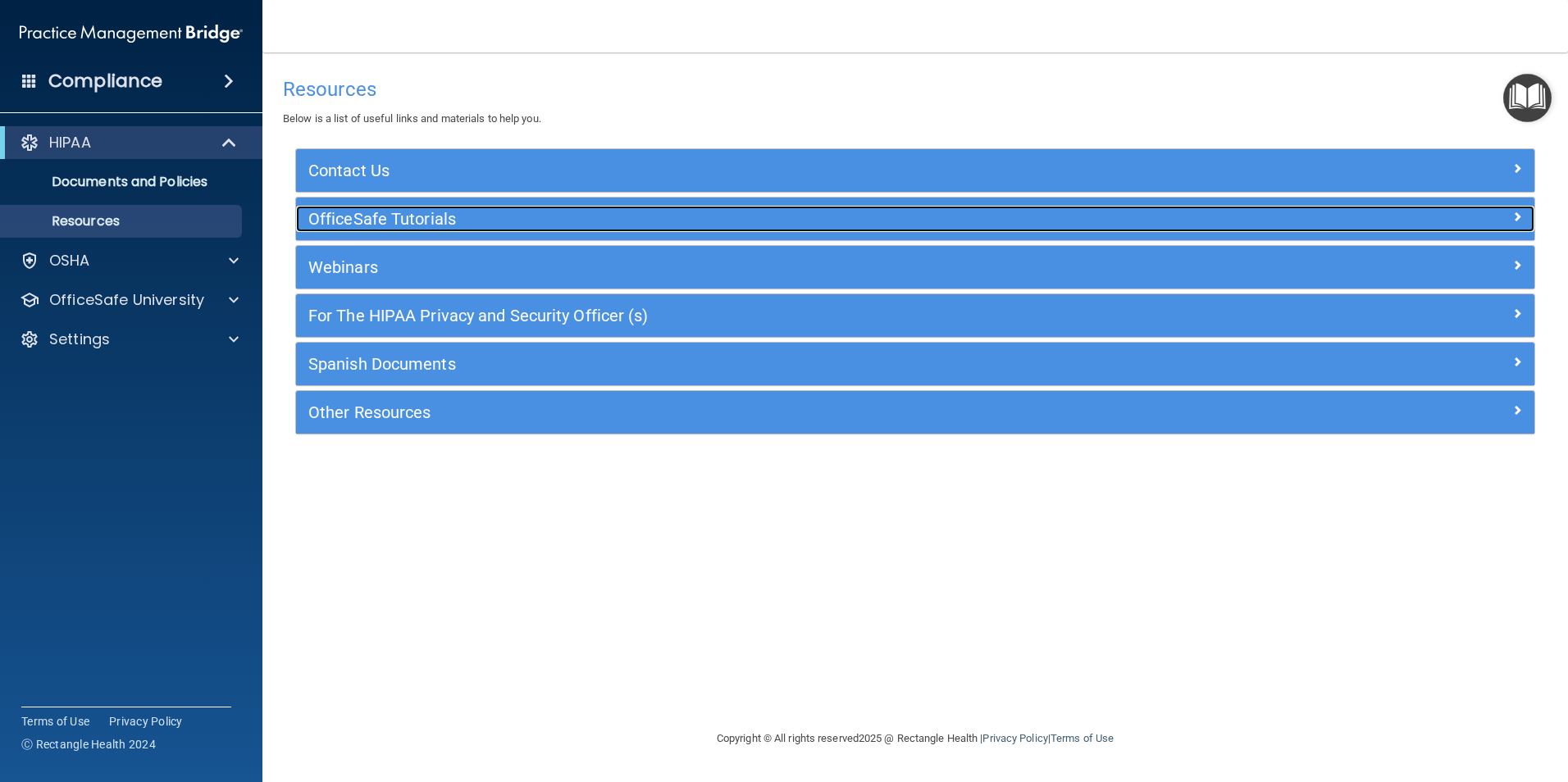
click at [484, 209] on div "OfficeSafe Tutorials" at bounding box center [761, 218] width 929 height 26
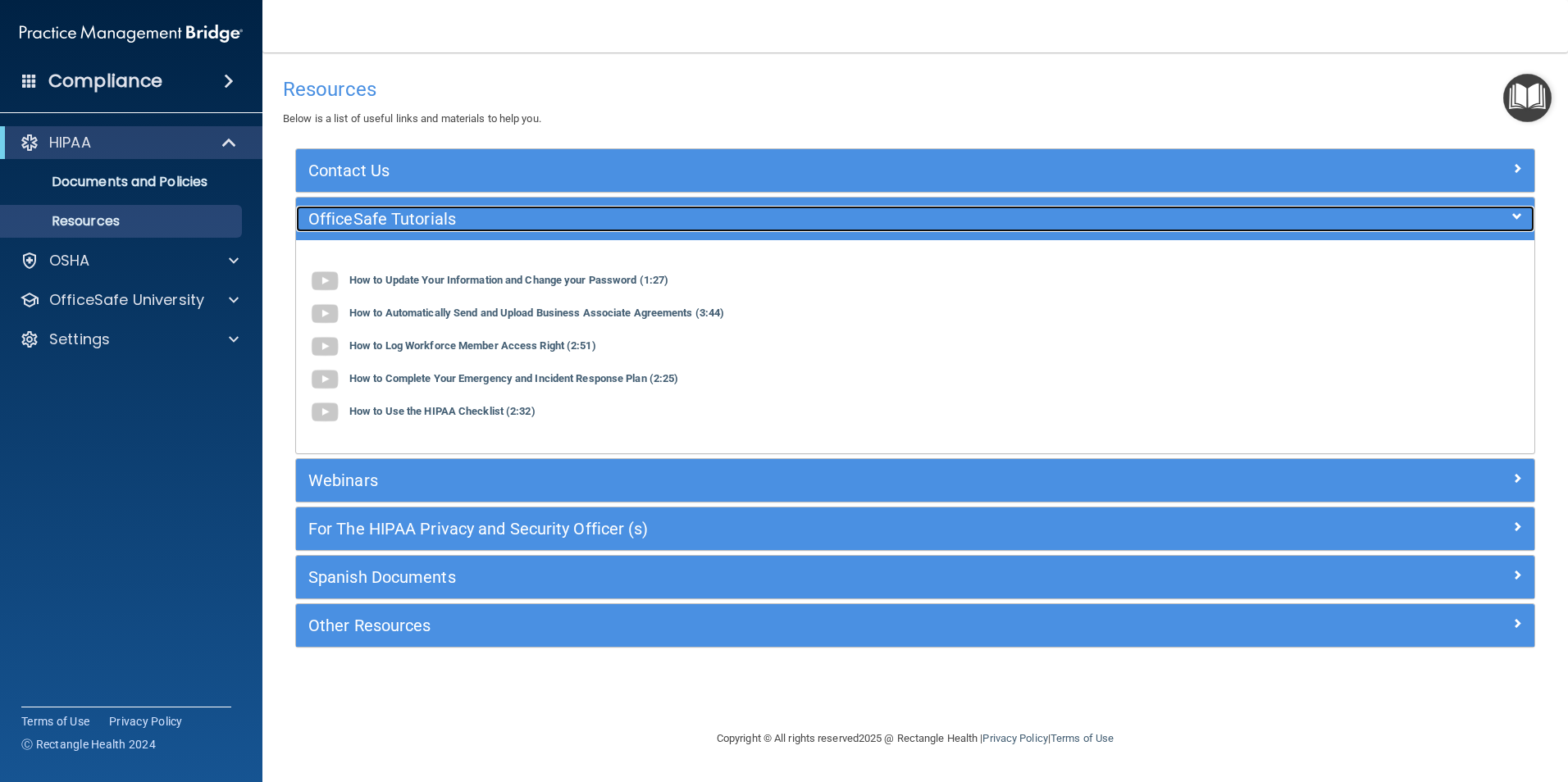
click at [484, 209] on div "OfficeSafe Tutorials" at bounding box center [761, 218] width 929 height 26
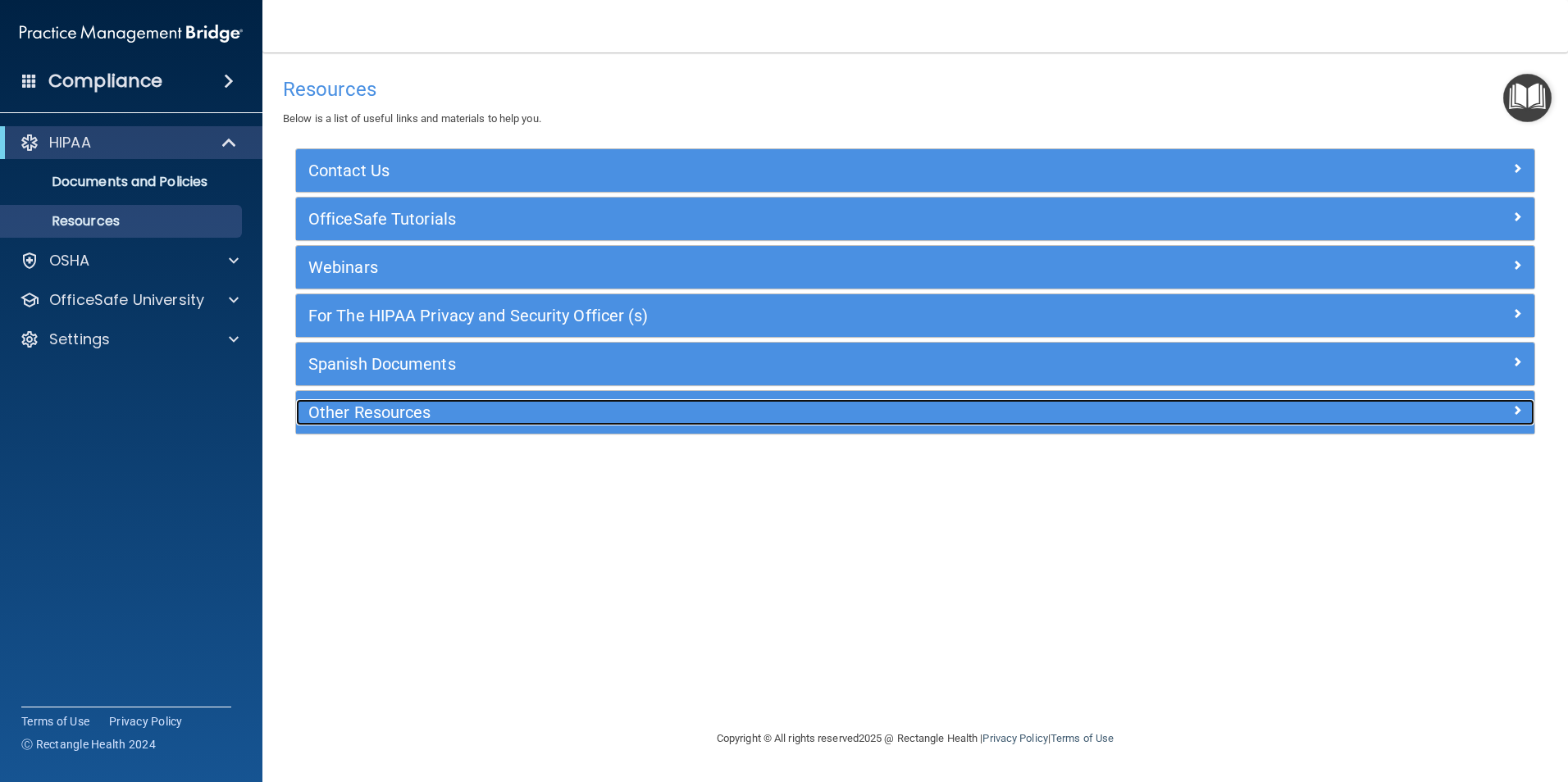
click at [454, 399] on div "Other Resources" at bounding box center [761, 412] width 929 height 26
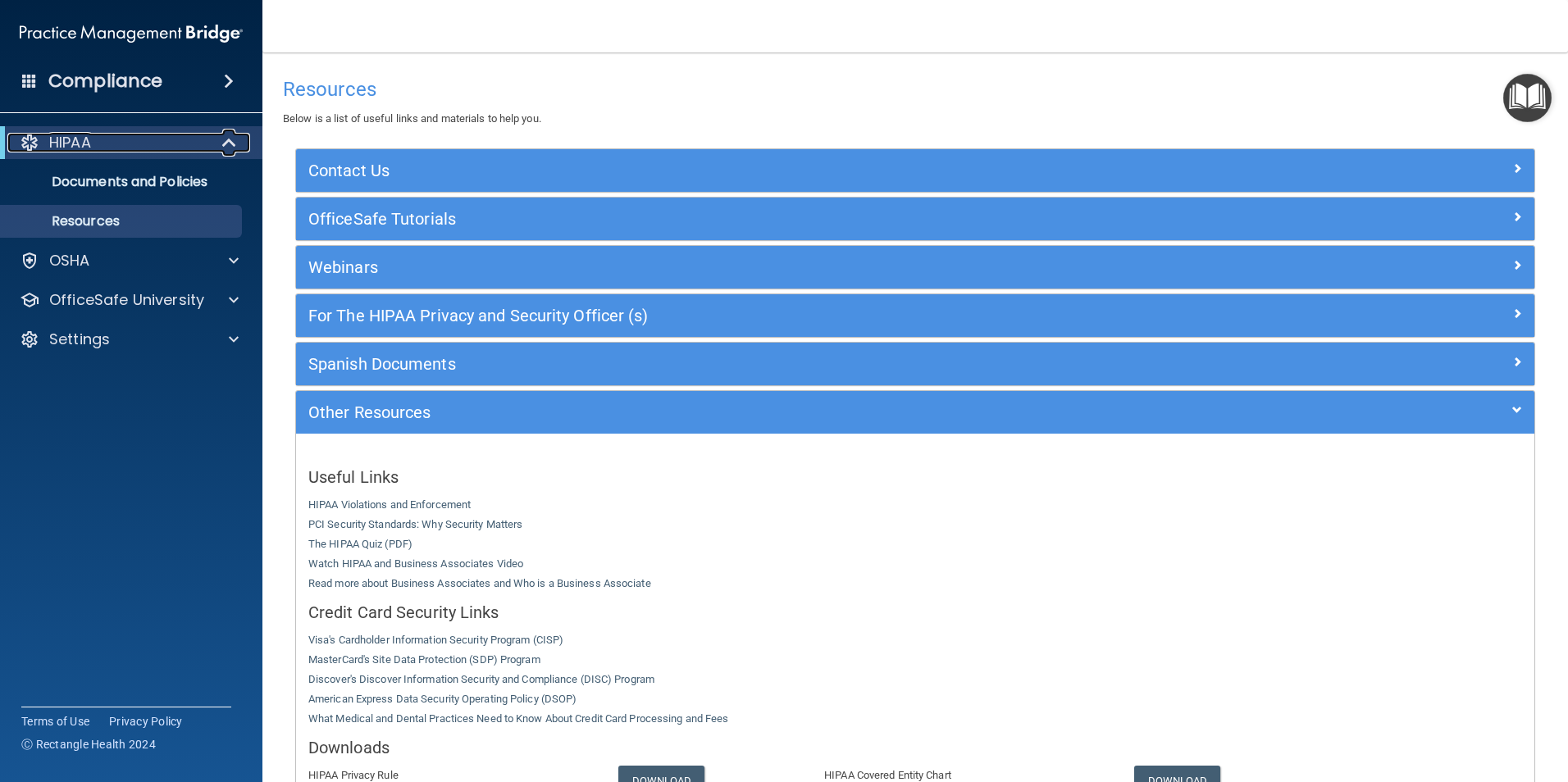
click at [140, 144] on div "HIPAA" at bounding box center [108, 143] width 202 height 20
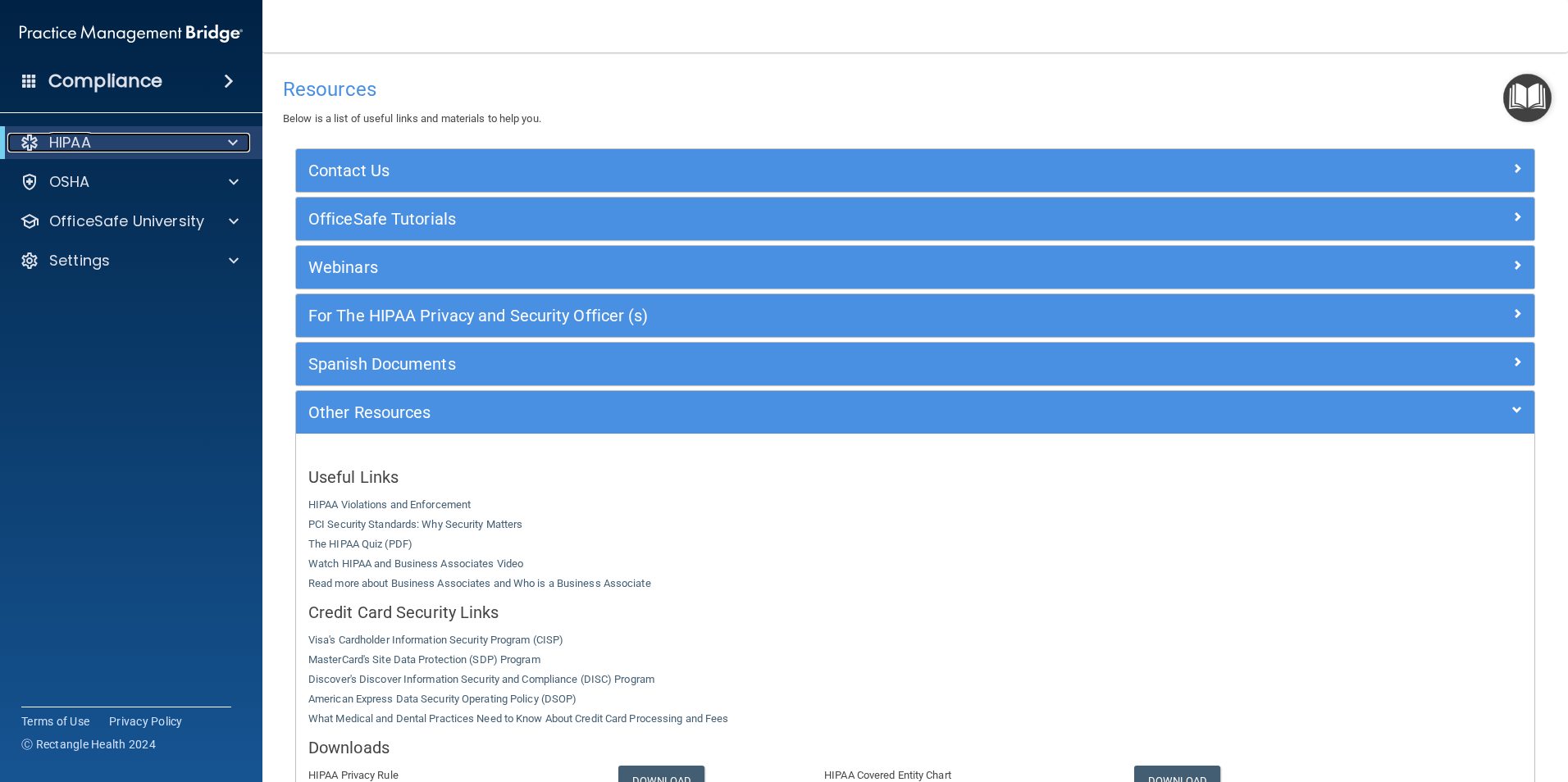
click at [146, 138] on div "HIPAA" at bounding box center [108, 143] width 202 height 20
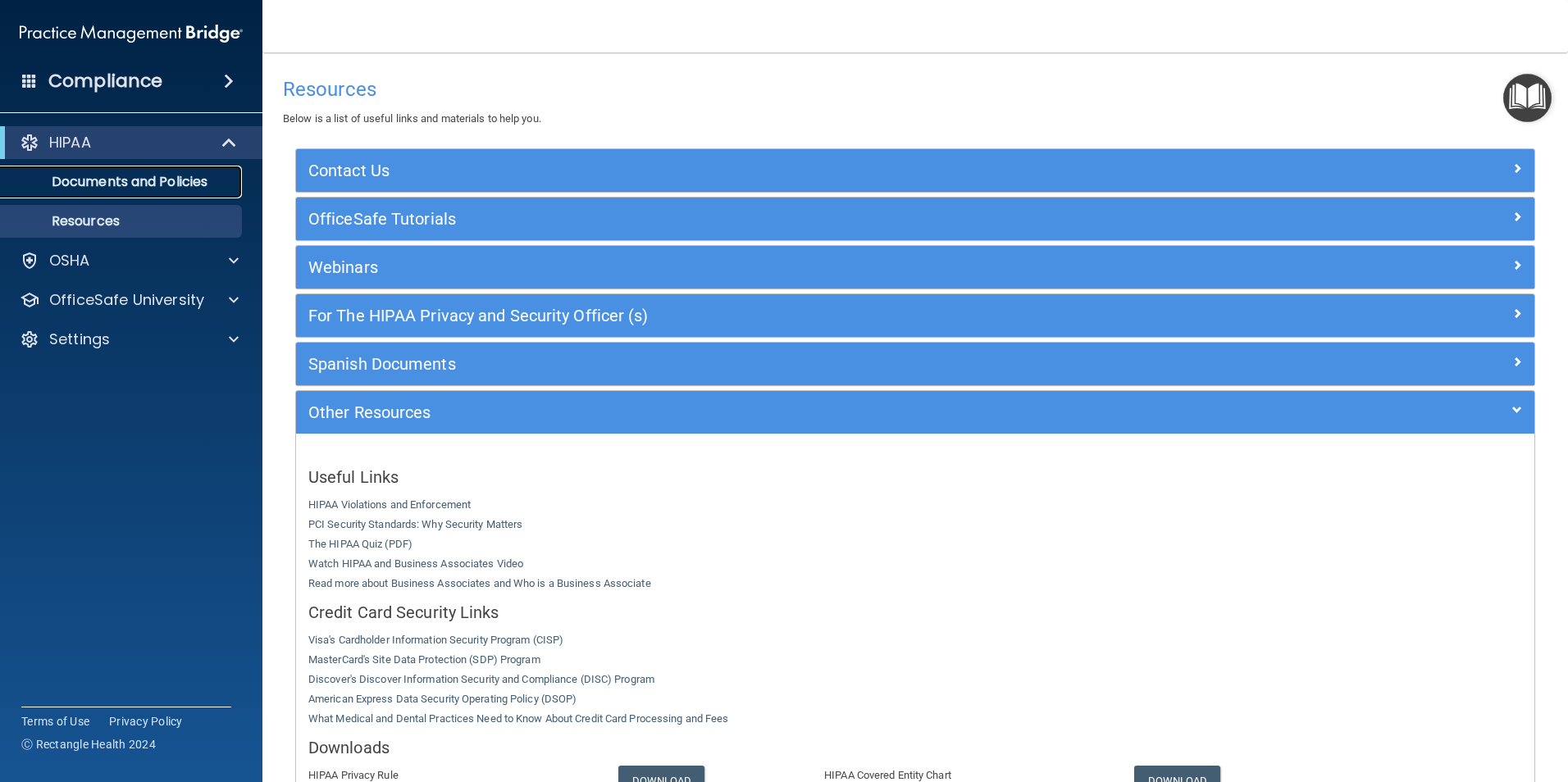
click at [149, 181] on p "Documents and Policies" at bounding box center [122, 182] width 224 height 16
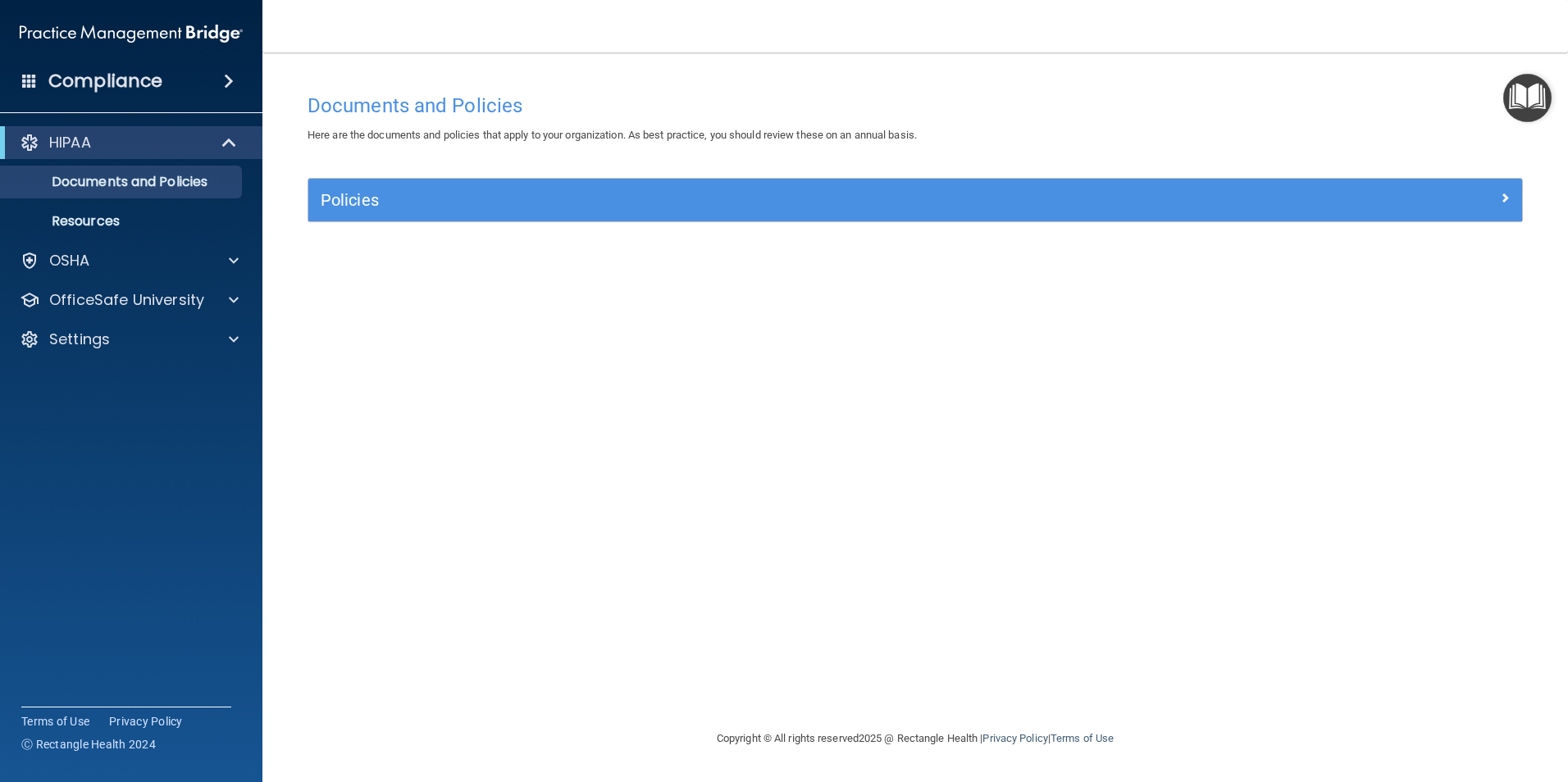
click at [1525, 105] on img "Open Resource Center" at bounding box center [1528, 98] width 48 height 48
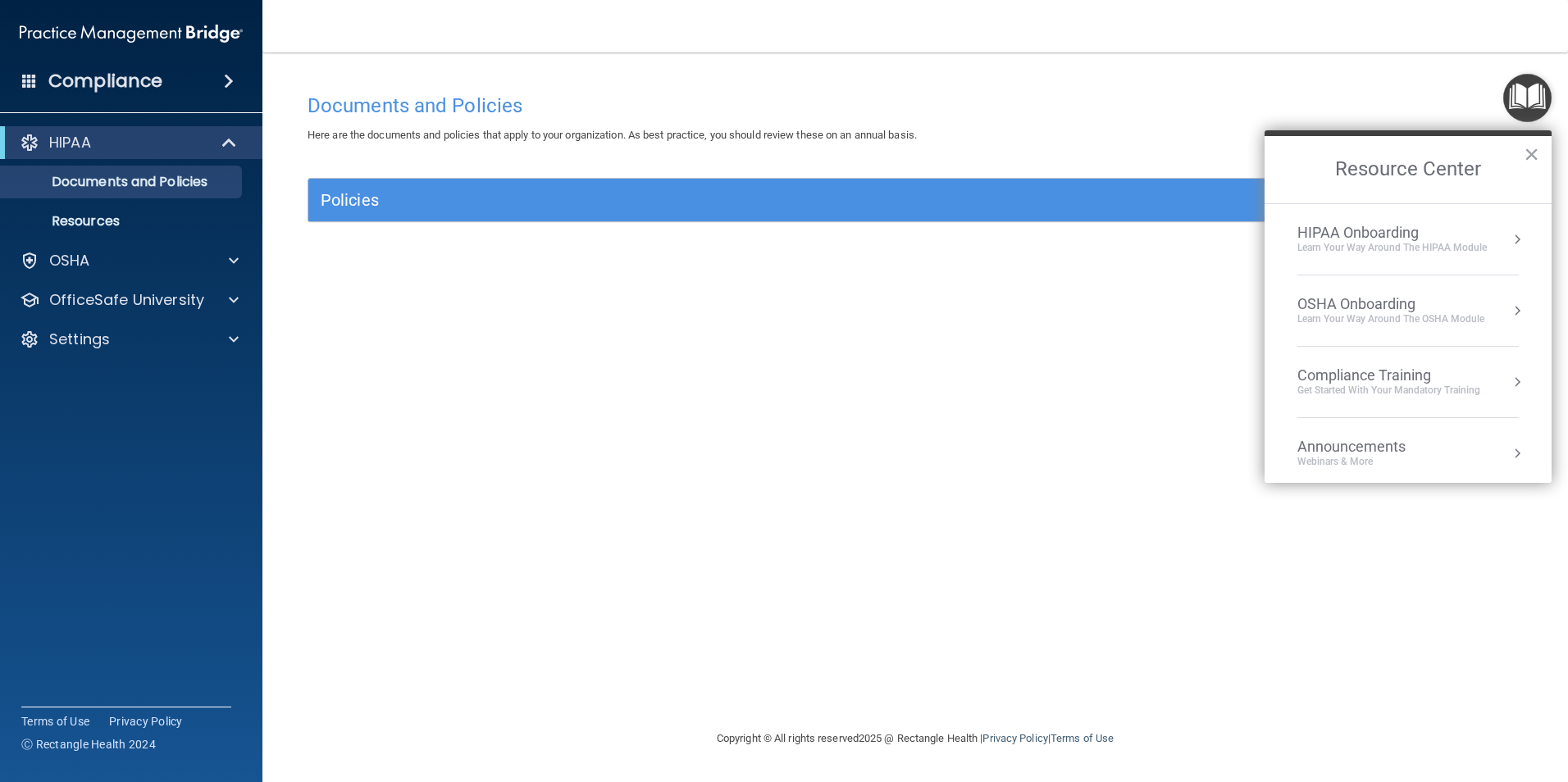
click at [1417, 245] on div "Learn Your Way around the HIPAA module" at bounding box center [1392, 248] width 189 height 14
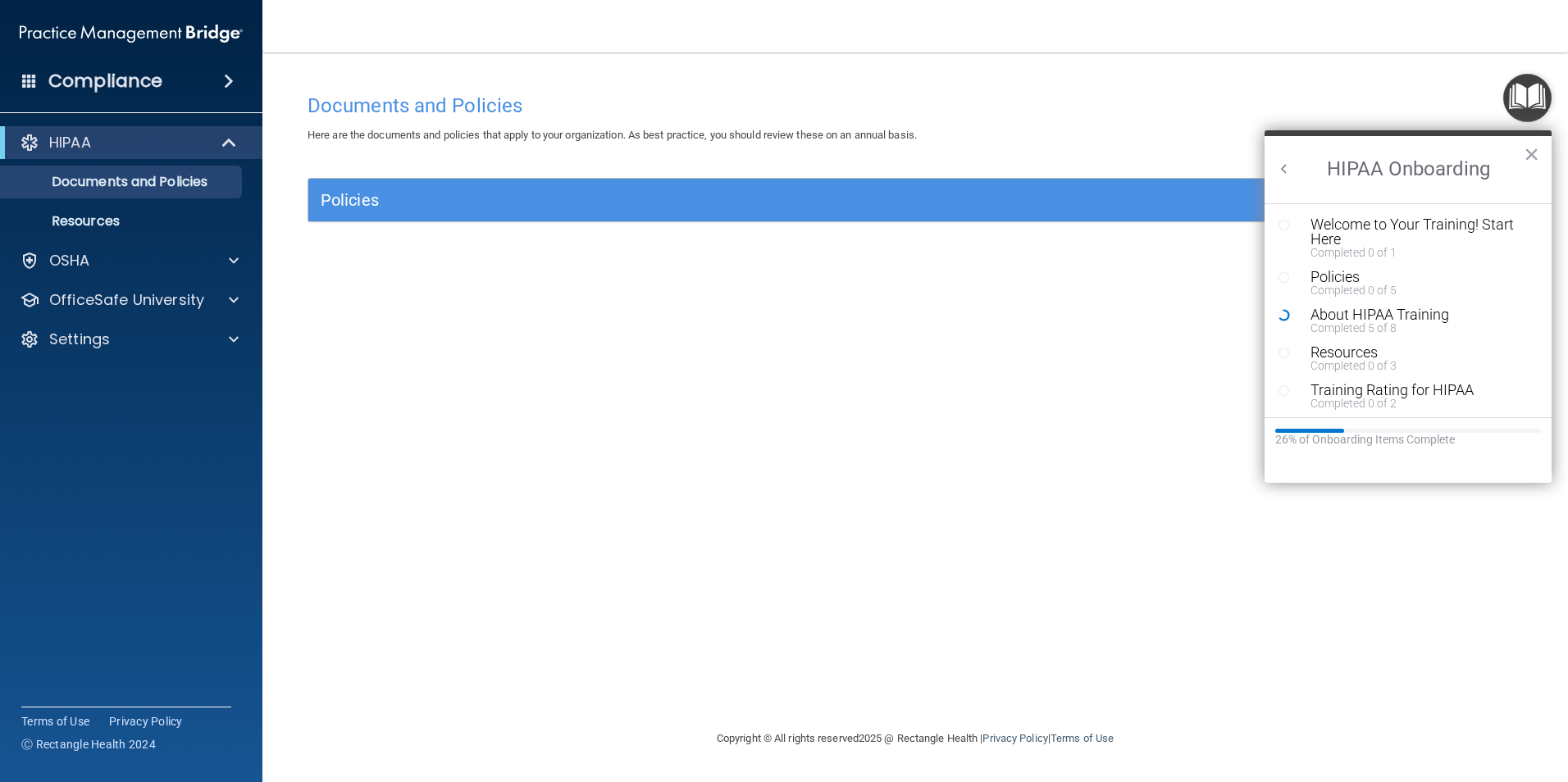
click at [1286, 167] on button "Back to Resource Center Home" at bounding box center [1284, 169] width 16 height 16
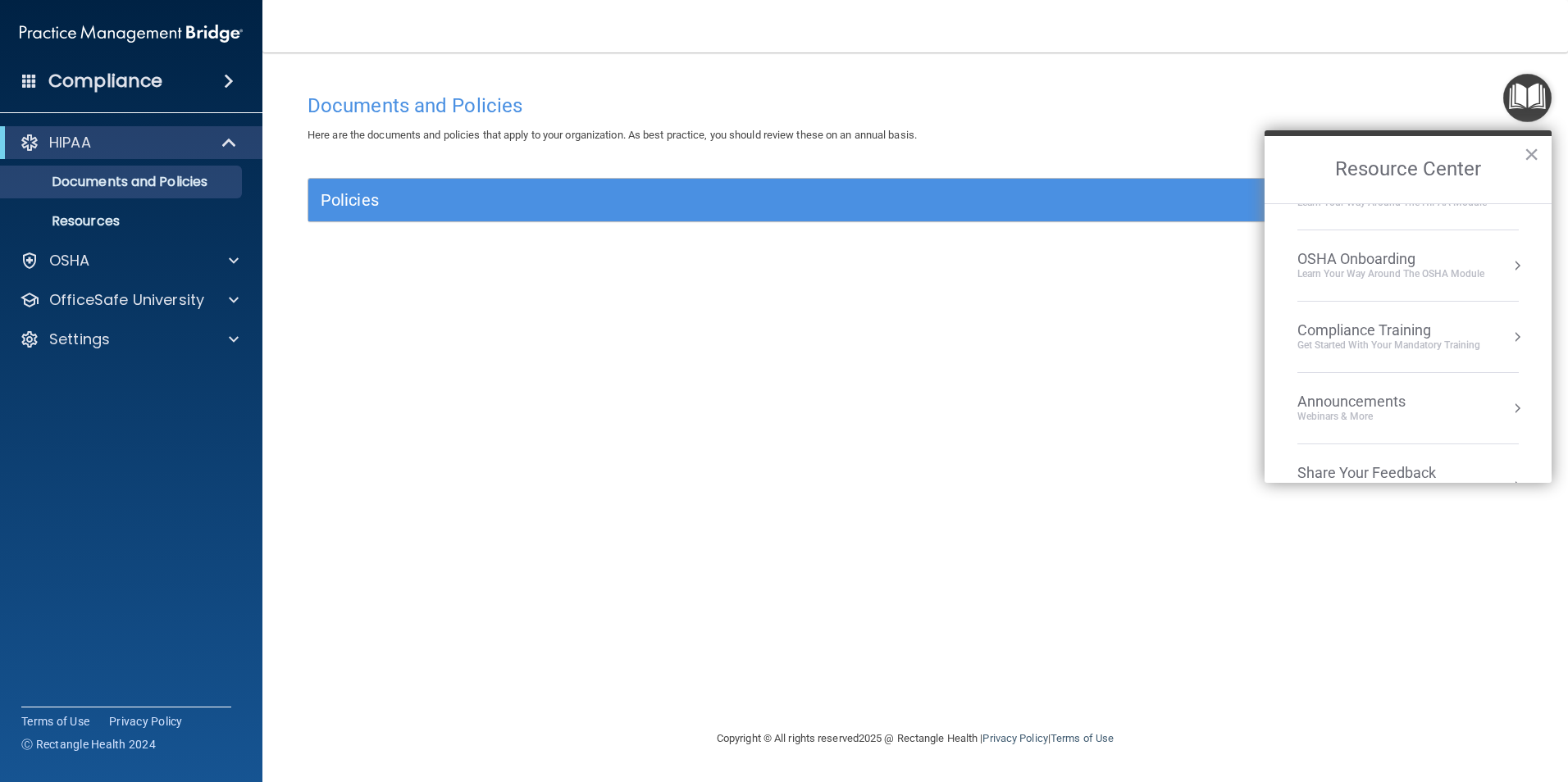
scroll to position [82, 0]
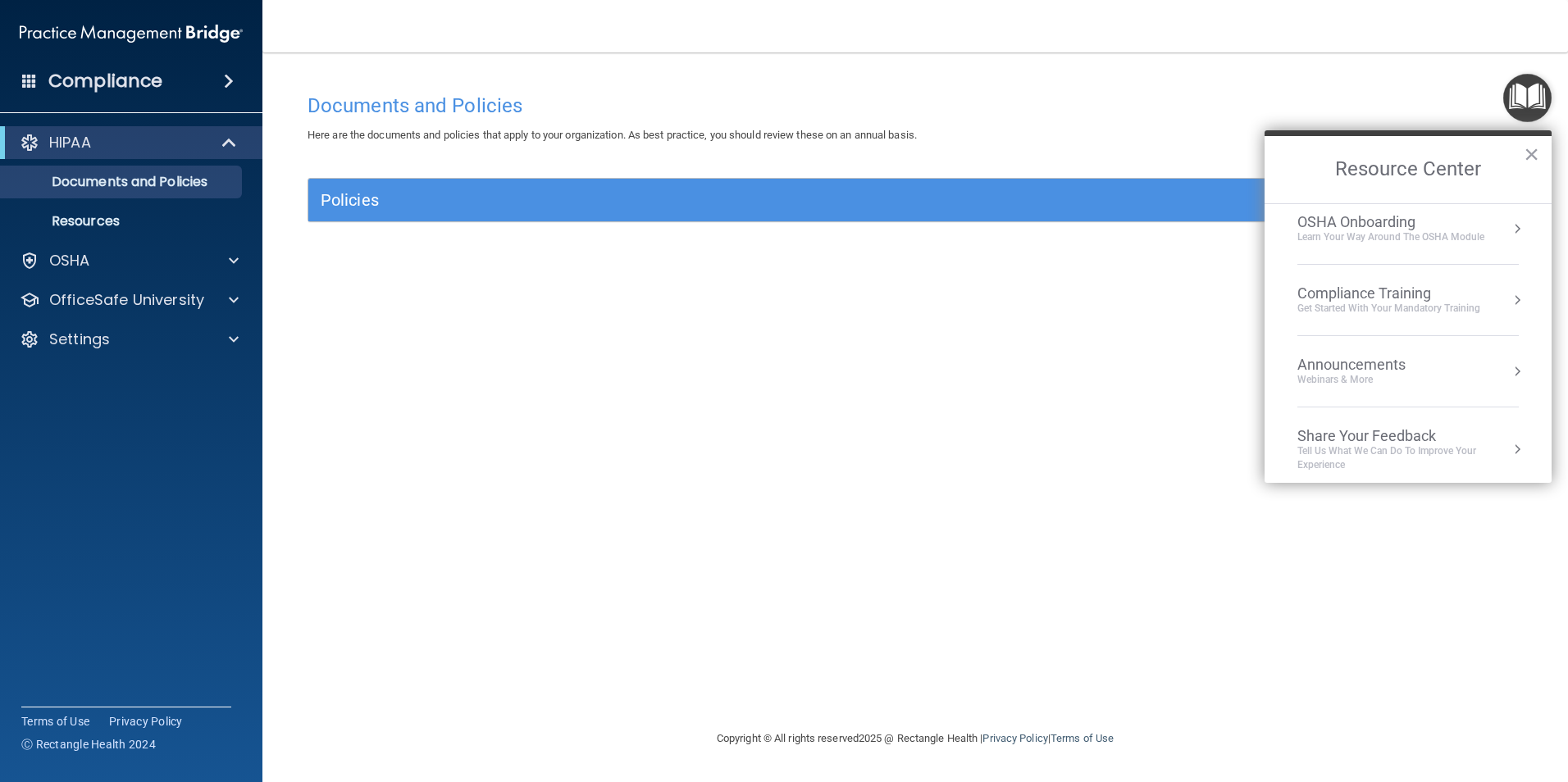
click at [1389, 299] on div "Compliance Training" at bounding box center [1389, 293] width 183 height 18
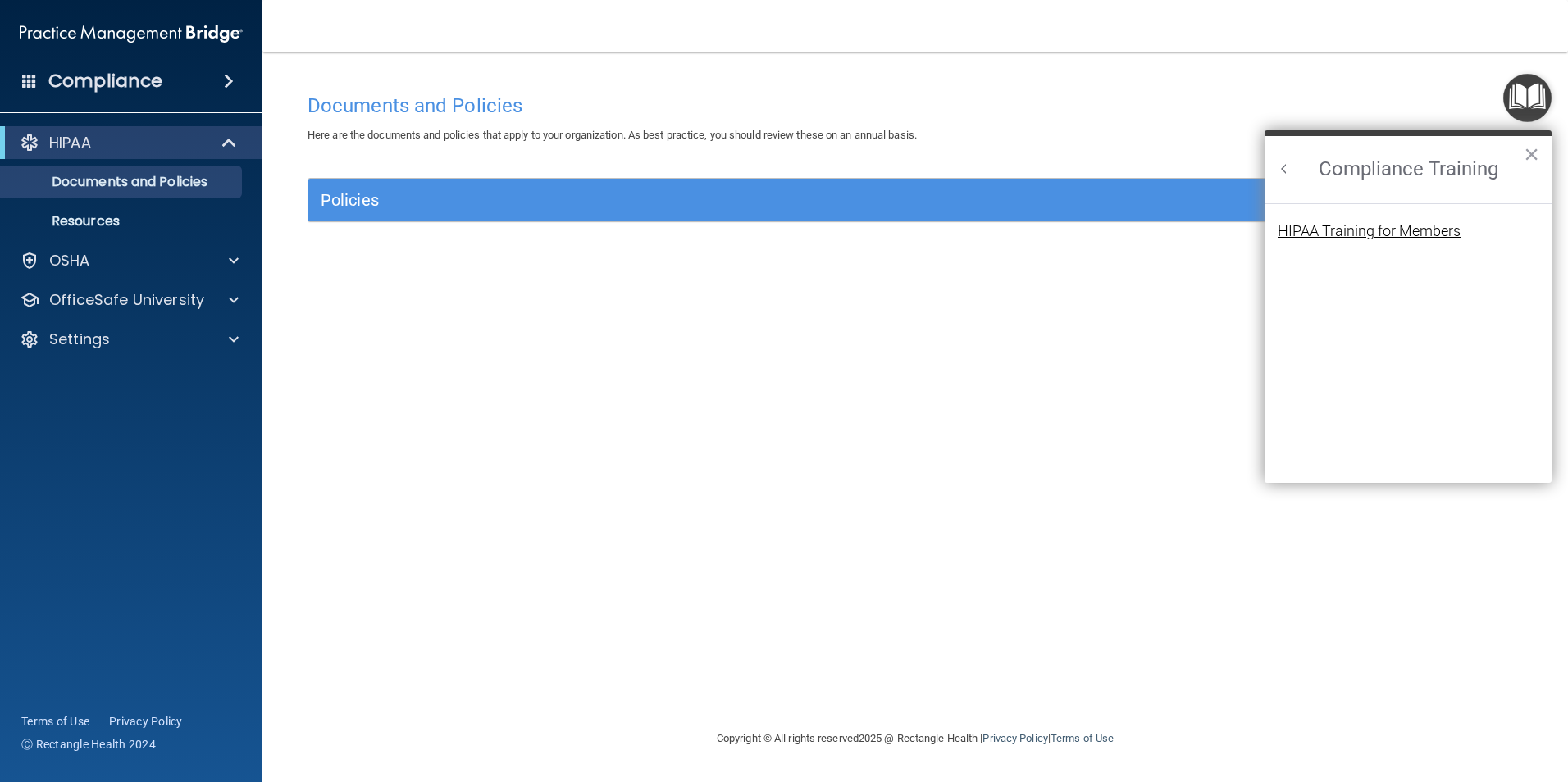
click at [1393, 229] on div "HIPAA Training for Members" at bounding box center [1369, 231] width 183 height 15
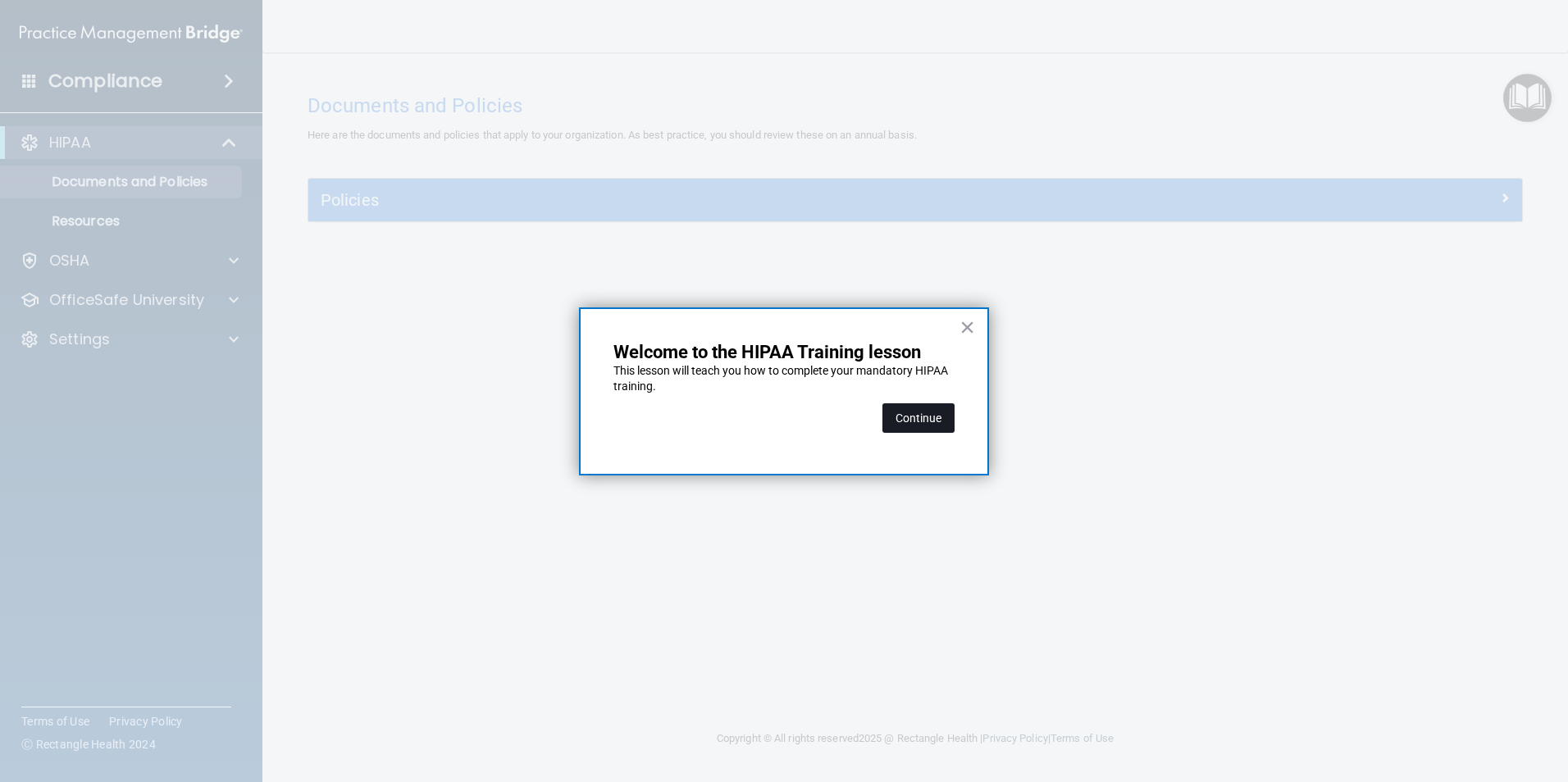
click at [907, 421] on button "Continue" at bounding box center [918, 417] width 72 height 29
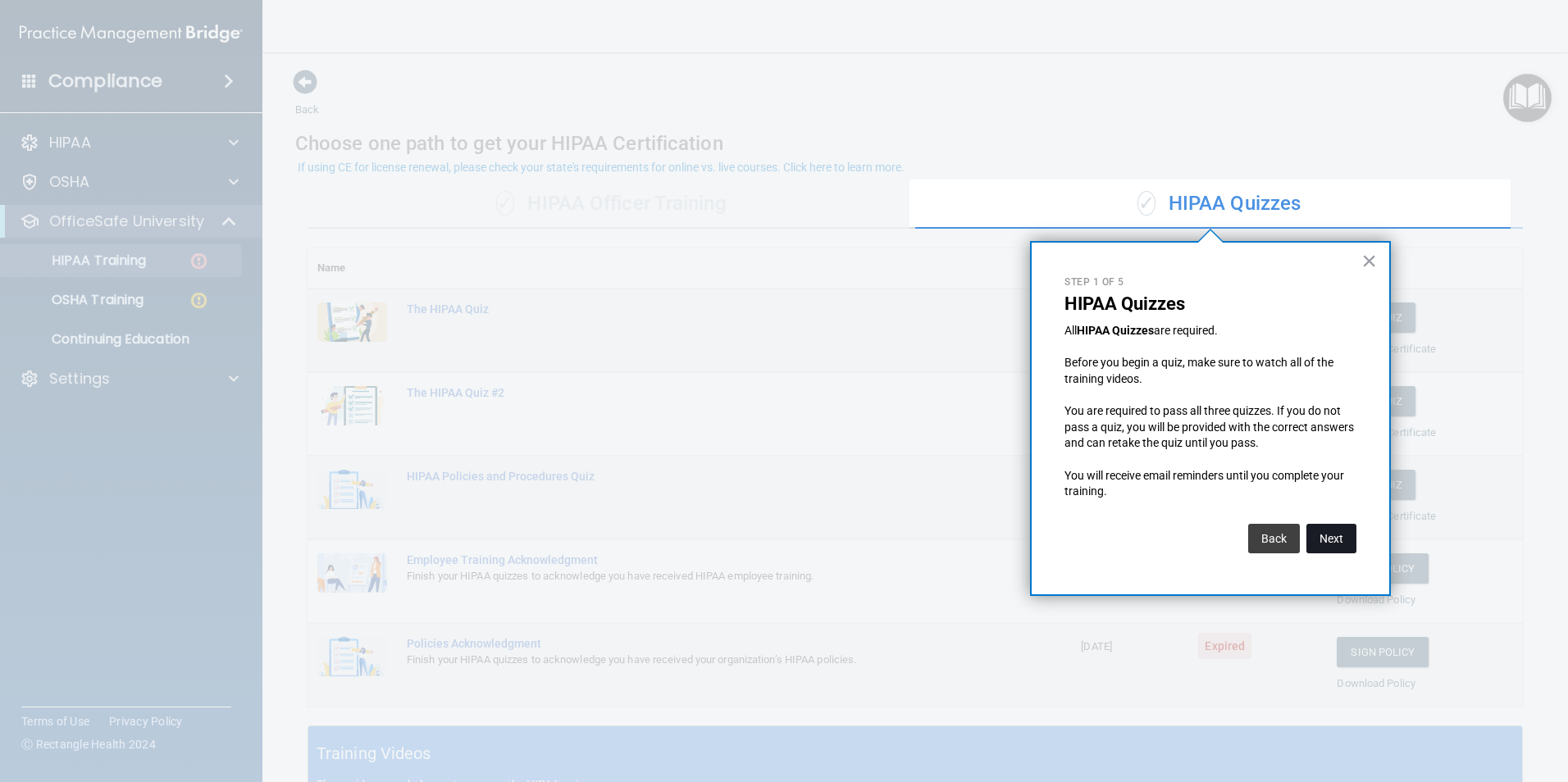
click at [1331, 536] on button "Next" at bounding box center [1332, 539] width 50 height 29
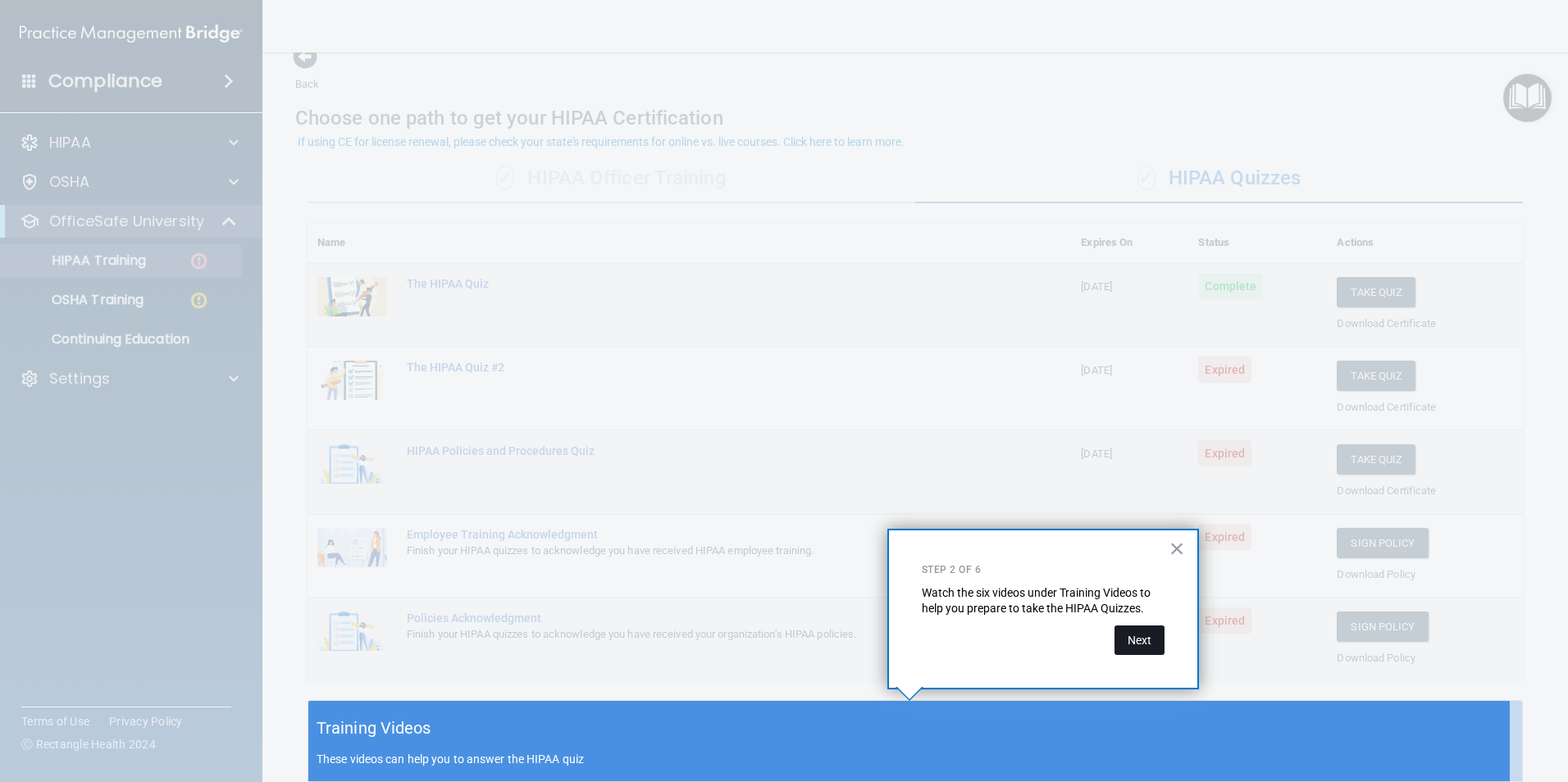
click at [1150, 638] on button "Next" at bounding box center [1140, 640] width 50 height 29
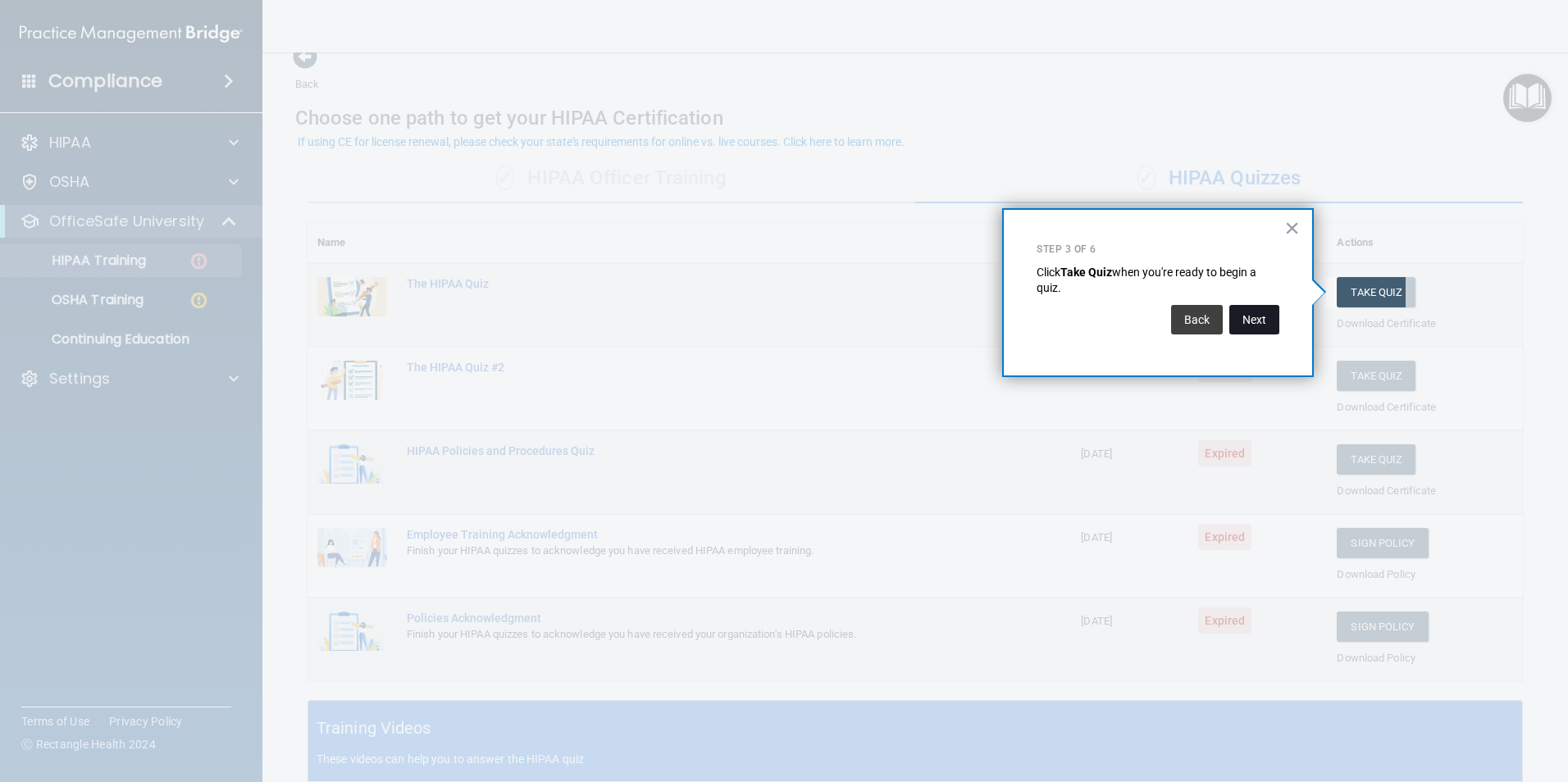
click at [1254, 317] on button "Next" at bounding box center [1254, 319] width 50 height 29
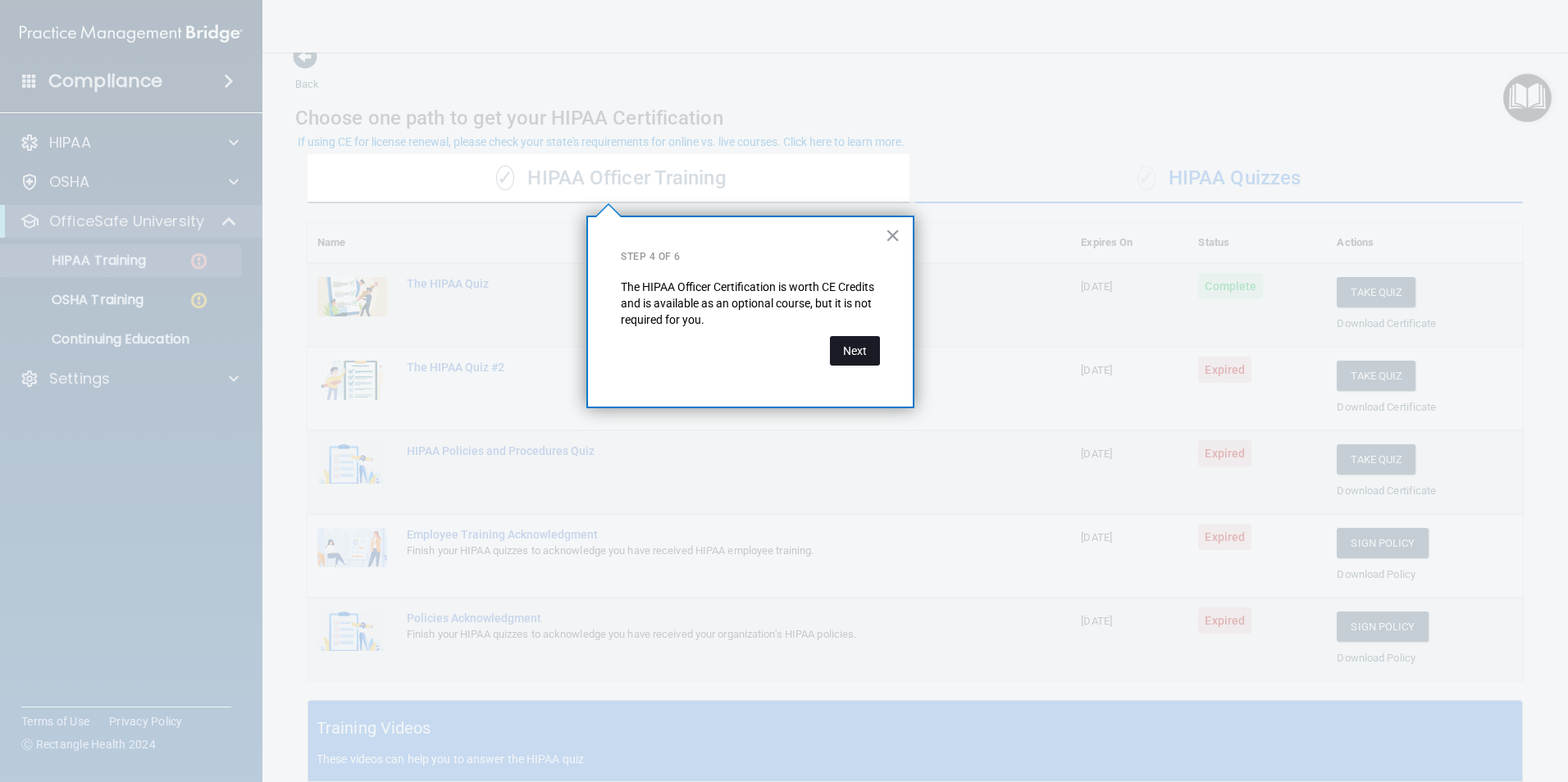
click at [850, 350] on button "Next" at bounding box center [855, 350] width 50 height 29
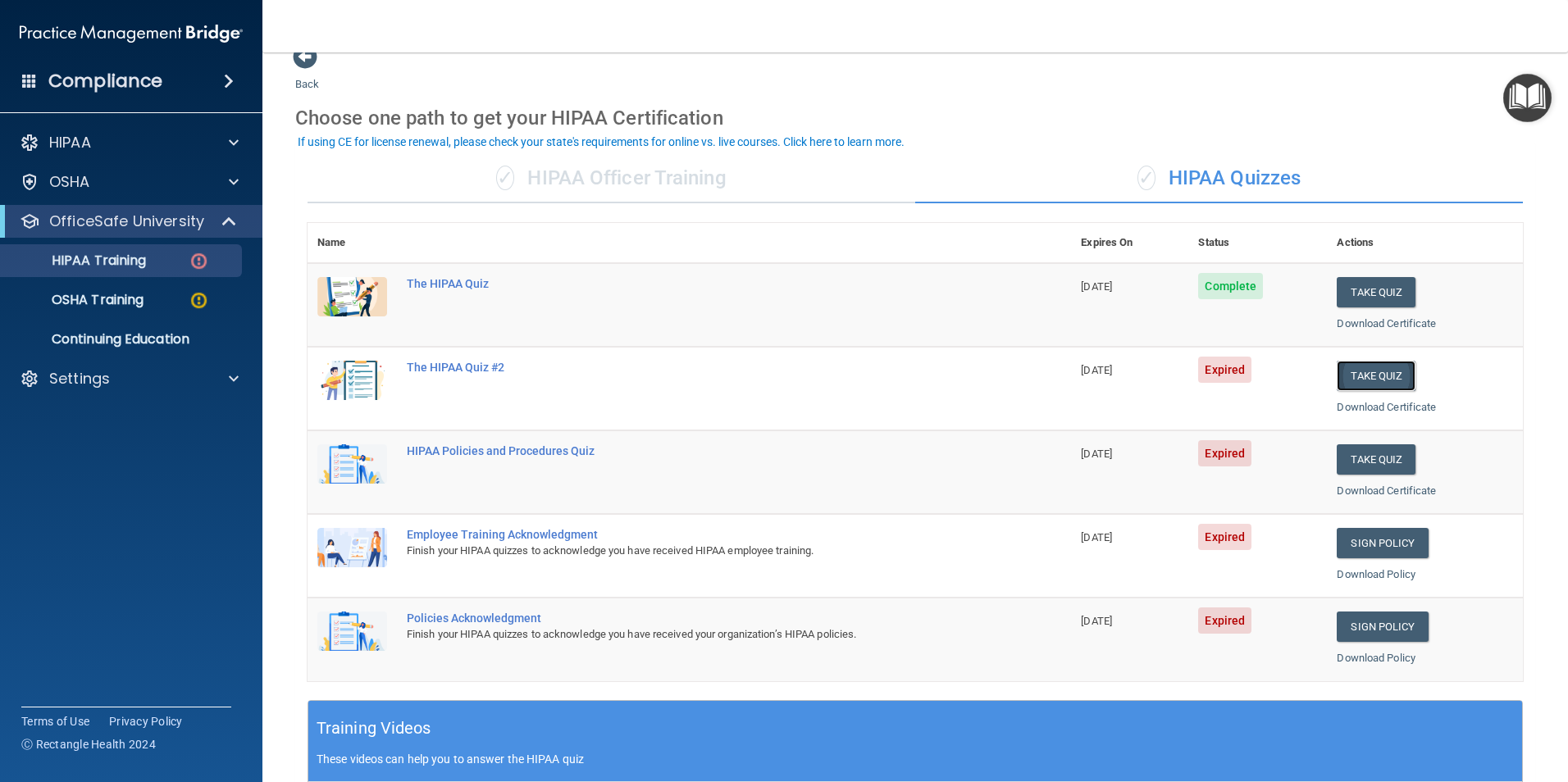
click at [1373, 375] on button "Take Quiz" at bounding box center [1376, 376] width 78 height 30
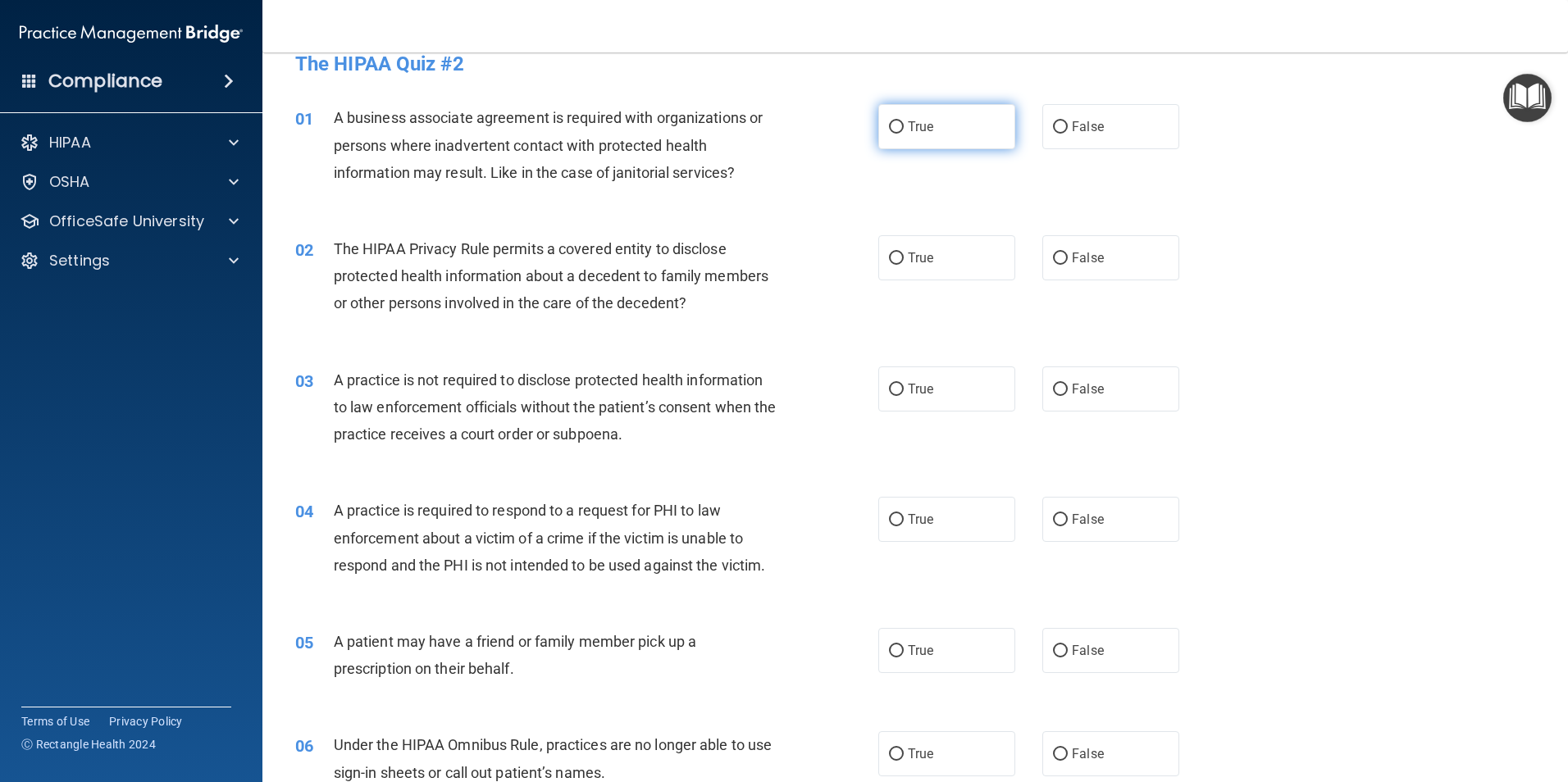
click at [915, 131] on span "True" at bounding box center [920, 126] width 26 height 15
click at [904, 131] on input "True" at bounding box center [896, 128] width 15 height 12
radio input "true"
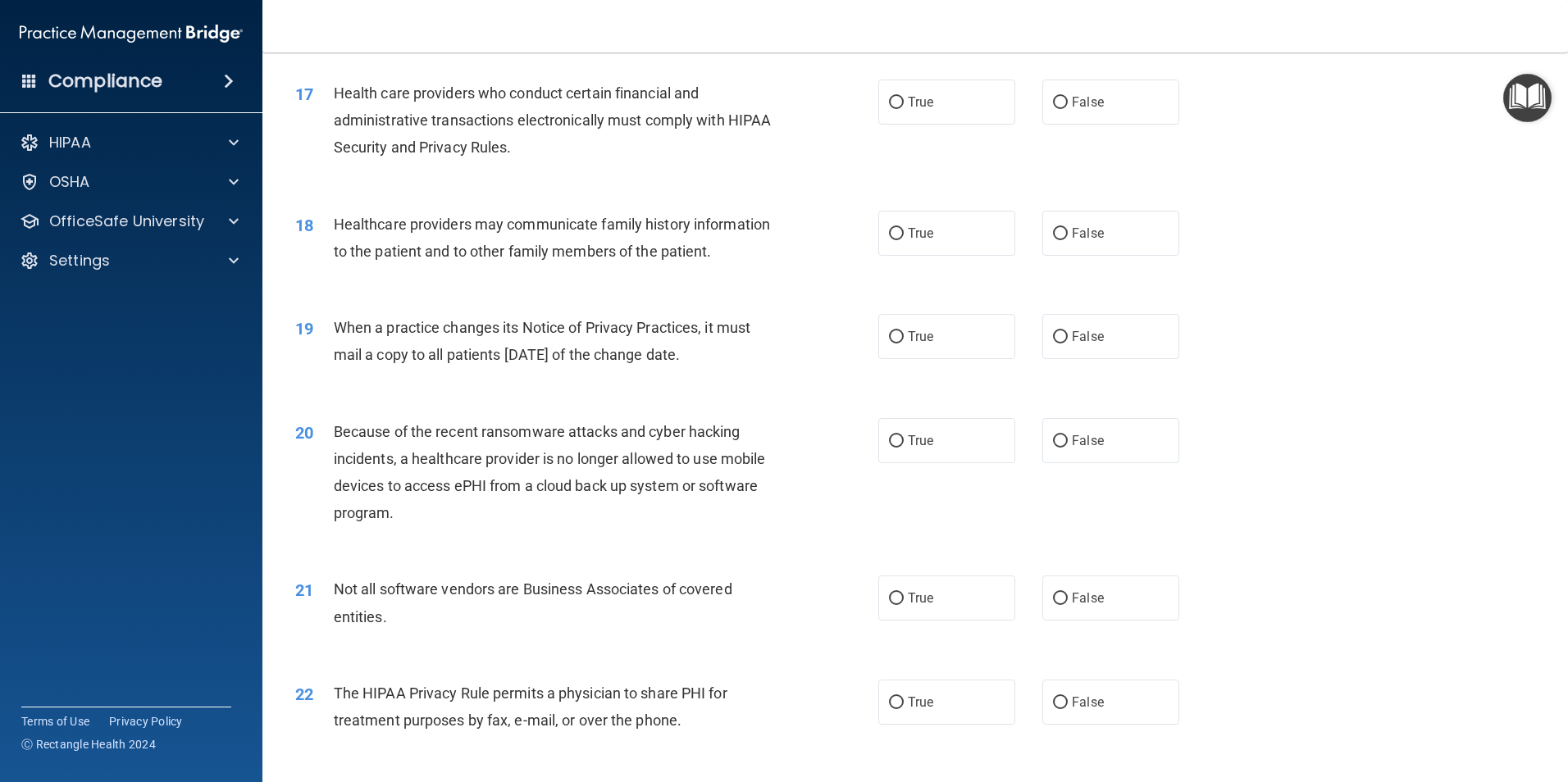
scroll to position [3034, 0]
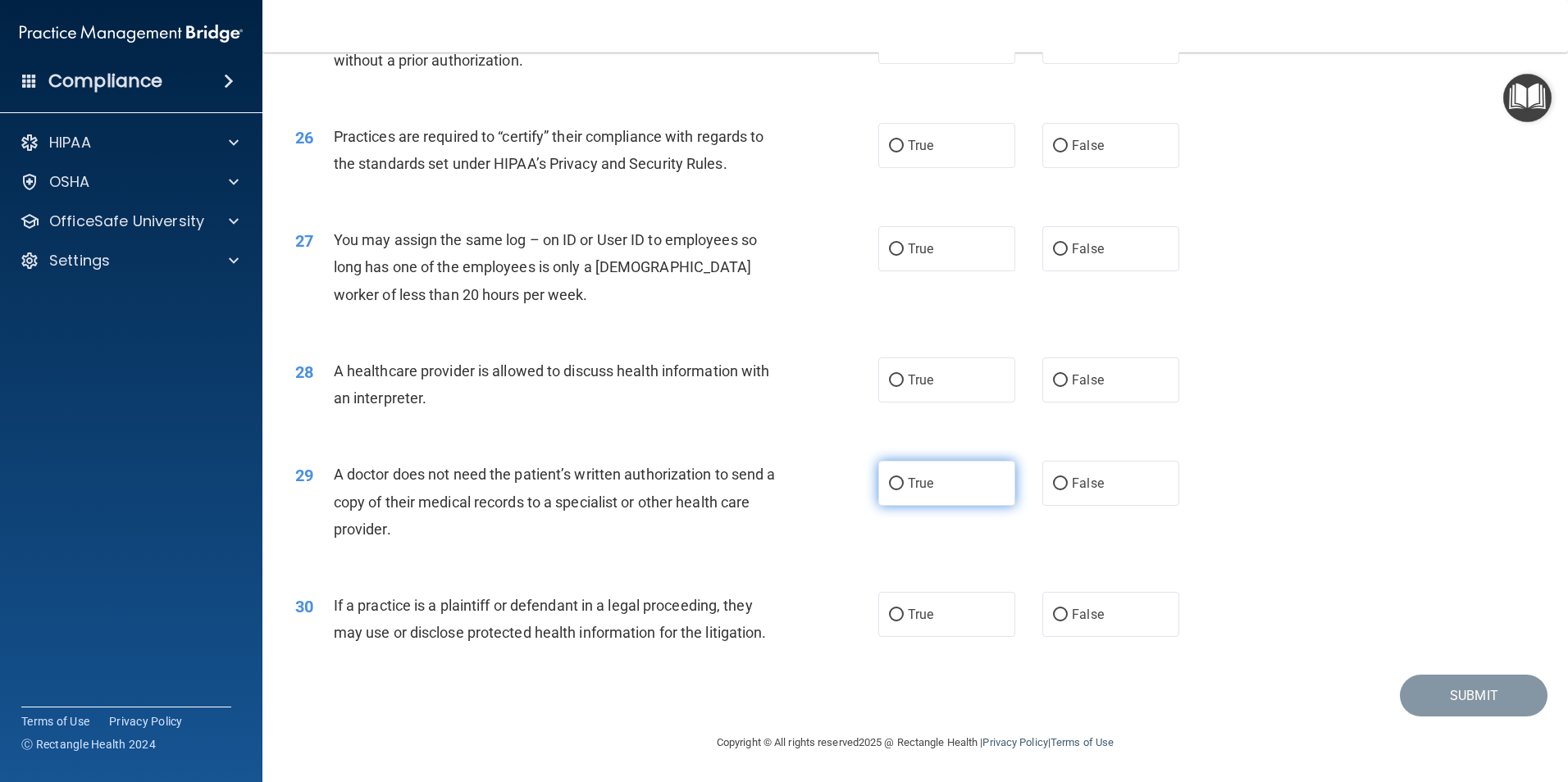
click at [913, 484] on span "True" at bounding box center [920, 482] width 26 height 15
click at [904, 484] on input "True" at bounding box center [896, 484] width 15 height 12
radio input "true"
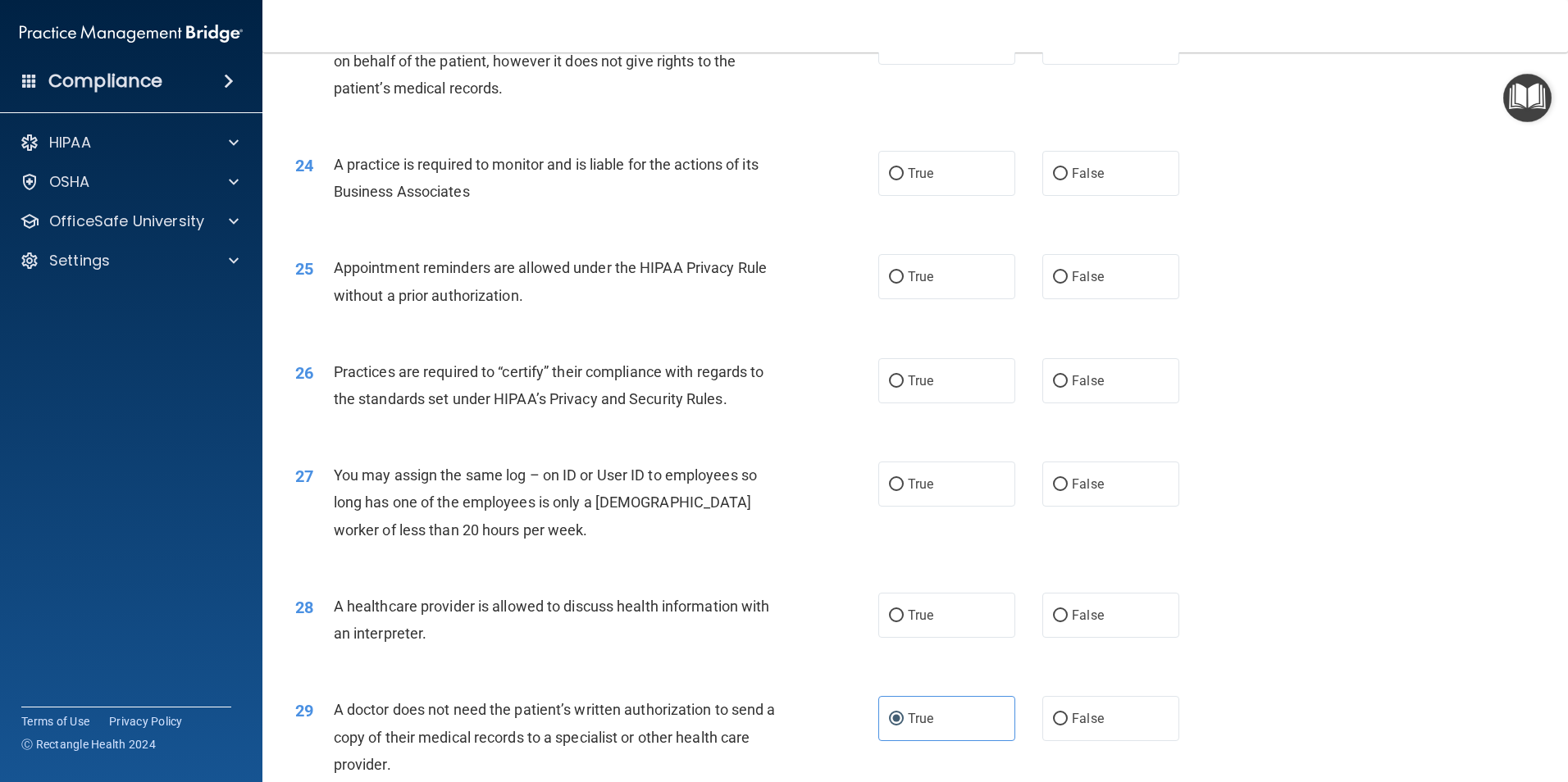
scroll to position [2871, 0]
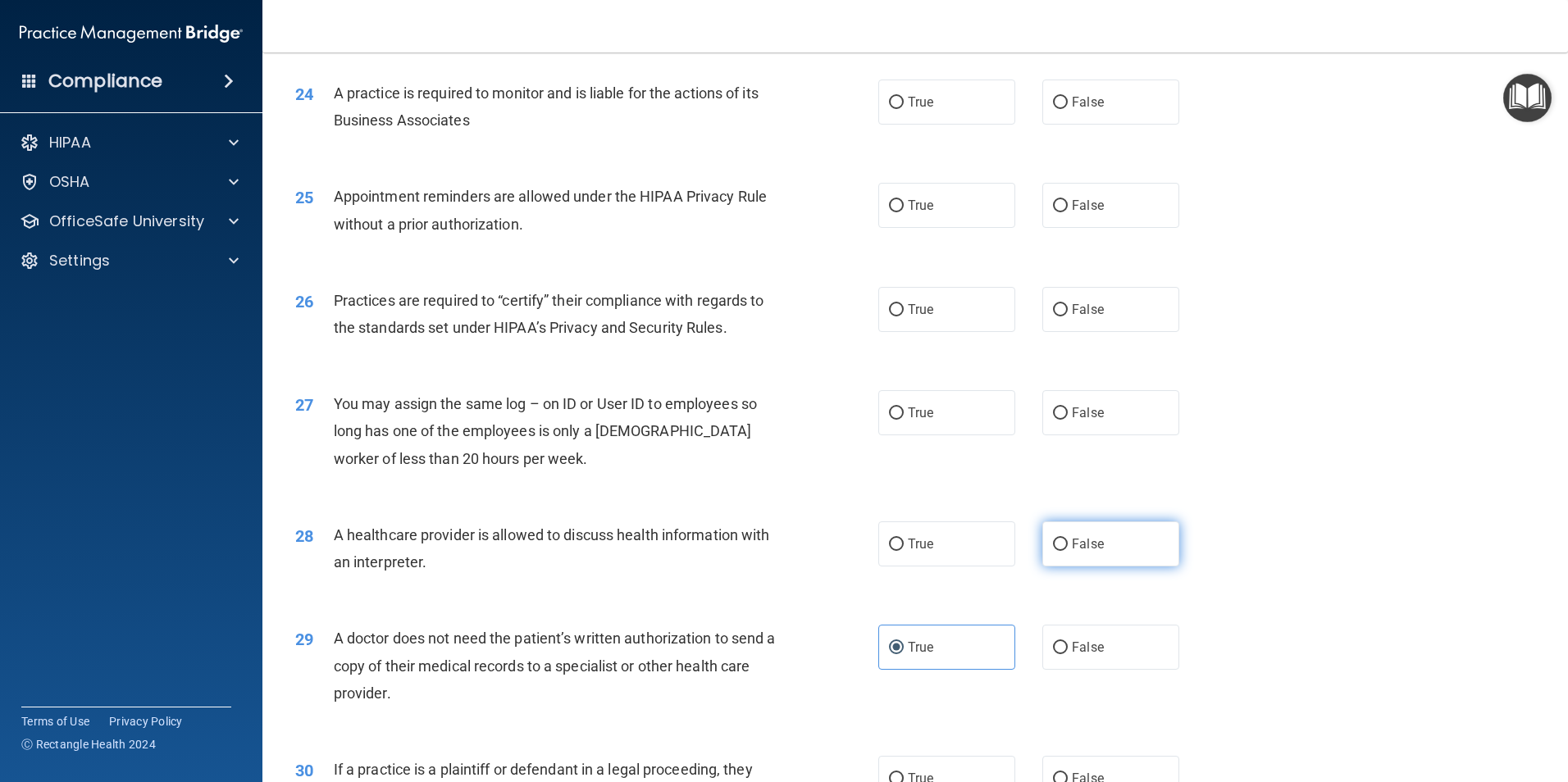
click at [1099, 545] on label "False" at bounding box center [1111, 544] width 137 height 45
click at [1068, 545] on input "False" at bounding box center [1060, 545] width 15 height 12
radio input "true"
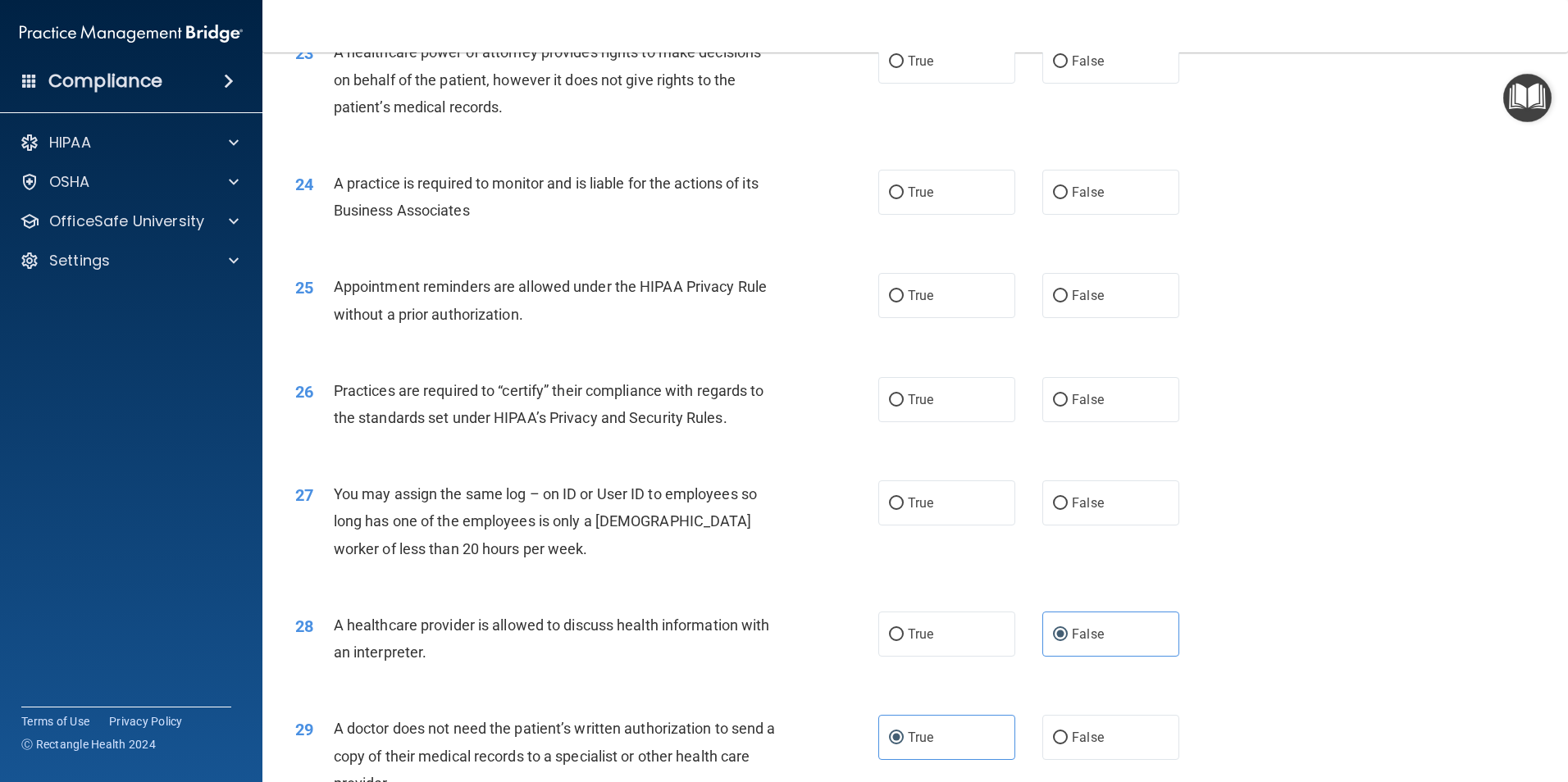
scroll to position [2707, 0]
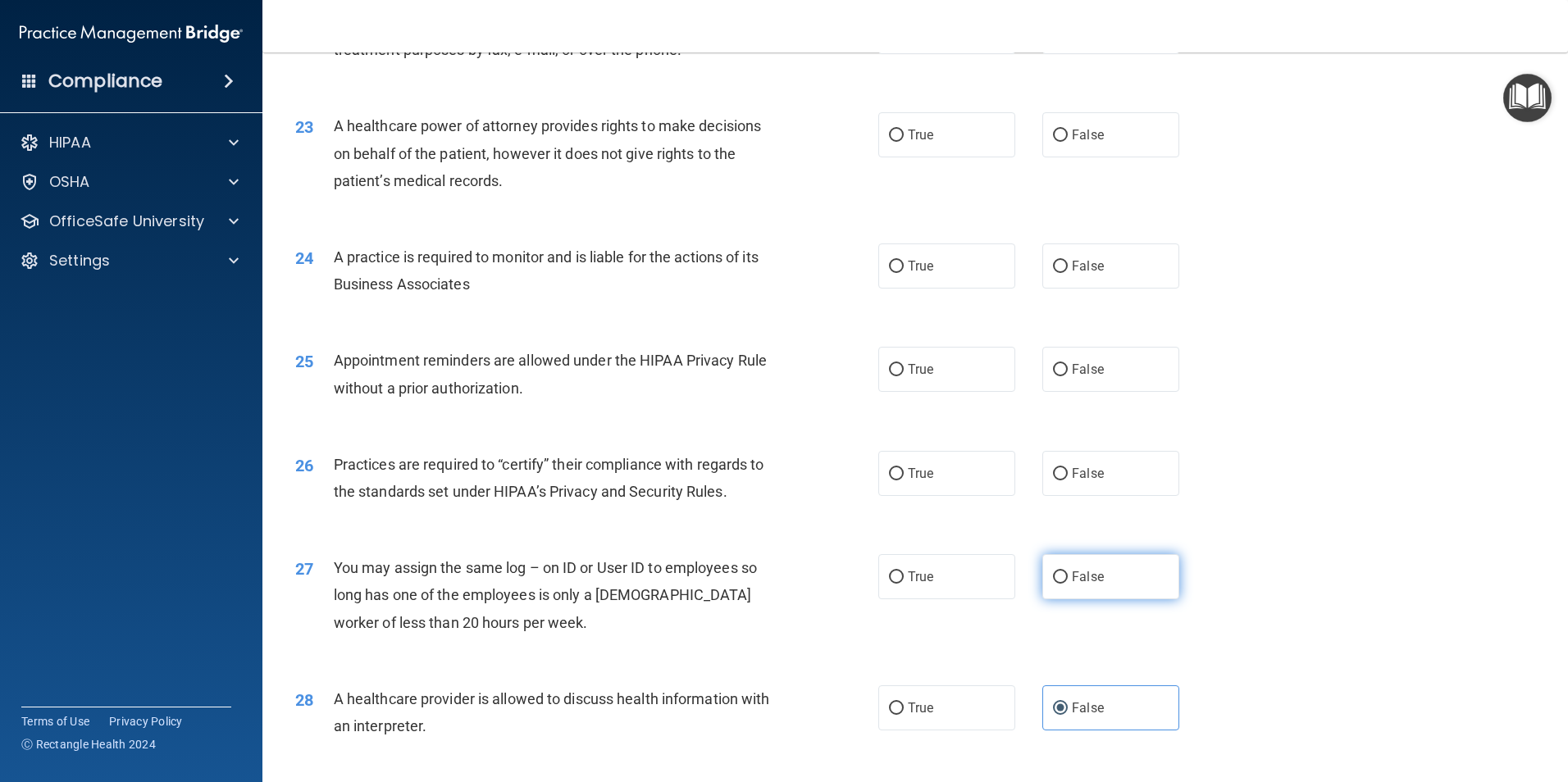
click at [1076, 570] on span "False" at bounding box center [1088, 576] width 32 height 15
click at [1068, 572] on input "False" at bounding box center [1060, 578] width 15 height 12
radio input "true"
click at [890, 473] on input "True" at bounding box center [896, 474] width 15 height 12
radio input "true"
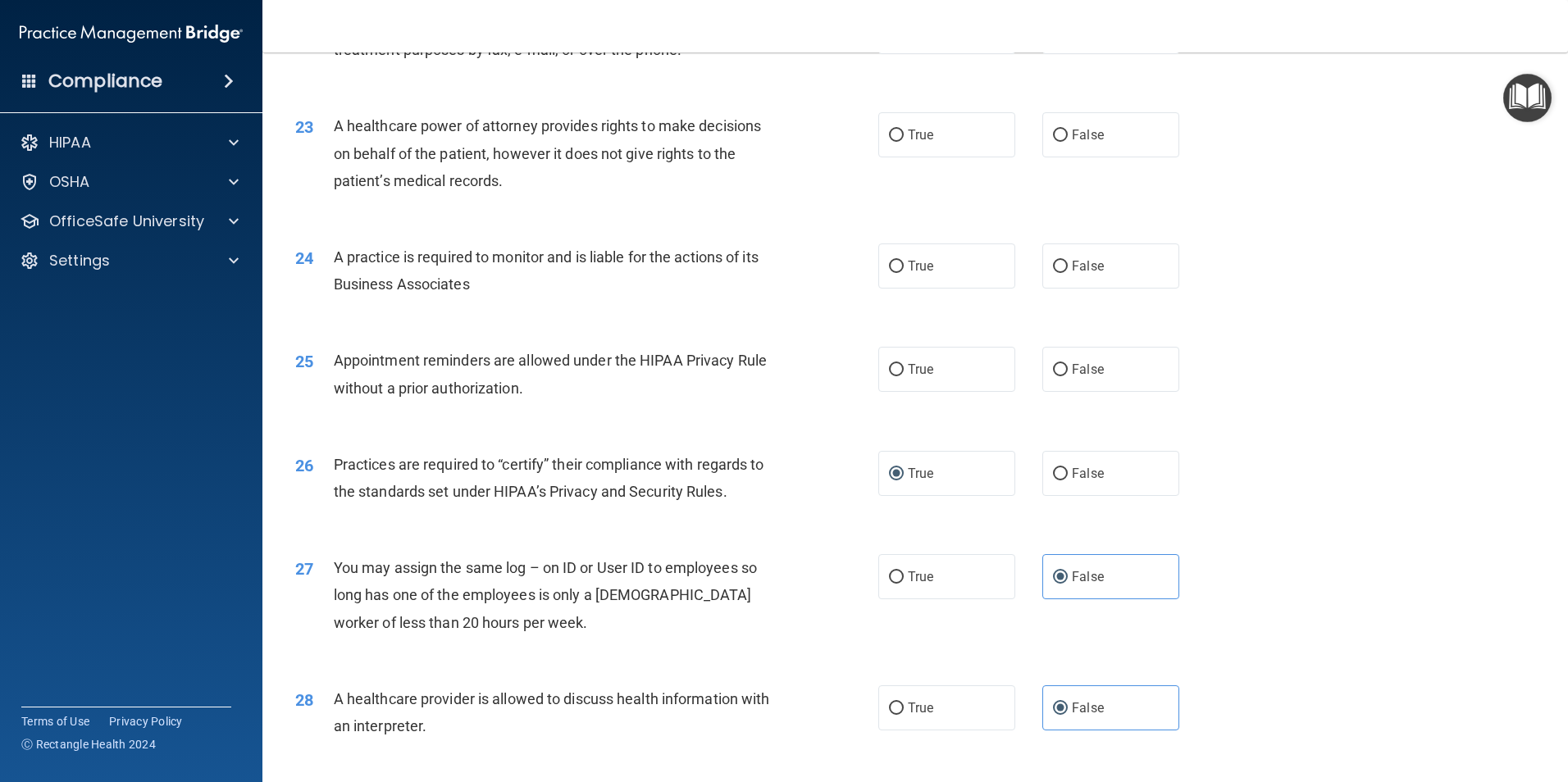
drag, startPoint x: 904, startPoint y: 438, endPoint x: 898, endPoint y: 426, distance: 13.4
drag, startPoint x: 898, startPoint y: 426, endPoint x: 788, endPoint y: 406, distance: 111.8
click at [788, 406] on div "25 Appointment reminders are allowed under the HIPAA Privacy Rule without a pri…" at bounding box center [586, 378] width 632 height 62
click at [937, 367] on label "True" at bounding box center [947, 369] width 137 height 45
click at [904, 367] on input "True" at bounding box center [896, 370] width 15 height 12
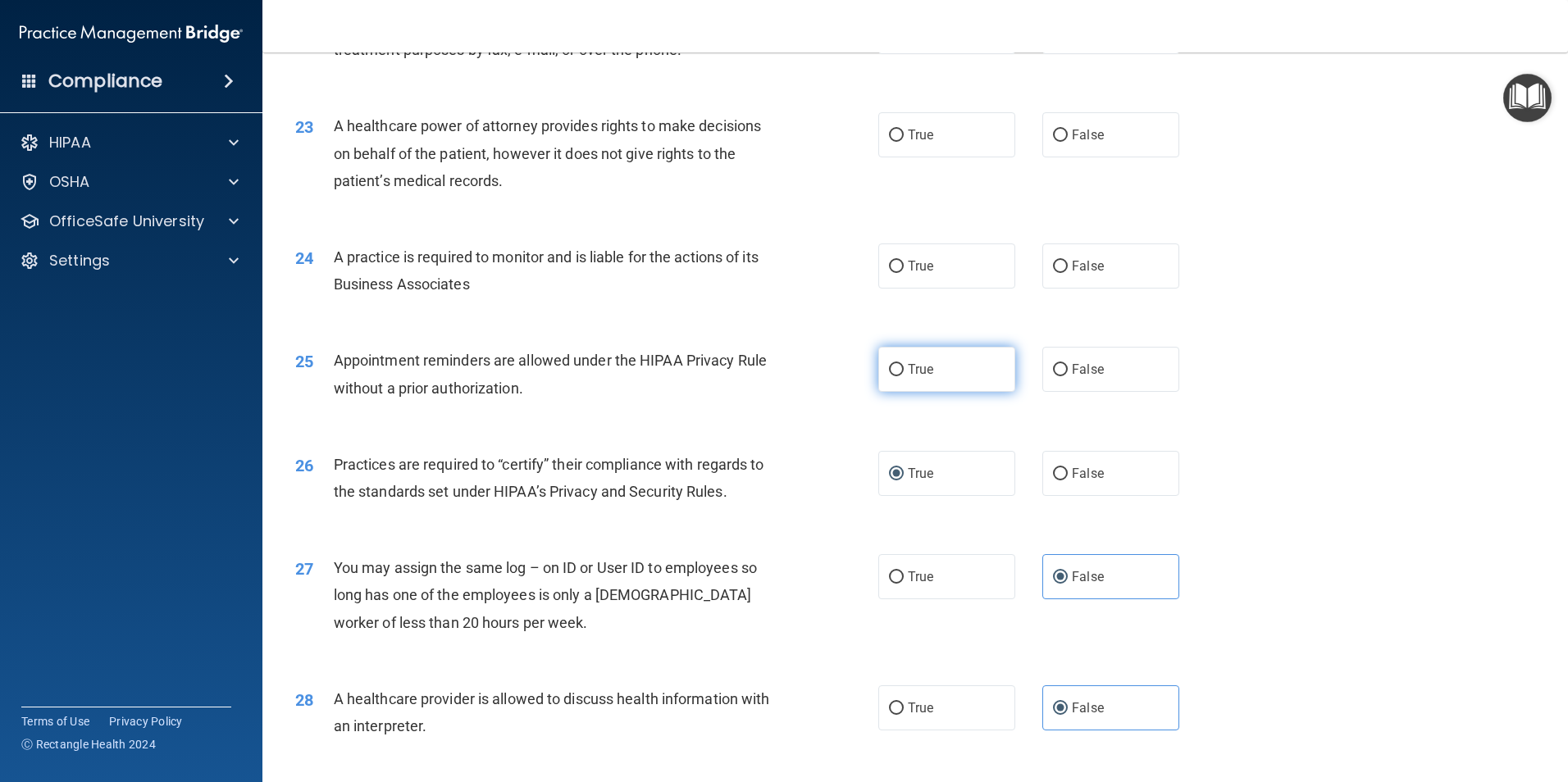
radio input "true"
click at [937, 367] on label "True" at bounding box center [947, 369] width 137 height 45
click at [904, 367] on input "True" at bounding box center [896, 370] width 15 height 12
click at [1091, 366] on span "False" at bounding box center [1088, 369] width 32 height 15
click at [1068, 366] on input "False" at bounding box center [1060, 370] width 15 height 12
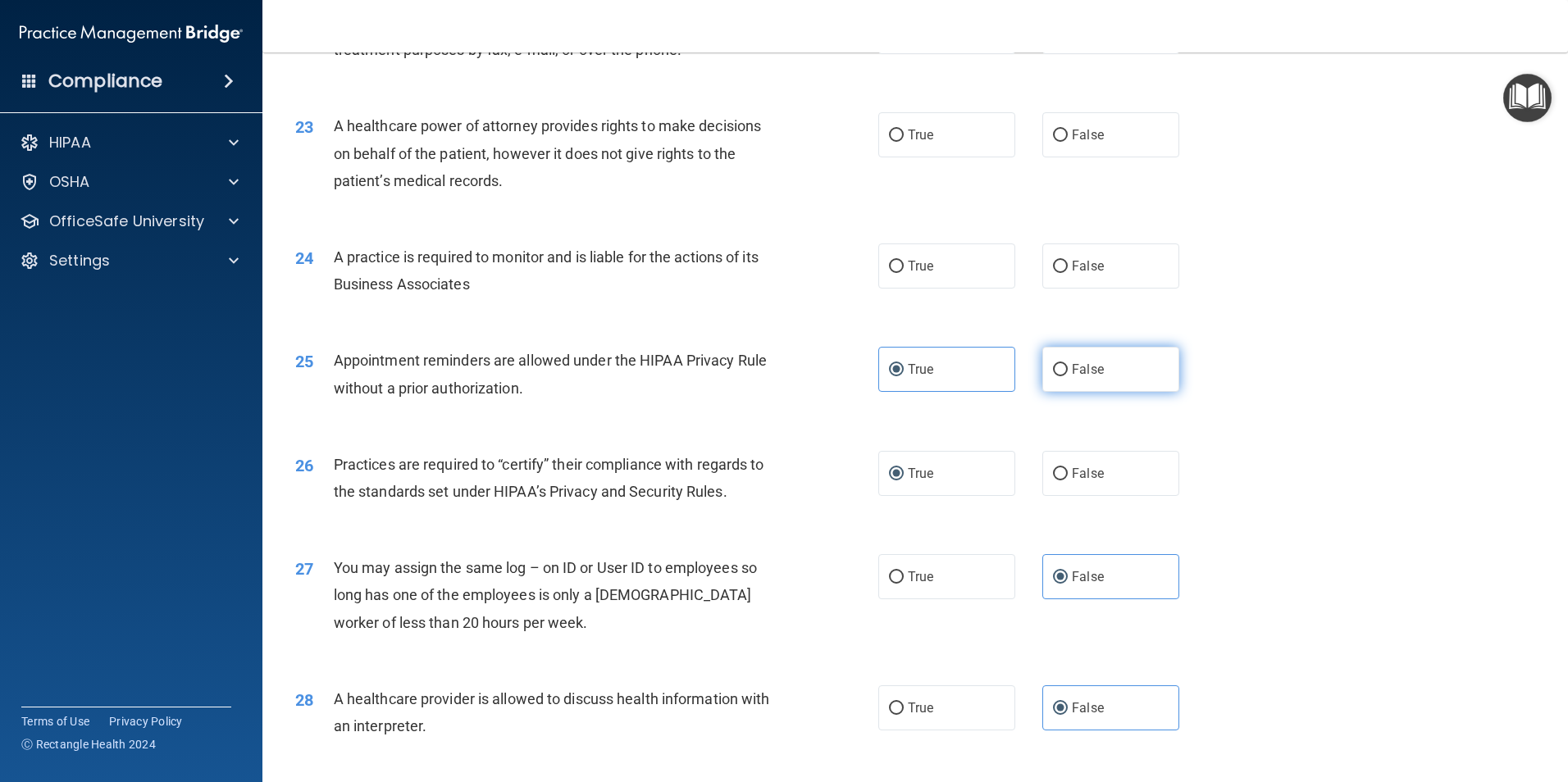
radio input "true"
radio input "false"
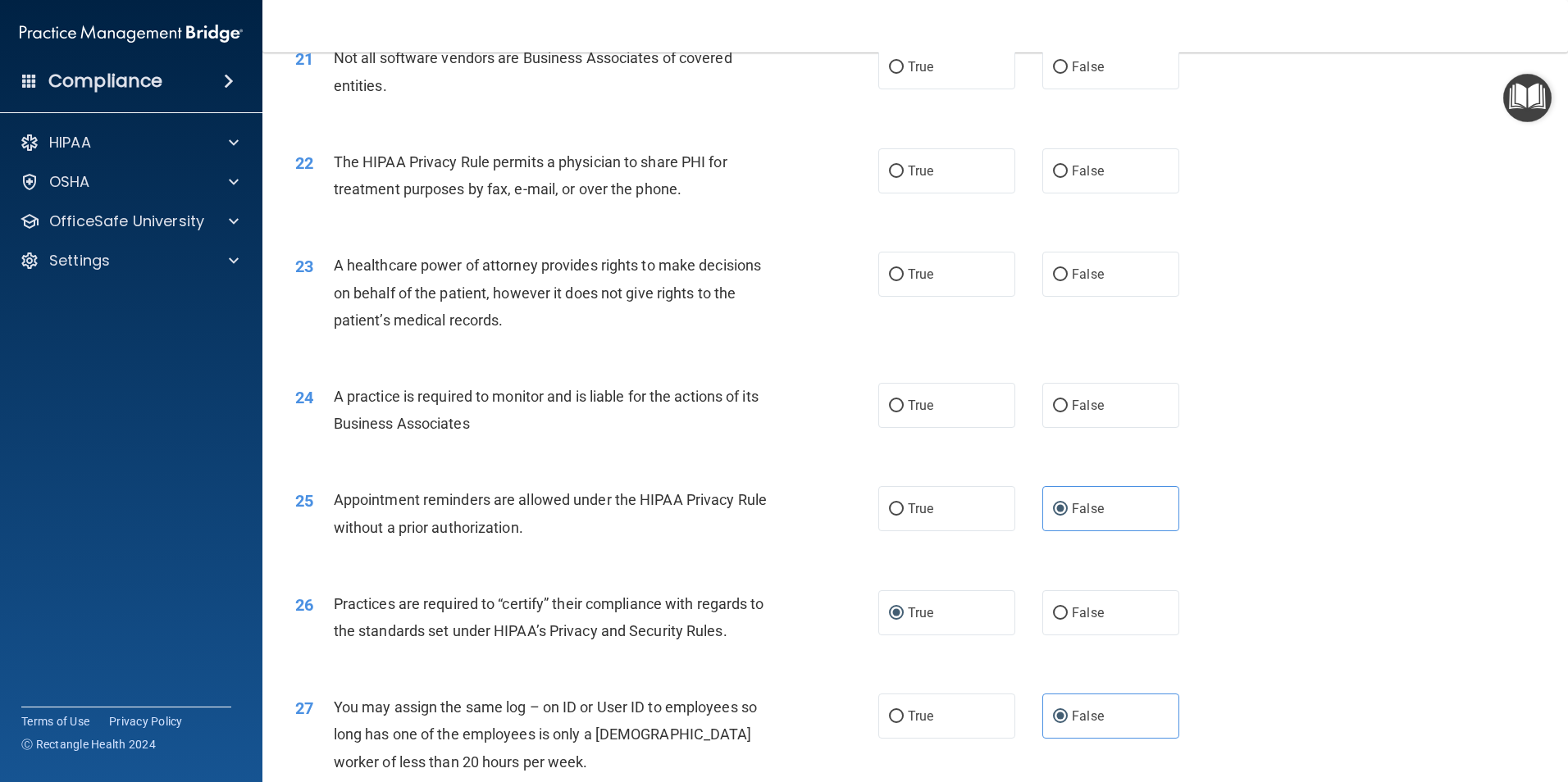
scroll to position [2543, 0]
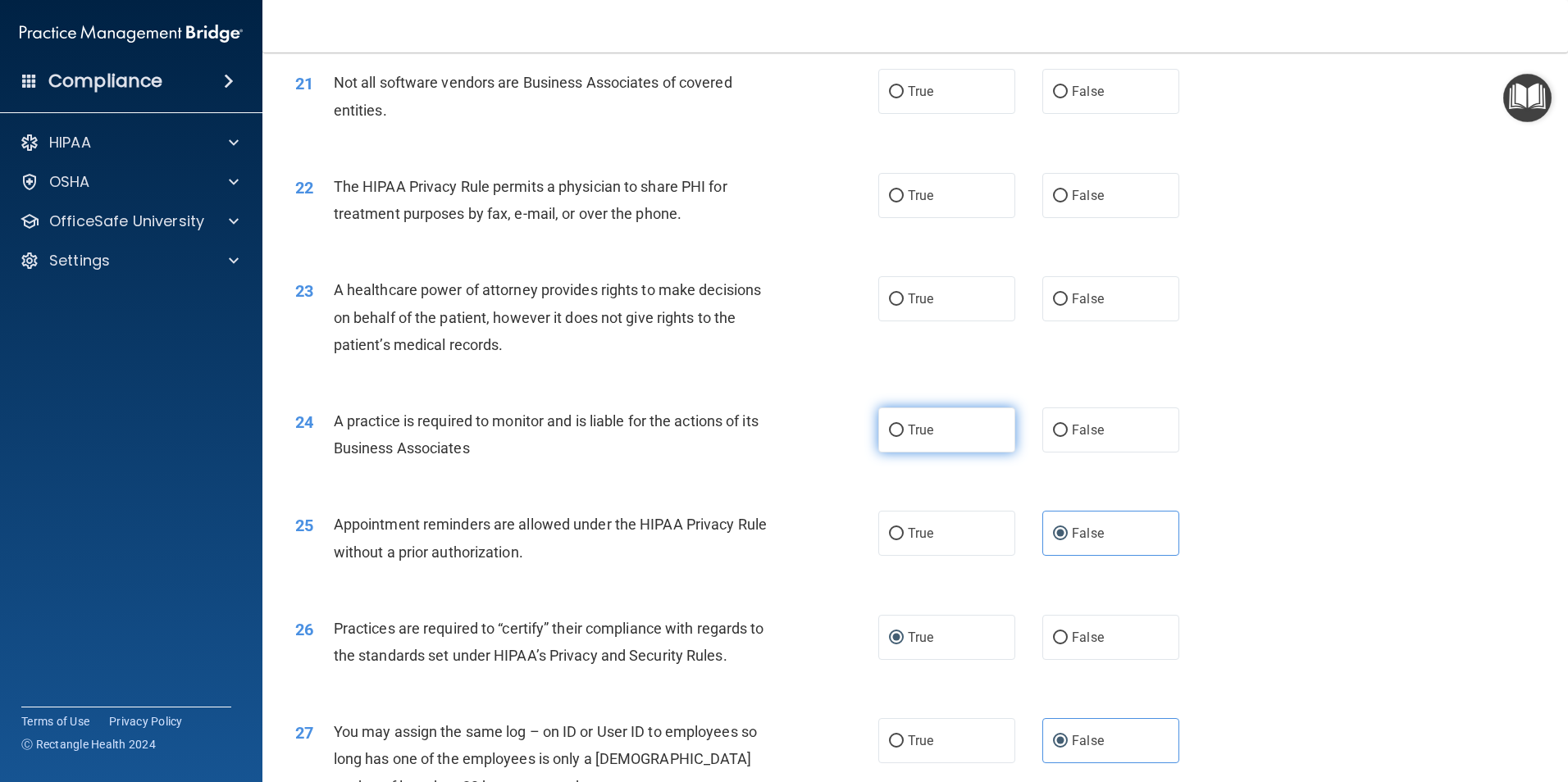
click at [929, 432] on label "True" at bounding box center [947, 430] width 137 height 45
click at [904, 432] on input "True" at bounding box center [896, 431] width 15 height 12
radio input "true"
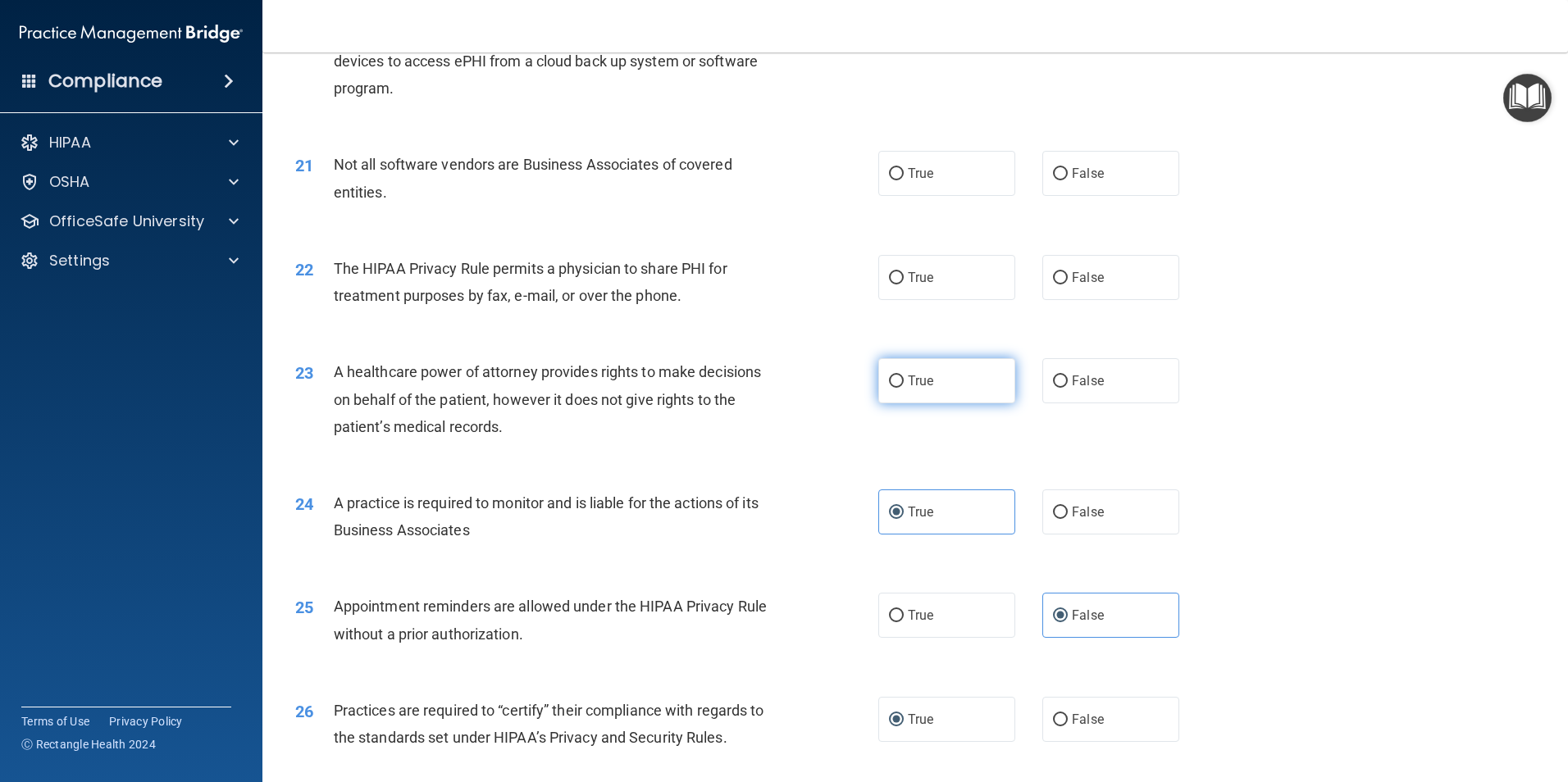
click at [956, 380] on label "True" at bounding box center [947, 381] width 137 height 45
click at [904, 380] on input "True" at bounding box center [896, 382] width 15 height 12
radio input "true"
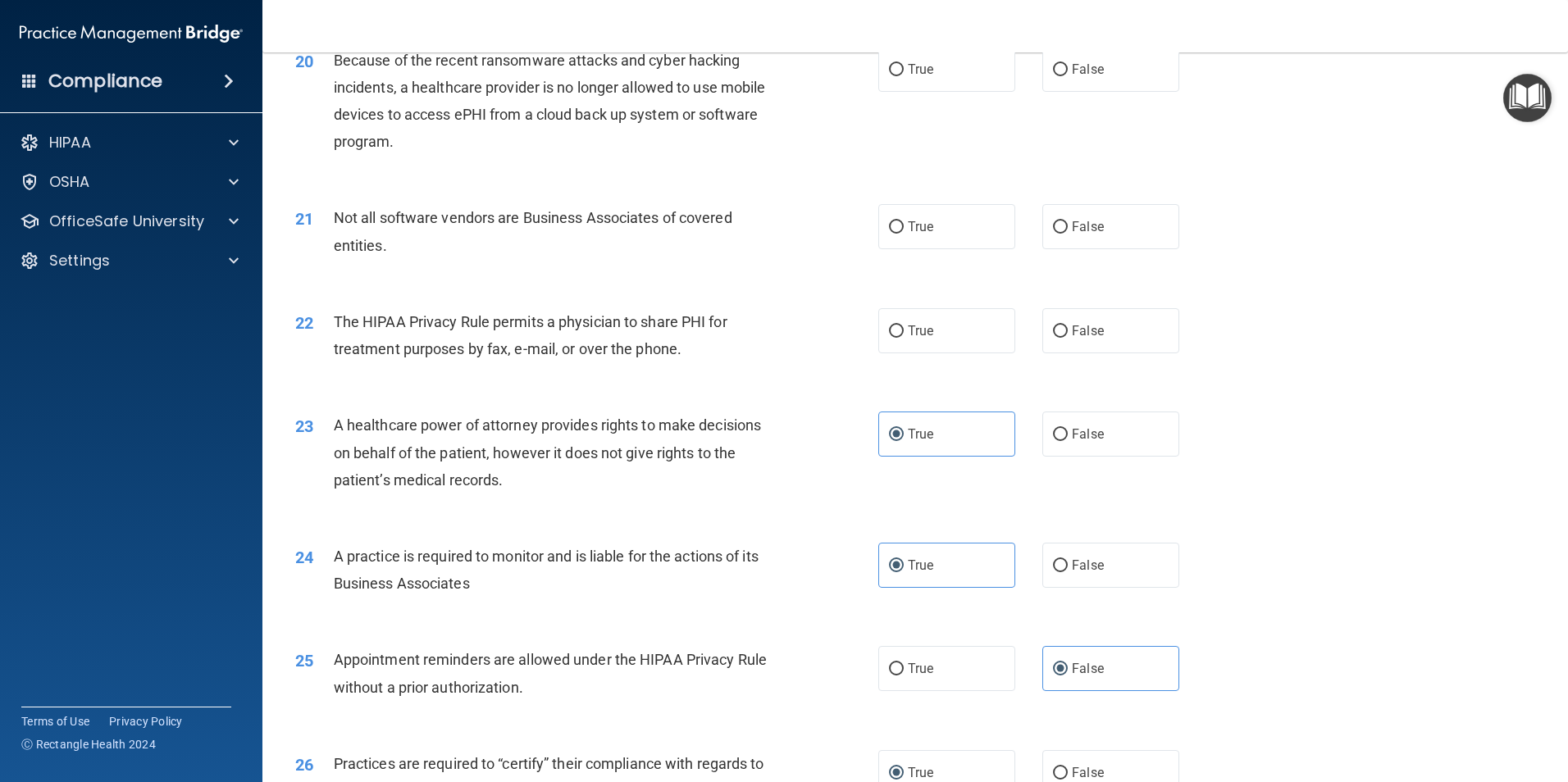
scroll to position [2379, 0]
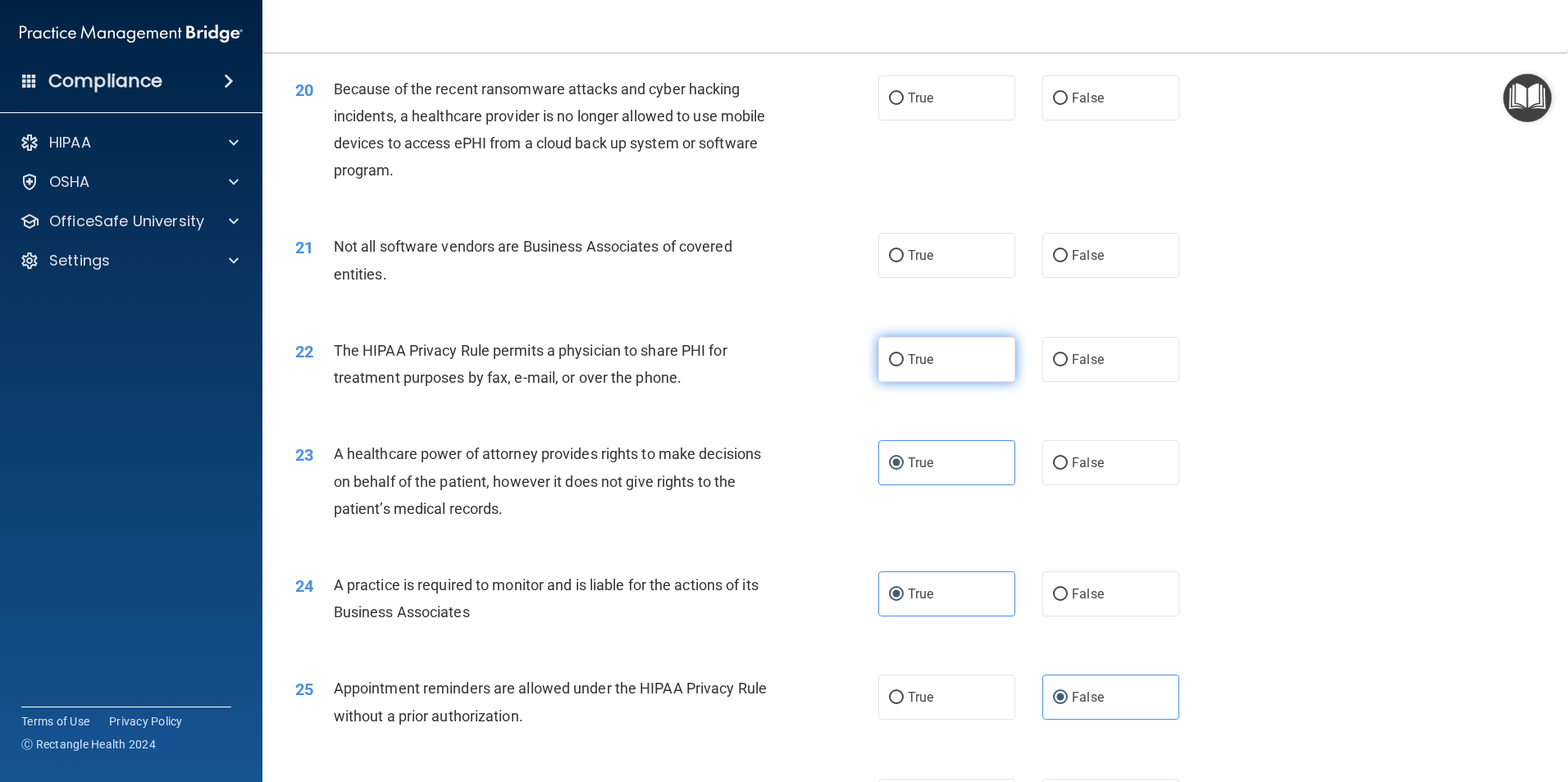
click at [917, 366] on span "True" at bounding box center [920, 359] width 26 height 15
click at [904, 366] on input "True" at bounding box center [896, 360] width 15 height 12
radio input "true"
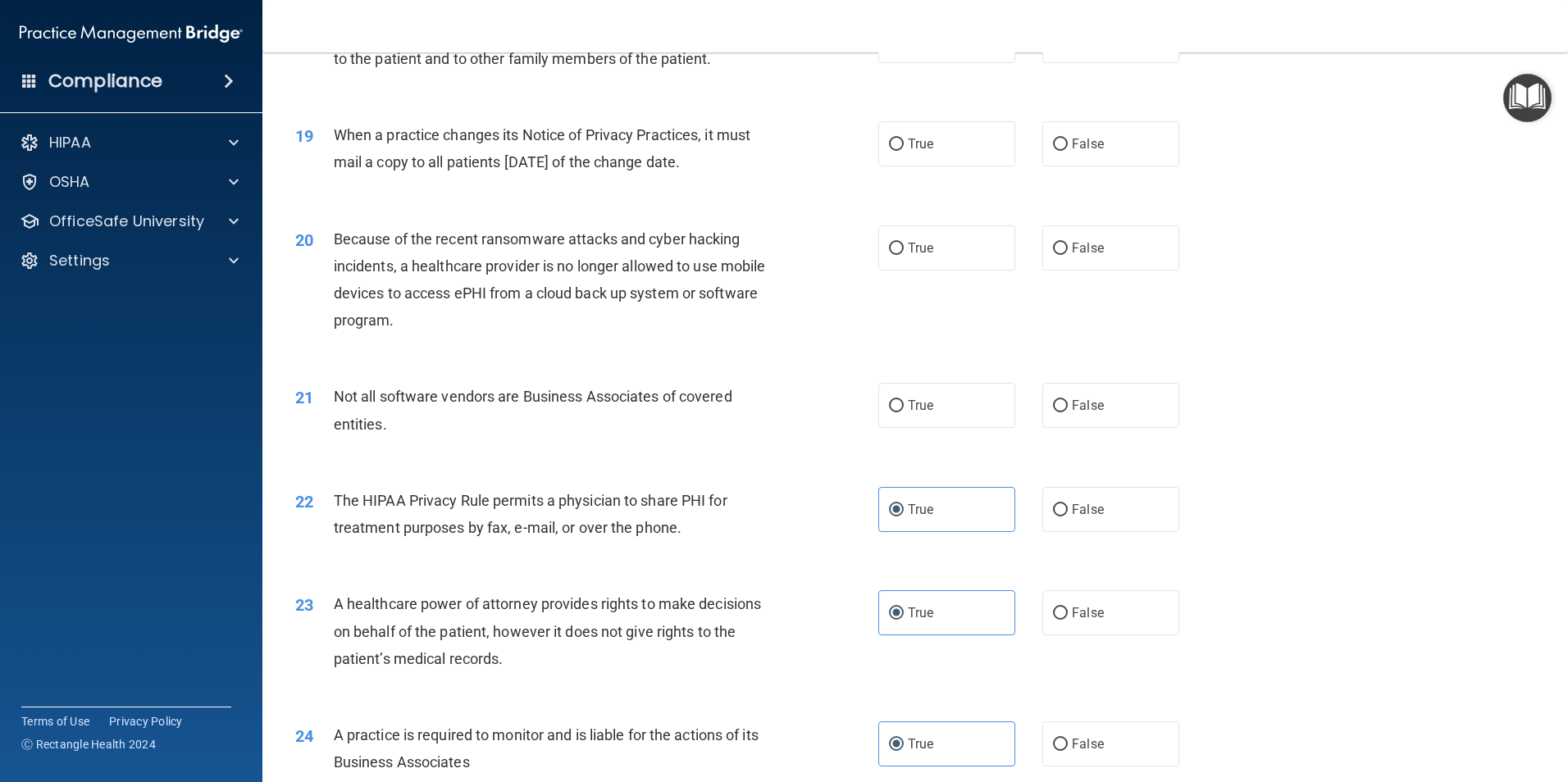
scroll to position [2215, 0]
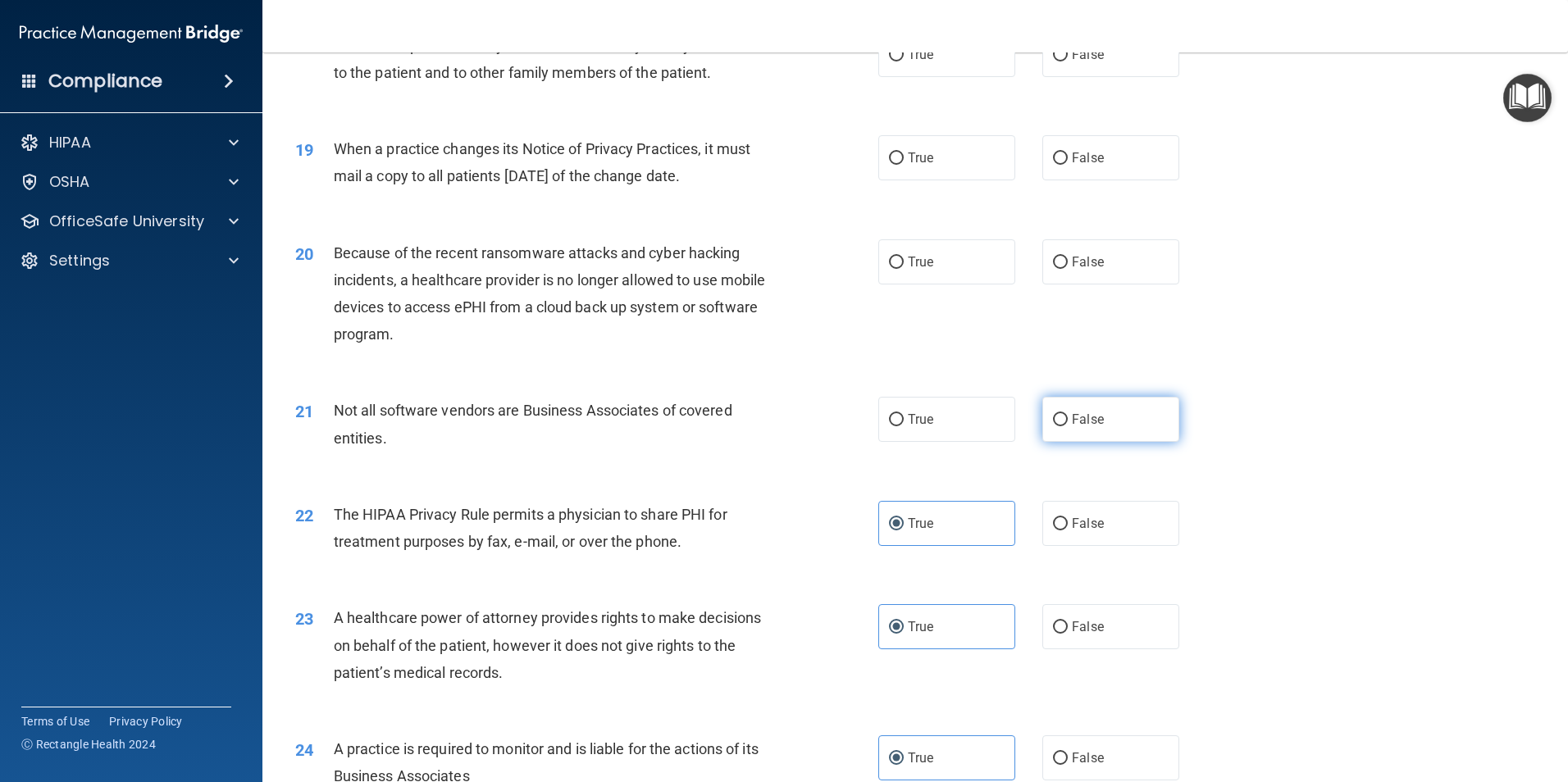
click at [1078, 406] on label "False" at bounding box center [1111, 419] width 137 height 45
click at [1068, 414] on input "False" at bounding box center [1060, 420] width 15 height 12
radio input "true"
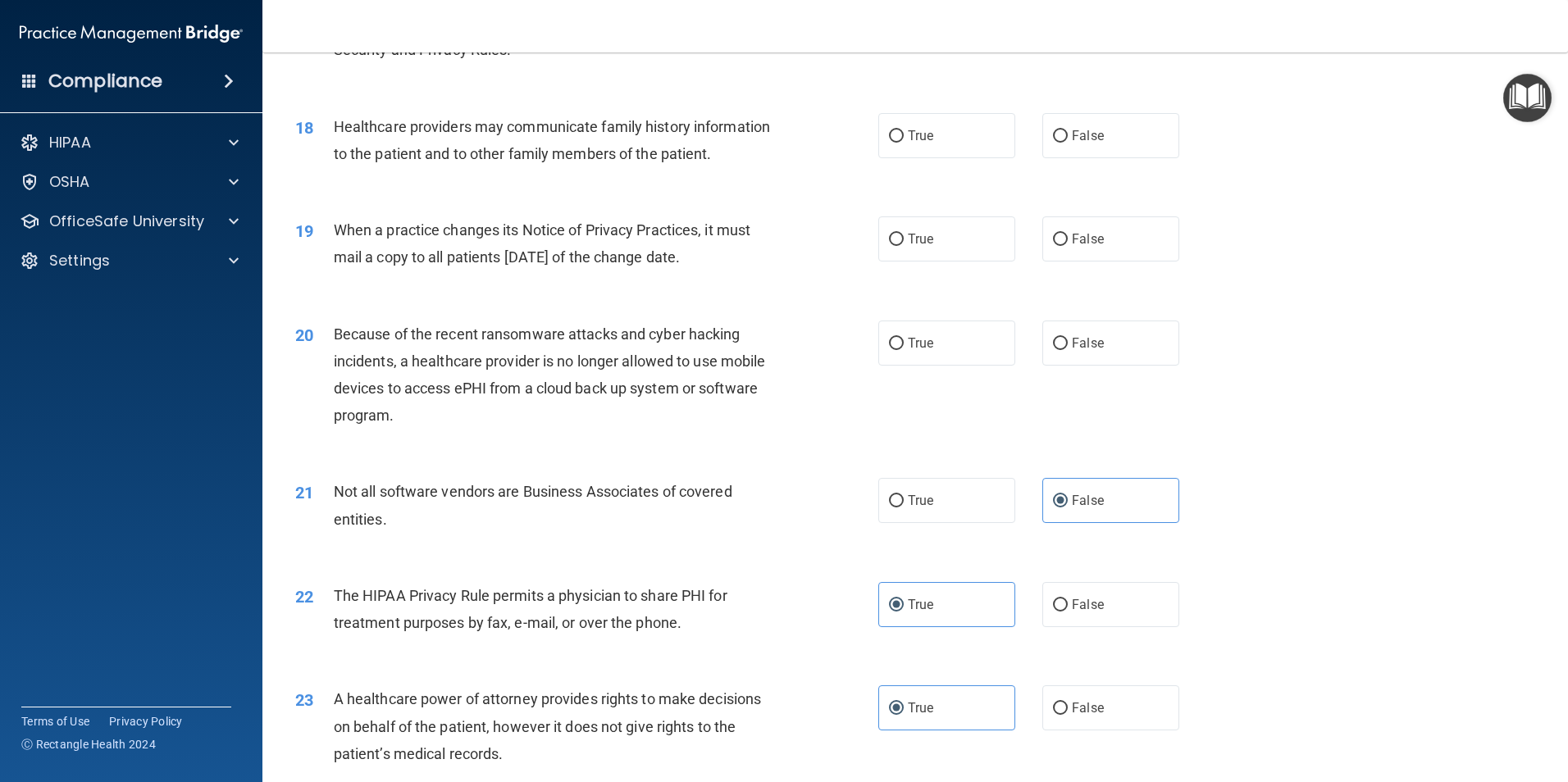
scroll to position [2133, 0]
click at [1090, 333] on label "False" at bounding box center [1111, 343] width 137 height 45
click at [1068, 339] on input "False" at bounding box center [1060, 345] width 15 height 12
radio input "true"
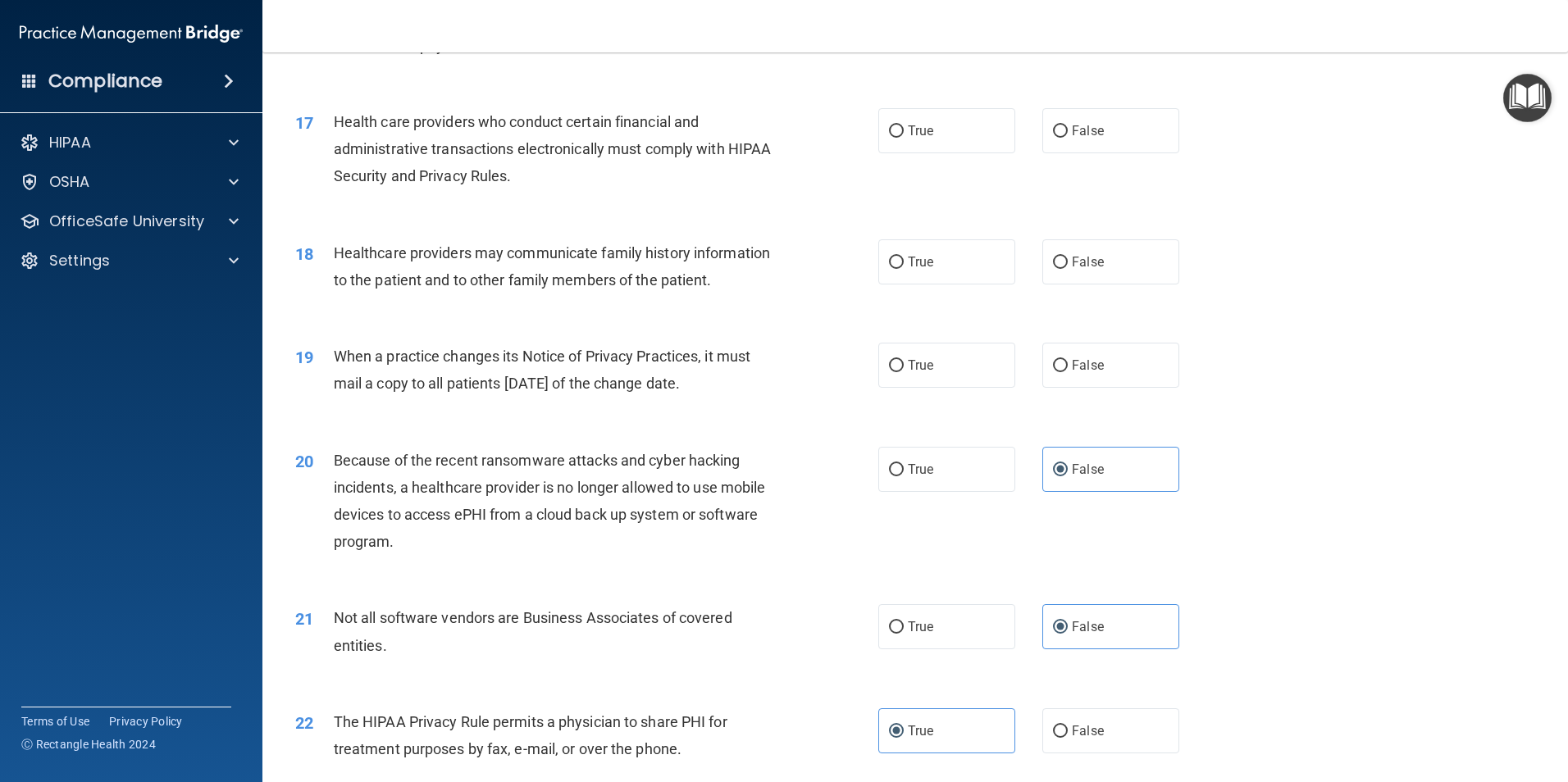
scroll to position [1969, 0]
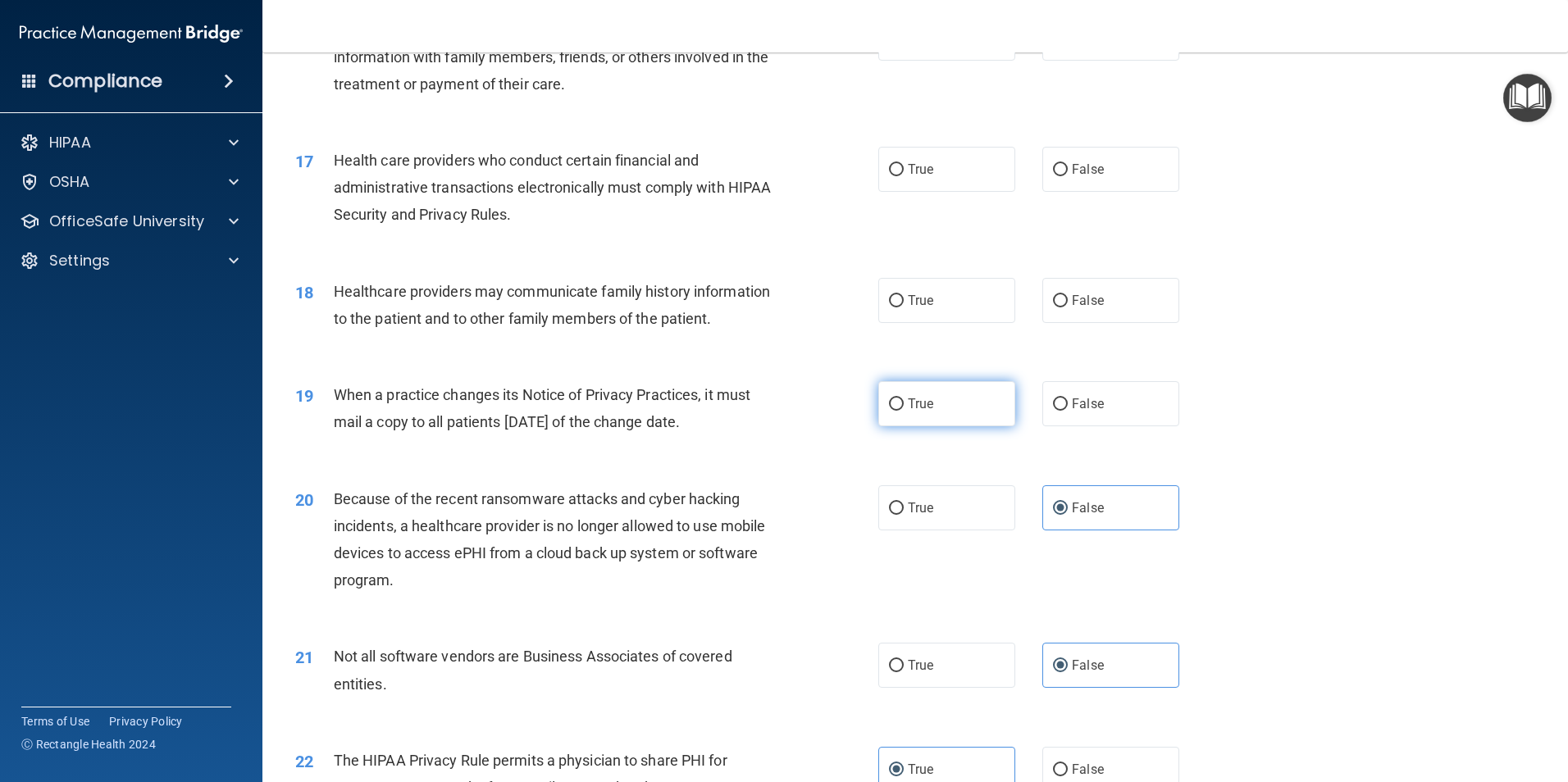
click at [908, 399] on span "True" at bounding box center [920, 403] width 26 height 15
click at [904, 399] on input "True" at bounding box center [896, 405] width 15 height 12
radio input "true"
click at [1083, 308] on span "False" at bounding box center [1088, 300] width 32 height 15
click at [1068, 308] on input "False" at bounding box center [1060, 301] width 15 height 12
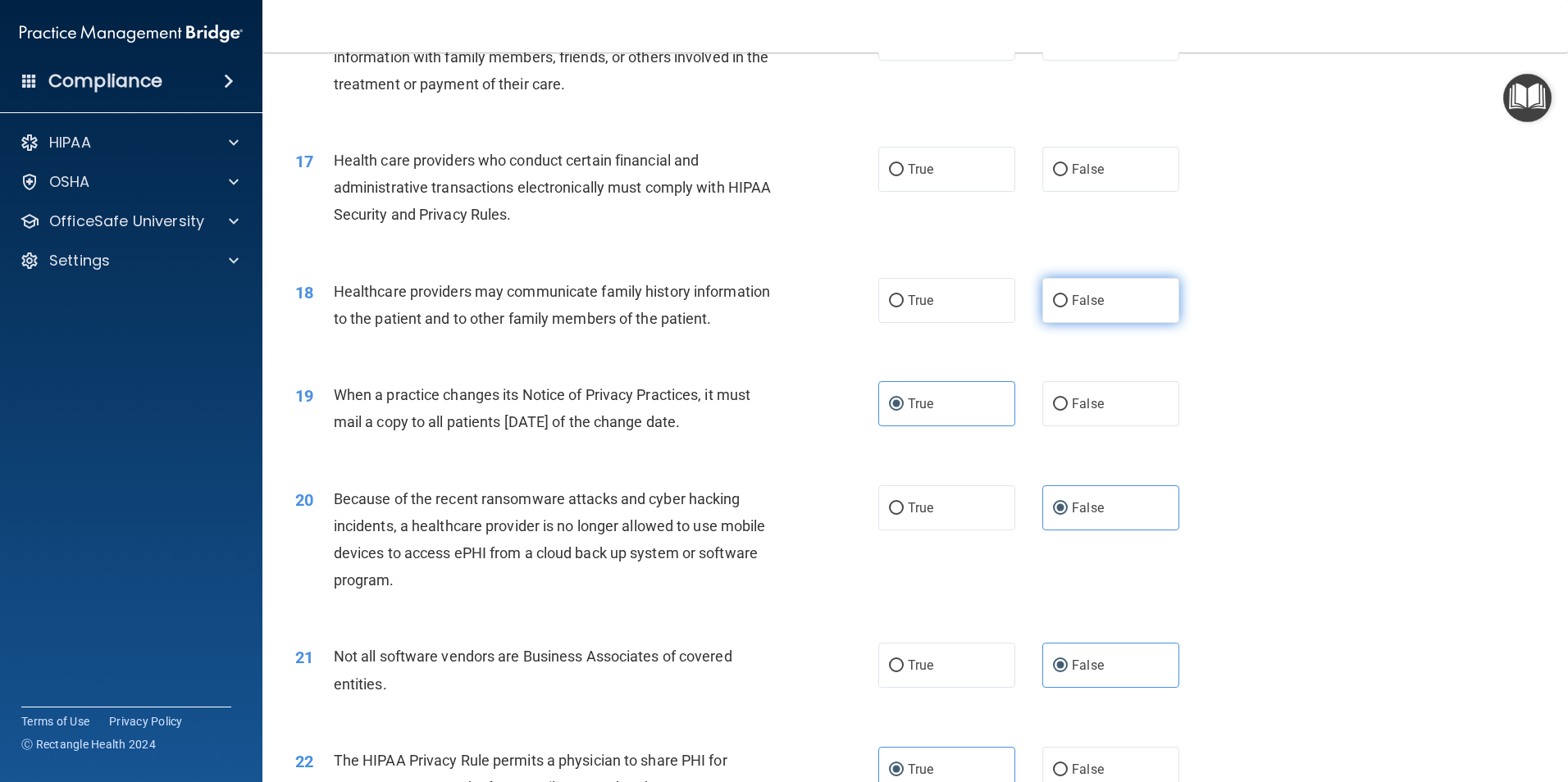
radio input "true"
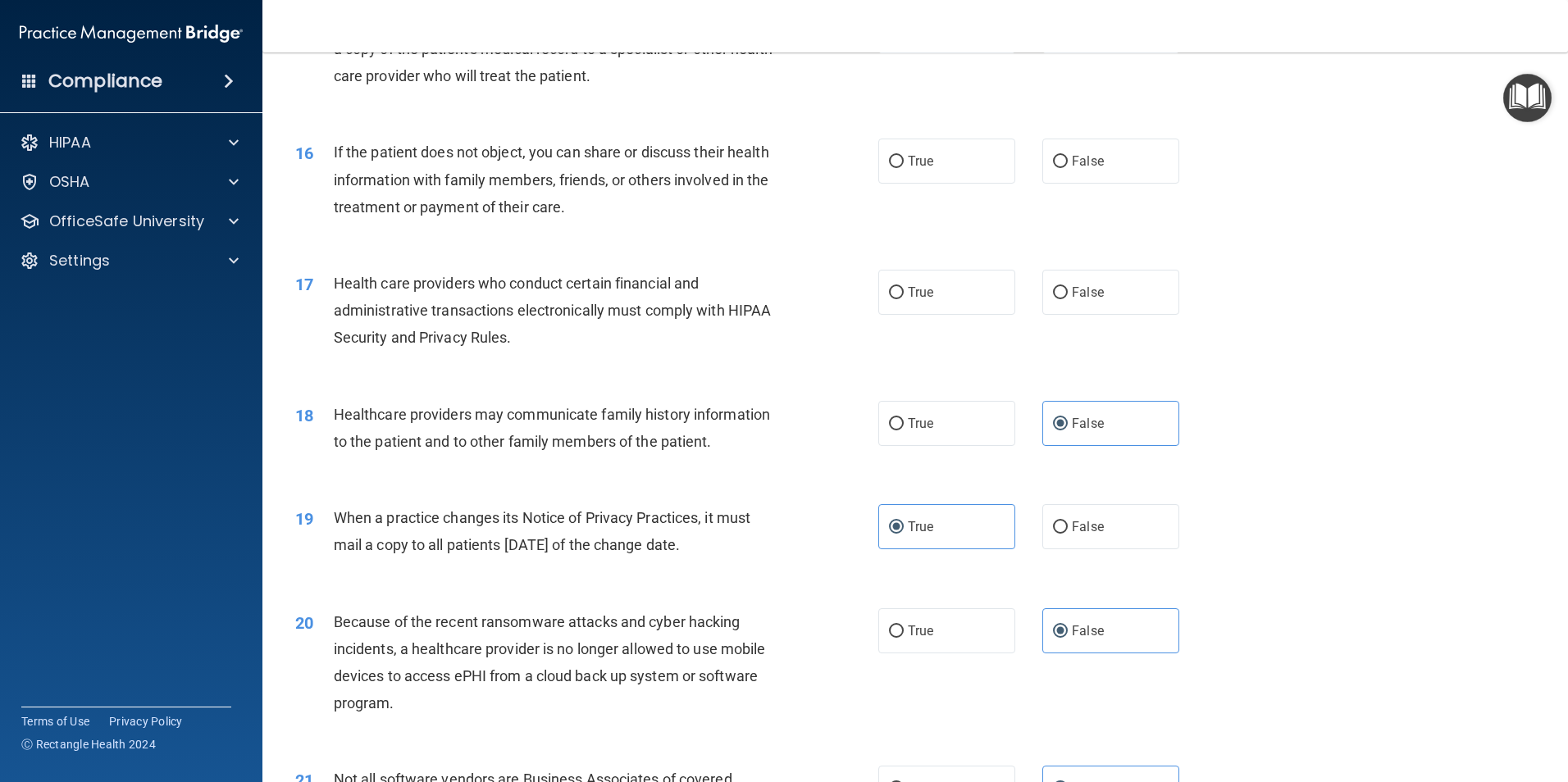
scroll to position [1805, 0]
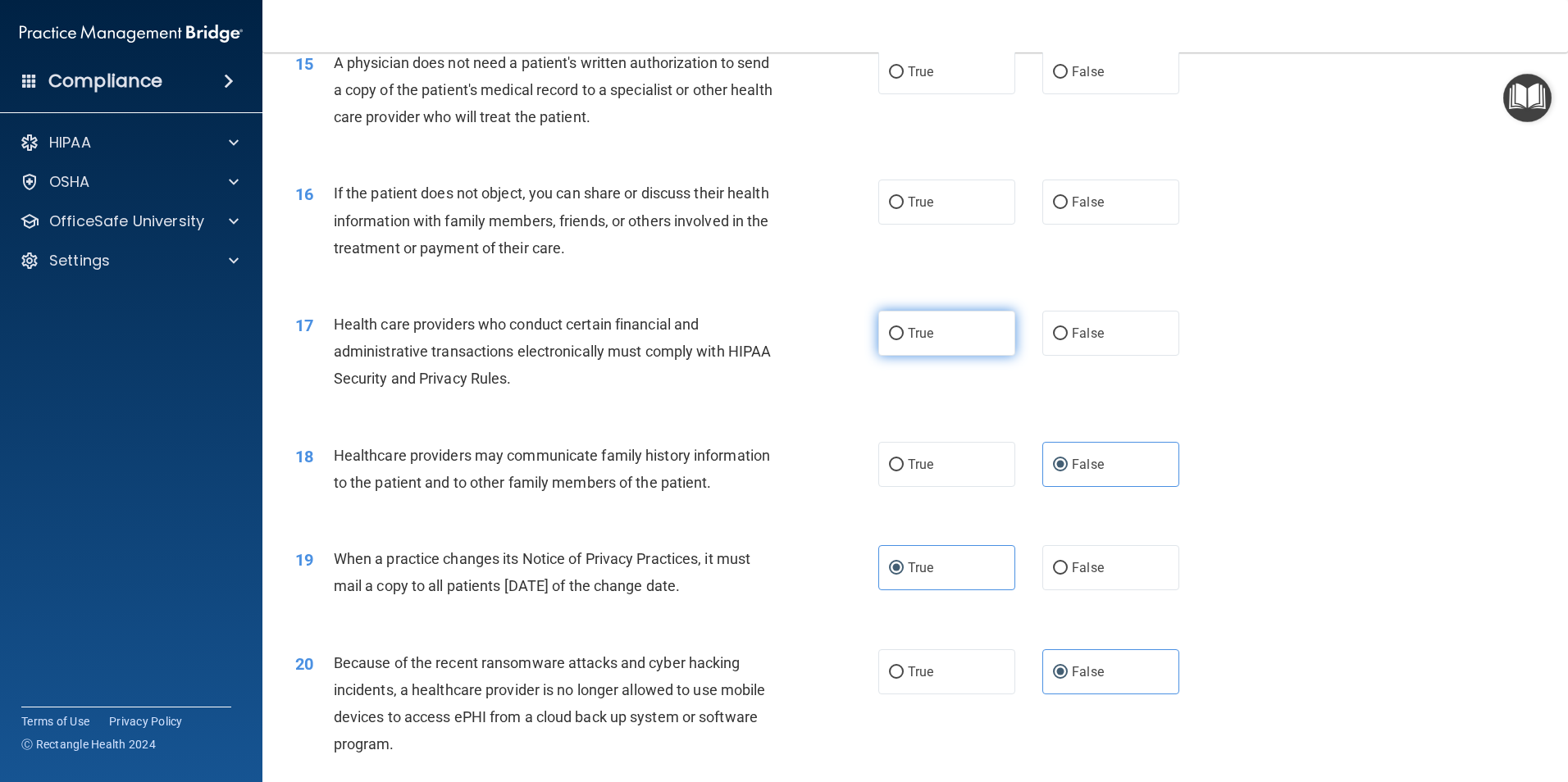
click at [909, 342] on label "True" at bounding box center [947, 333] width 137 height 45
click at [904, 341] on input "True" at bounding box center [896, 334] width 15 height 12
radio input "true"
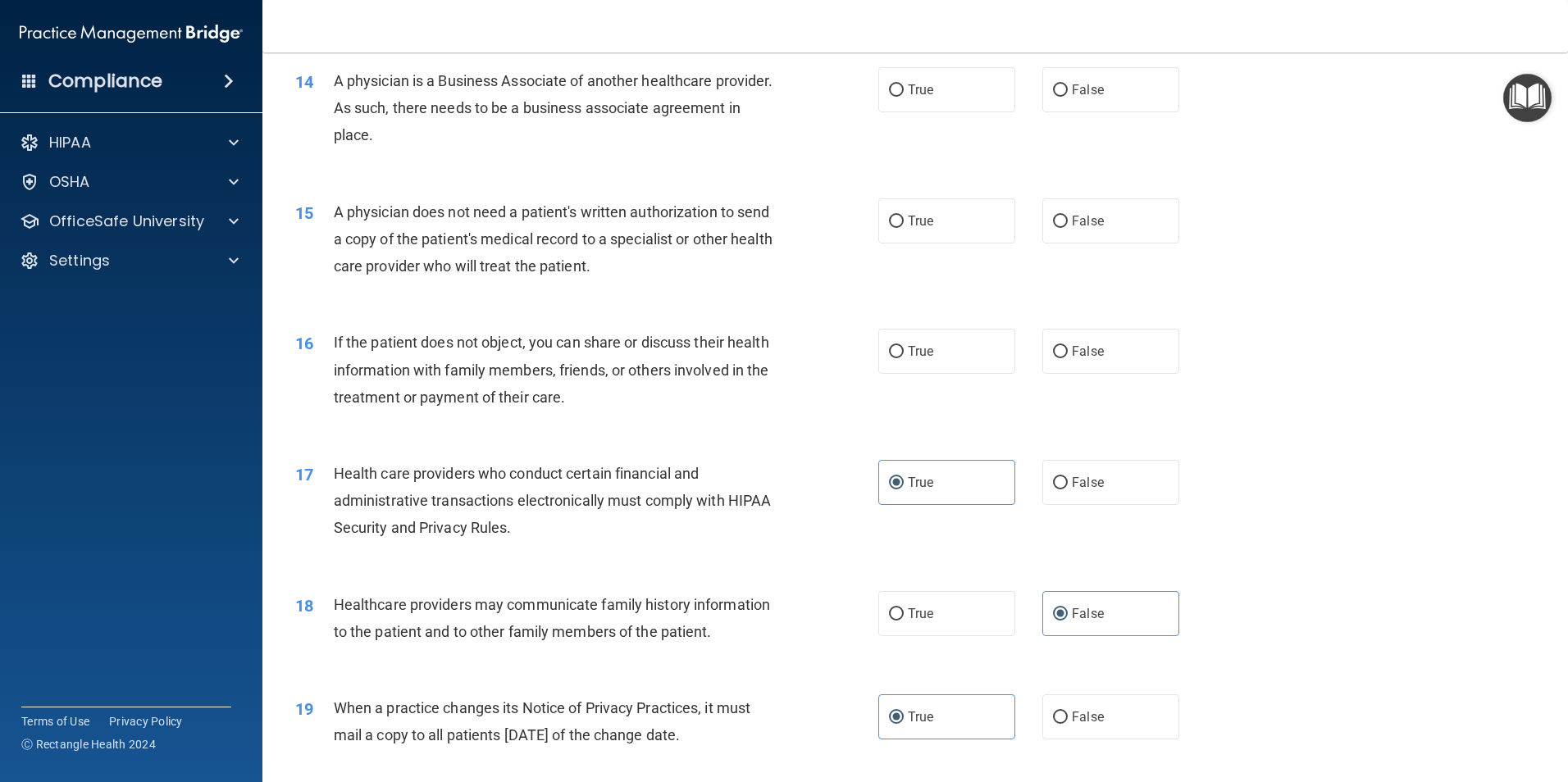
scroll to position [1641, 0]
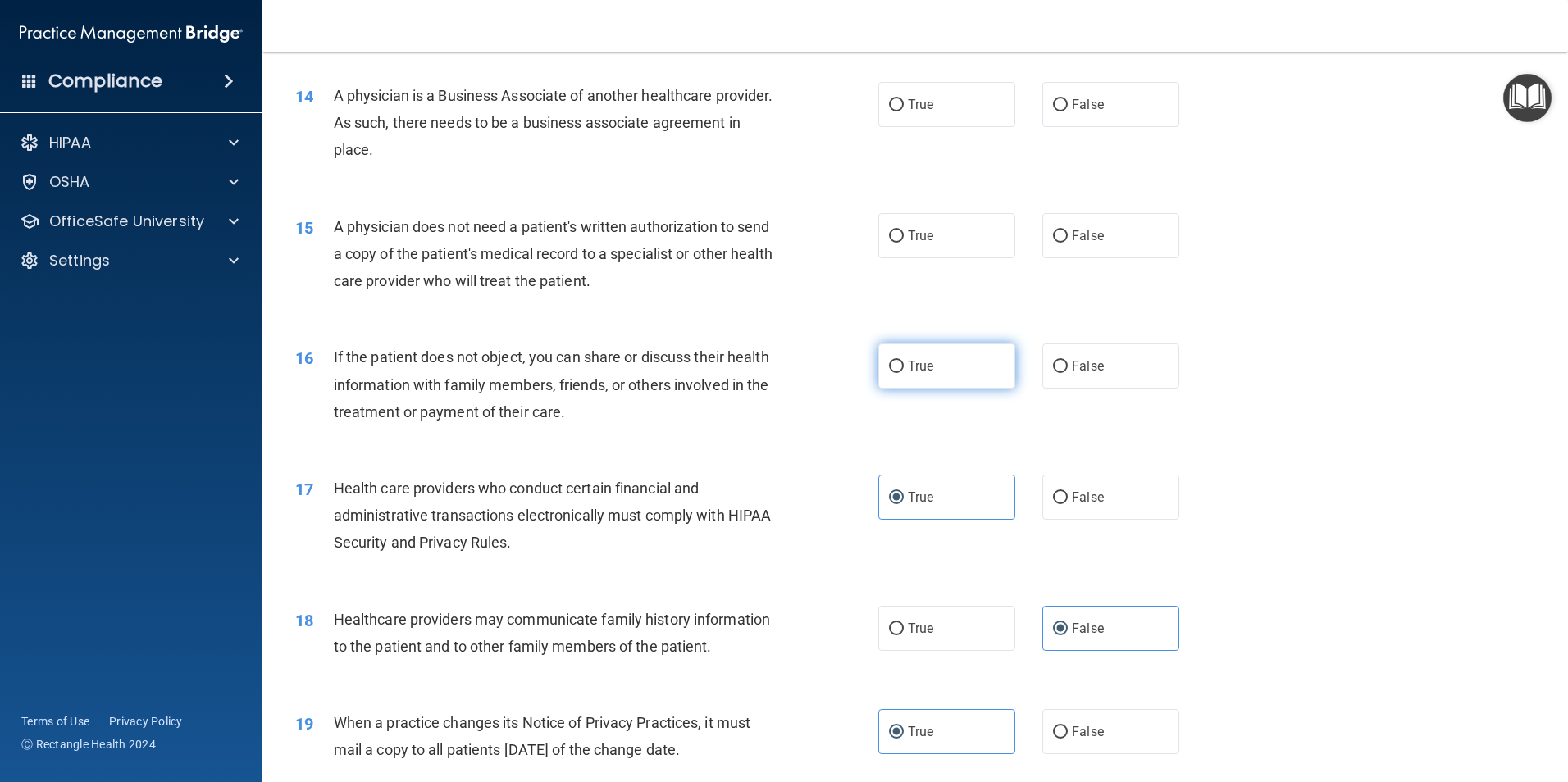
click at [942, 375] on label "True" at bounding box center [947, 366] width 137 height 45
click at [904, 373] on input "True" at bounding box center [896, 367] width 15 height 12
radio input "true"
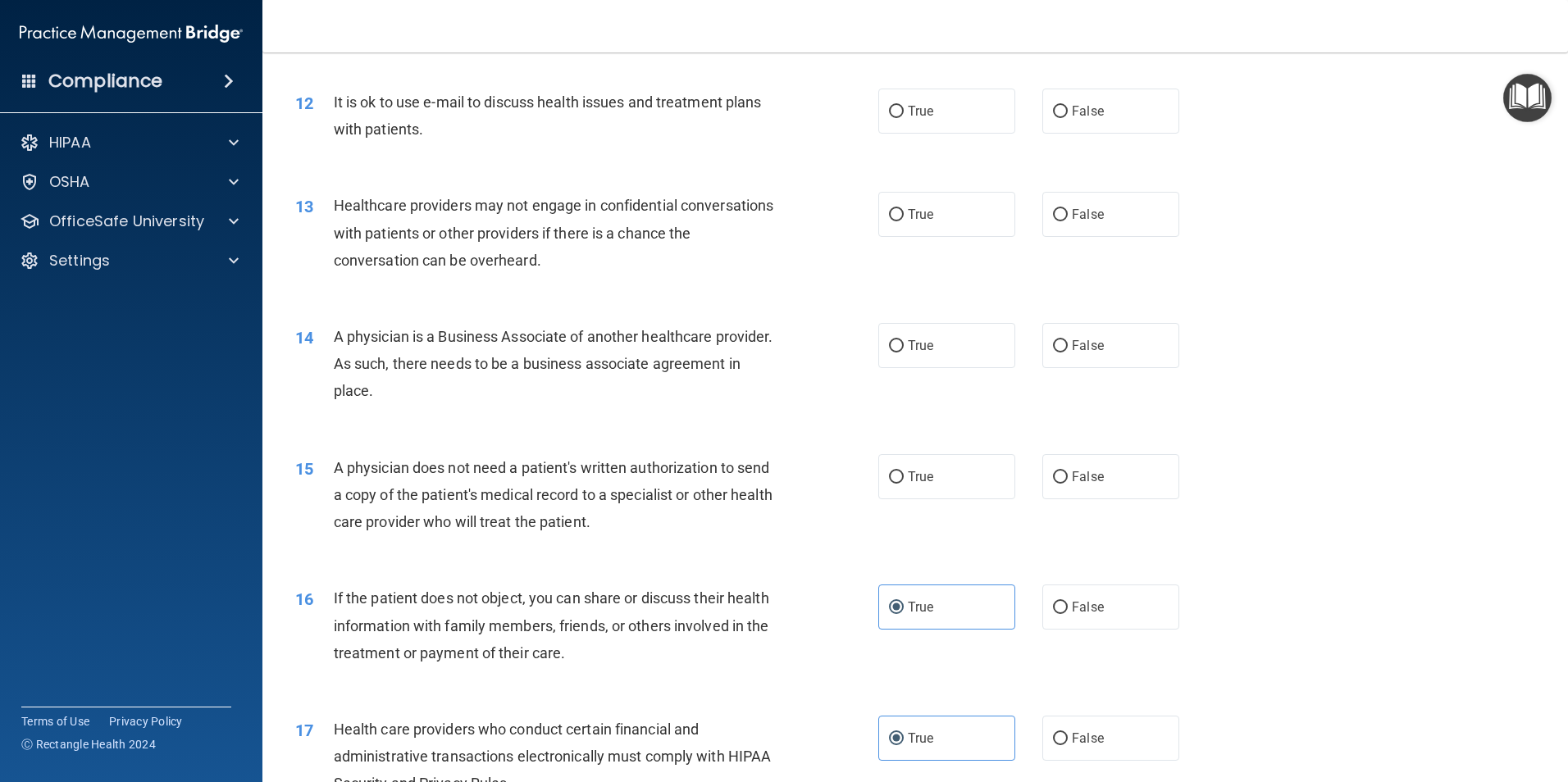
scroll to position [1395, 0]
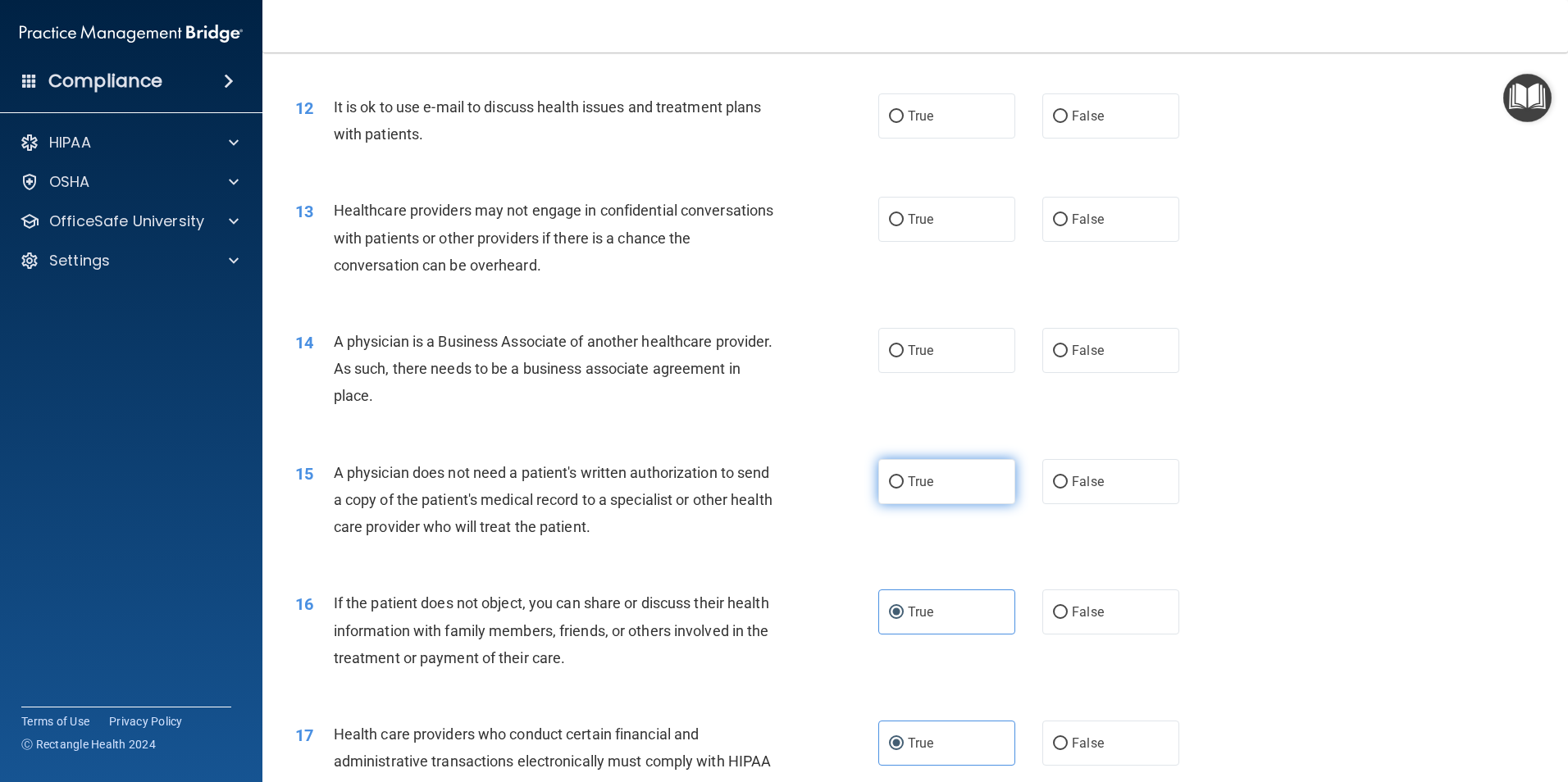
click at [934, 481] on label "True" at bounding box center [947, 482] width 137 height 45
click at [904, 481] on input "True" at bounding box center [896, 482] width 15 height 12
radio input "true"
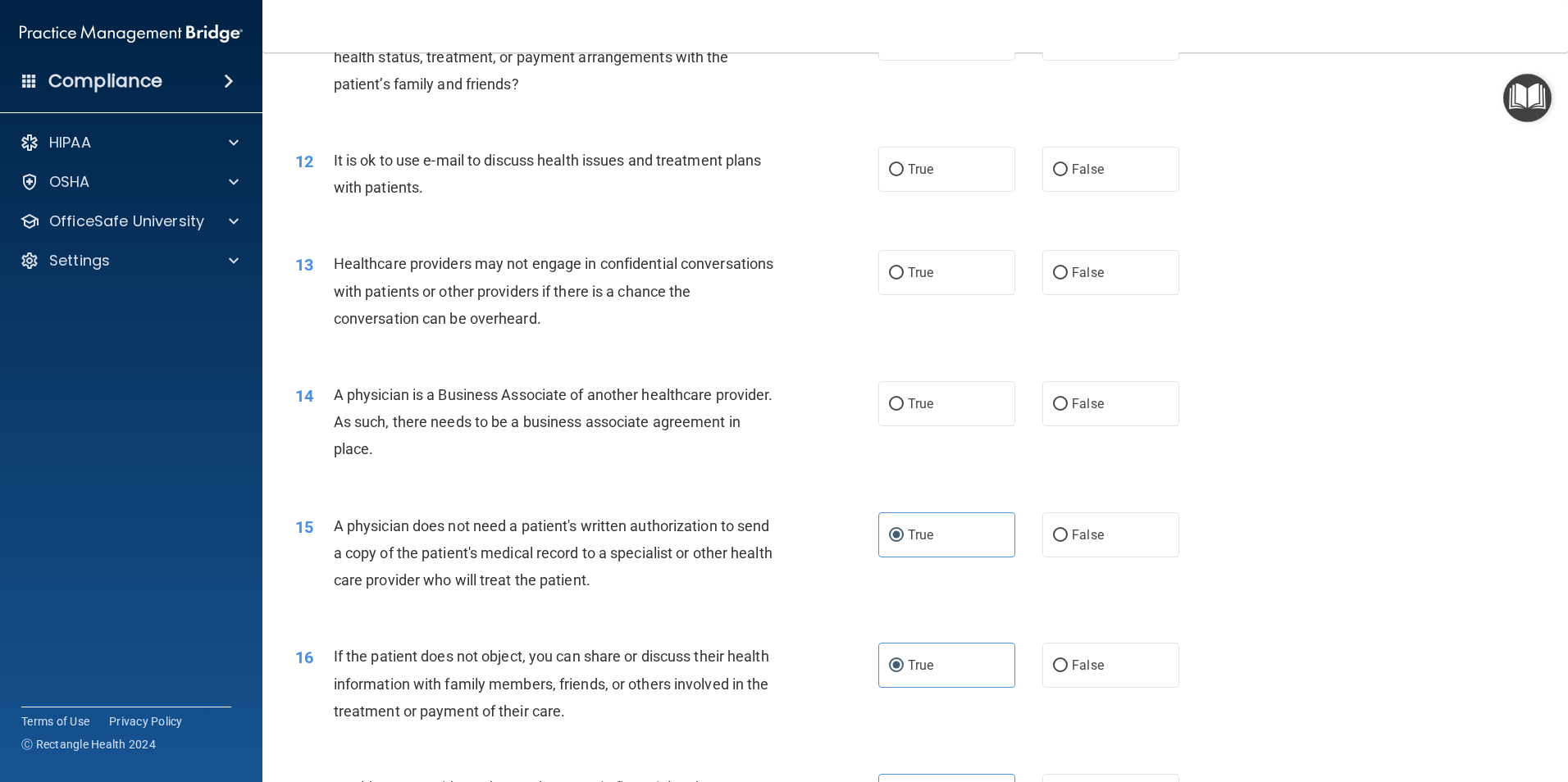
scroll to position [1313, 0]
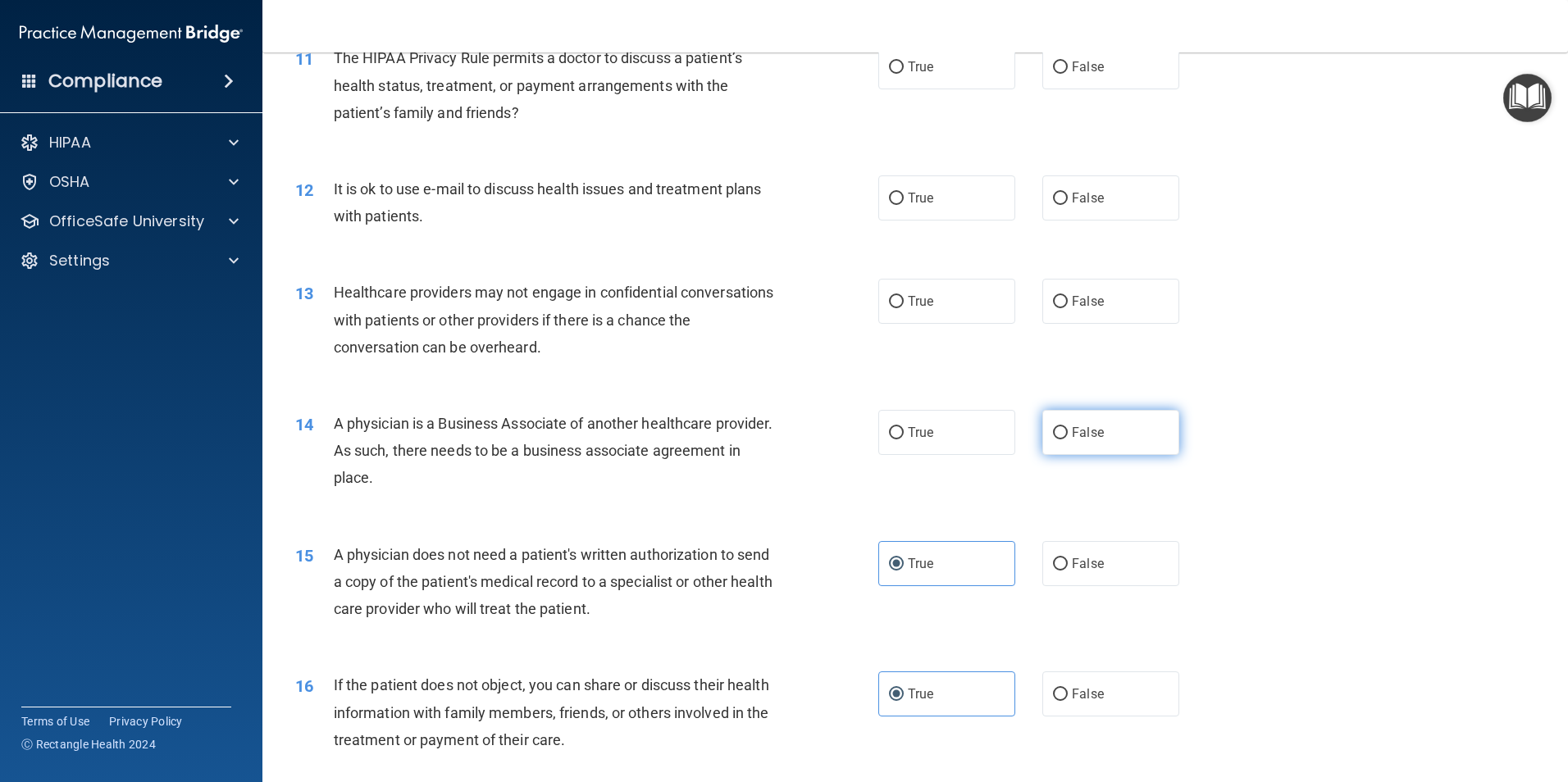
click at [1064, 429] on label "False" at bounding box center [1111, 432] width 137 height 45
click at [1064, 429] on input "False" at bounding box center [1060, 433] width 15 height 12
radio input "true"
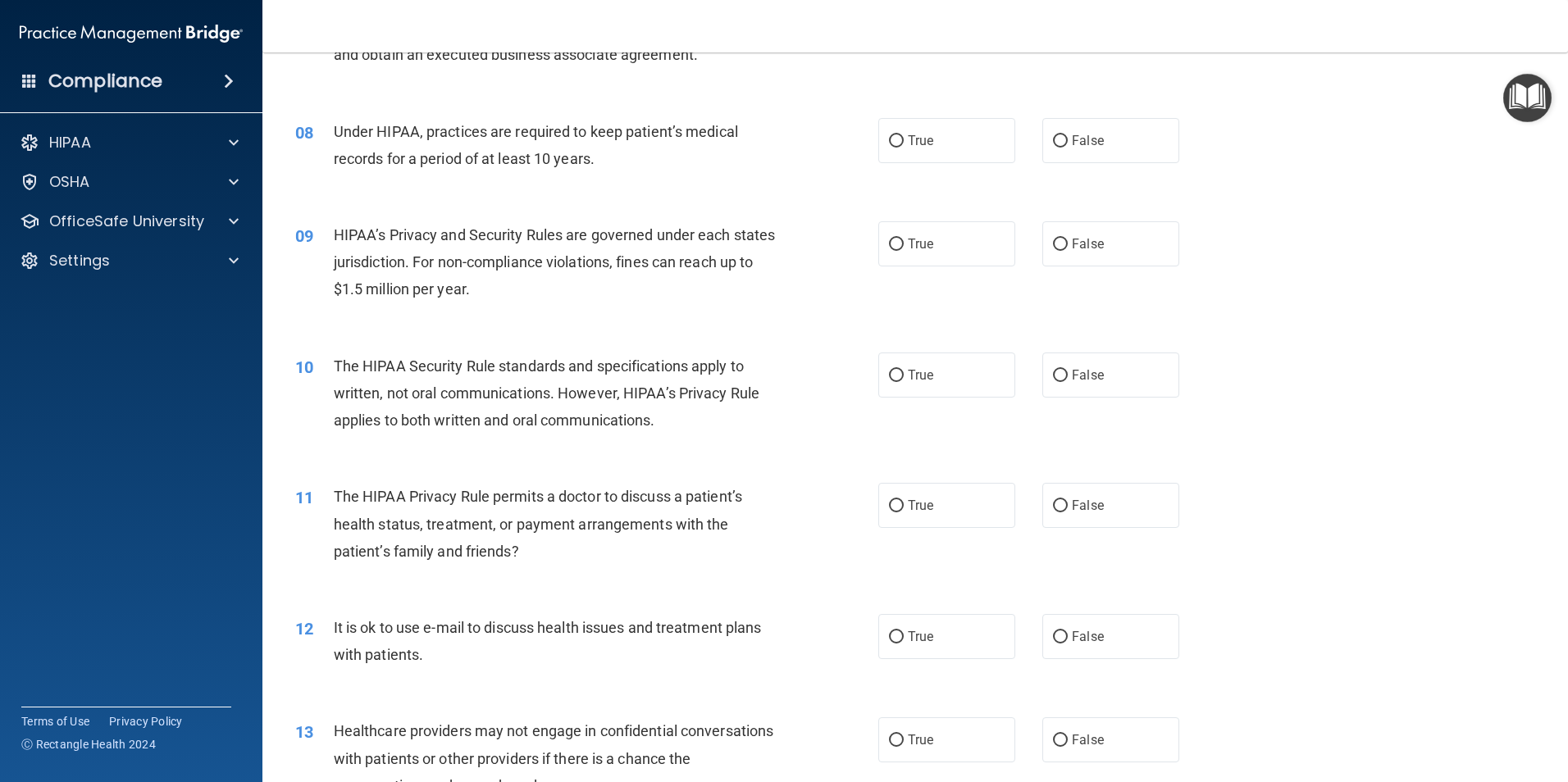
scroll to position [1231, 0]
